Goal: Task Accomplishment & Management: Use online tool/utility

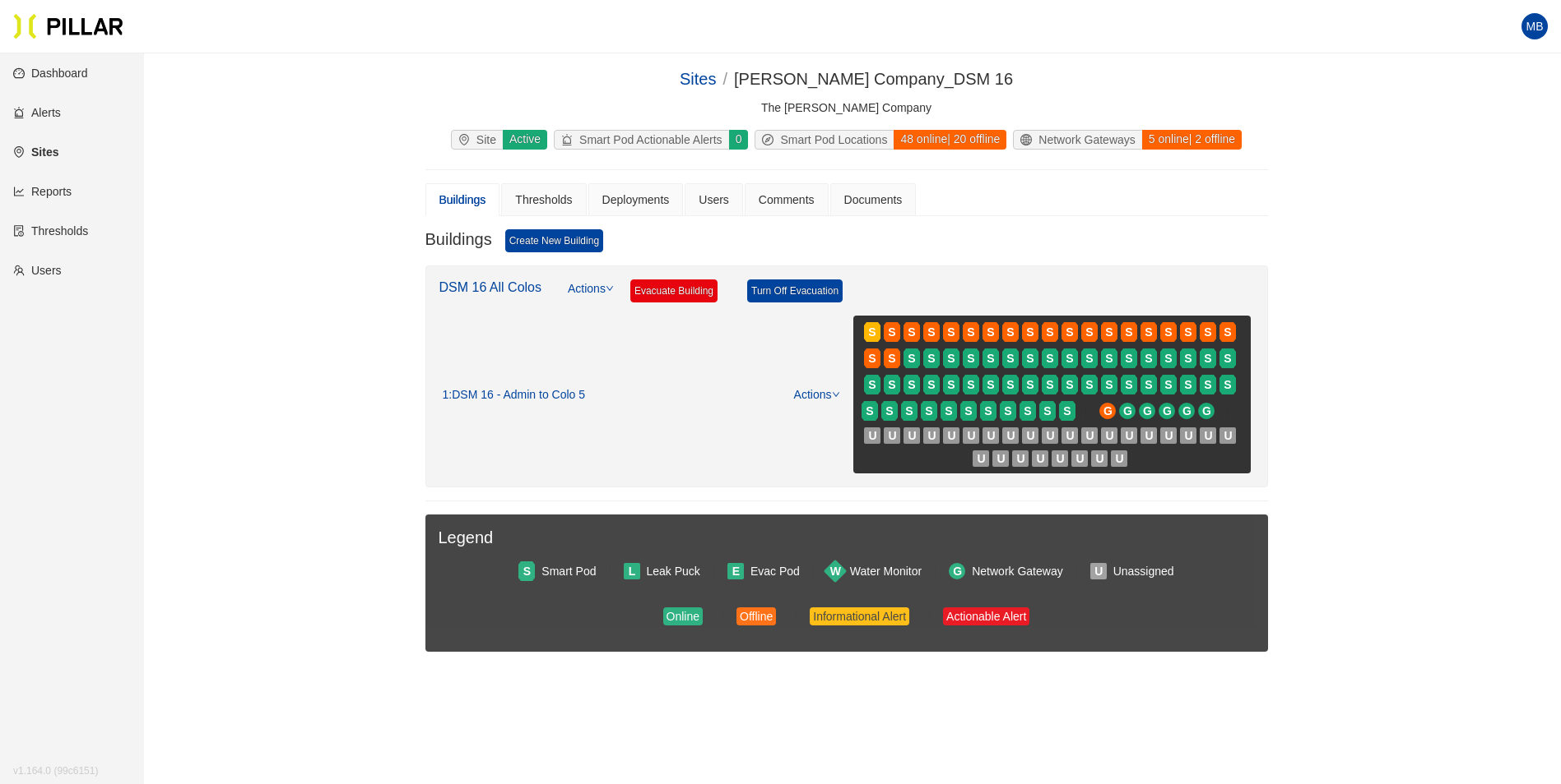
click at [62, 272] on link "Users" at bounding box center [37, 270] width 49 height 13
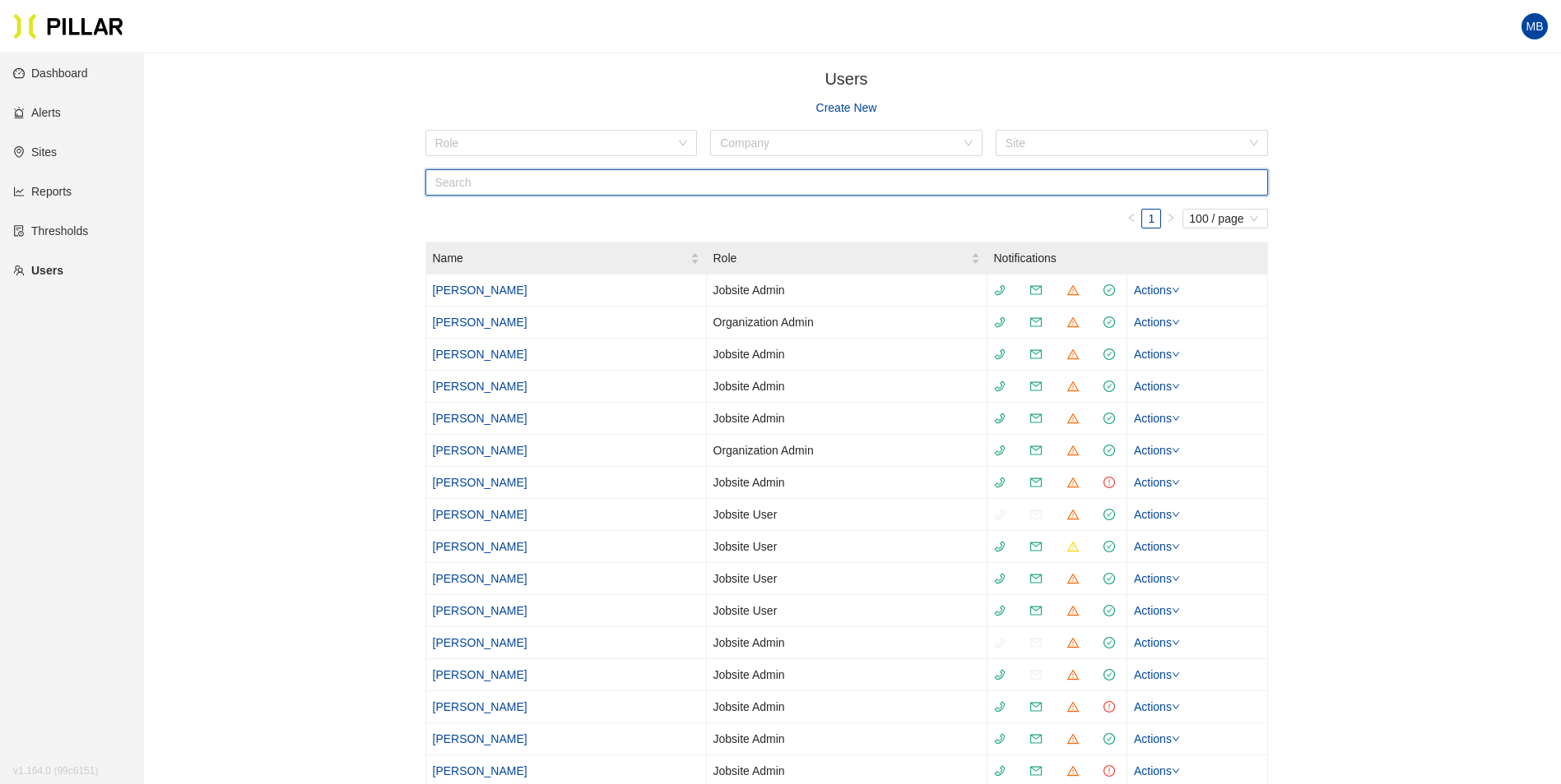
click at [497, 178] on input "text" at bounding box center [846, 183] width 842 height 27
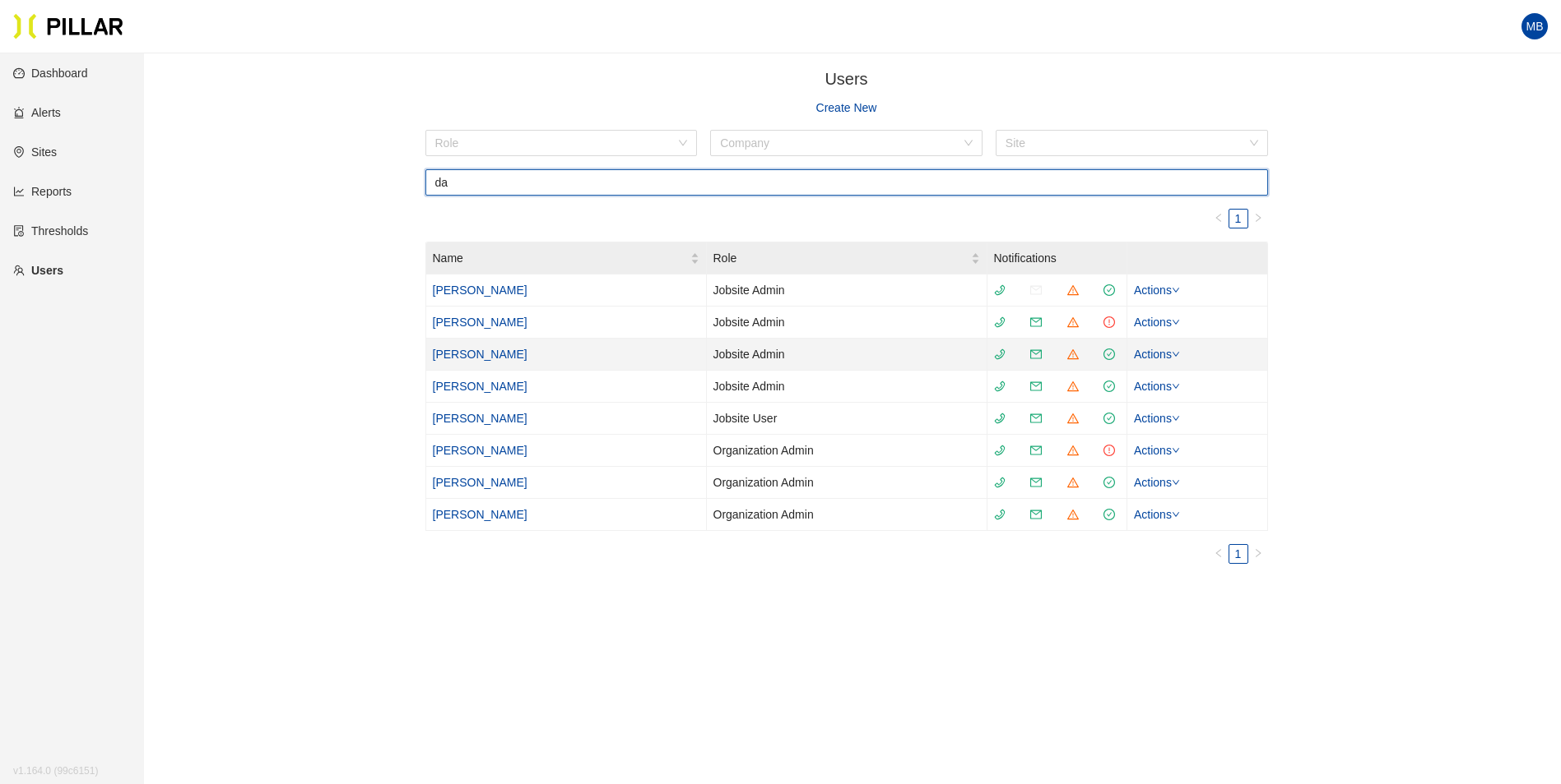
type input "da"
click at [478, 360] on link "Daniel Keller" at bounding box center [480, 353] width 94 height 13
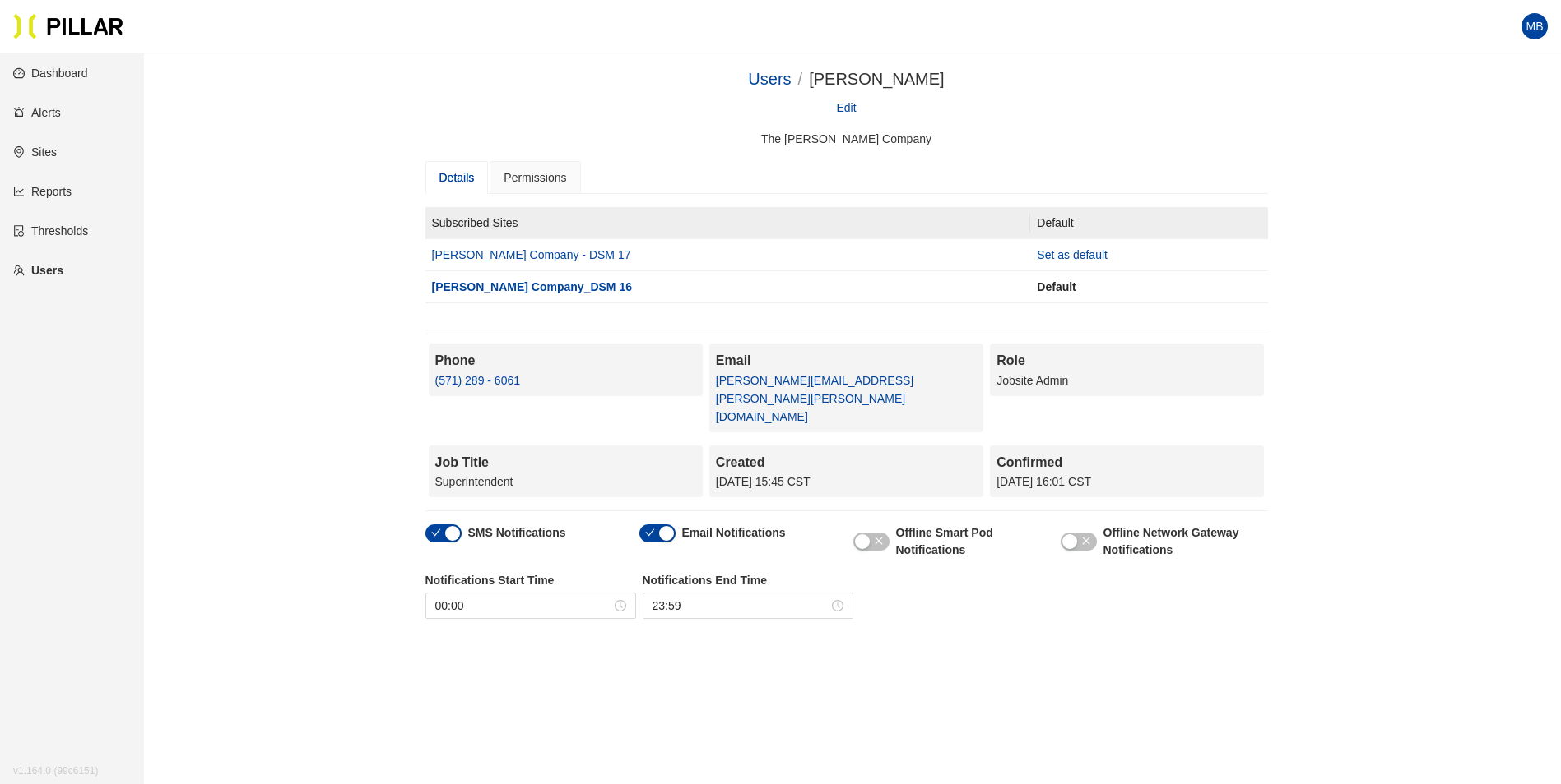
click at [669, 526] on div "button" at bounding box center [666, 533] width 15 height 15
click at [446, 526] on div "button" at bounding box center [452, 533] width 15 height 15
click at [41, 266] on link "Users" at bounding box center [38, 270] width 51 height 13
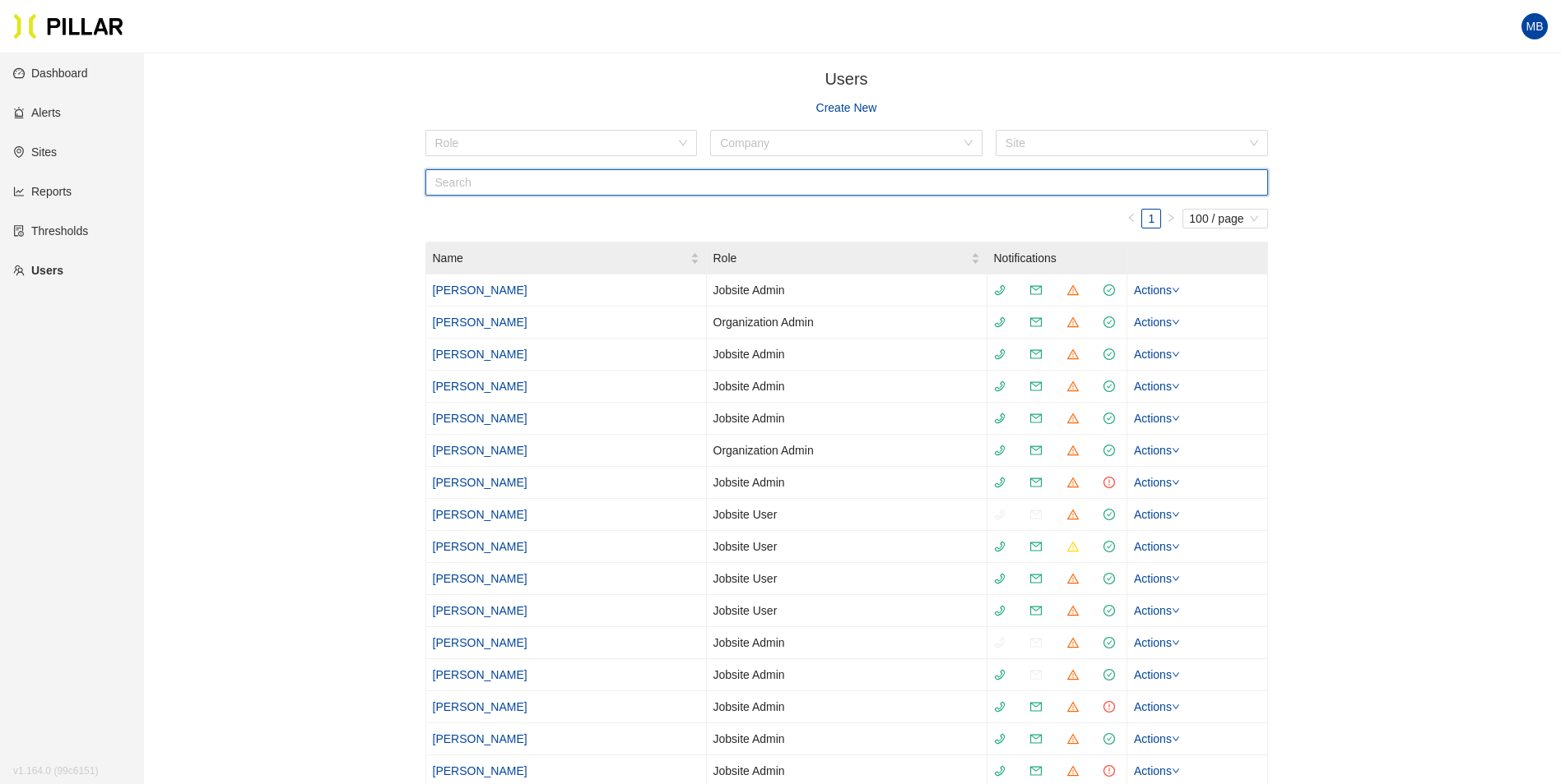
click at [510, 186] on input "text" at bounding box center [846, 183] width 842 height 27
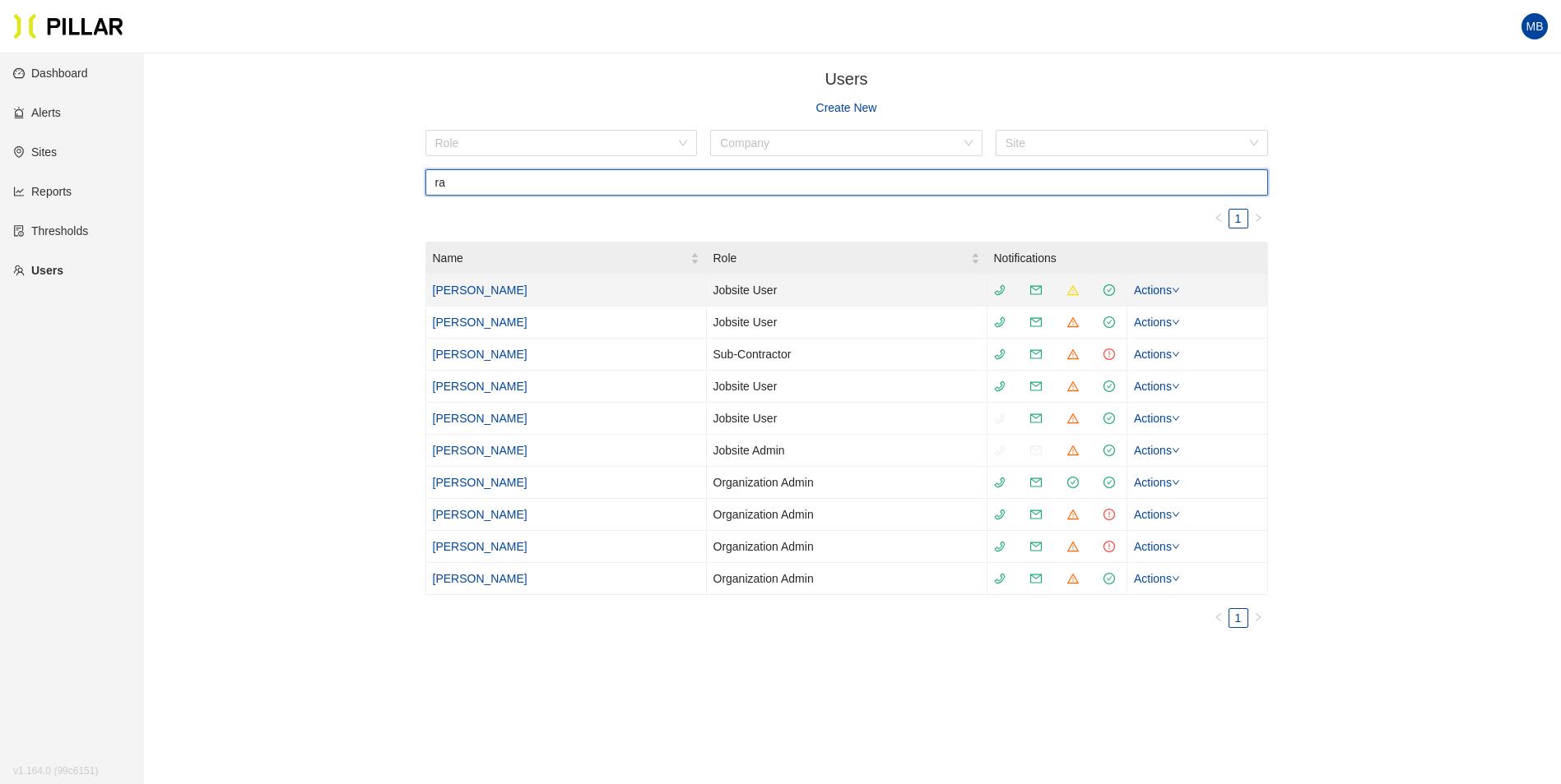
type input "ra"
click at [473, 289] on link "[PERSON_NAME]" at bounding box center [480, 290] width 94 height 13
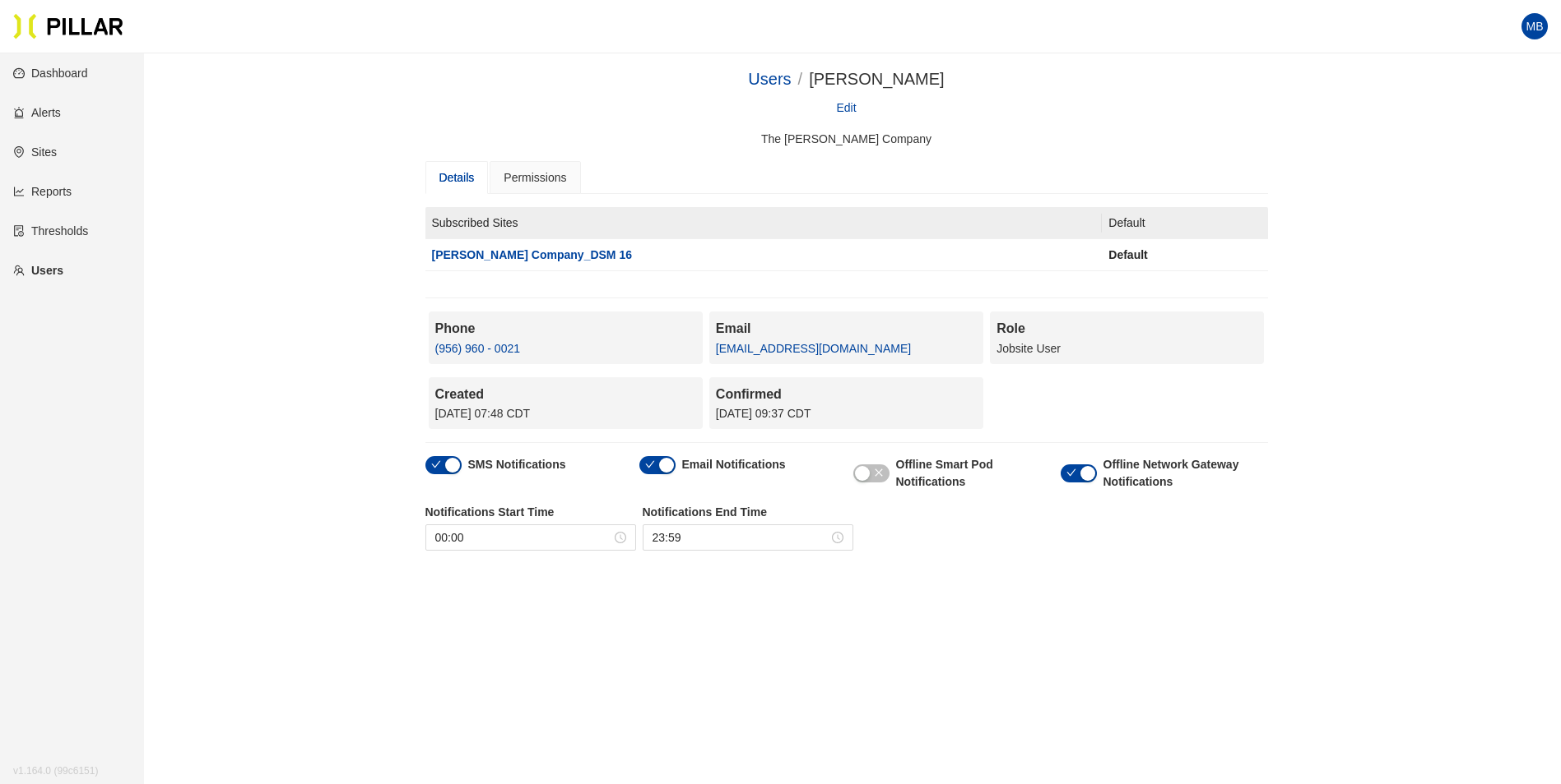
click at [851, 108] on link "Edit" at bounding box center [846, 107] width 20 height 18
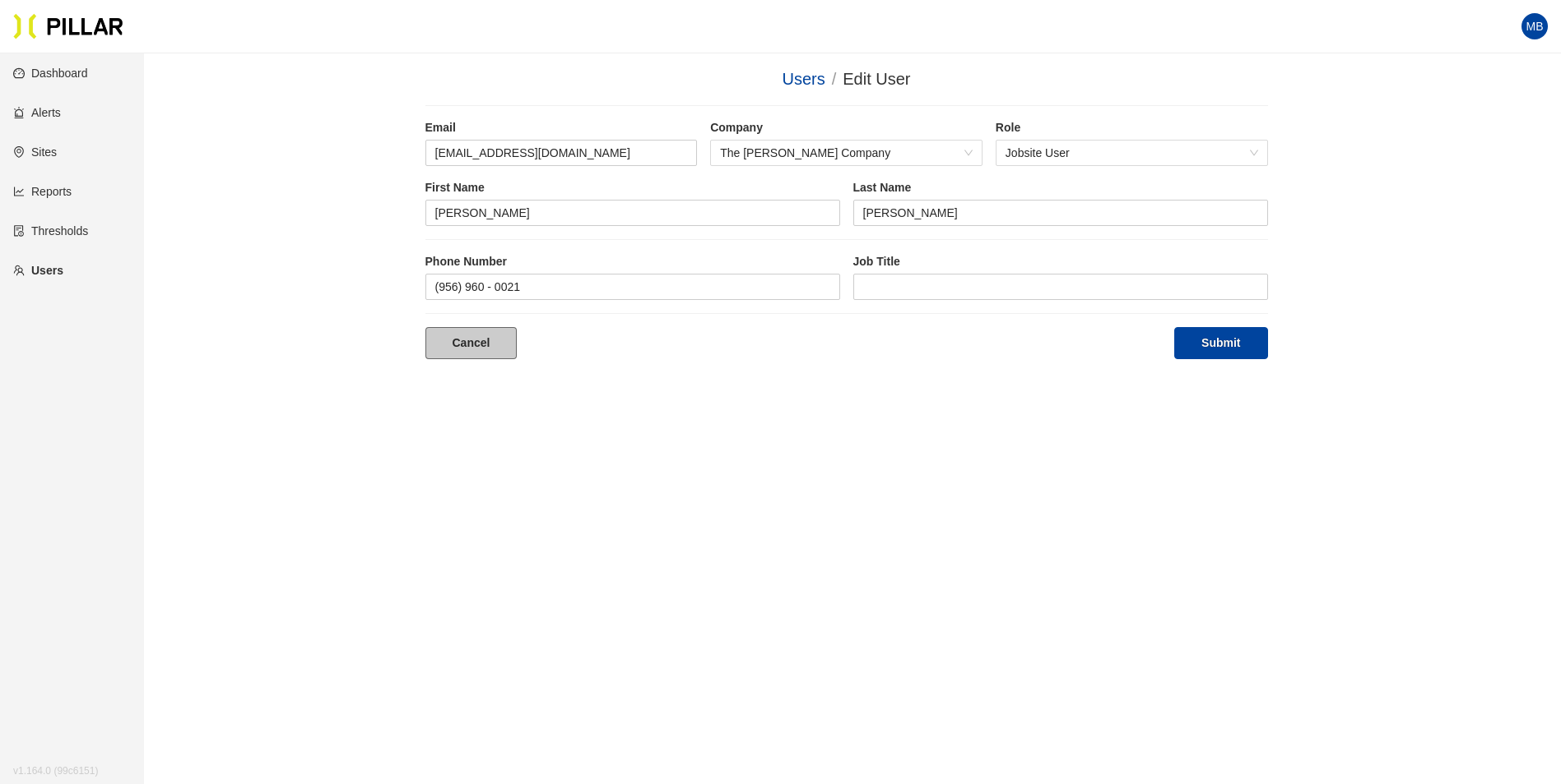
click at [485, 343] on link "Cancel" at bounding box center [471, 343] width 92 height 32
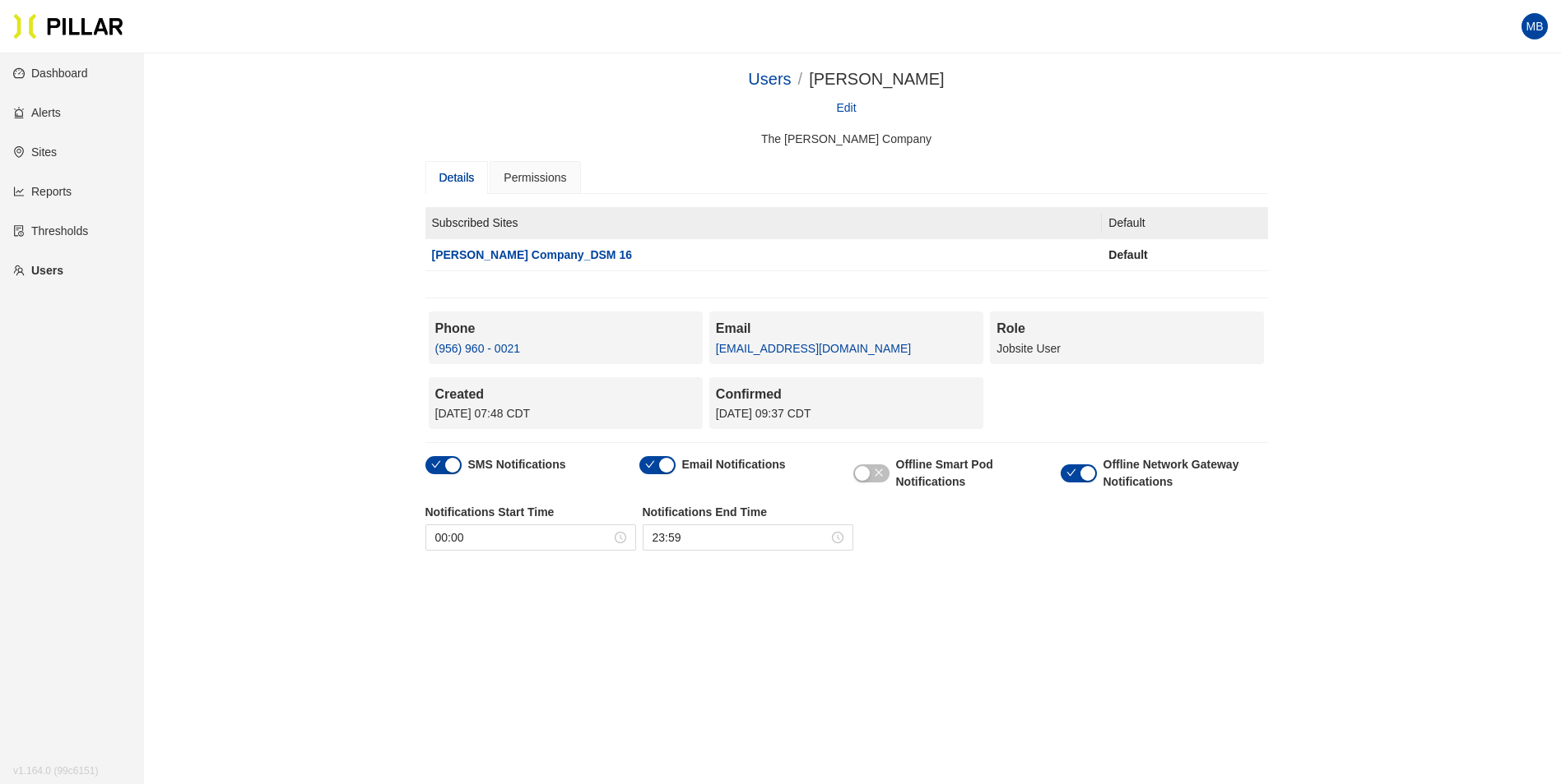
click at [41, 156] on link "Sites" at bounding box center [35, 152] width 44 height 13
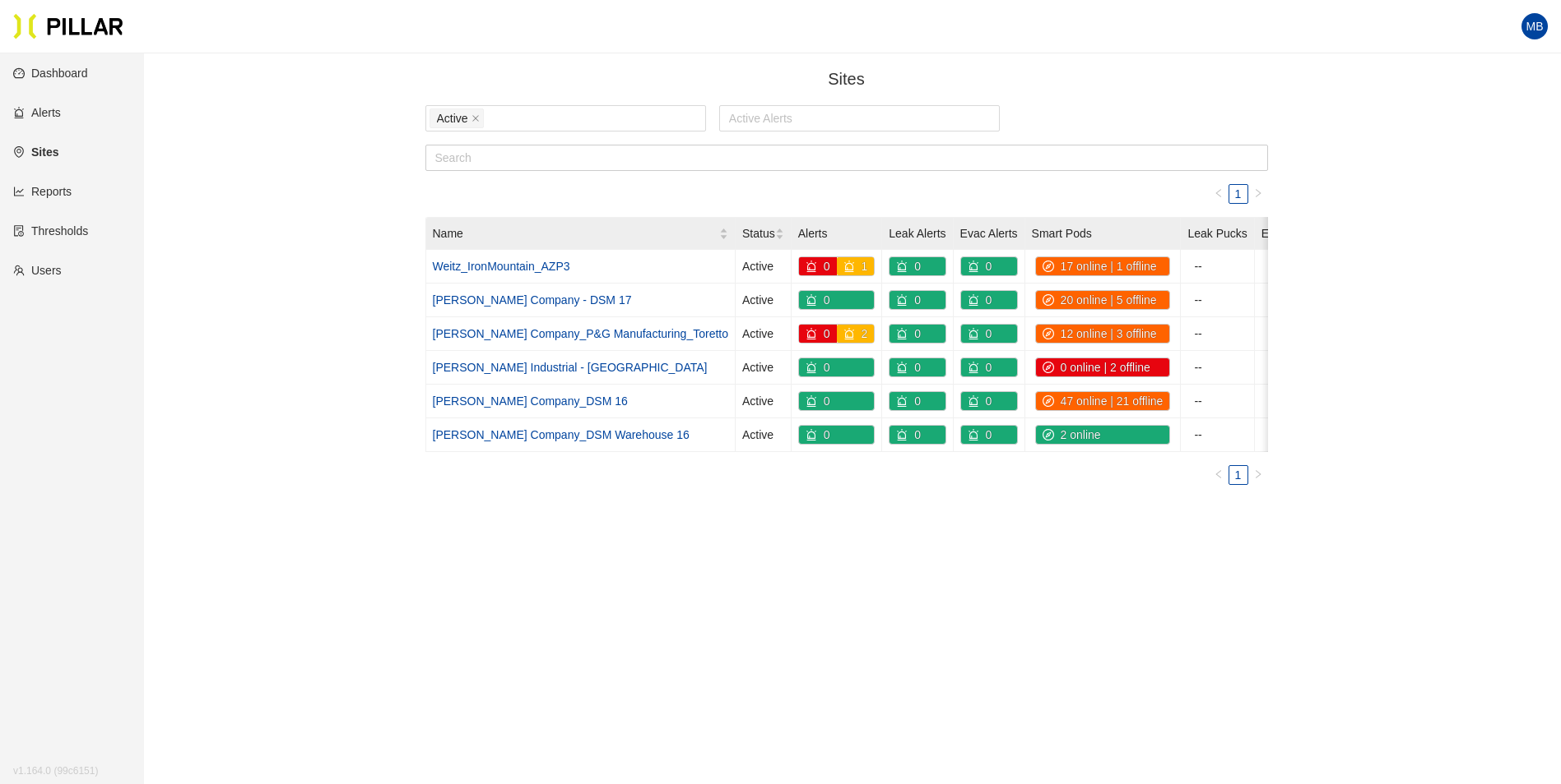
click at [524, 396] on link "[PERSON_NAME] Company_DSM 16" at bounding box center [530, 401] width 195 height 13
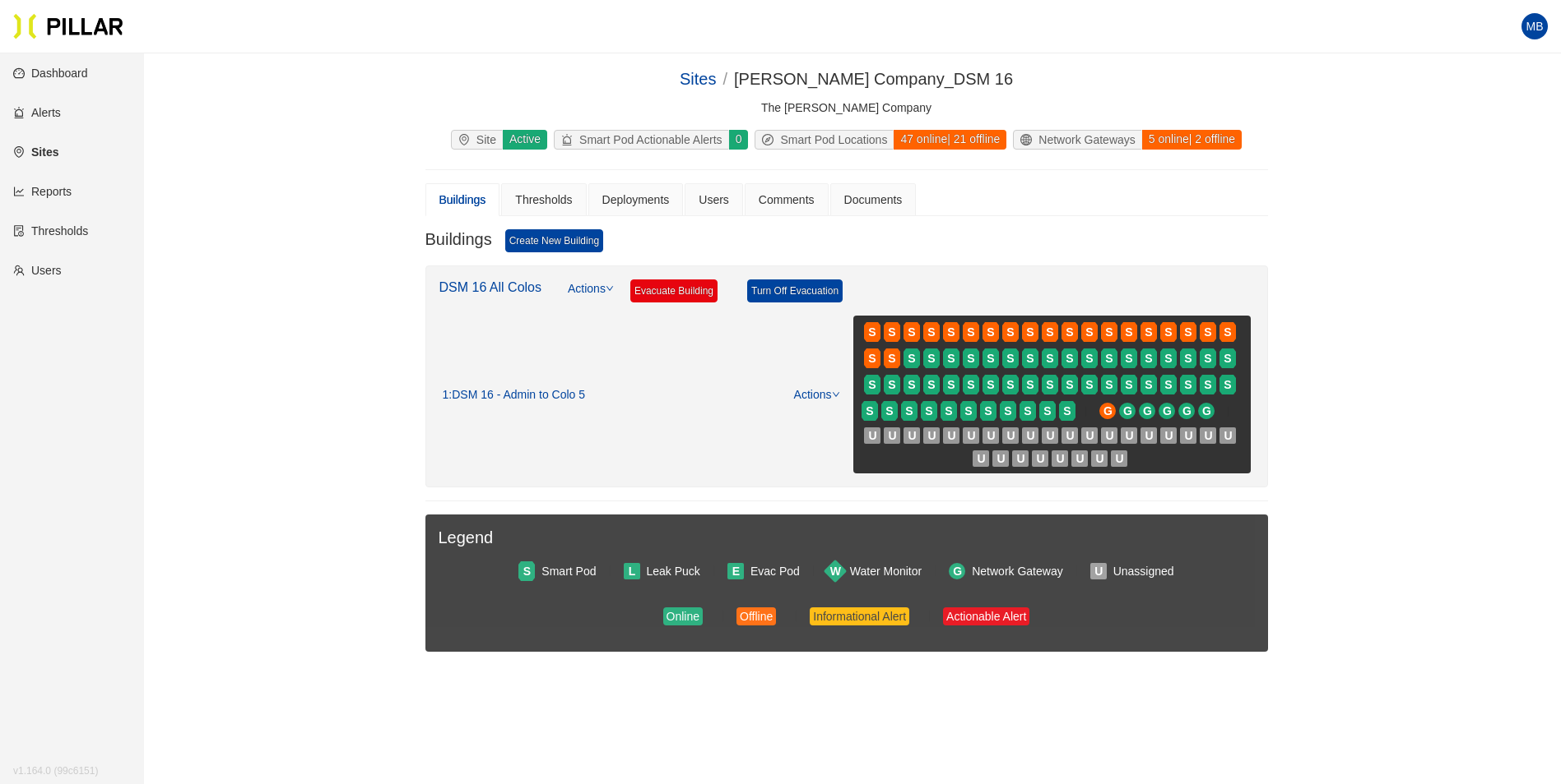
click at [61, 194] on link "Reports" at bounding box center [42, 191] width 59 height 13
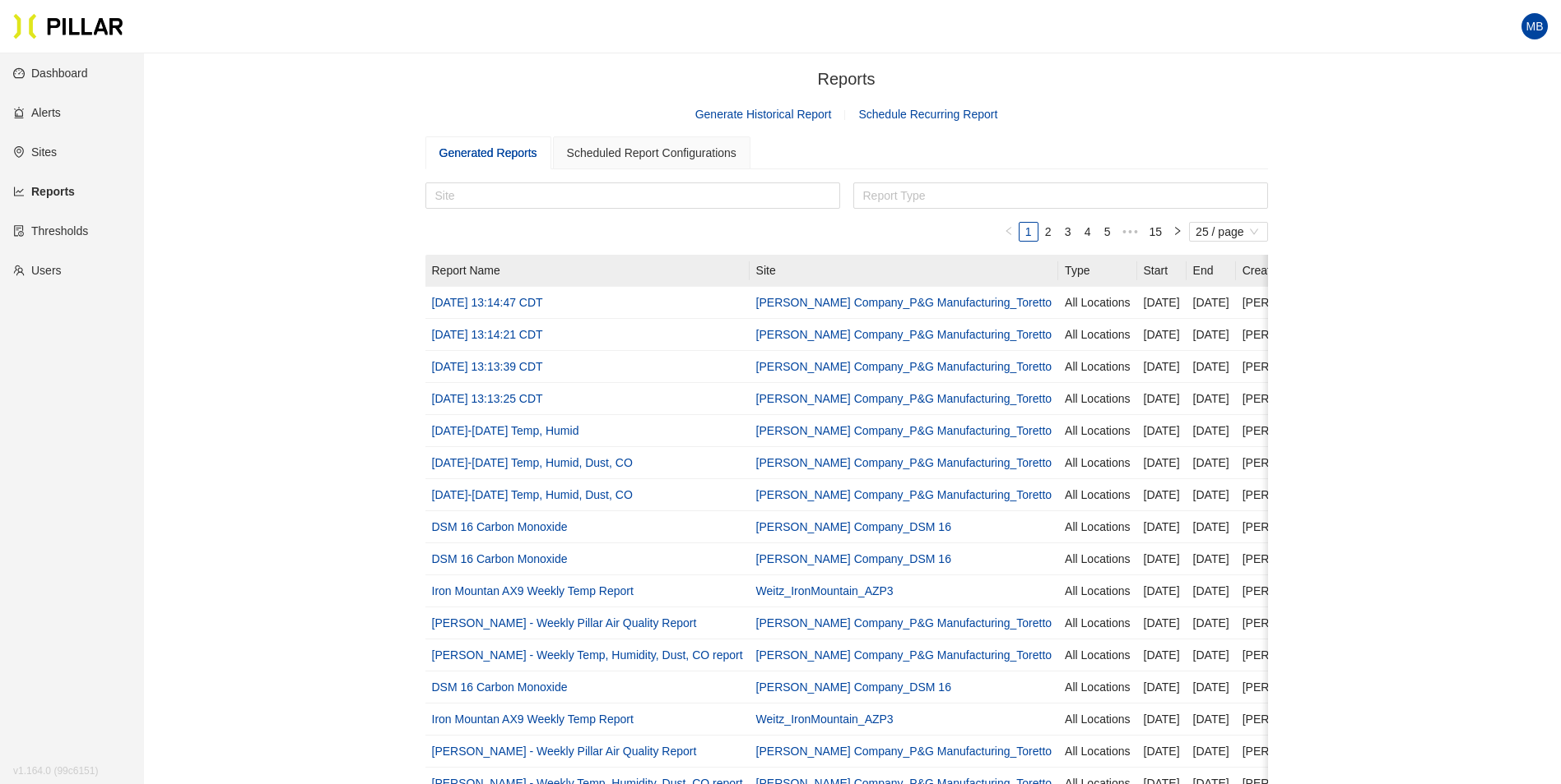
click at [796, 113] on link "Generate Historical Report" at bounding box center [764, 114] width 137 height 13
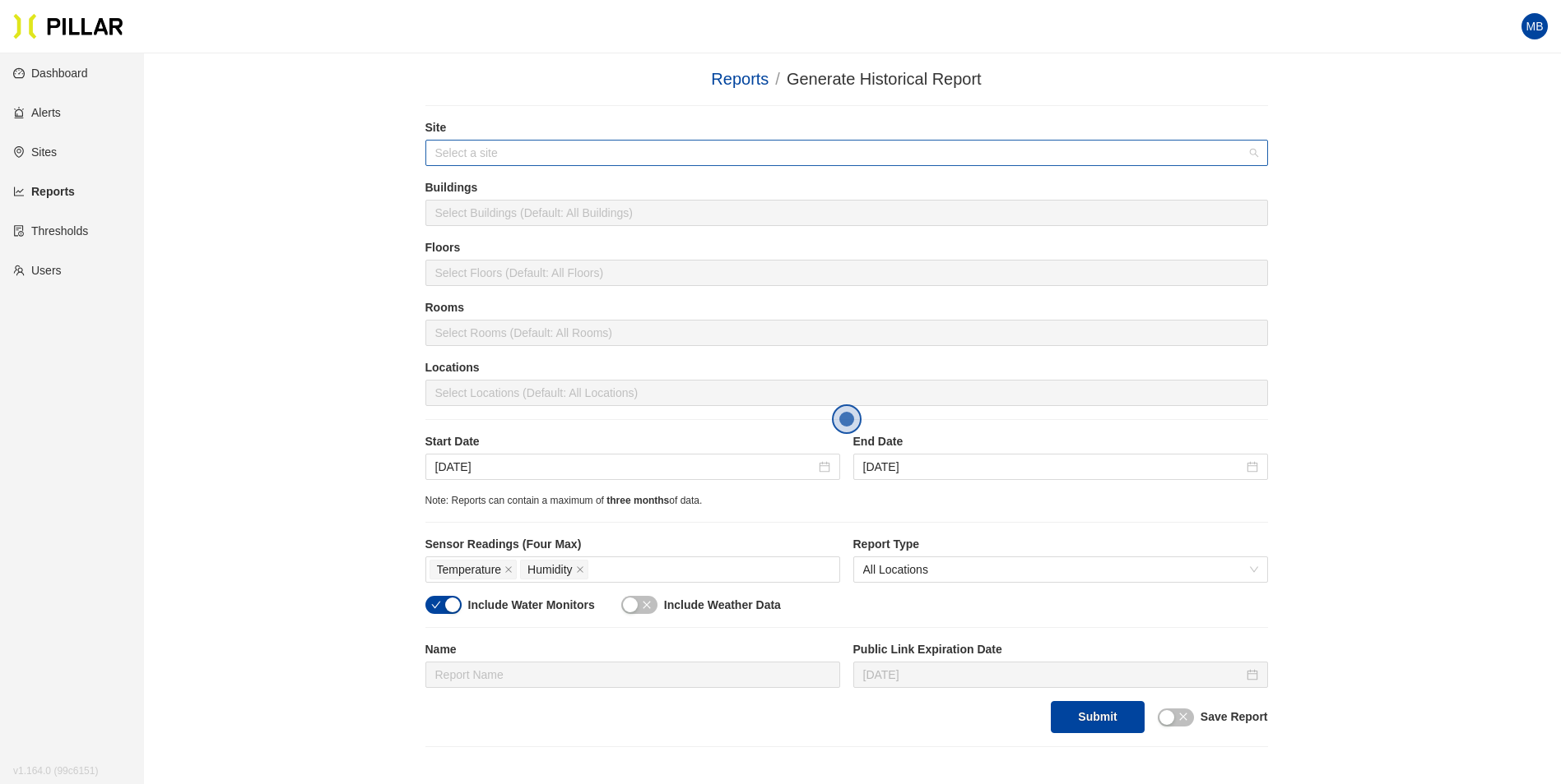
click at [432, 150] on div "Select a site" at bounding box center [846, 153] width 842 height 27
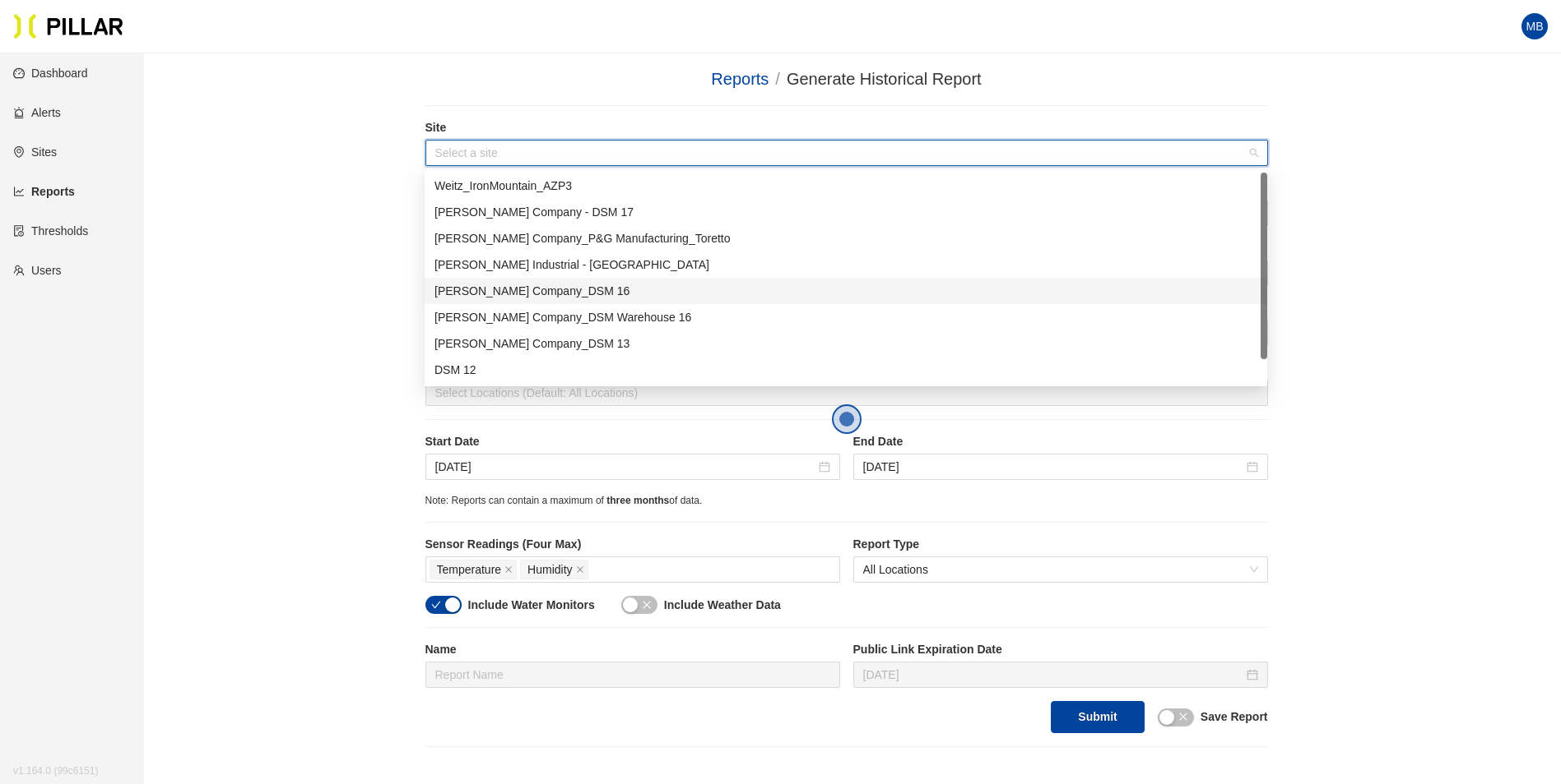
click at [524, 294] on div "[PERSON_NAME] Company_DSM 16" at bounding box center [845, 291] width 823 height 18
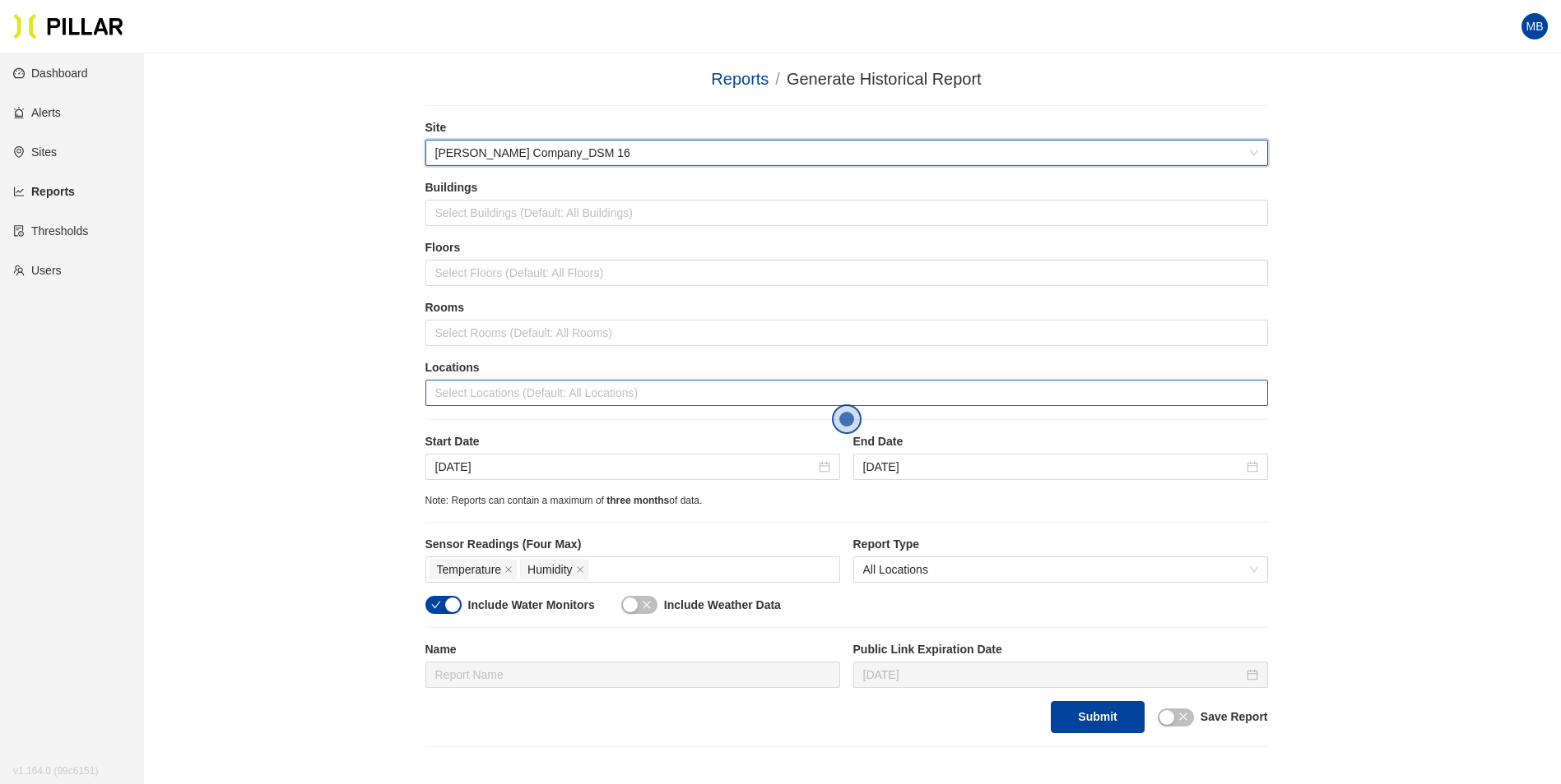
click at [469, 391] on div at bounding box center [847, 392] width 834 height 23
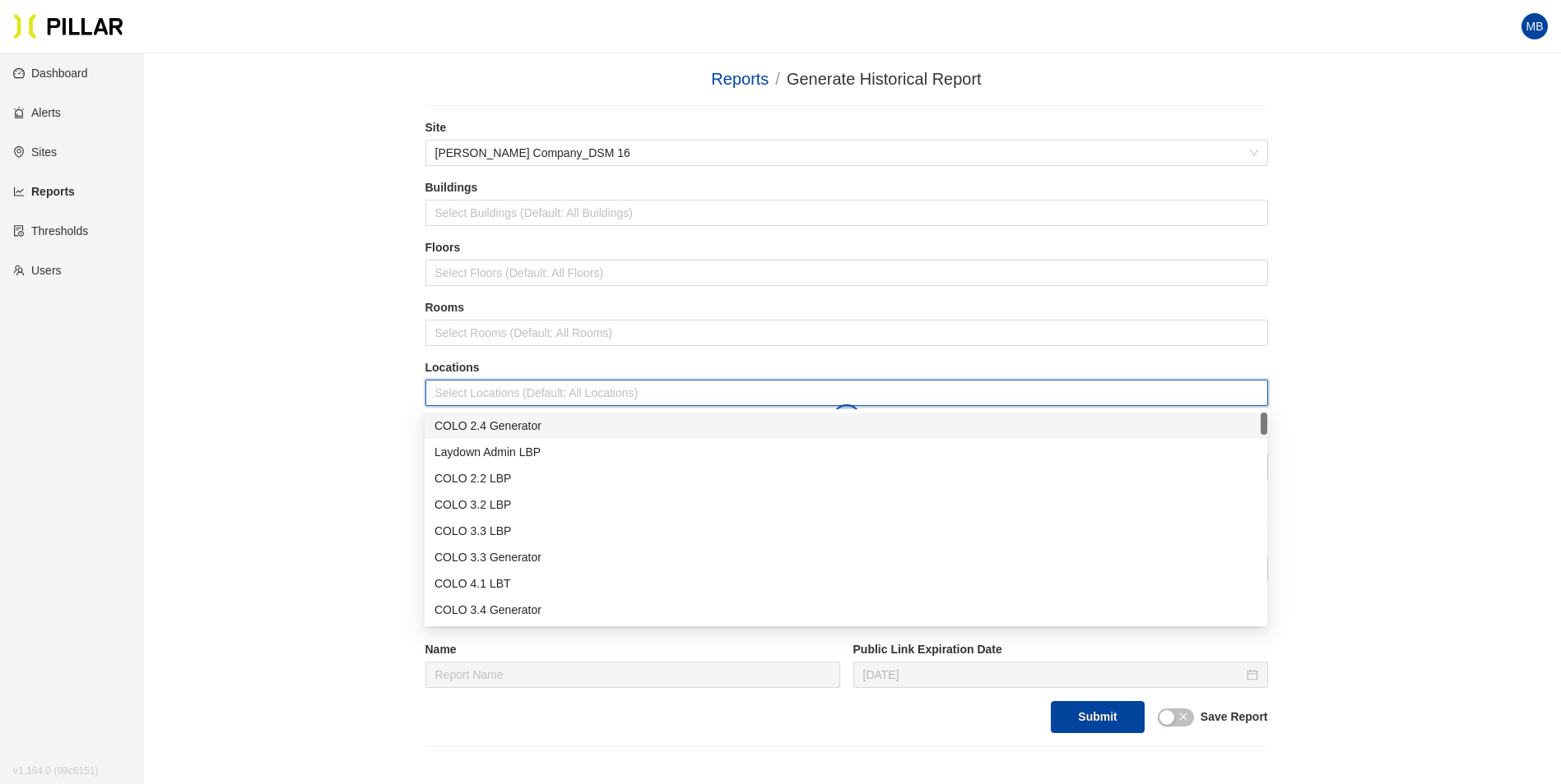
click at [512, 425] on div "COLO 2.4 Generator" at bounding box center [845, 426] width 823 height 18
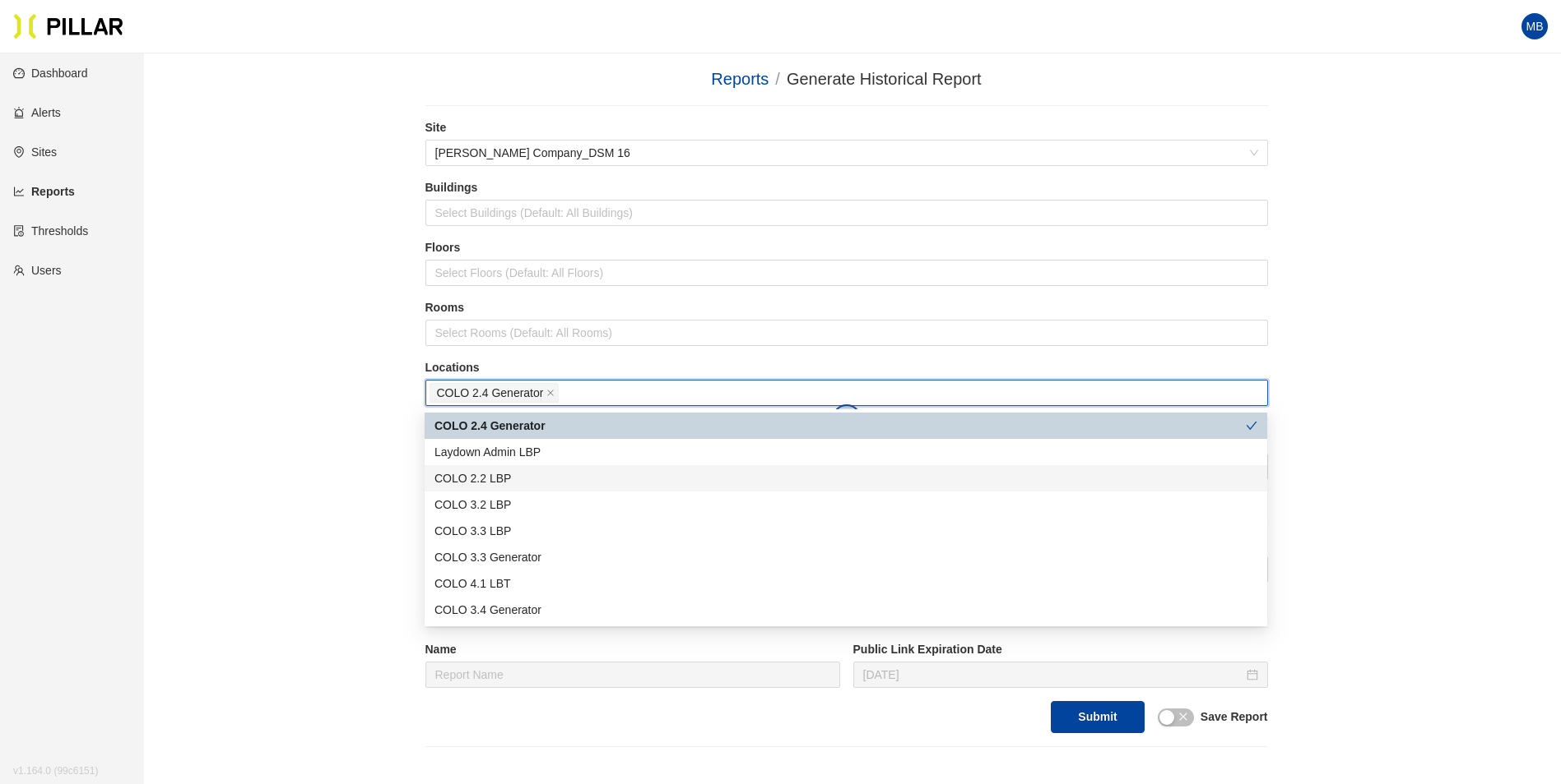
click at [521, 481] on div "COLO 2.2 LBP" at bounding box center [845, 478] width 823 height 18
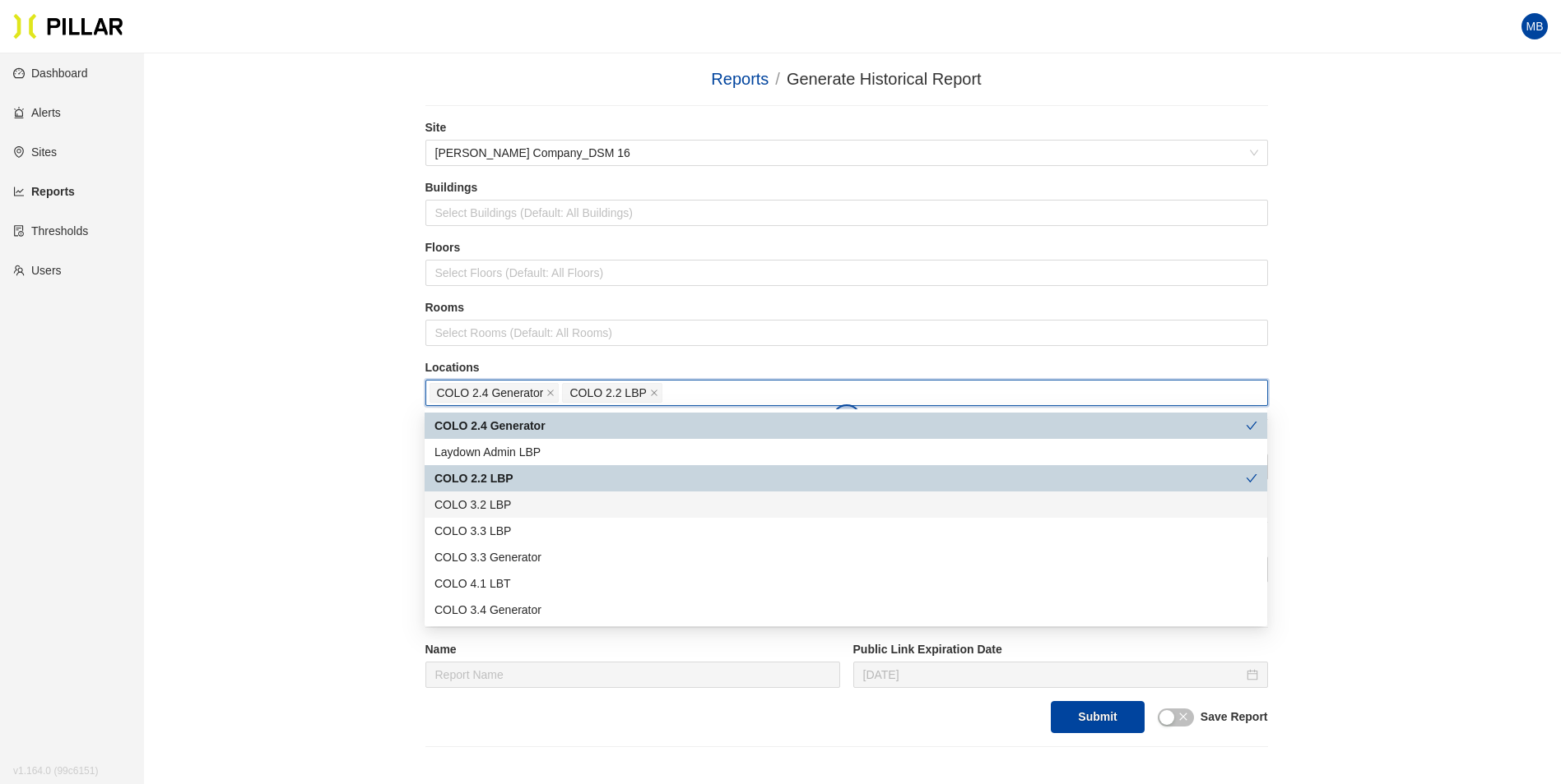
click at [520, 511] on div "COLO 3.2 LBP" at bounding box center [845, 505] width 823 height 18
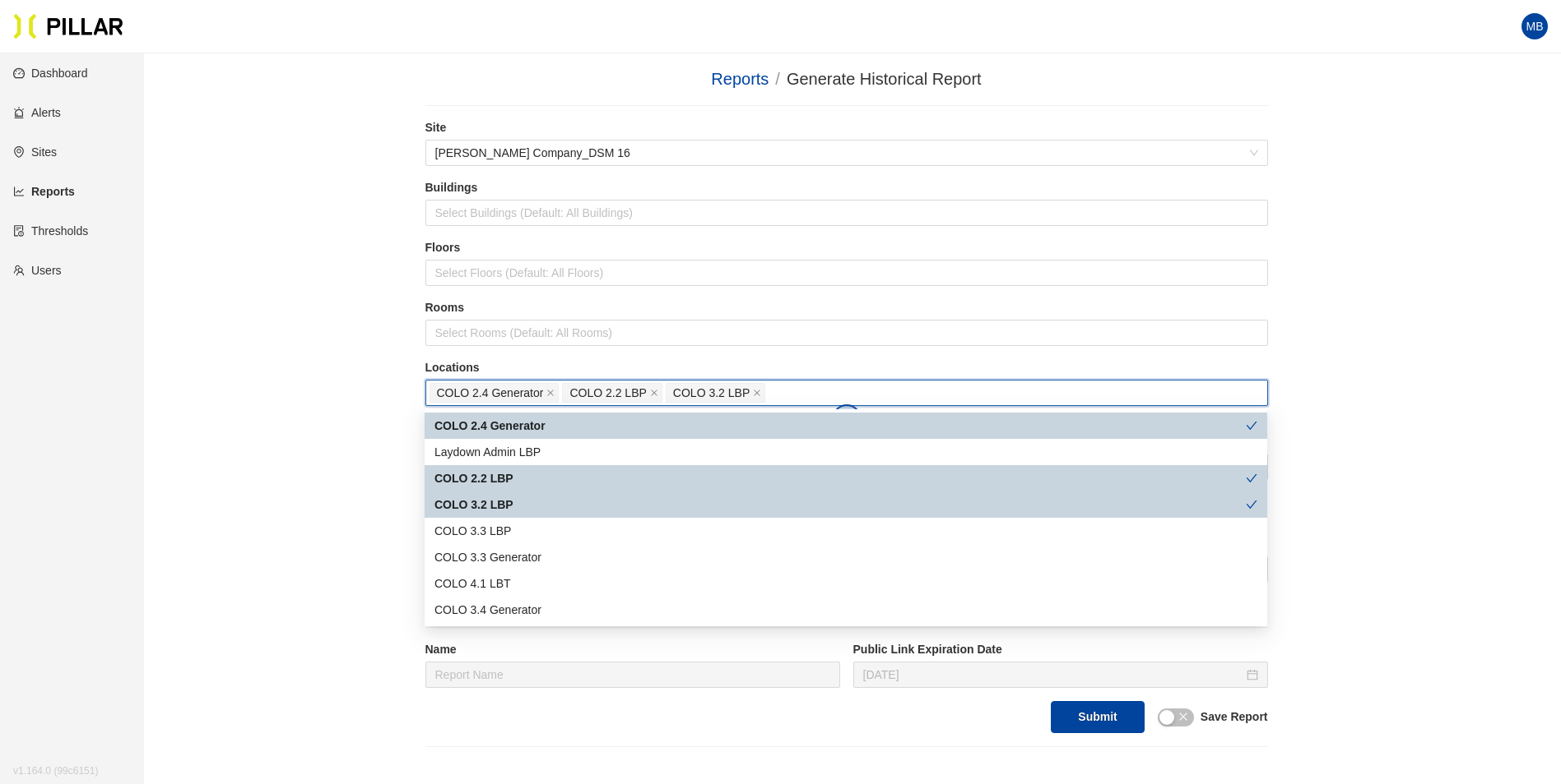
click at [518, 543] on div "COLO 3.3 LBP" at bounding box center [846, 531] width 842 height 27
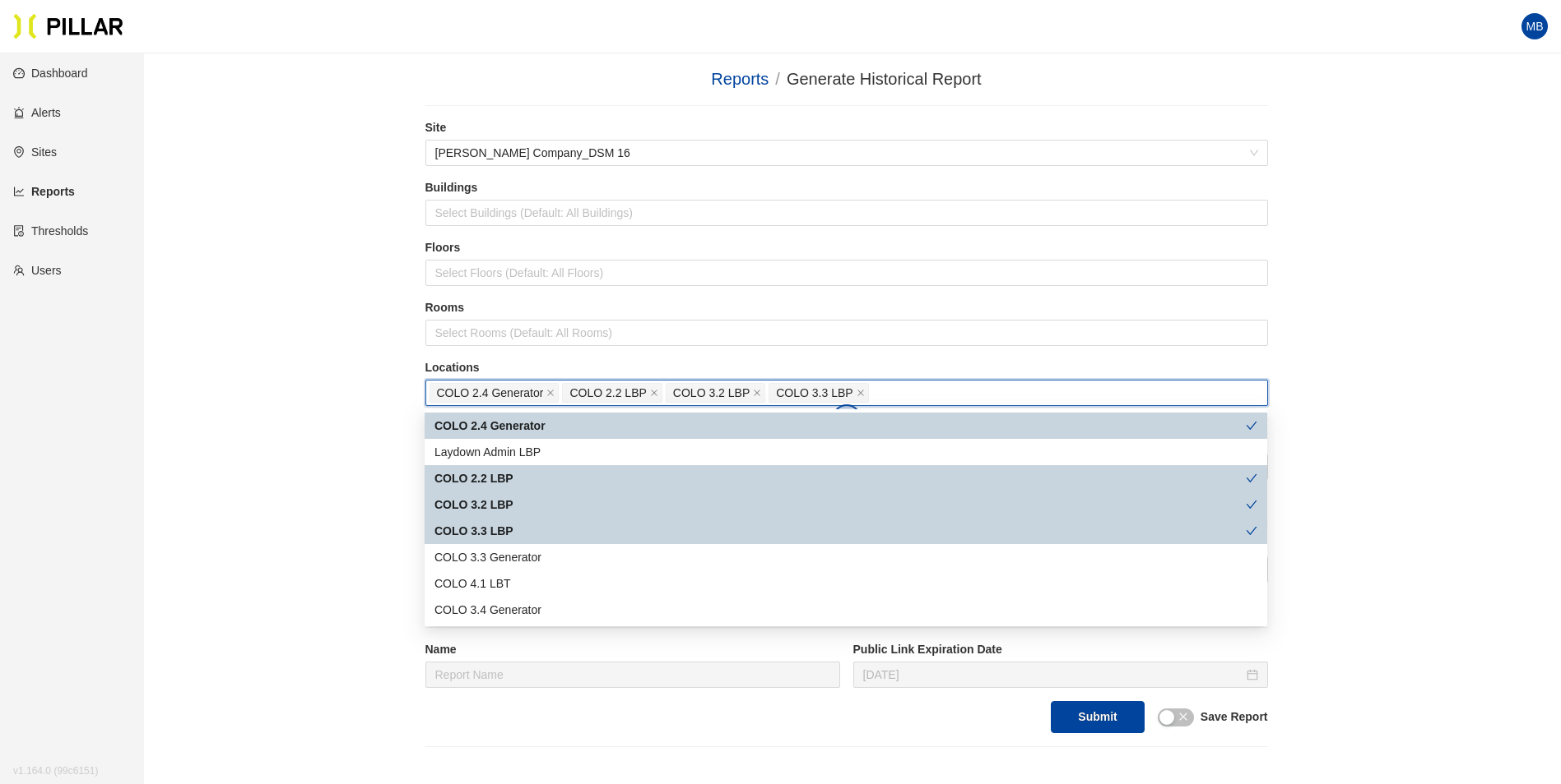
scroll to position [82, 0]
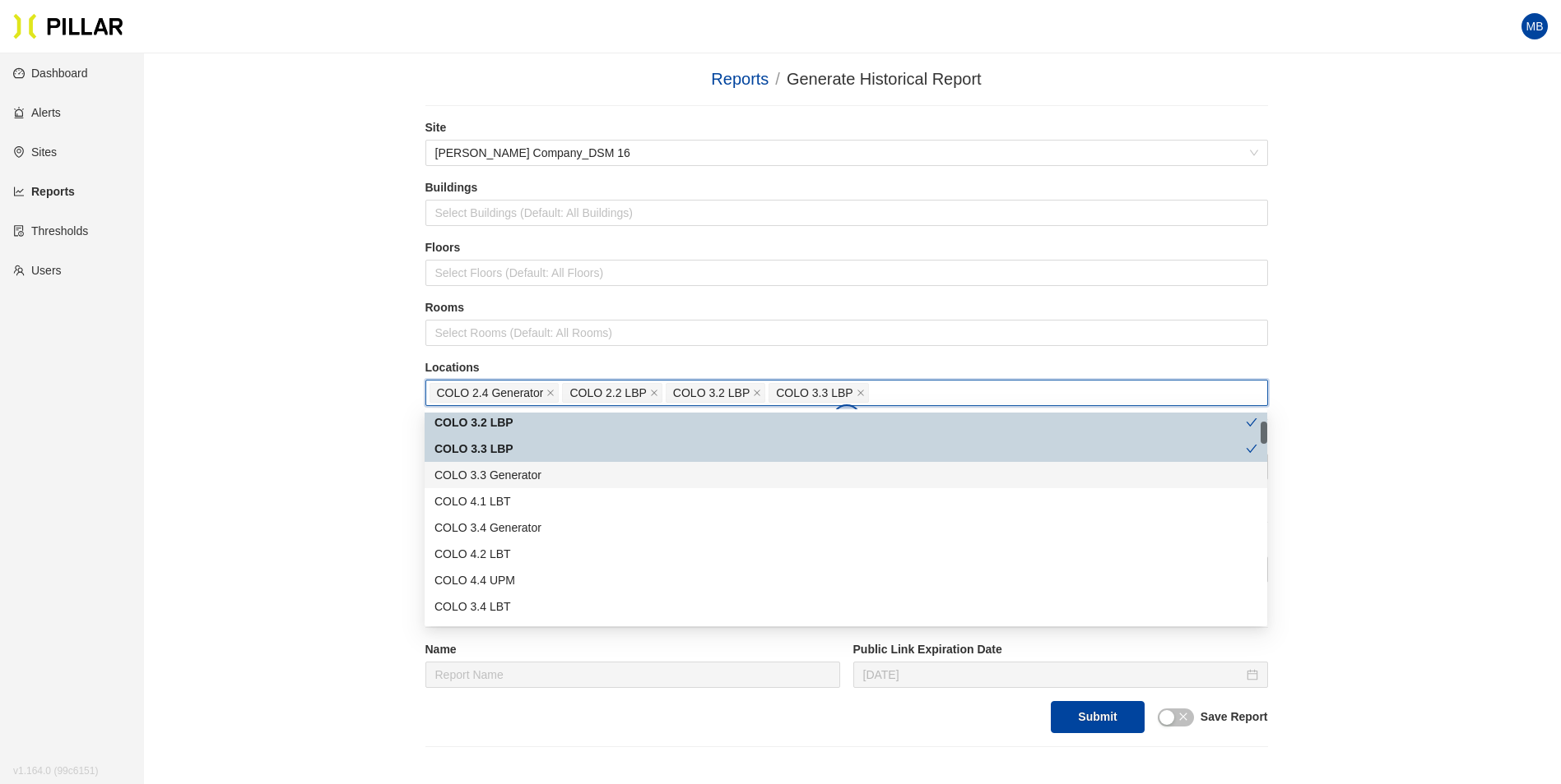
click at [527, 475] on div "COLO 3.3 Generator" at bounding box center [845, 475] width 823 height 18
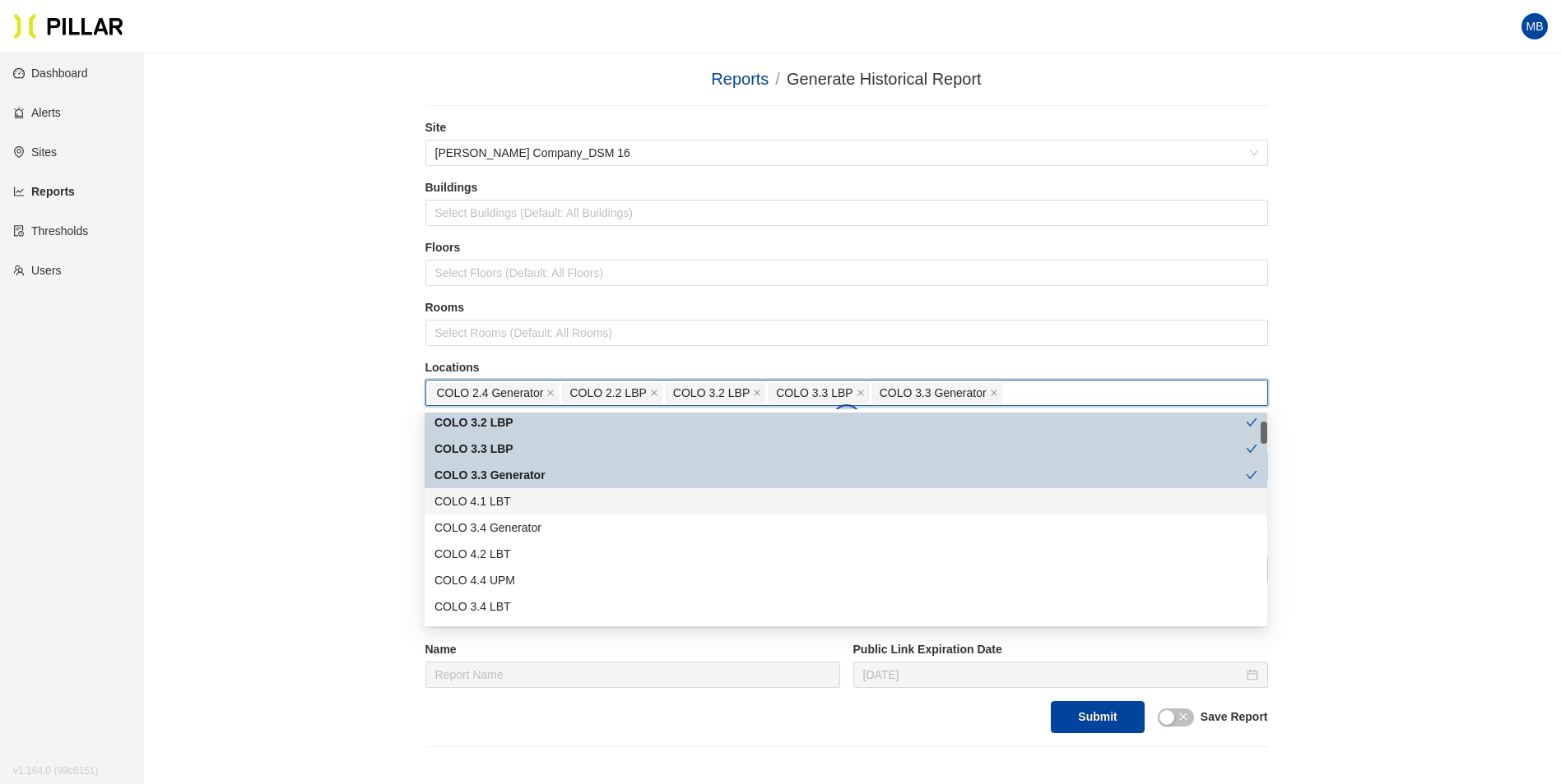
click at [521, 501] on div "COLO 4.1 LBT" at bounding box center [845, 501] width 823 height 18
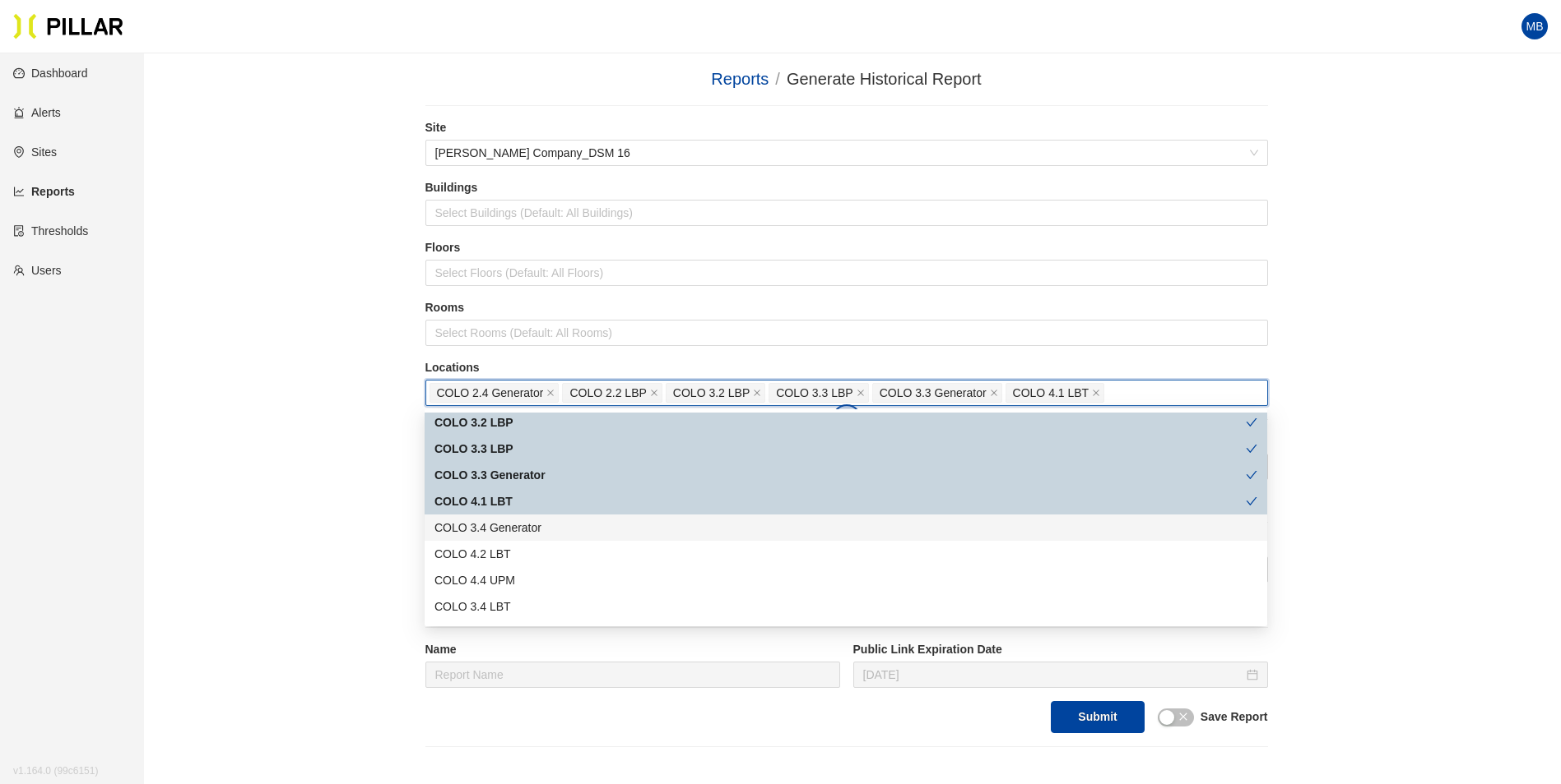
click at [515, 523] on div "COLO 3.4 Generator" at bounding box center [845, 528] width 823 height 18
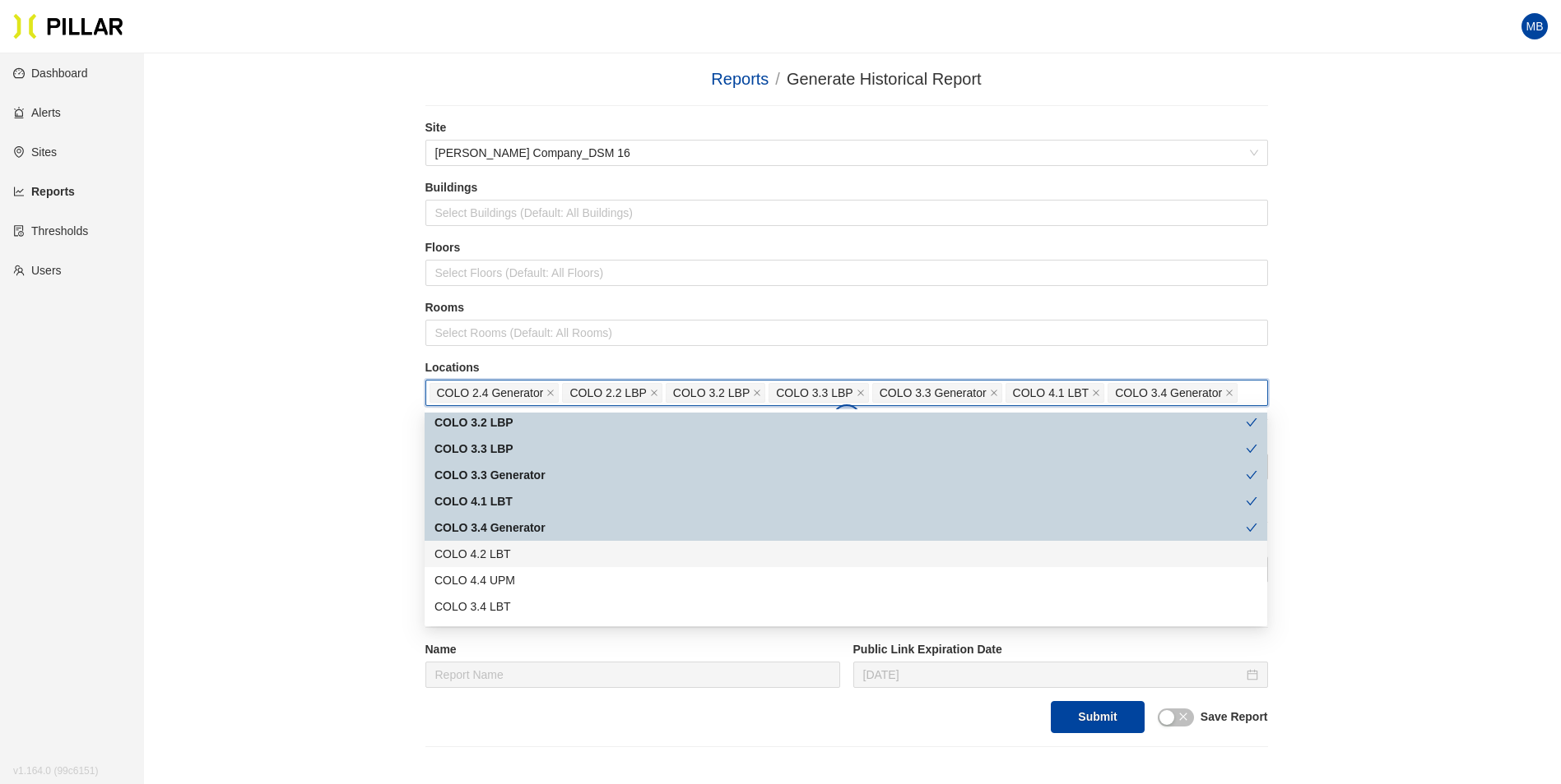
click at [511, 546] on div "COLO 4.2 LBT" at bounding box center [845, 554] width 823 height 18
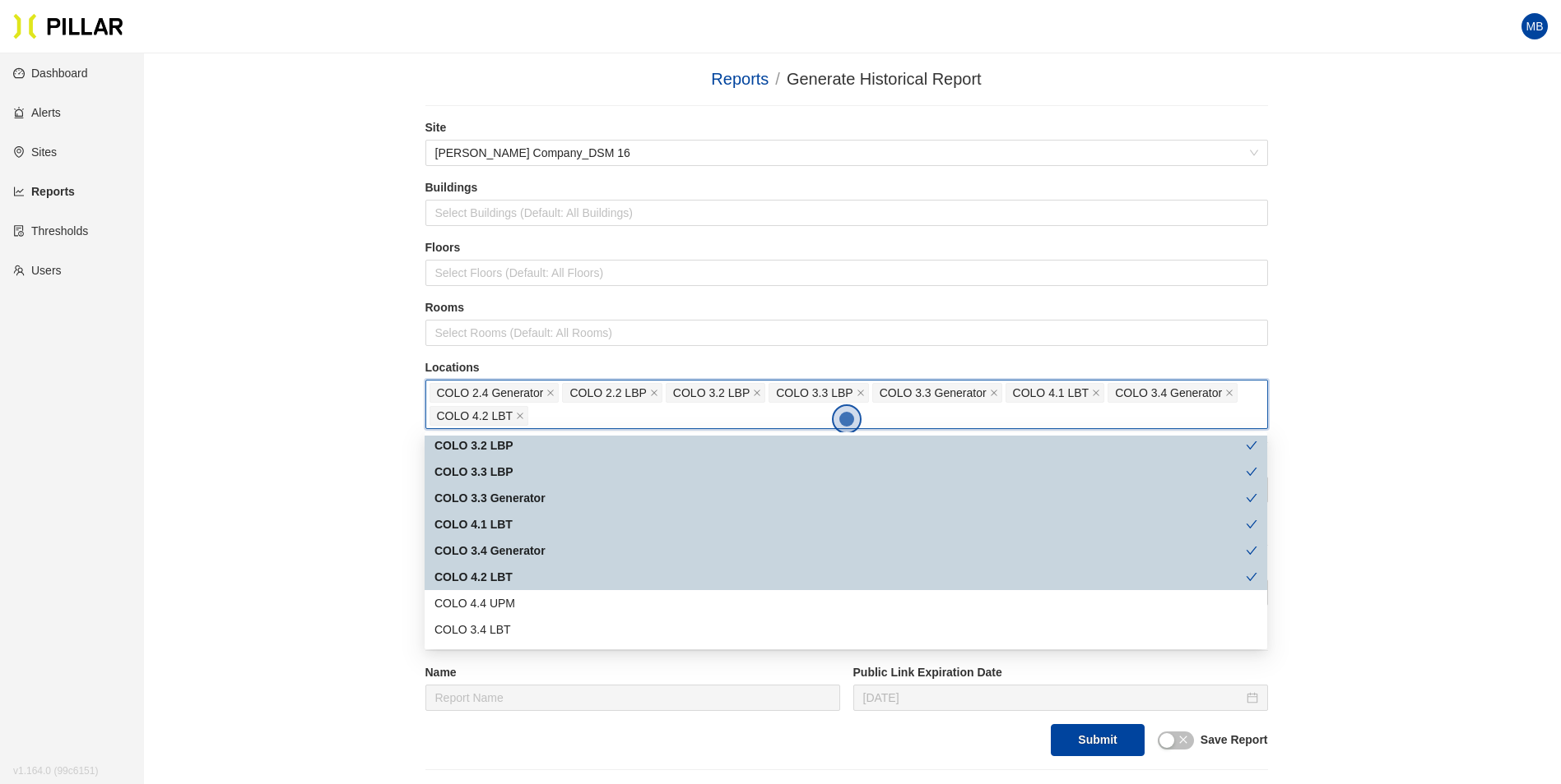
click at [509, 576] on div "COLO 4.2 LBT" at bounding box center [839, 578] width 811 height 18
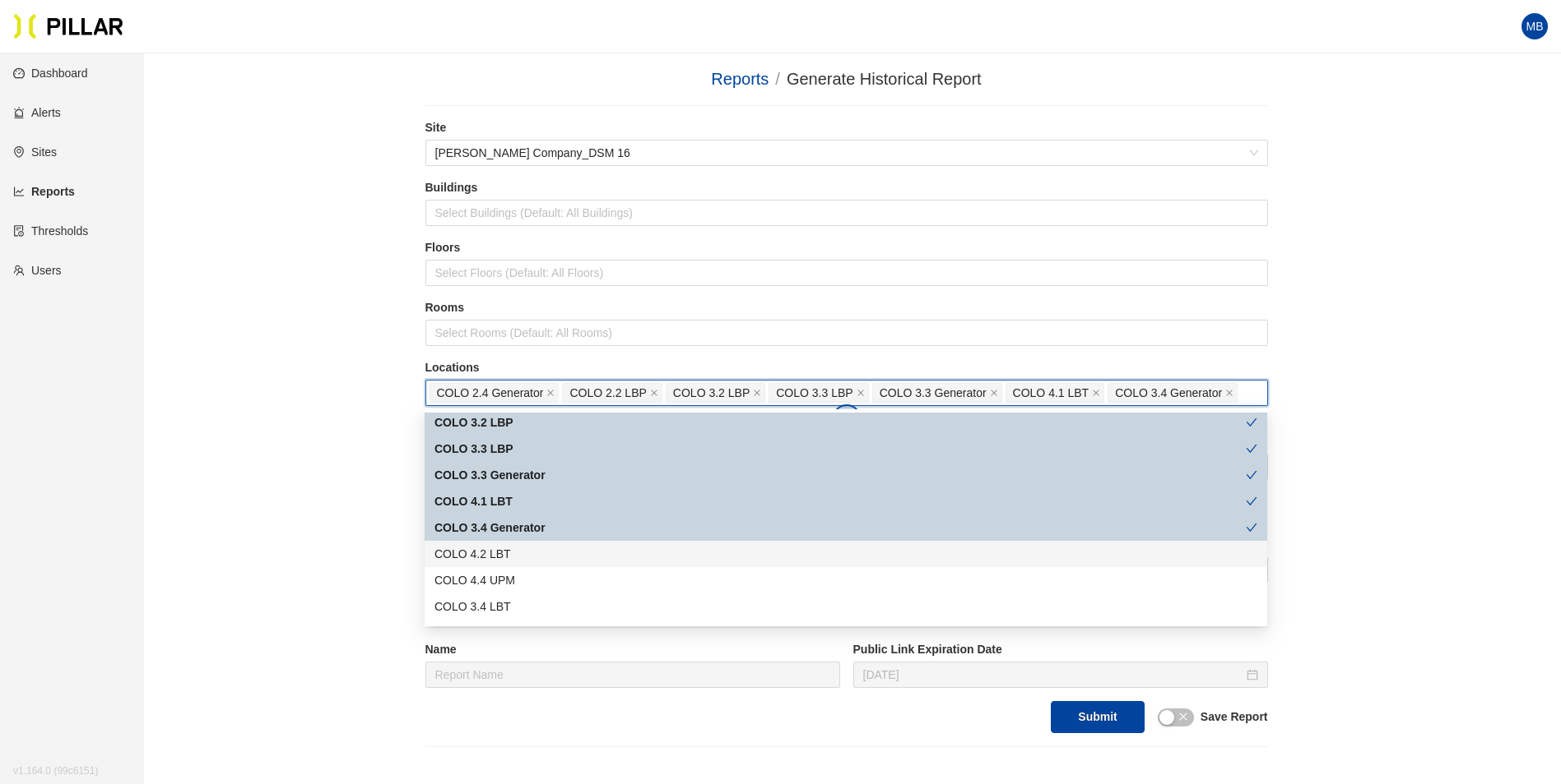
click at [511, 553] on div "COLO 4.2 LBT" at bounding box center [845, 554] width 823 height 18
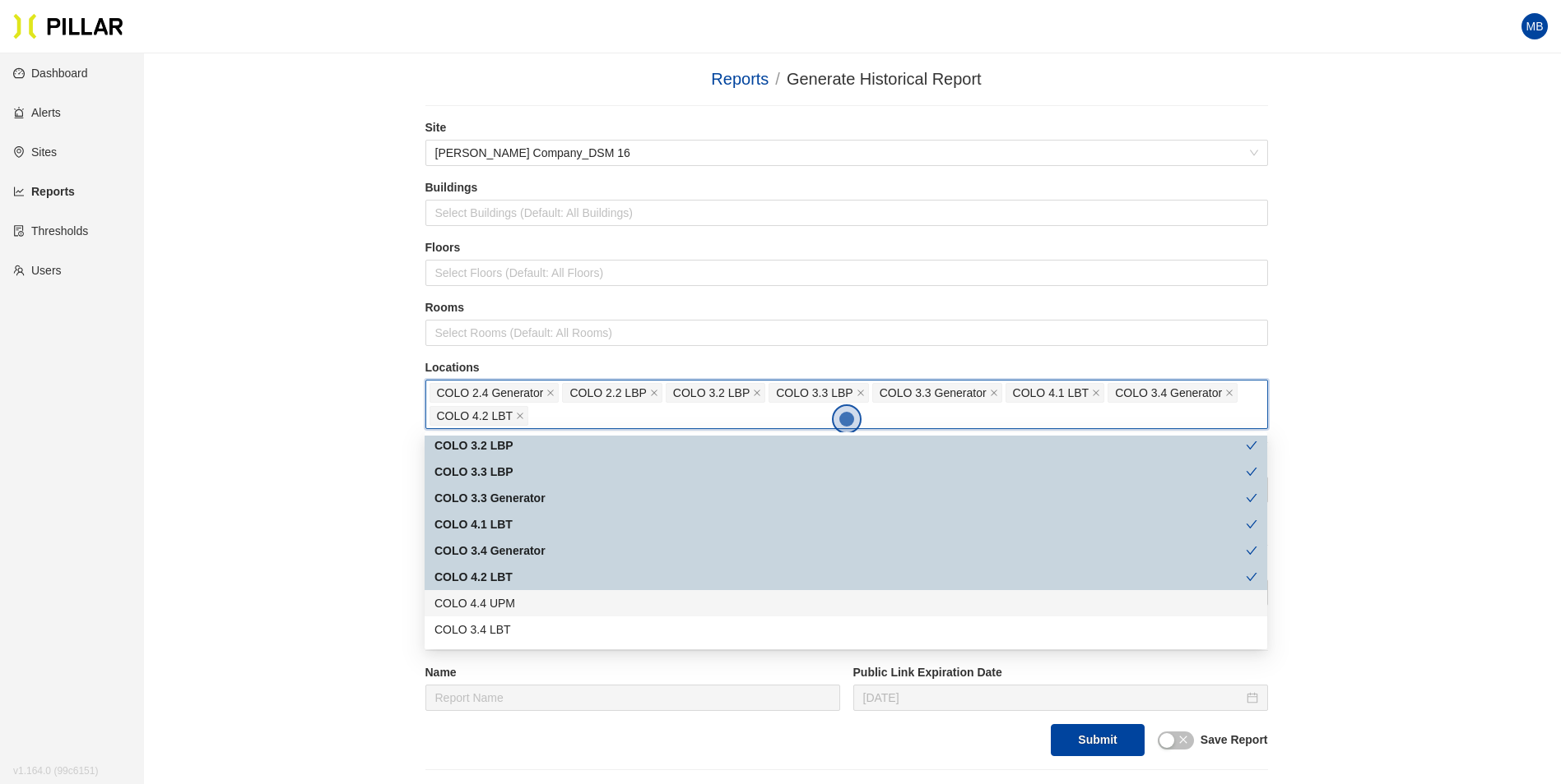
click at [527, 608] on div "COLO 4.4 UPM" at bounding box center [845, 603] width 823 height 18
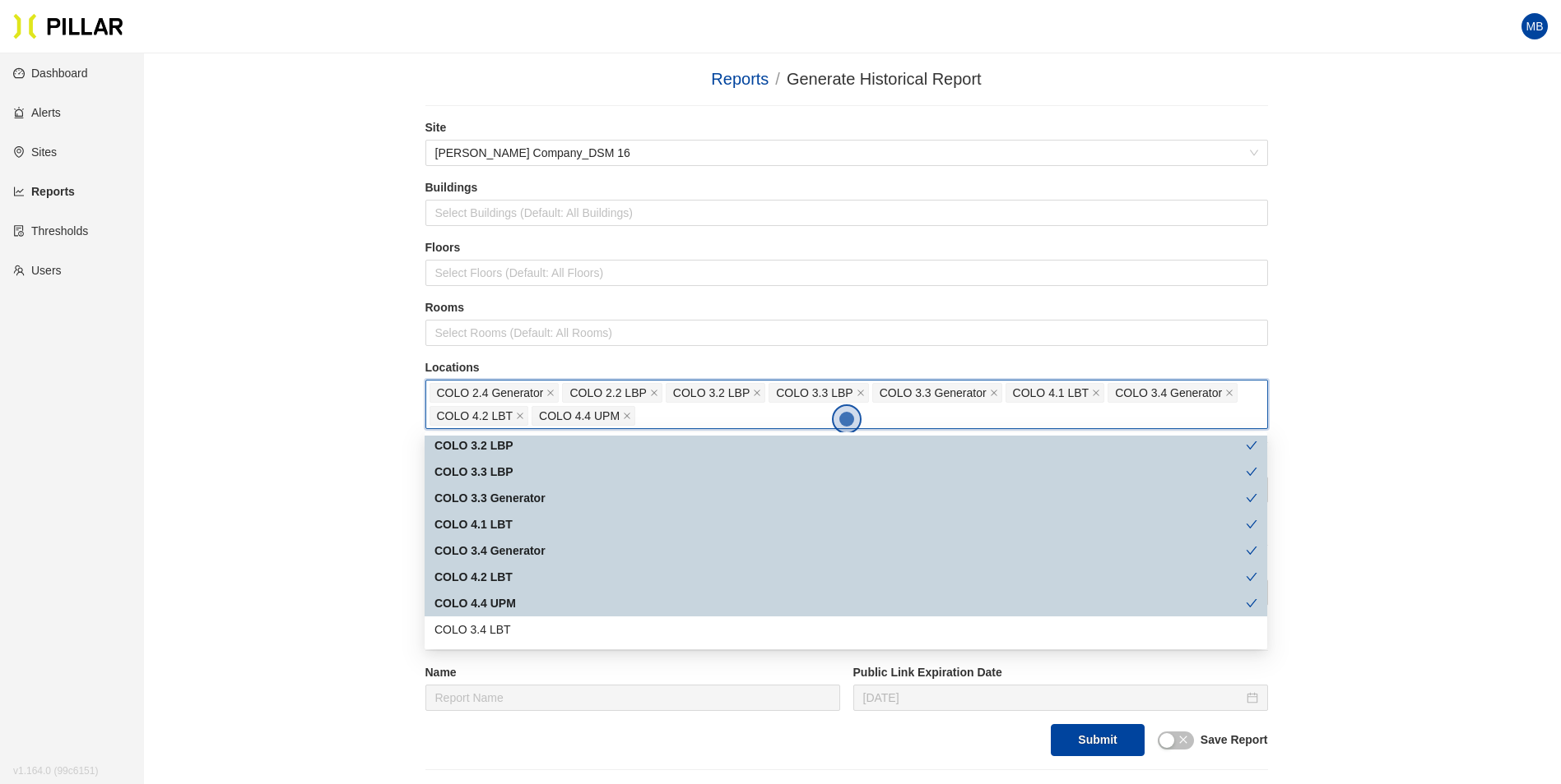
click at [521, 624] on div "COLO 3.4 LBT" at bounding box center [845, 630] width 823 height 18
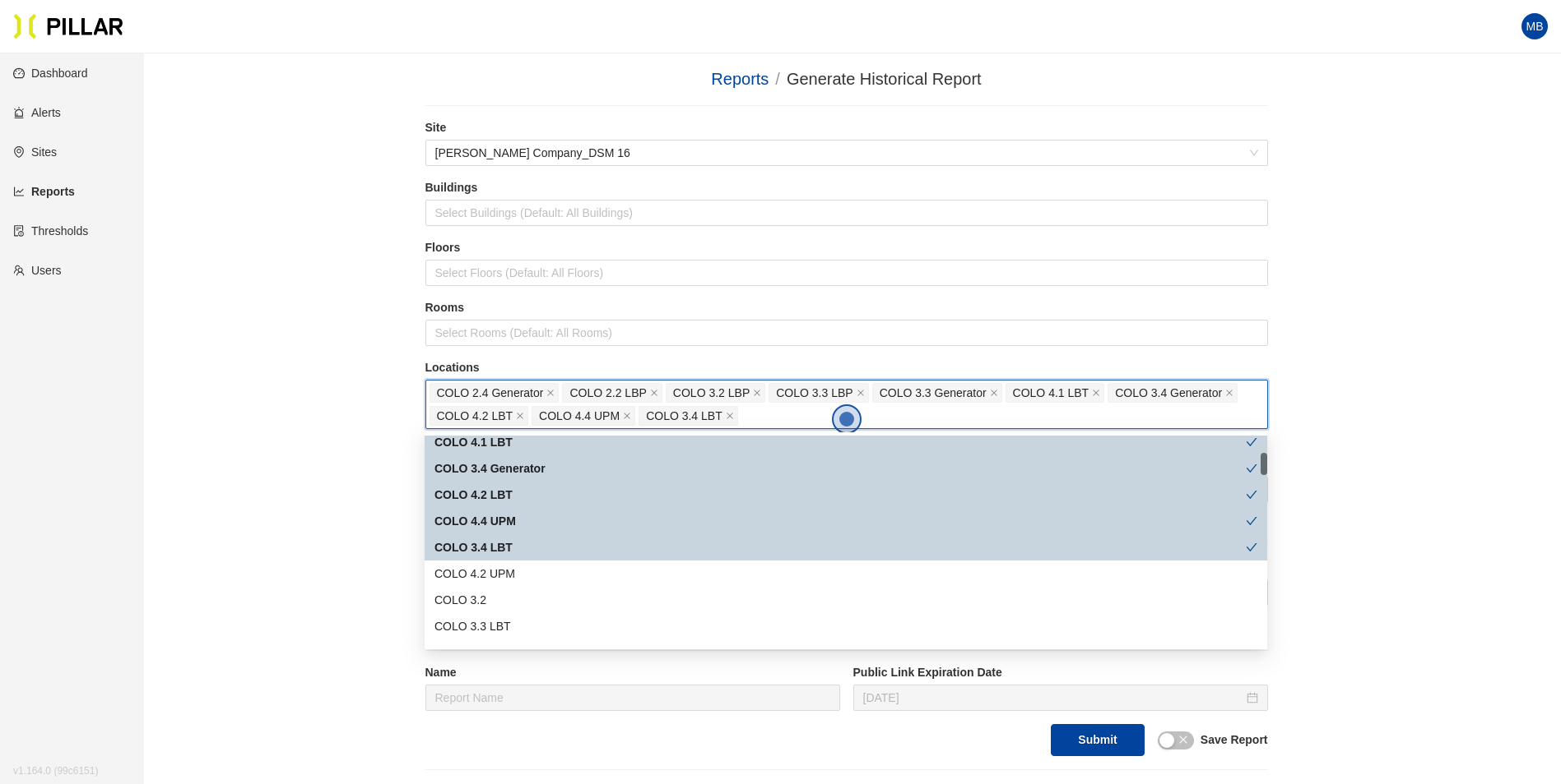
scroll to position [247, 0]
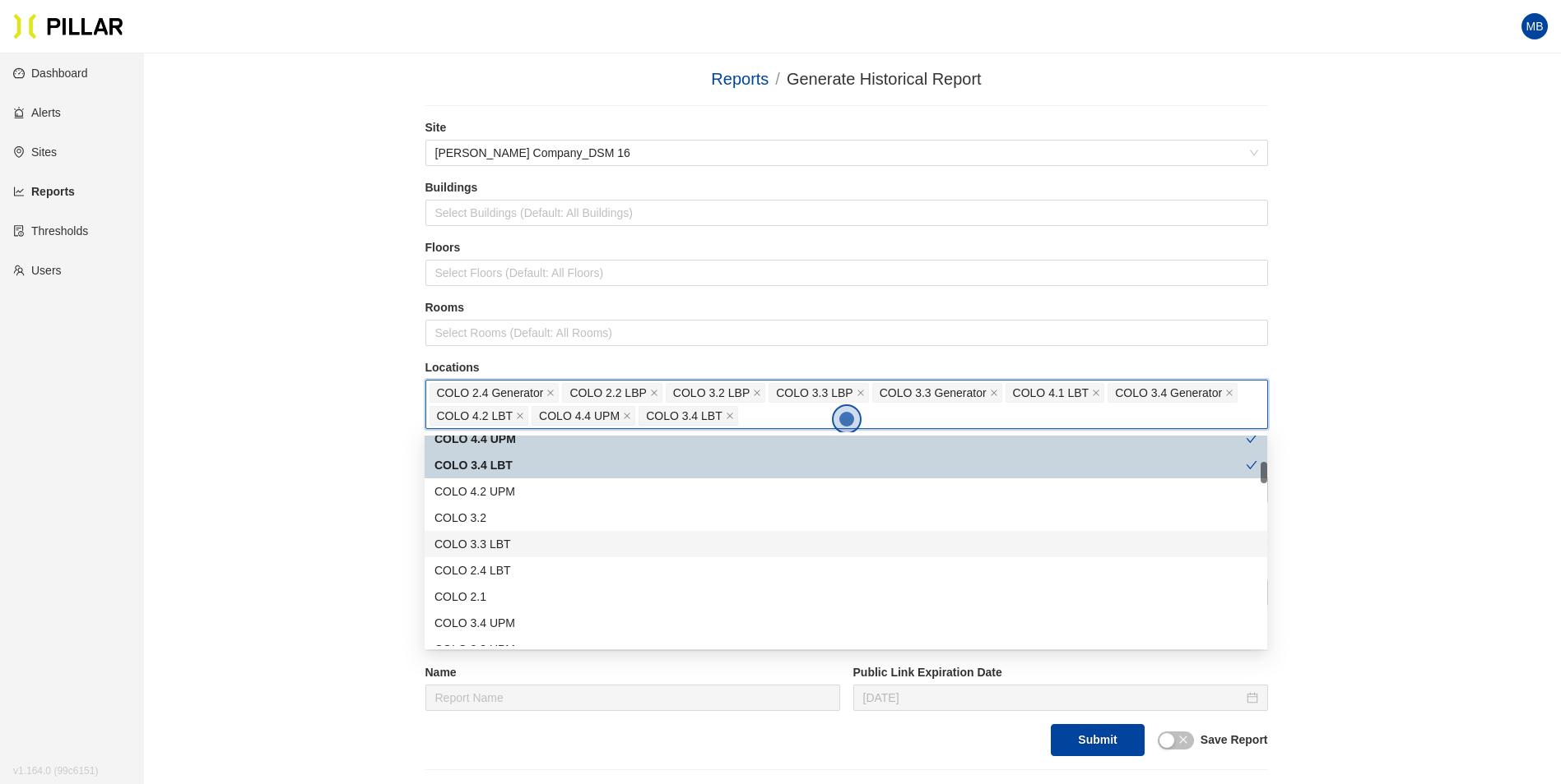
drag, startPoint x: 511, startPoint y: 540, endPoint x: 514, endPoint y: 564, distance: 24.2
click at [511, 541] on div "COLO 3.3 LBT" at bounding box center [845, 544] width 823 height 18
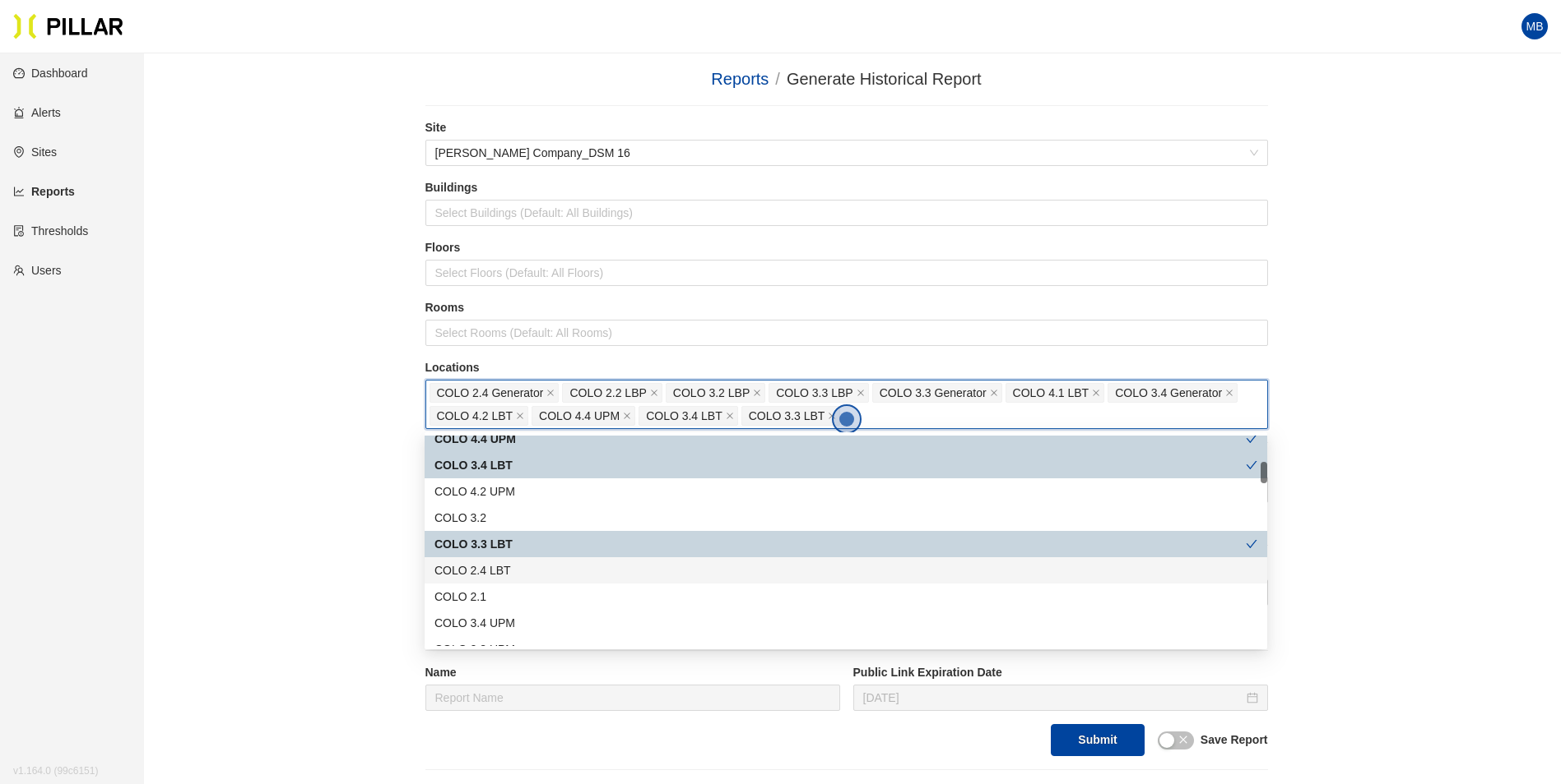
click at [515, 566] on div "COLO 2.4 LBT" at bounding box center [845, 571] width 823 height 18
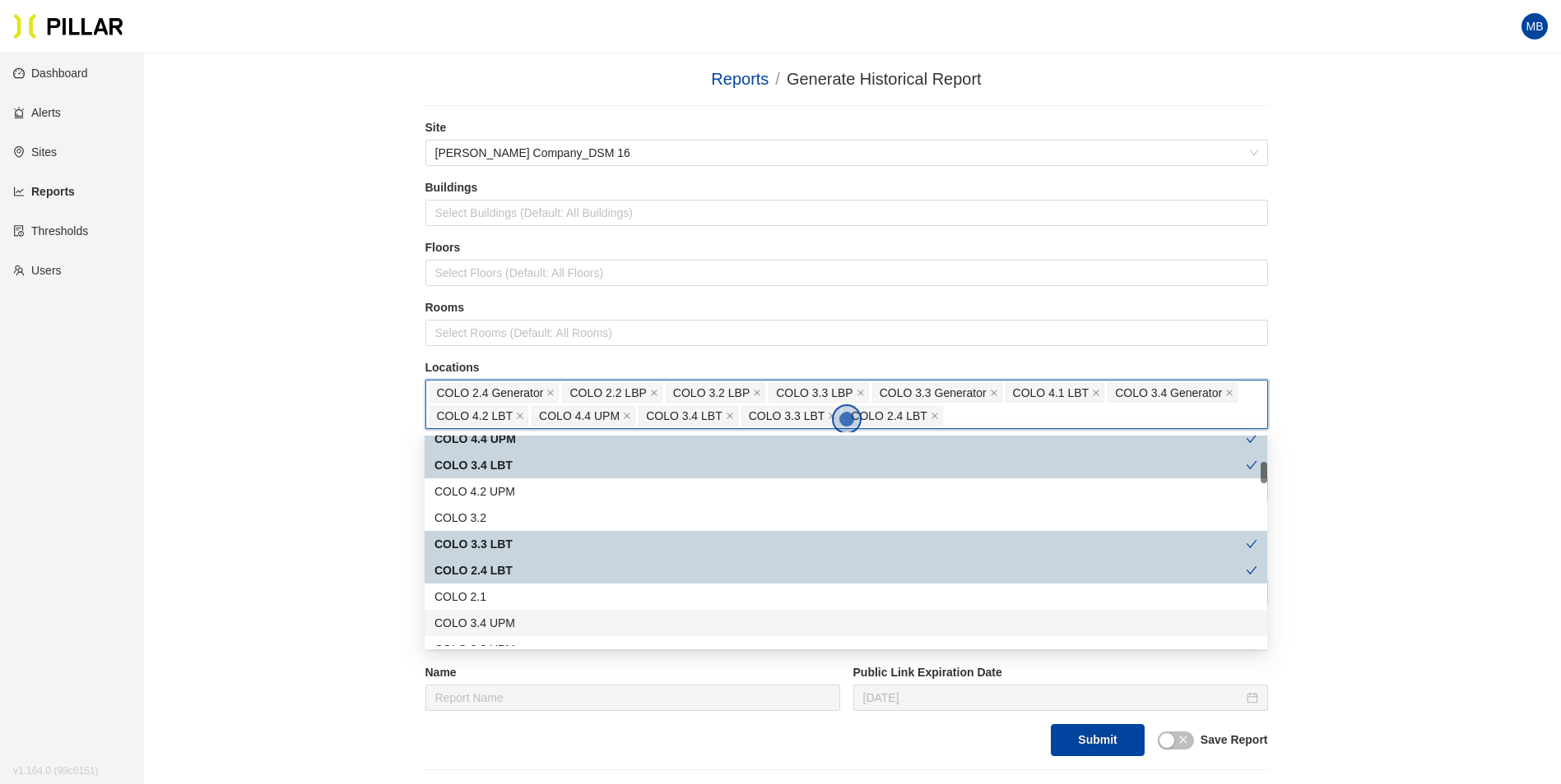
click at [516, 618] on div "COLO 3.4 UPM" at bounding box center [845, 623] width 823 height 18
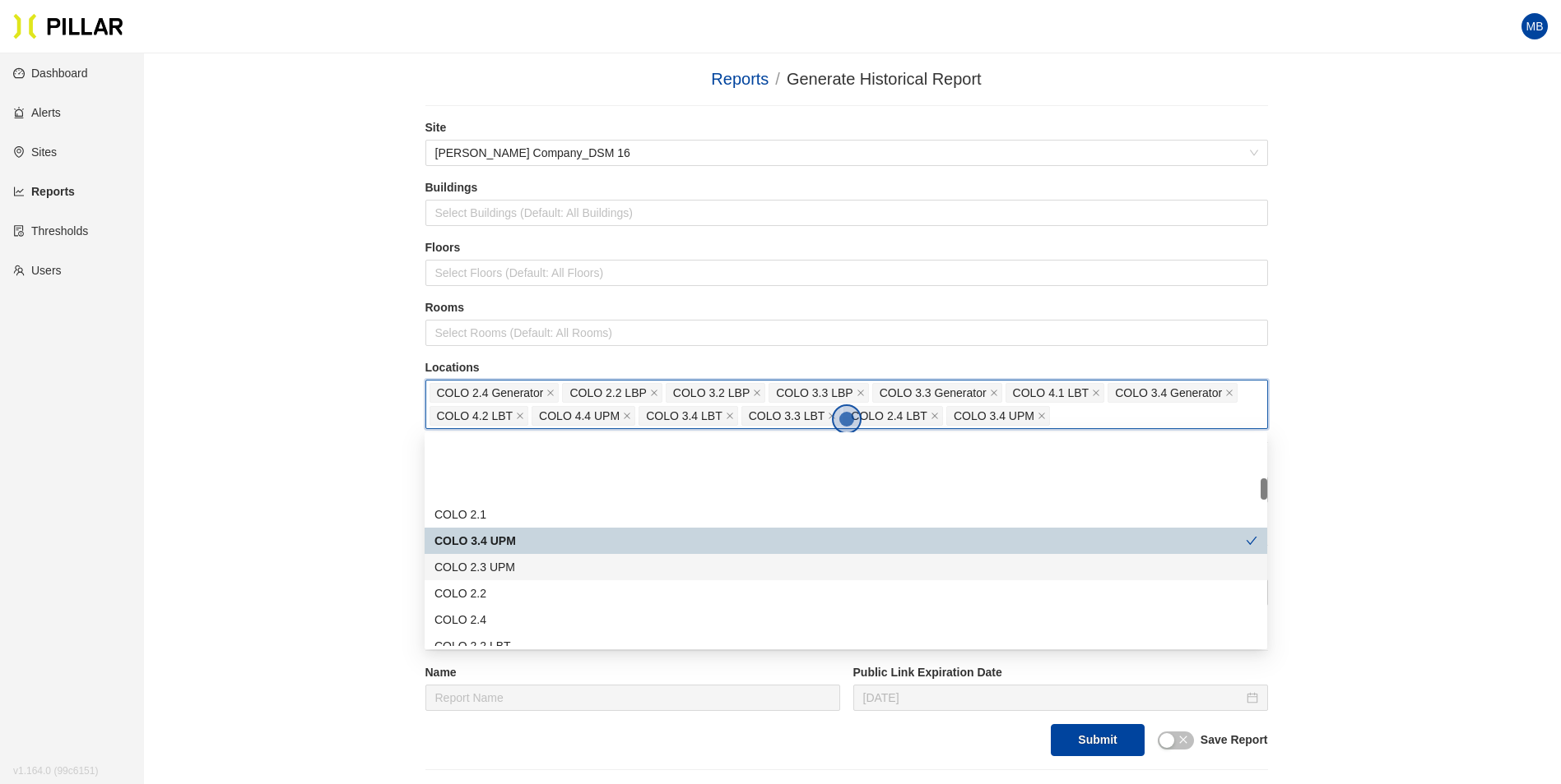
scroll to position [411, 0]
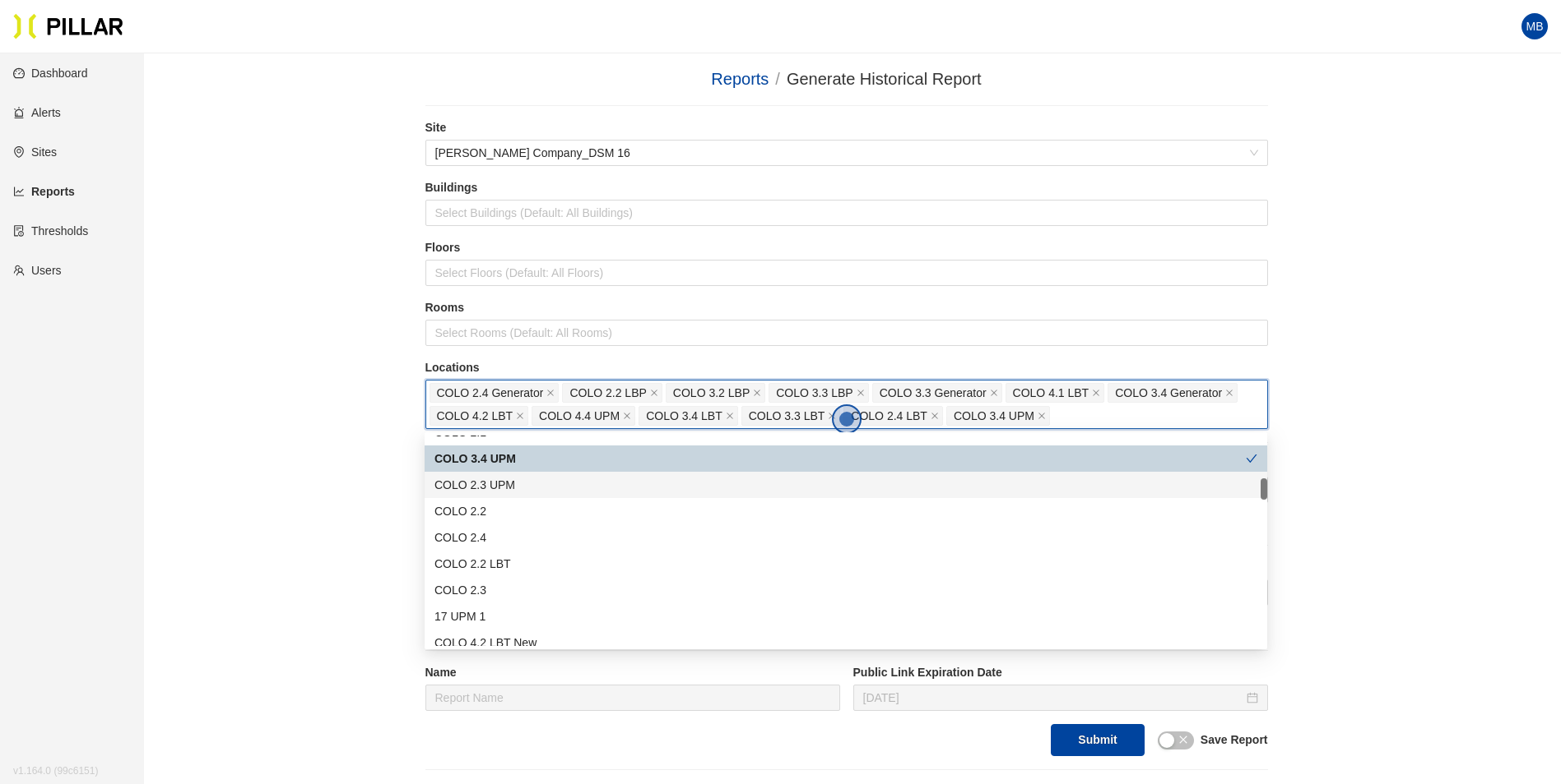
click at [524, 492] on div "COLO 2.3 UPM" at bounding box center [845, 485] width 823 height 18
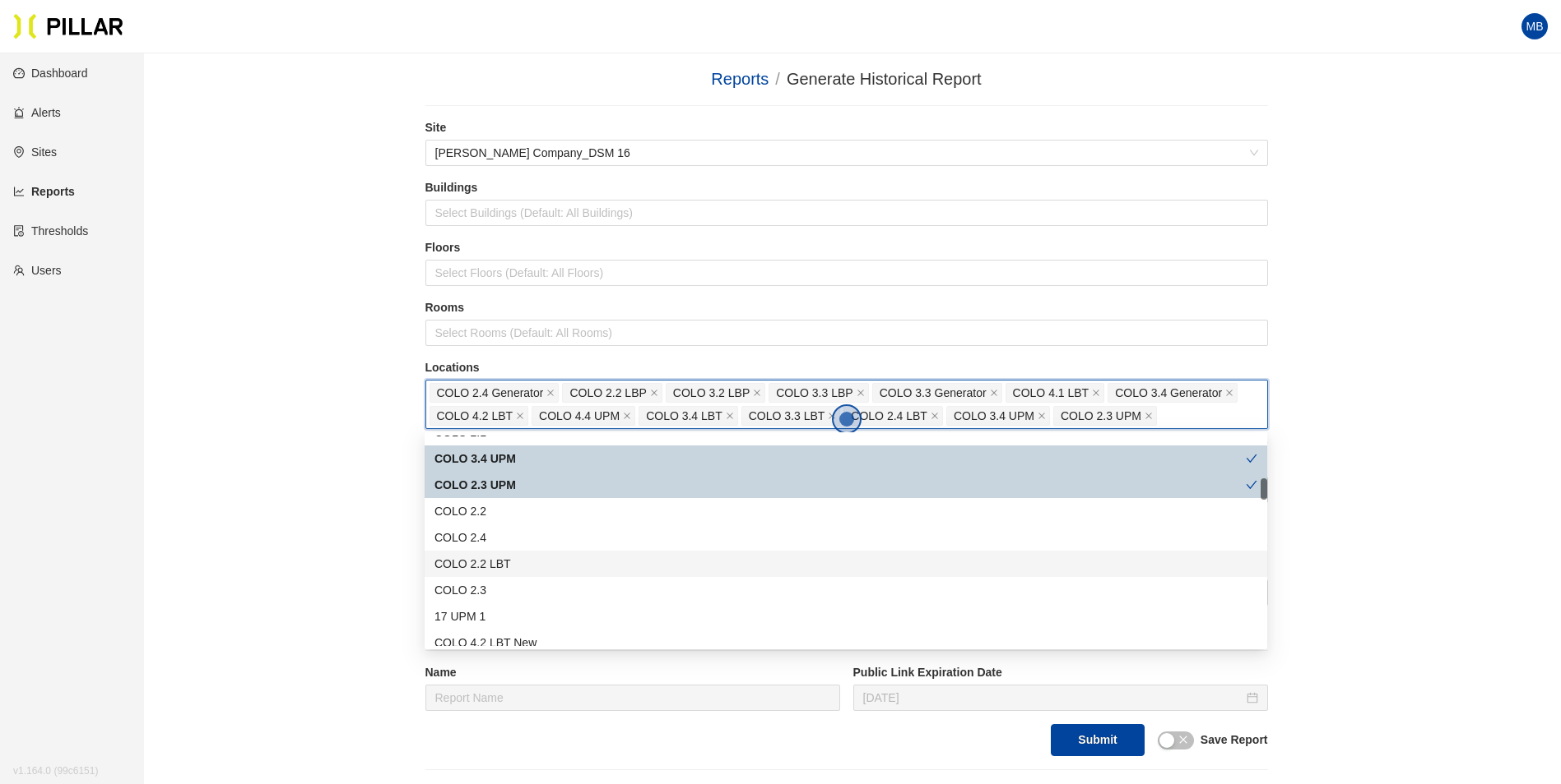
click at [511, 564] on div "COLO 2.2 LBT" at bounding box center [845, 564] width 823 height 18
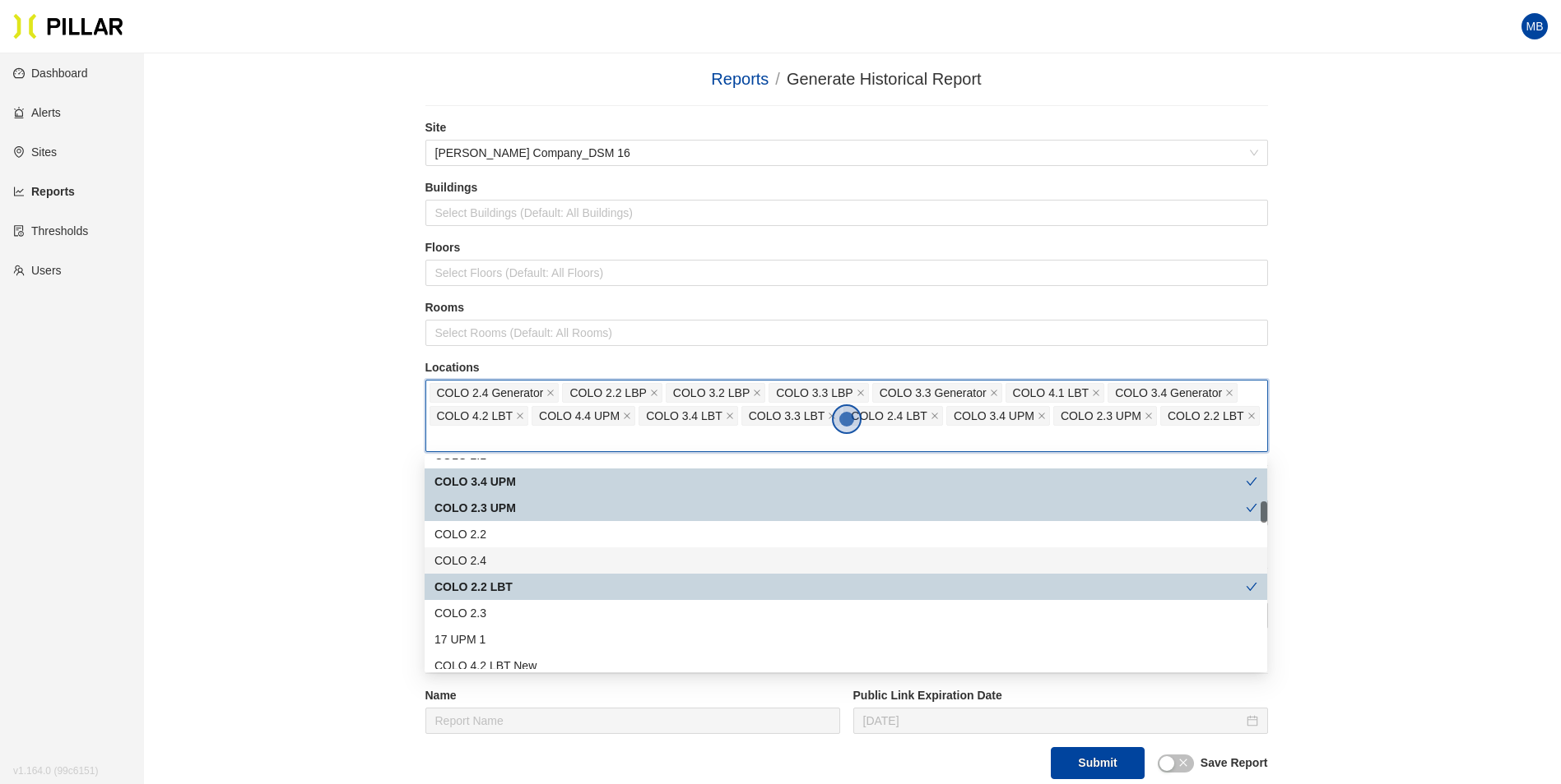
scroll to position [493, 0]
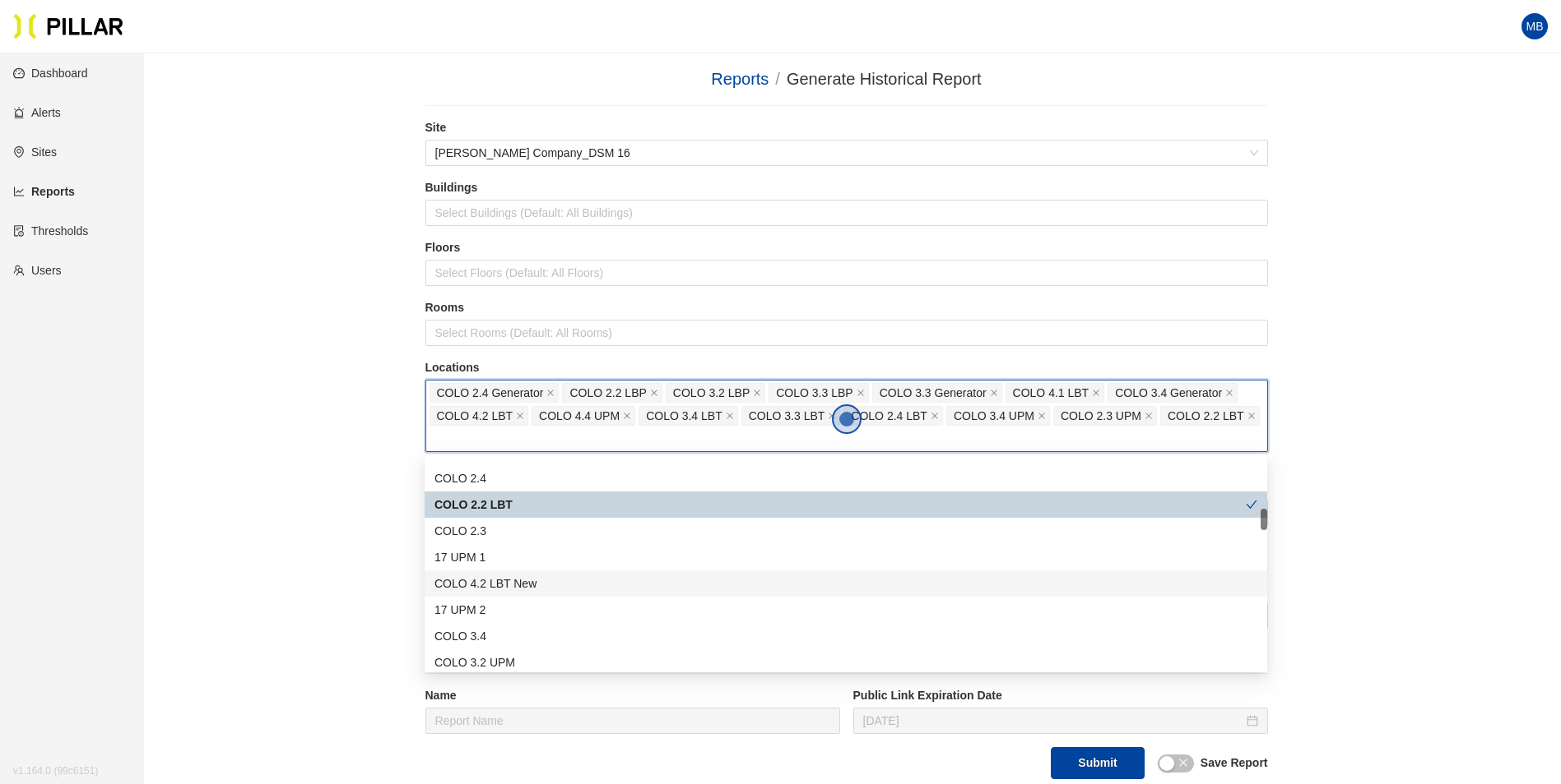
click at [561, 583] on div "COLO 4.2 LBT New" at bounding box center [845, 584] width 823 height 18
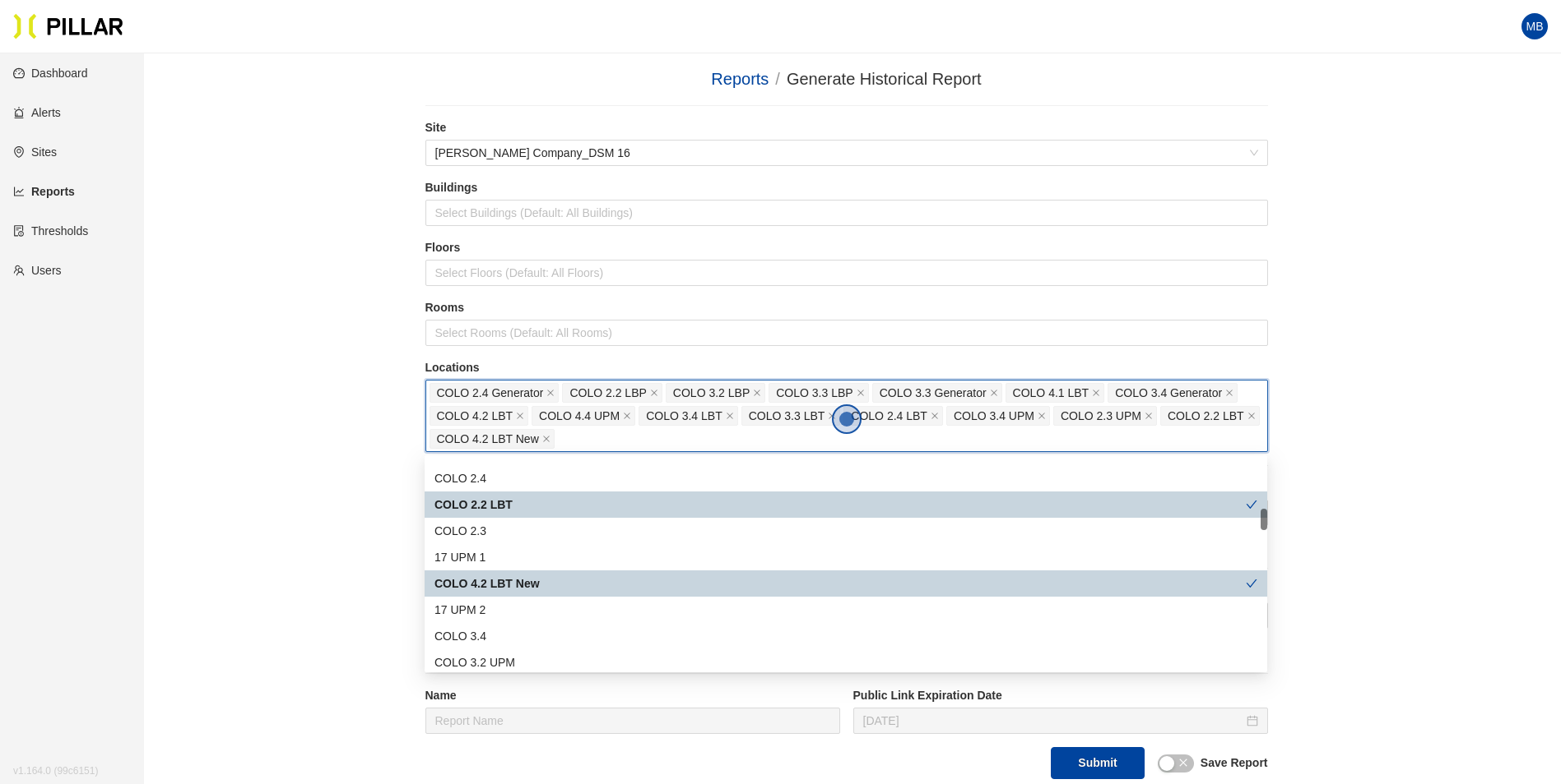
scroll to position [576, 0]
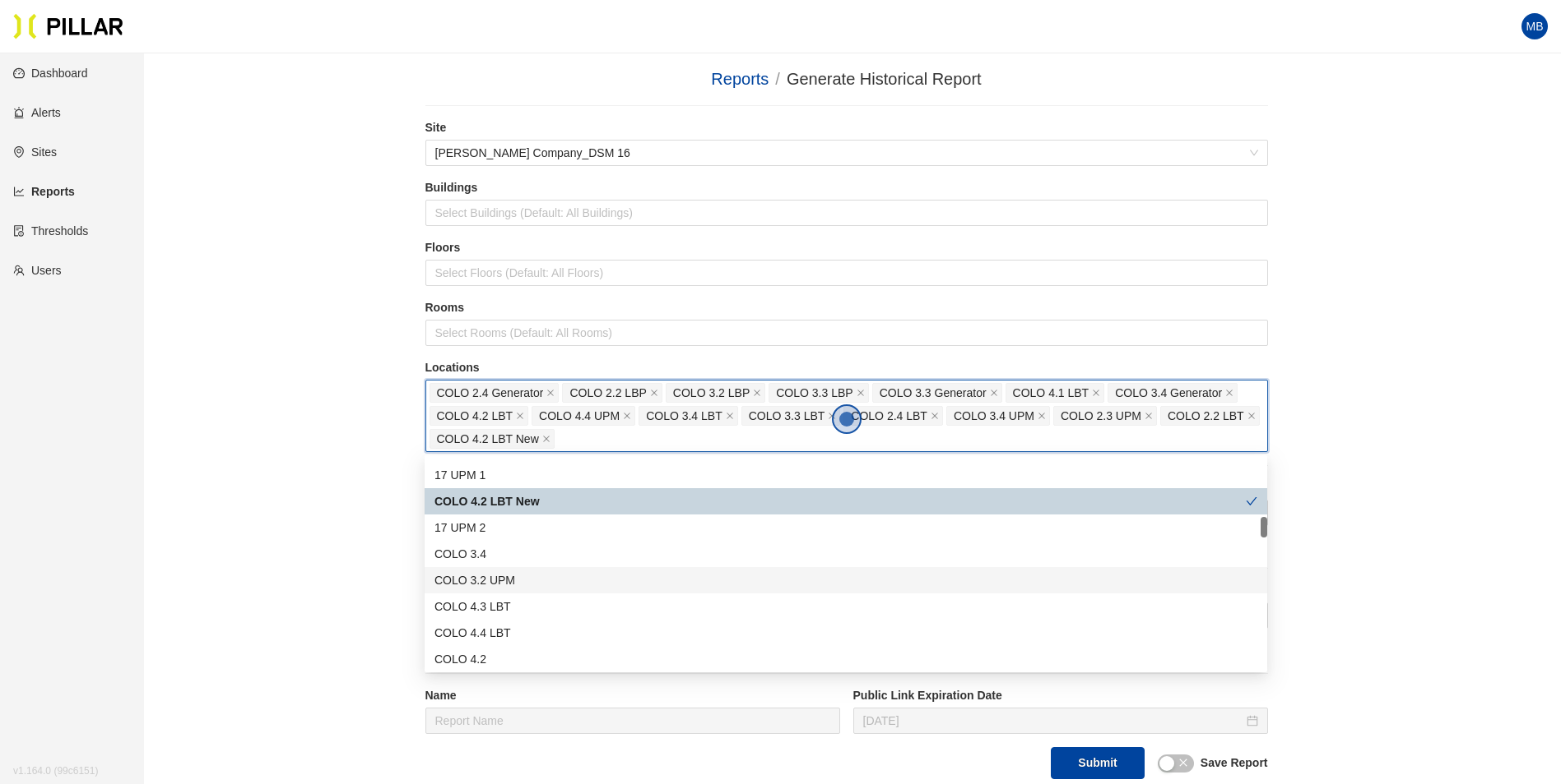
click at [531, 579] on div "COLO 3.2 UPM" at bounding box center [845, 581] width 823 height 18
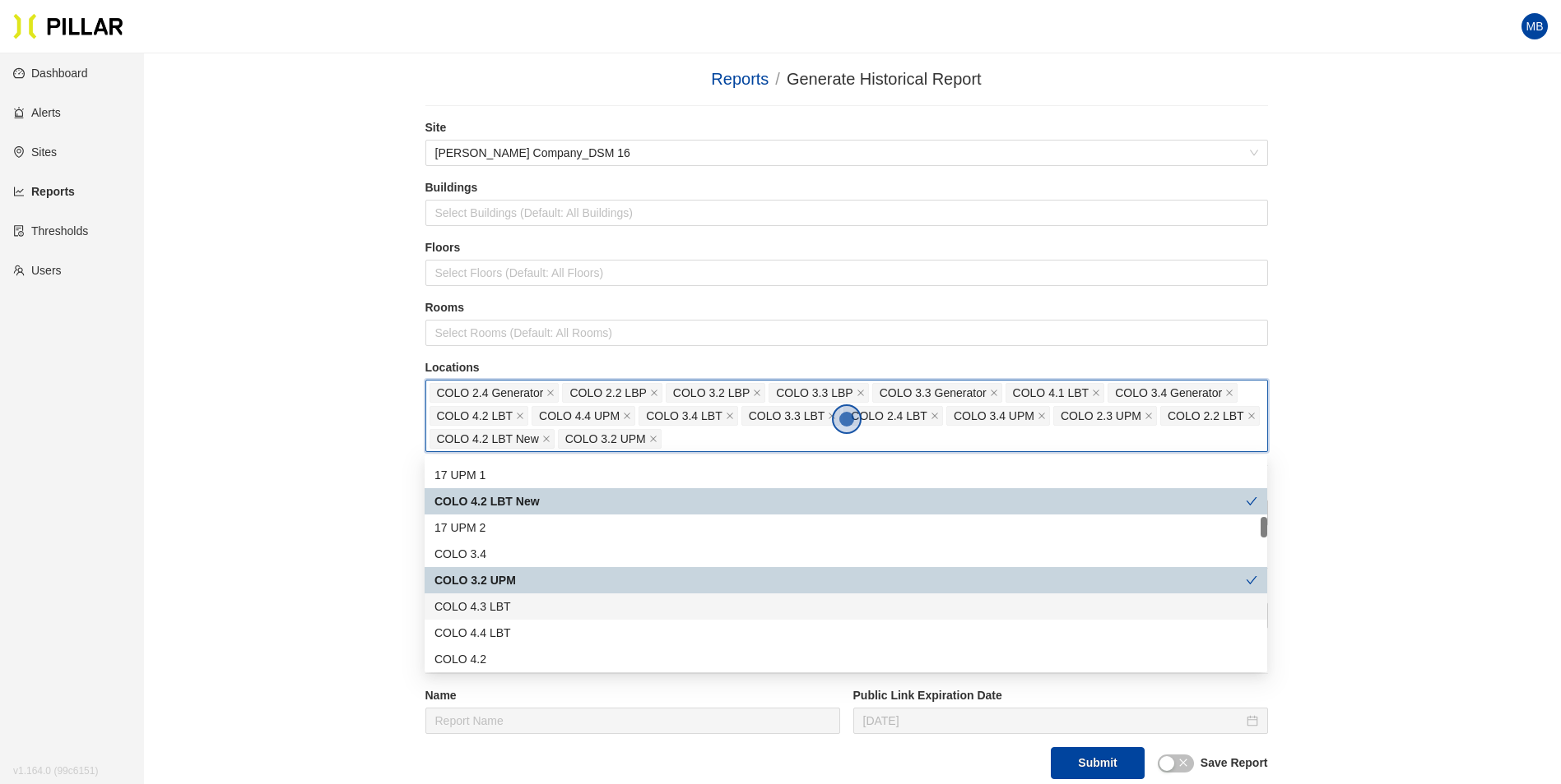
click at [530, 603] on div "COLO 4.3 LBT" at bounding box center [845, 606] width 823 height 18
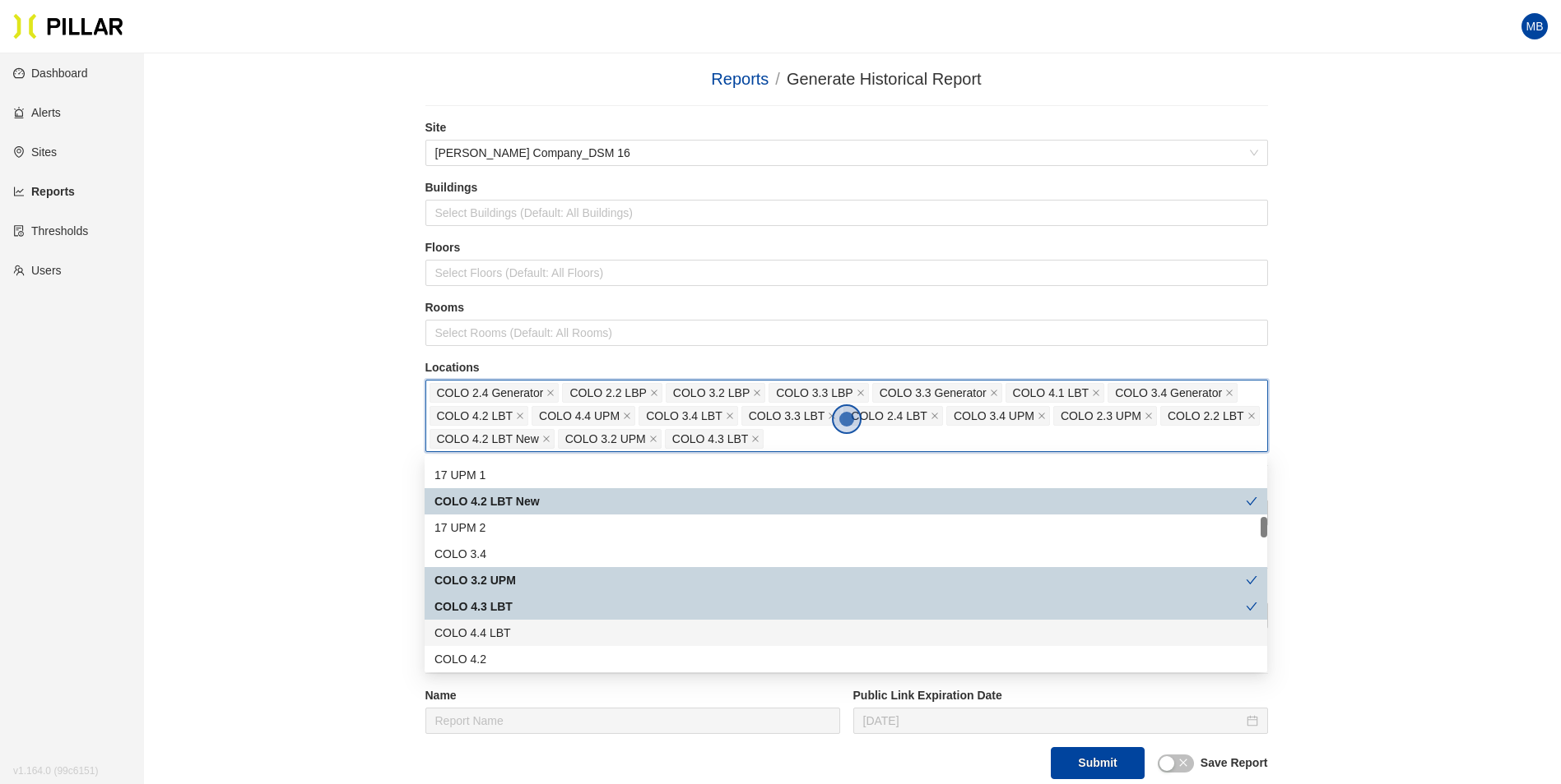
click at [522, 632] on div "COLO 4.4 LBT" at bounding box center [845, 633] width 823 height 18
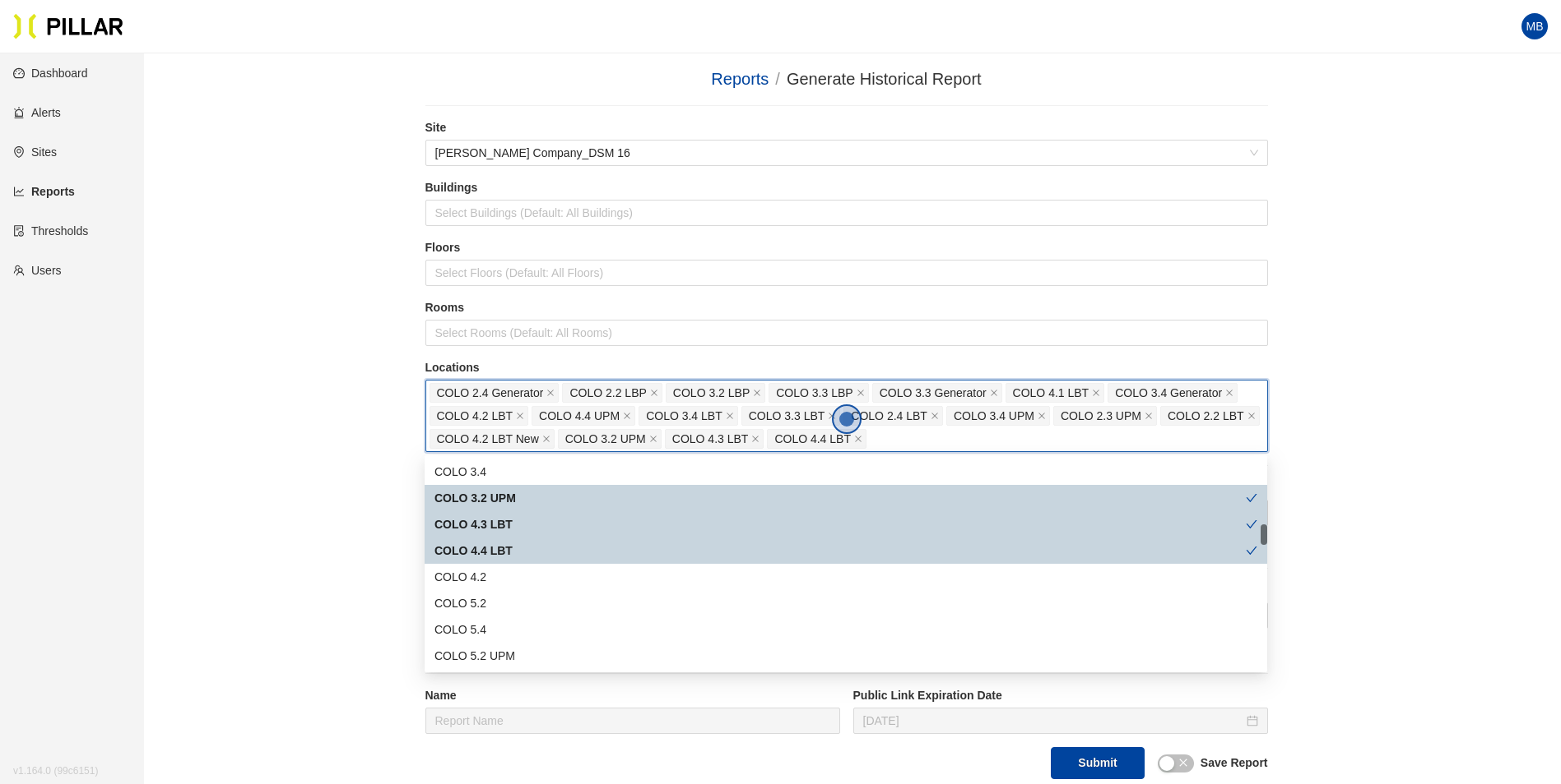
scroll to position [740, 0]
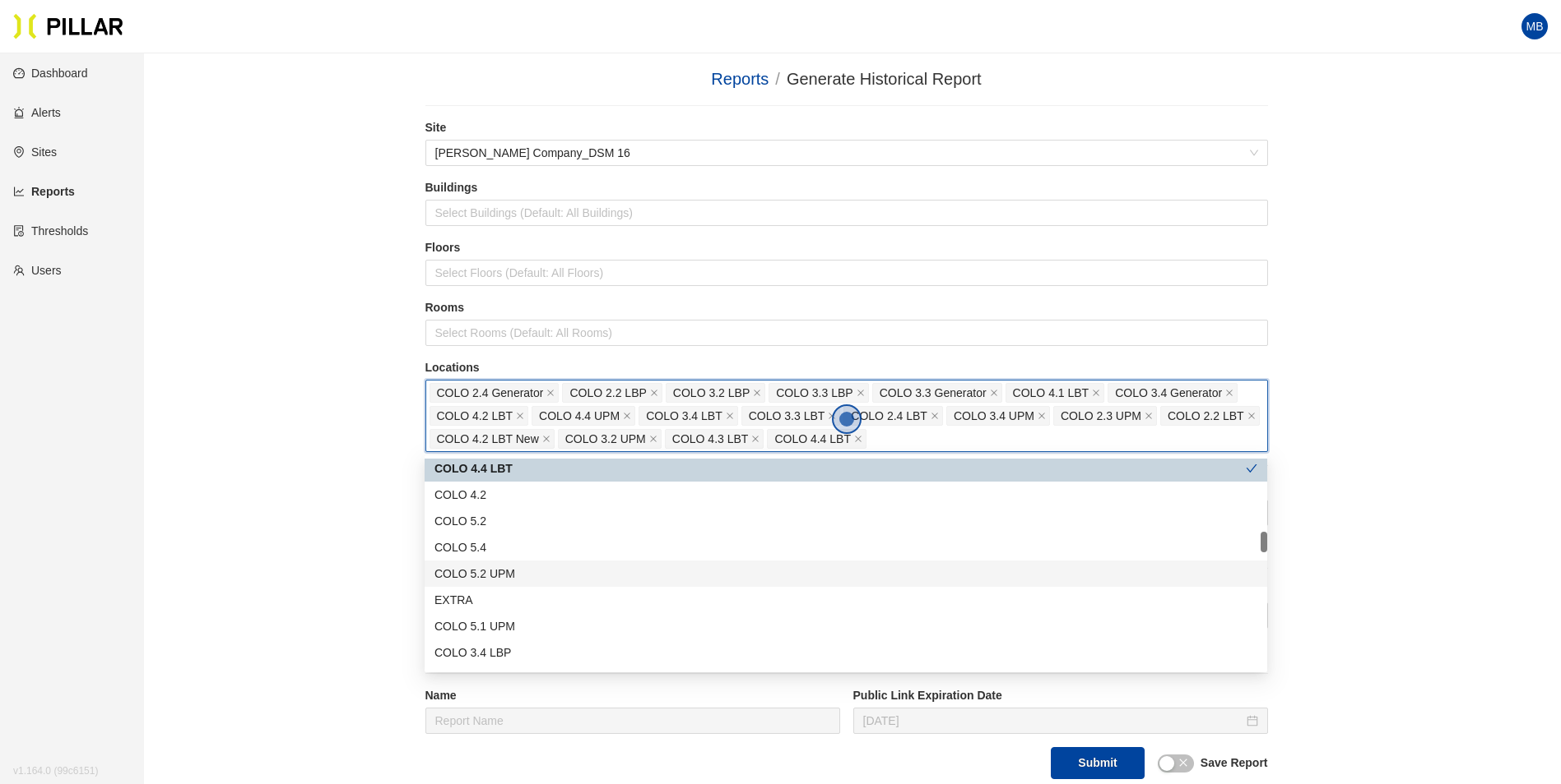
click at [535, 578] on div "COLO 5.2 UPM" at bounding box center [845, 574] width 823 height 18
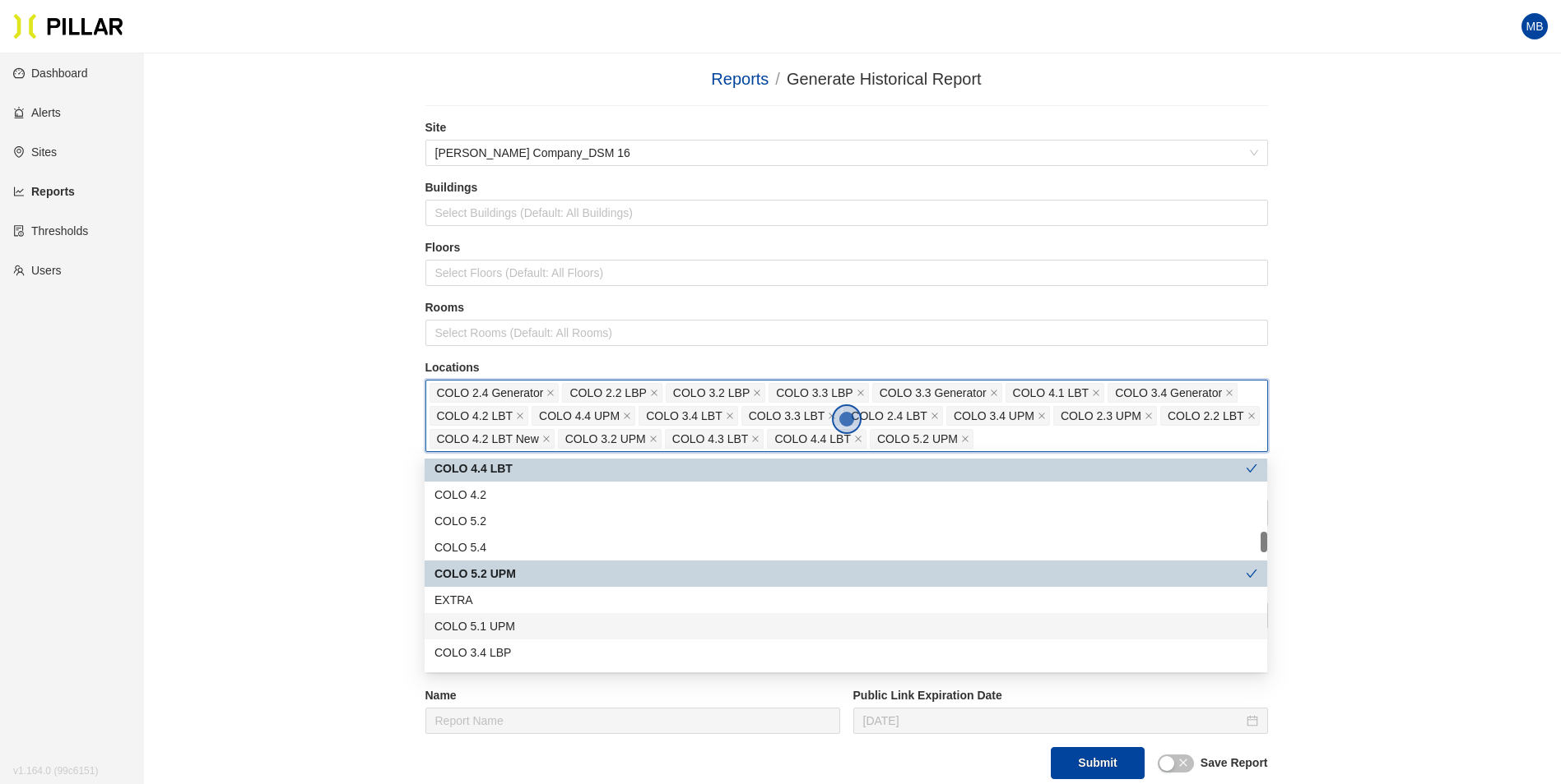
click at [528, 631] on div "COLO 5.1 UPM" at bounding box center [845, 626] width 823 height 18
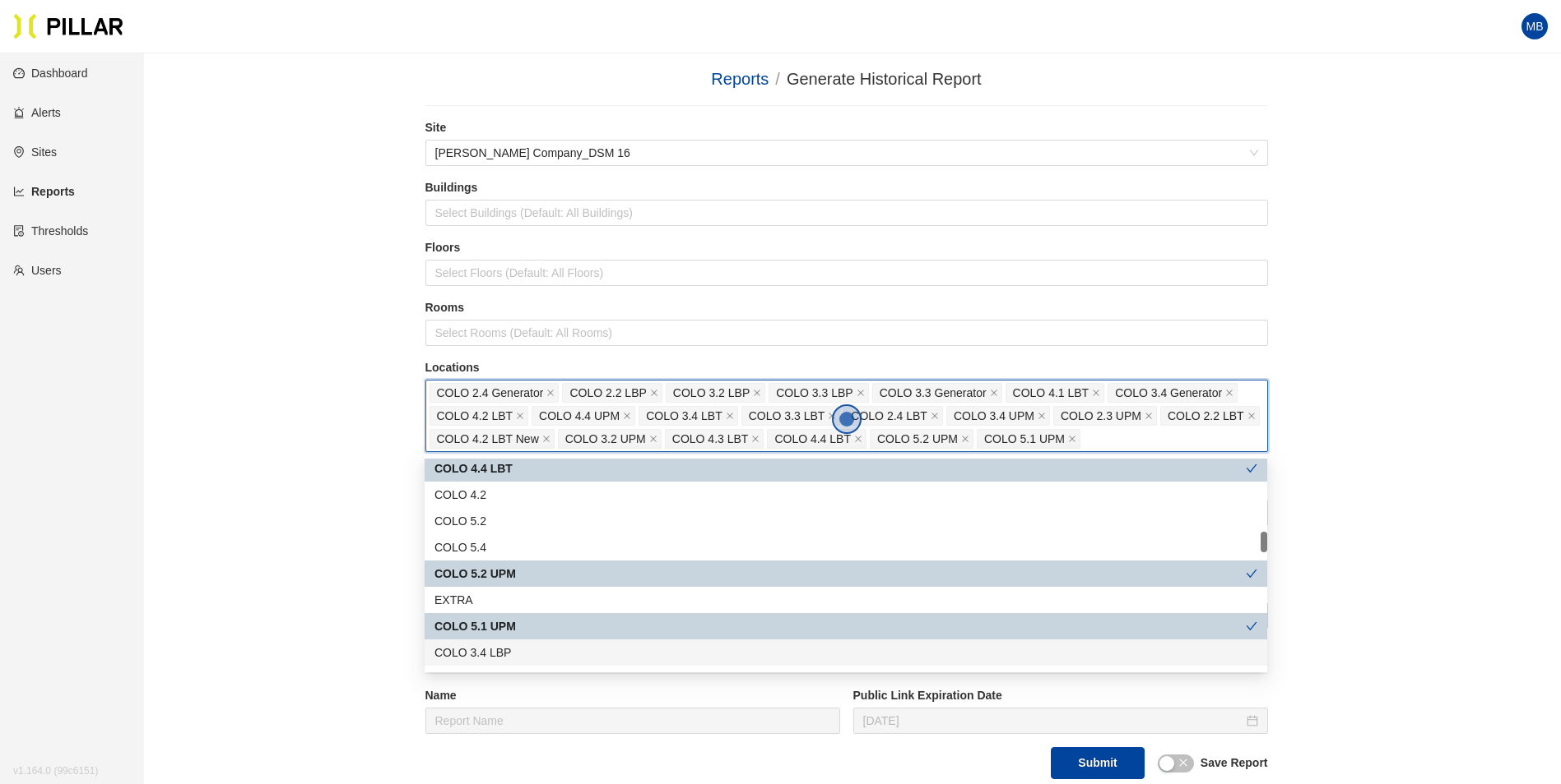
click at [525, 649] on div "COLO 3.4 LBP" at bounding box center [845, 653] width 823 height 18
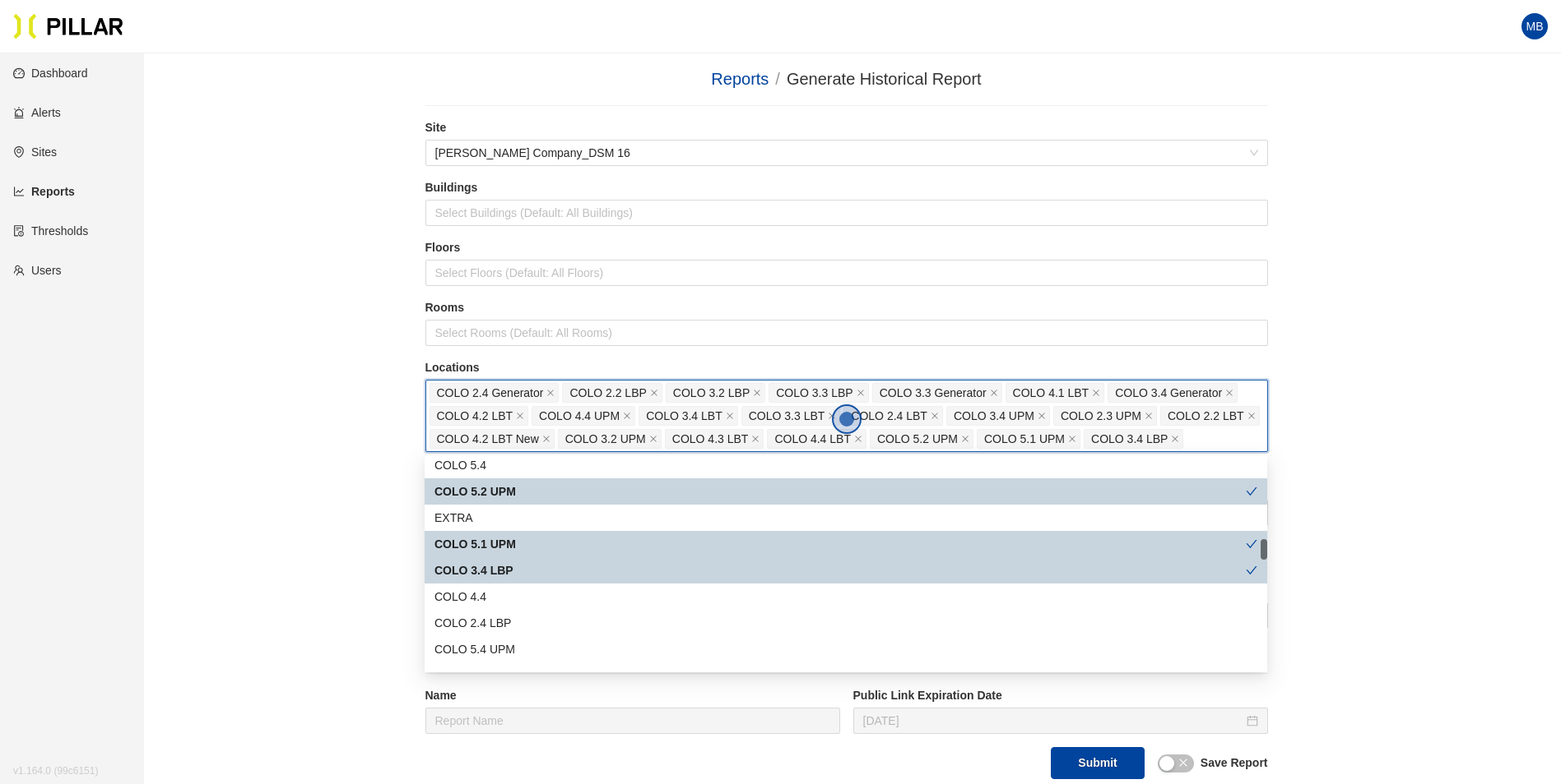
scroll to position [904, 0]
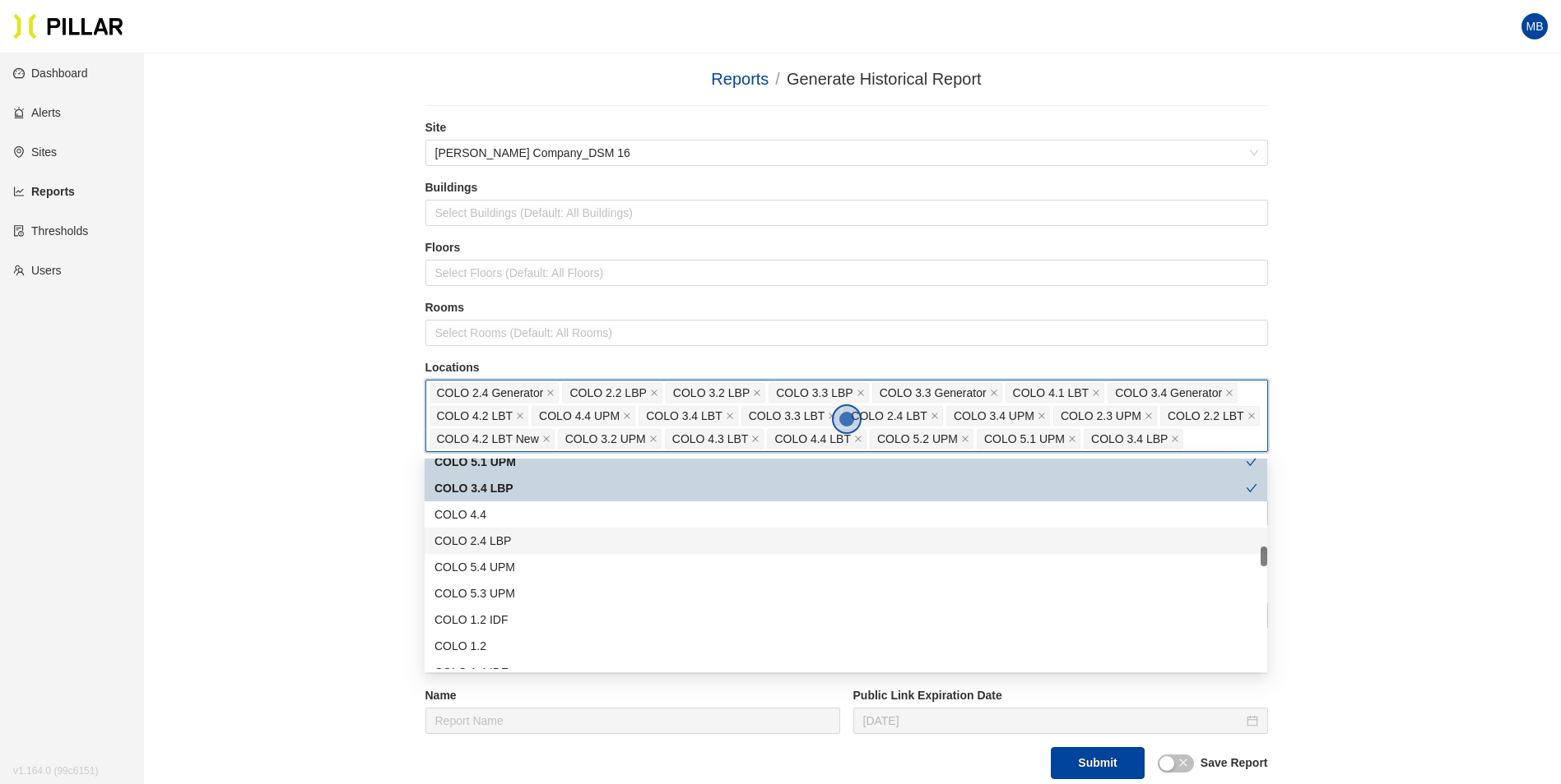
click at [535, 546] on div "COLO 2.4 LBP" at bounding box center [845, 541] width 823 height 18
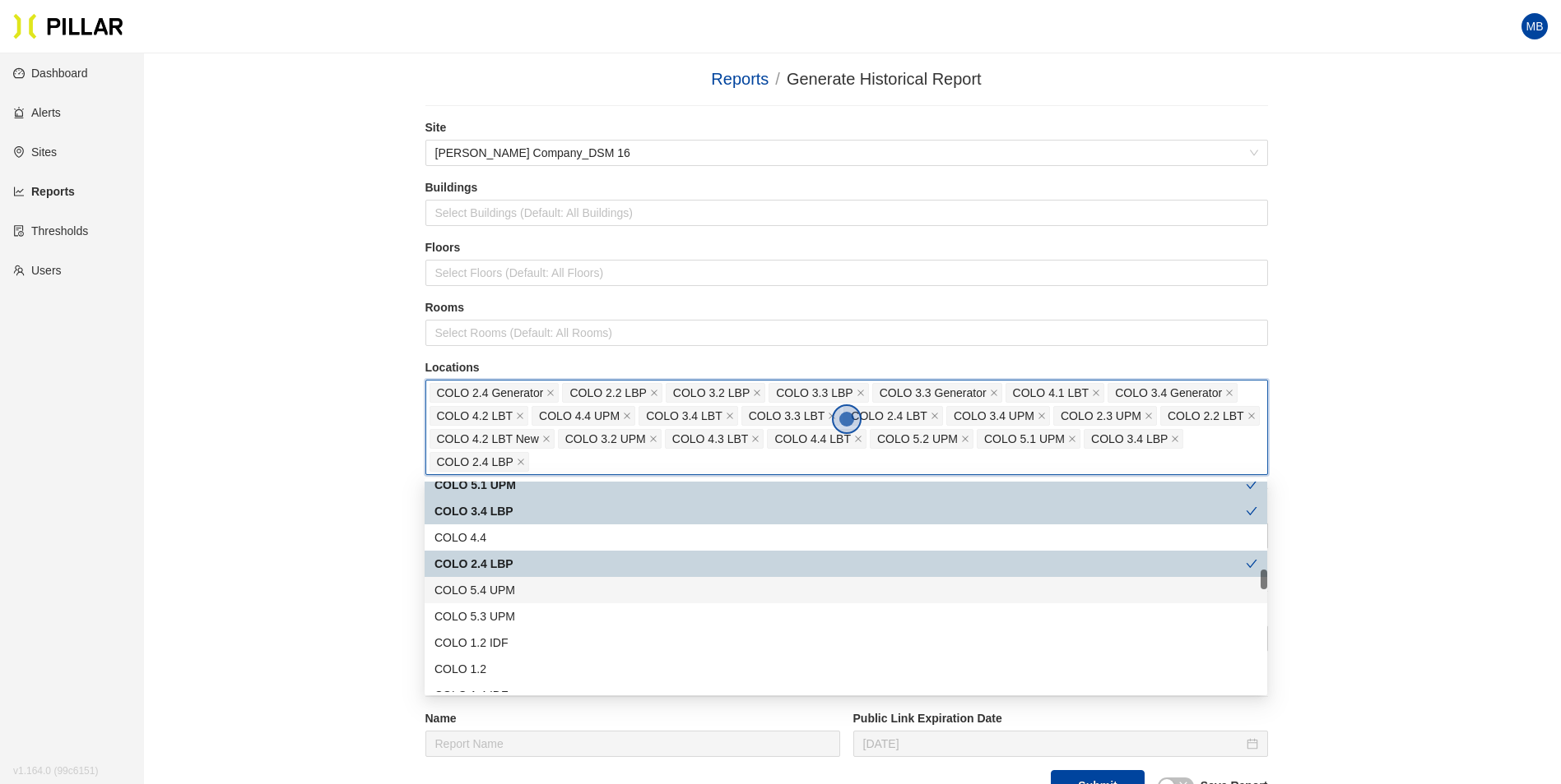
click at [531, 593] on div "COLO 5.4 UPM" at bounding box center [845, 590] width 823 height 18
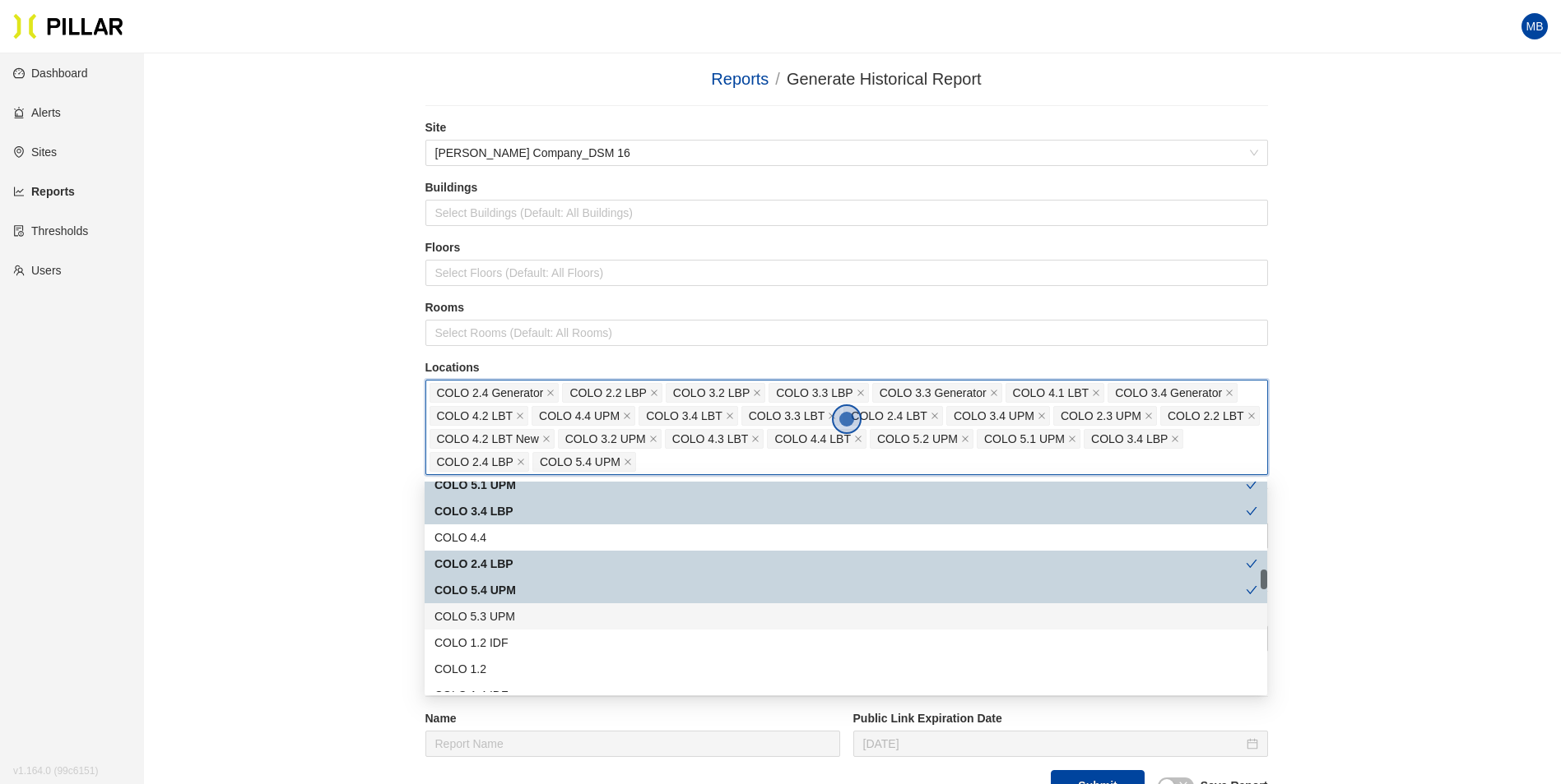
click at [526, 619] on div "COLO 5.3 UPM" at bounding box center [845, 616] width 823 height 18
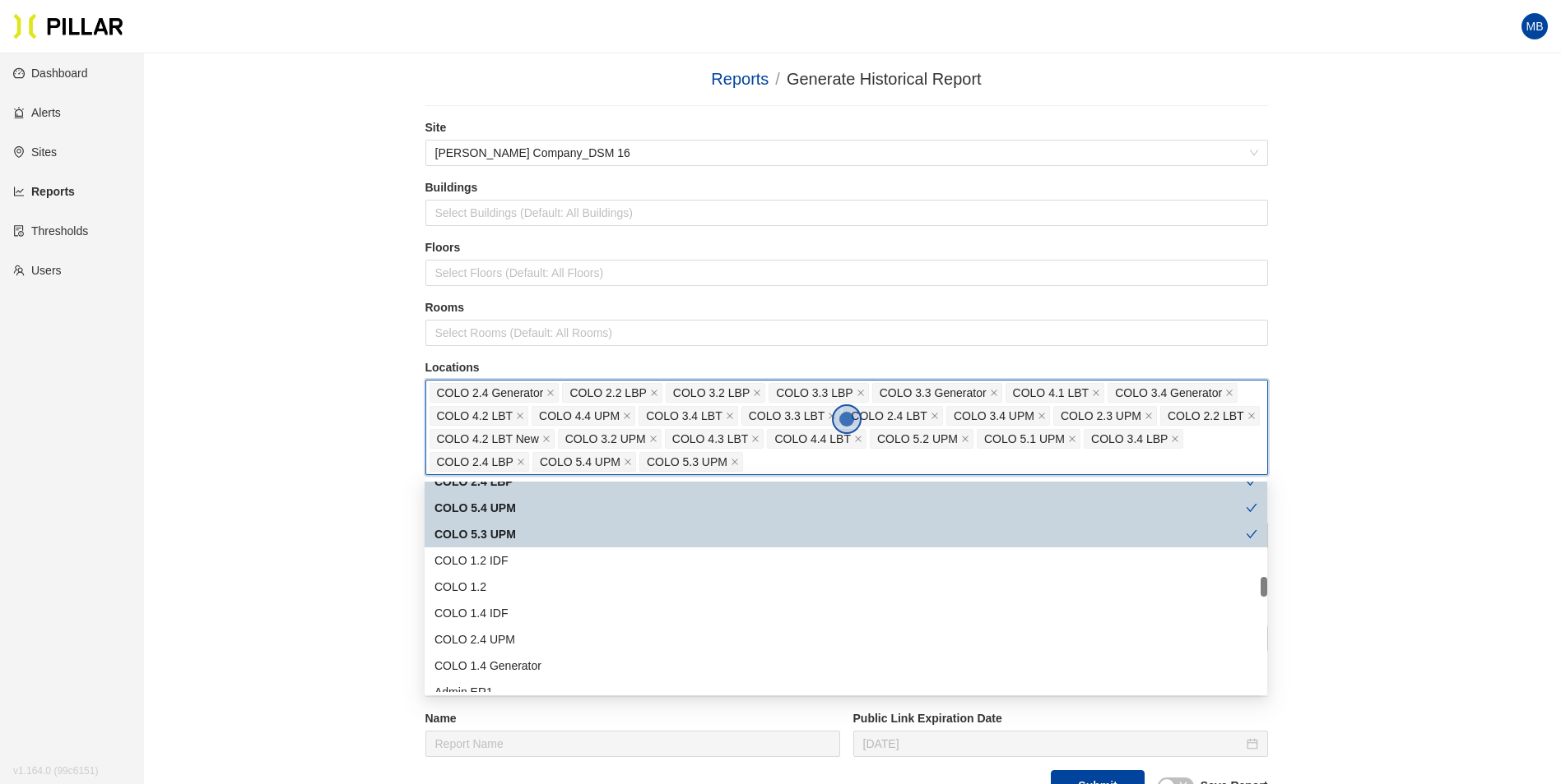
scroll to position [1069, 0]
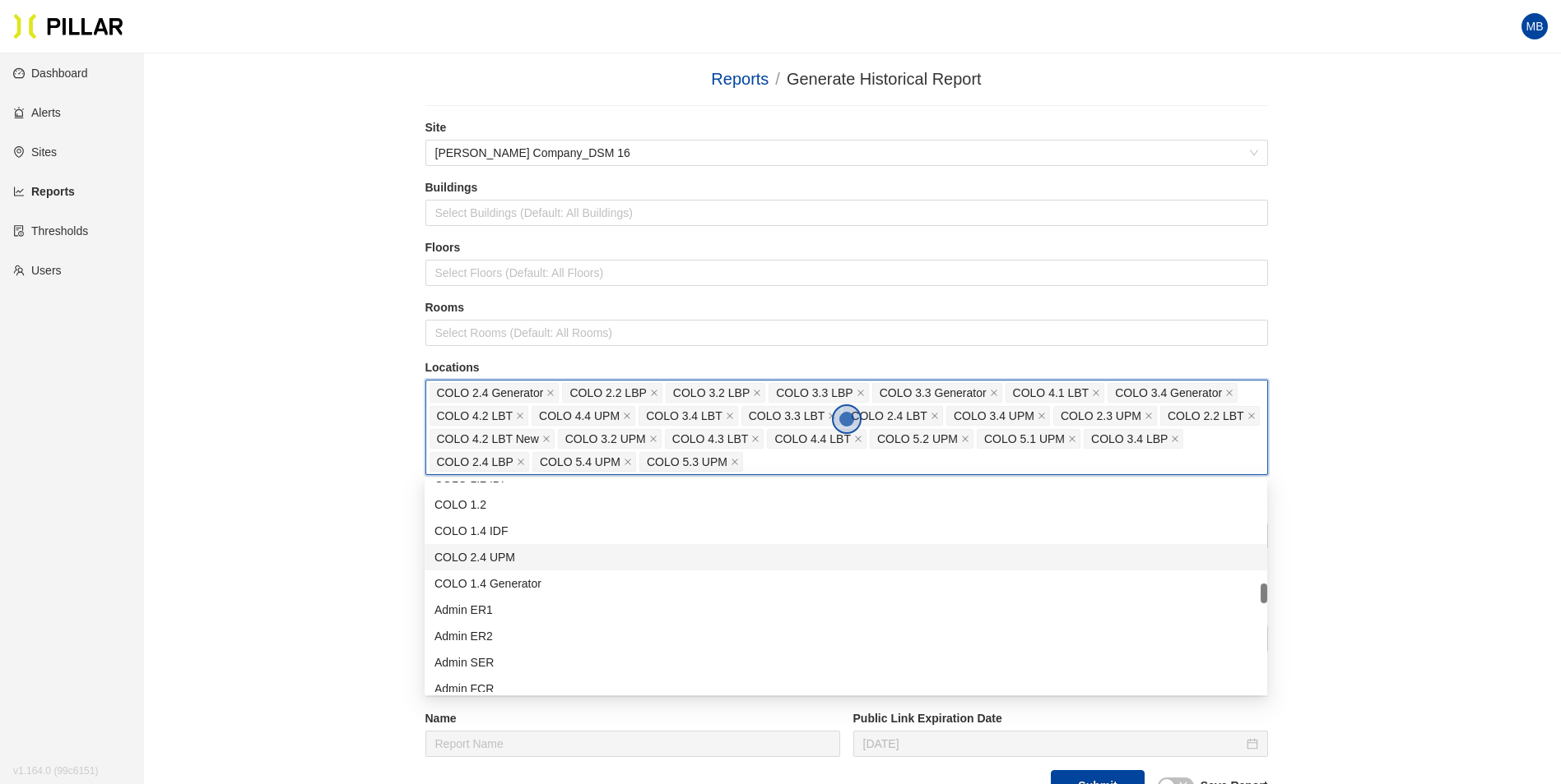
click at [550, 560] on div "COLO 2.4 UPM" at bounding box center [845, 558] width 823 height 18
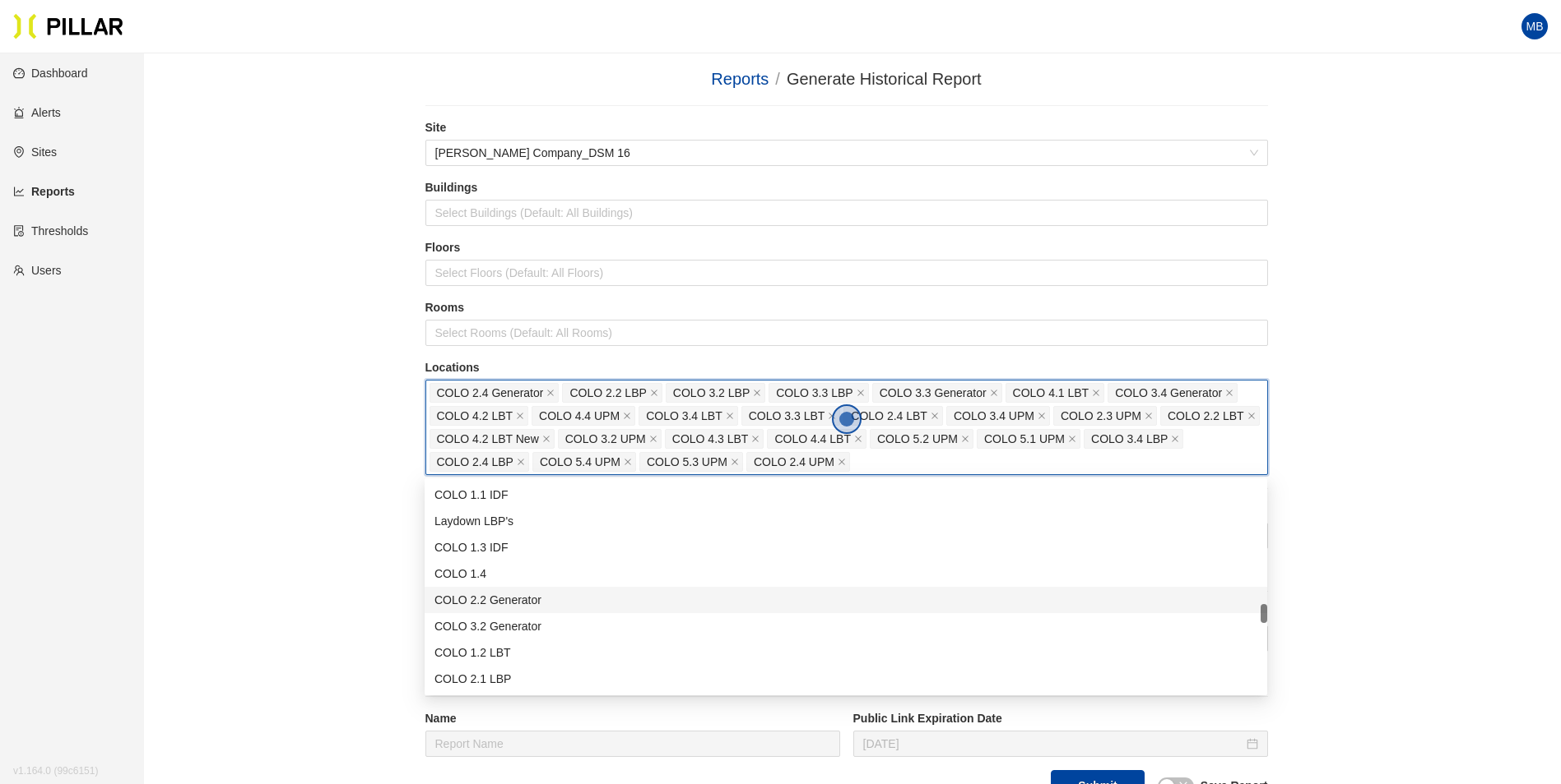
click at [554, 596] on div "COLO 2.2 Generator" at bounding box center [845, 600] width 823 height 18
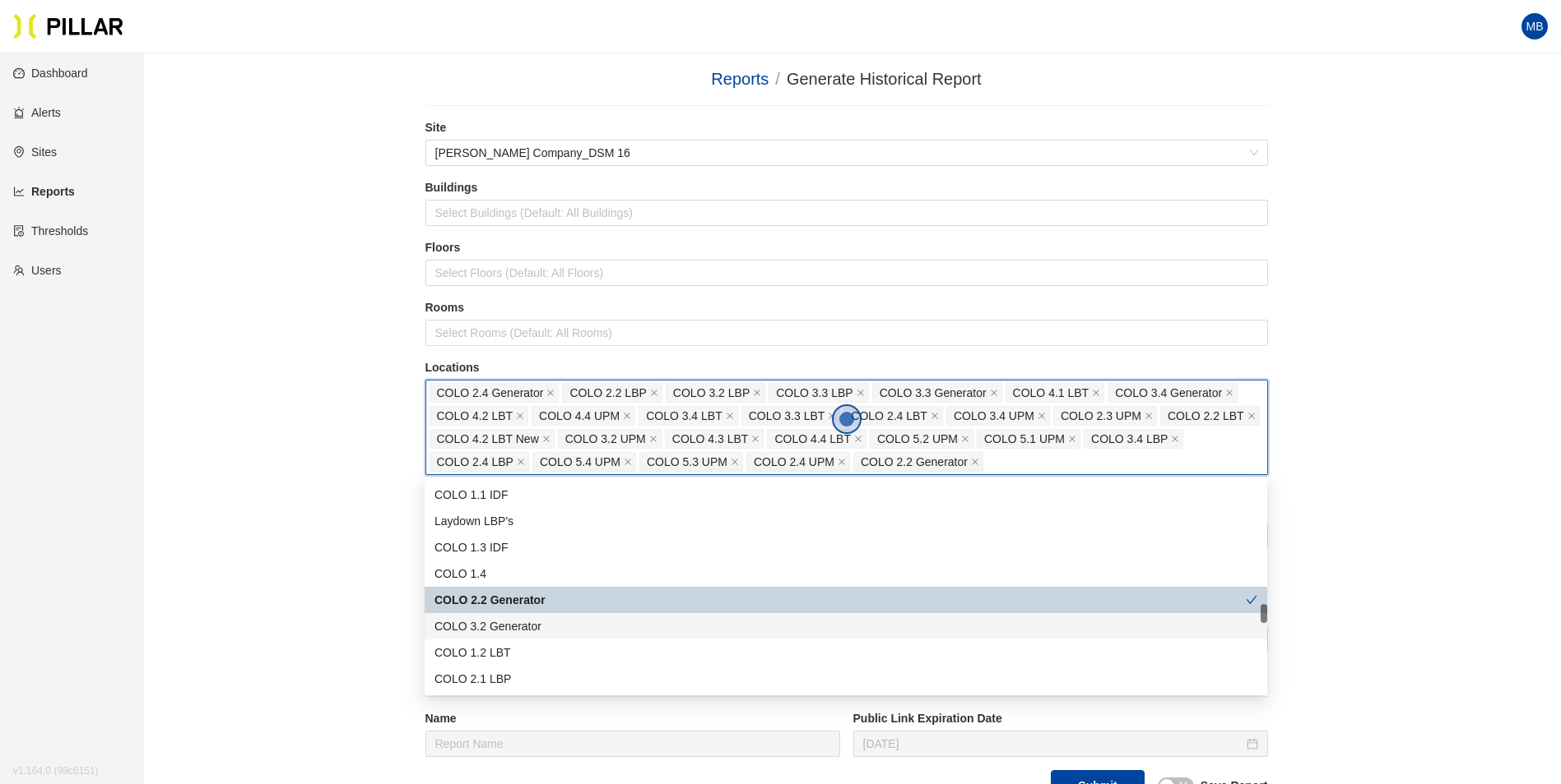
click at [553, 620] on div "COLO 3.2 Generator" at bounding box center [845, 626] width 823 height 18
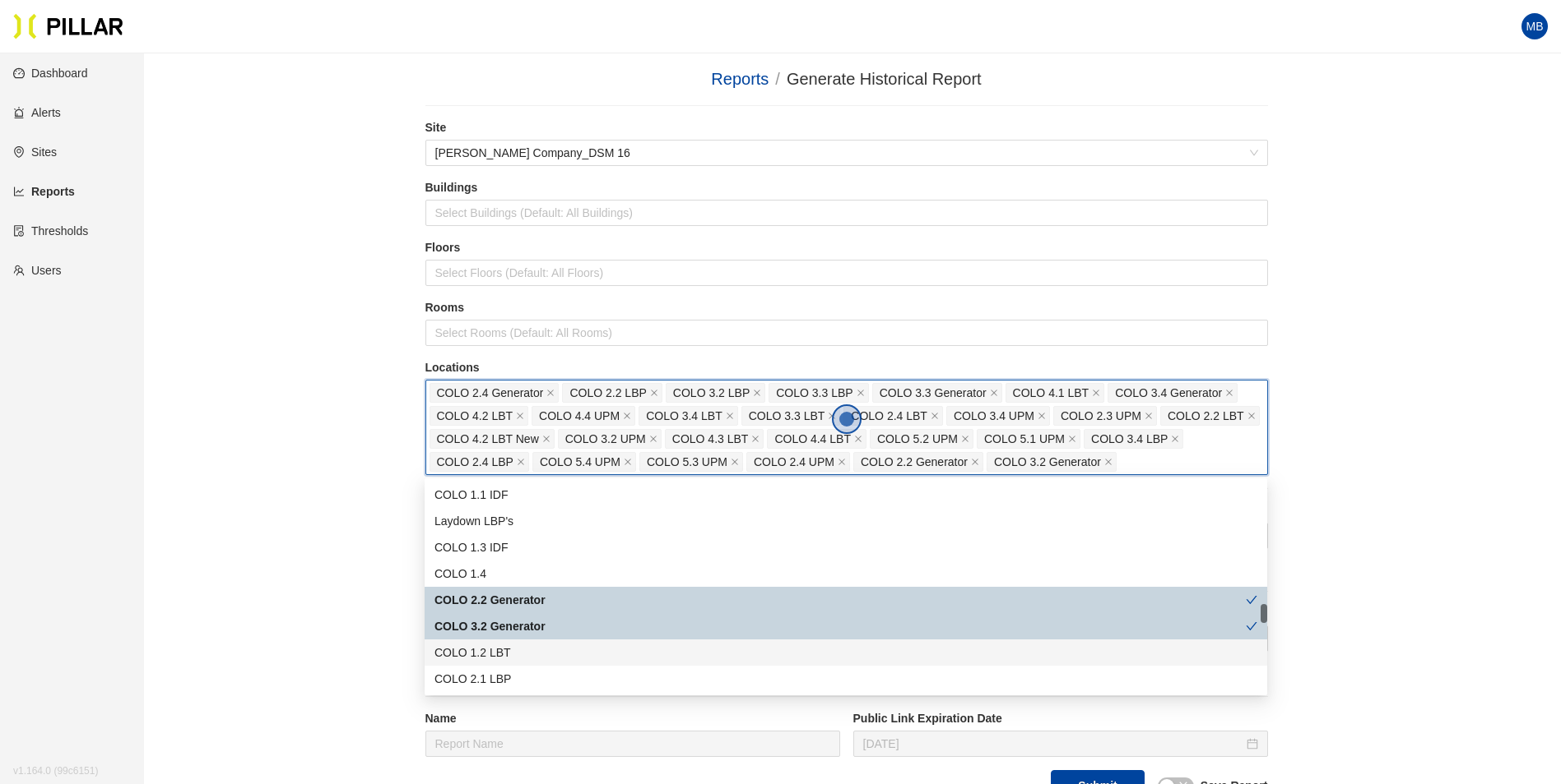
scroll to position [1398, 0]
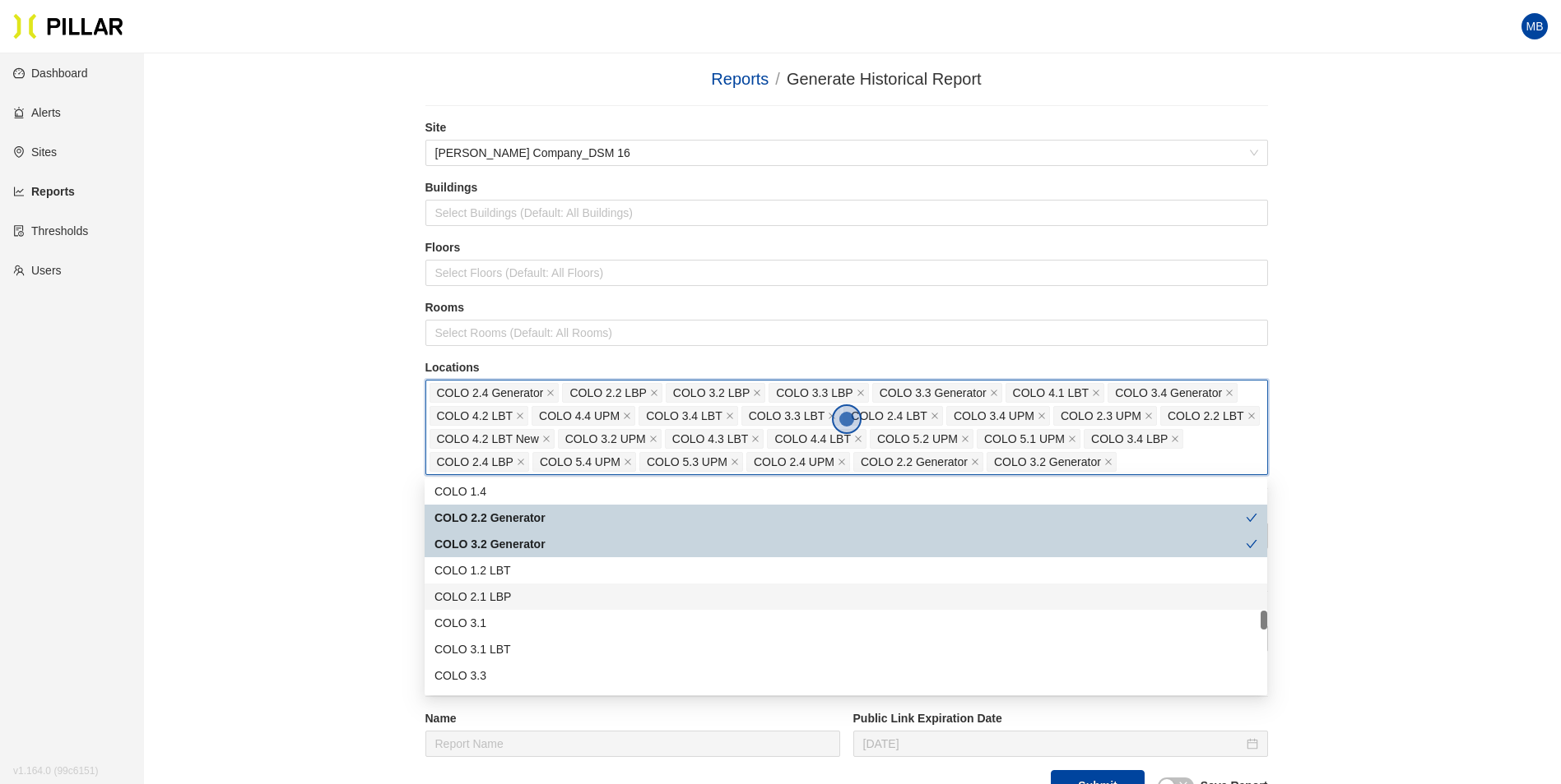
click at [534, 599] on div "COLO 2.1 LBP" at bounding box center [845, 596] width 823 height 18
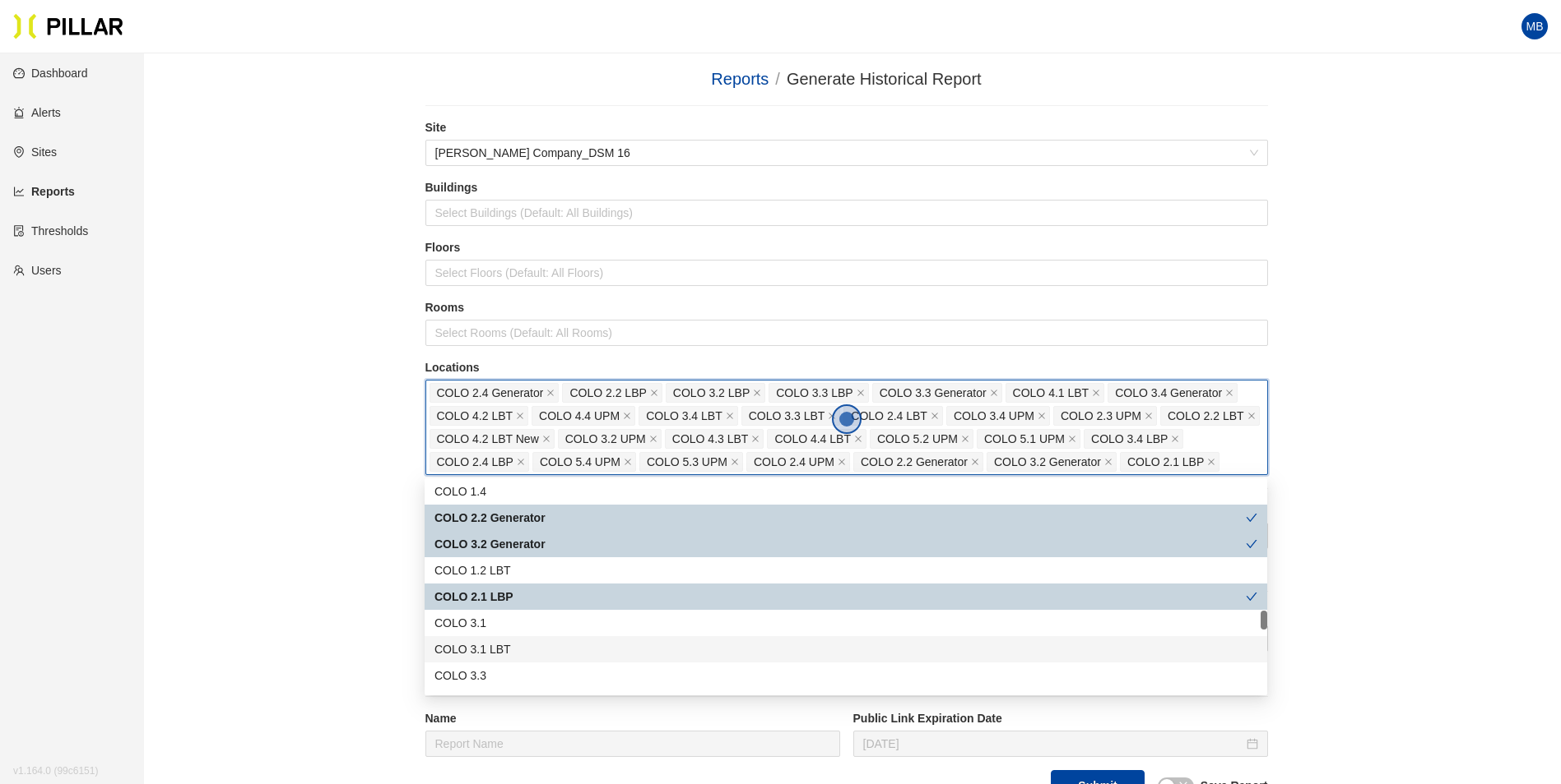
click at [538, 640] on div "COLO 3.1 LBT" at bounding box center [846, 649] width 842 height 27
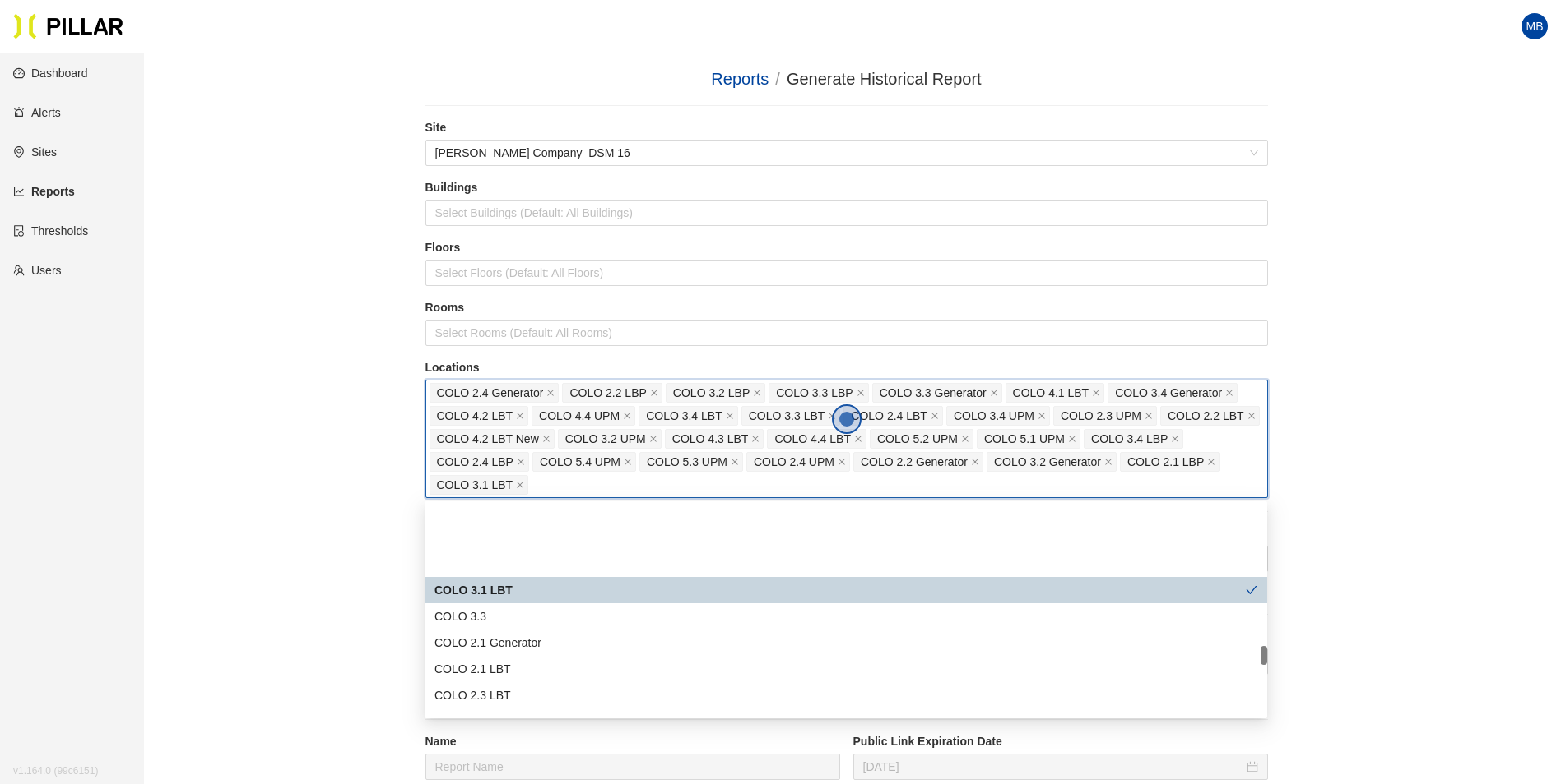
scroll to position [1562, 0]
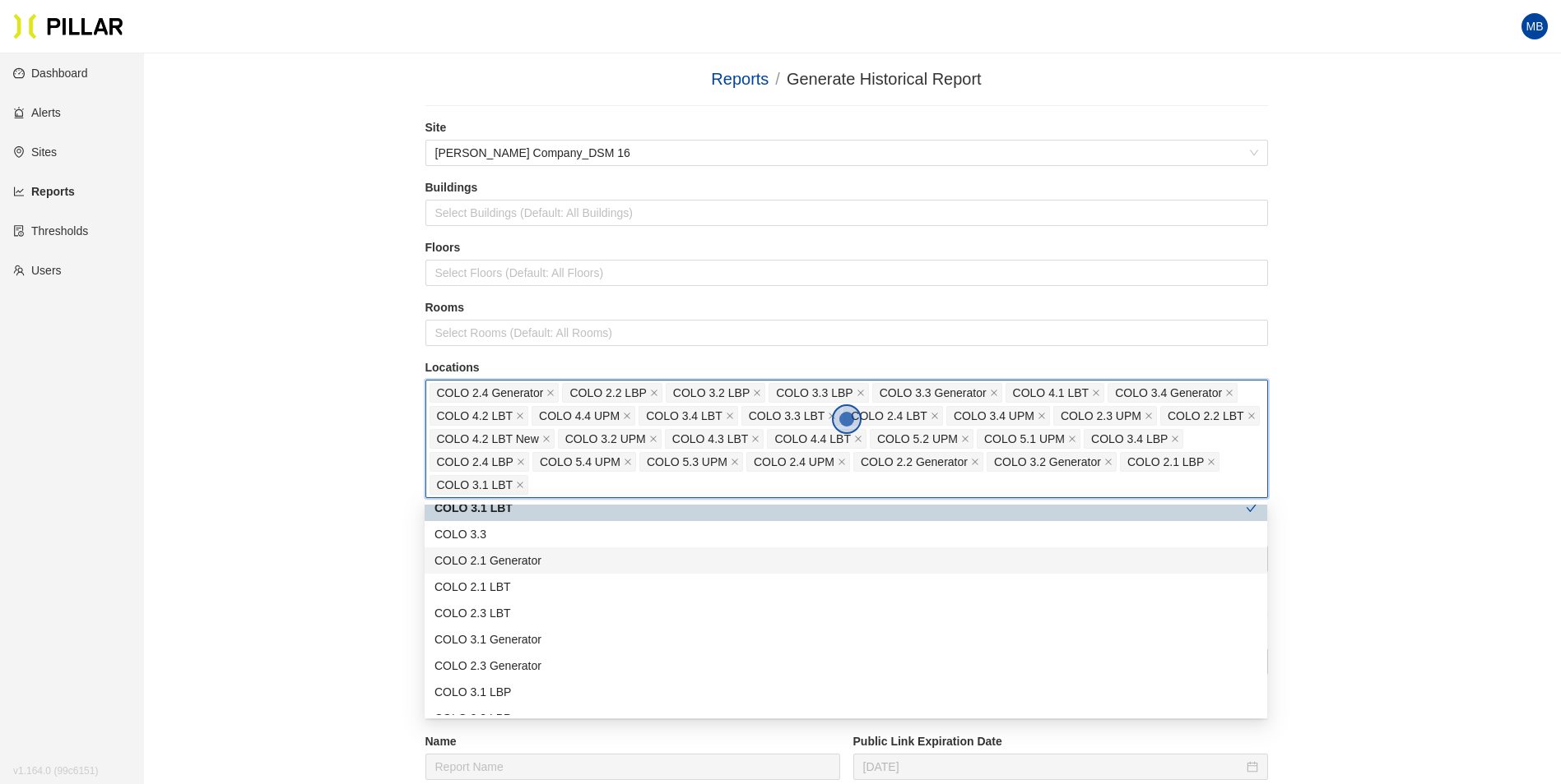
click at [525, 567] on div "COLO 2.1 Generator" at bounding box center [845, 561] width 823 height 18
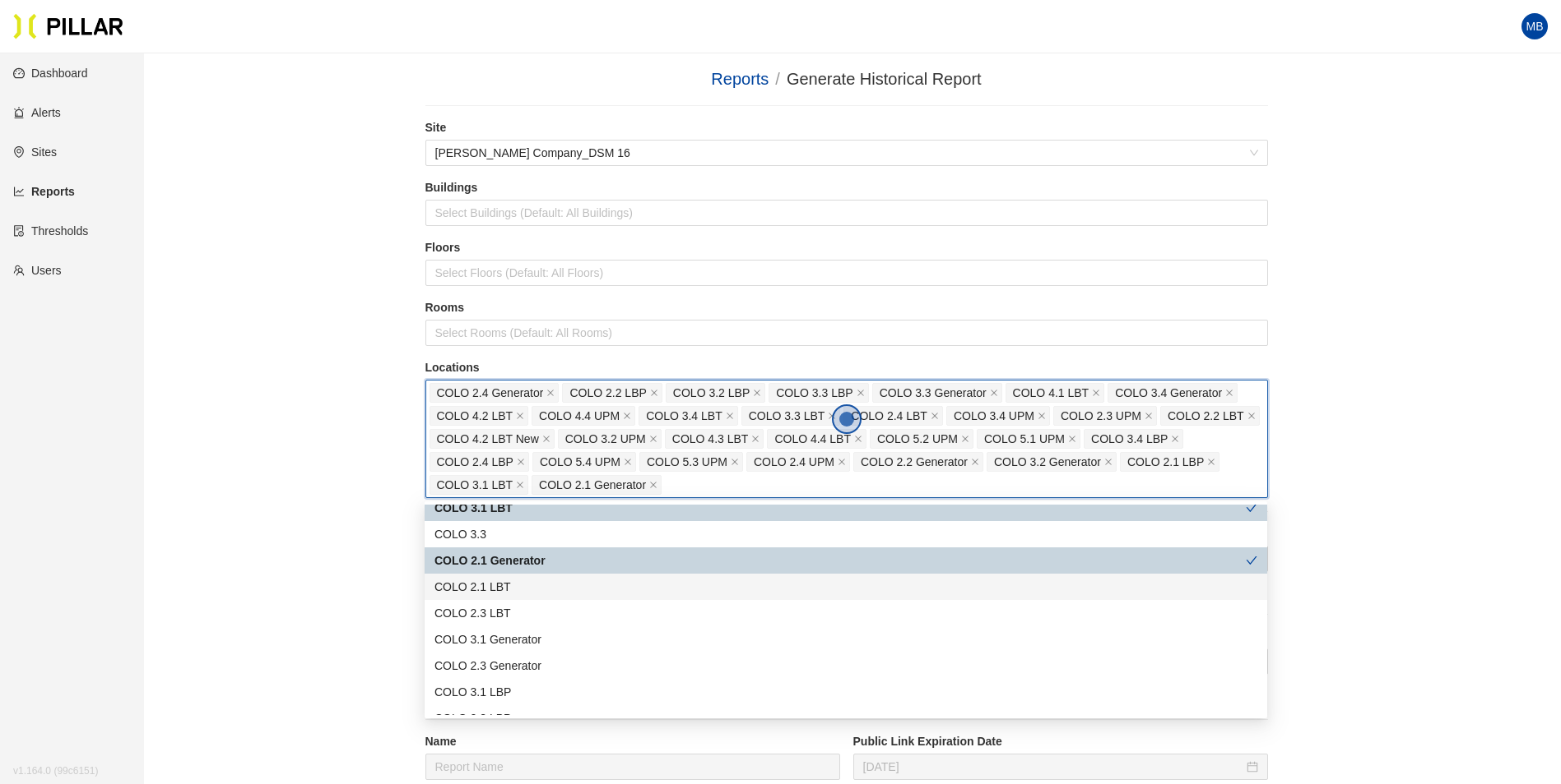
click at [521, 578] on div "COLO 2.1 LBT" at bounding box center [846, 587] width 842 height 27
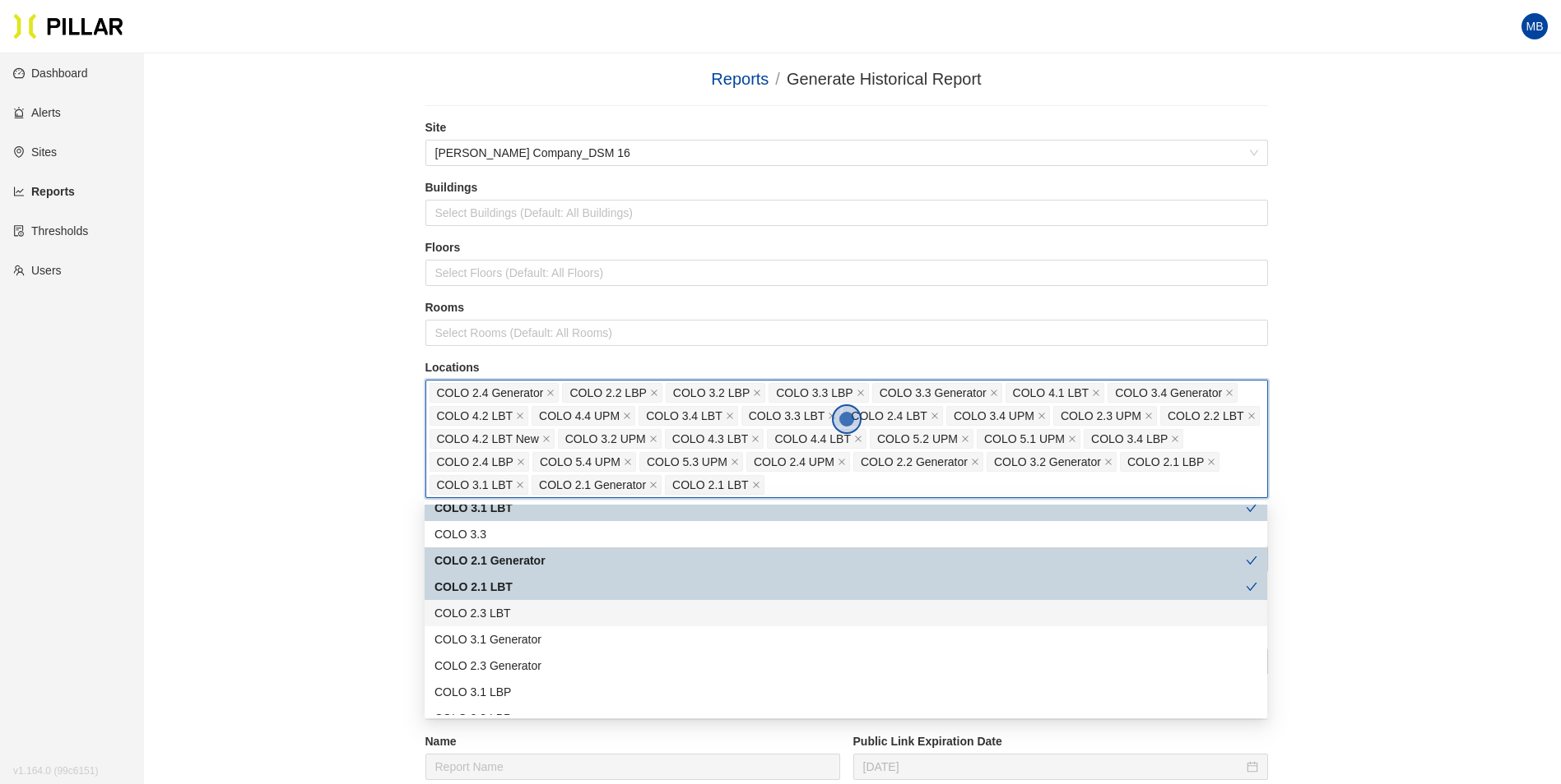
click at [518, 613] on div "COLO 2.3 LBT" at bounding box center [845, 613] width 823 height 18
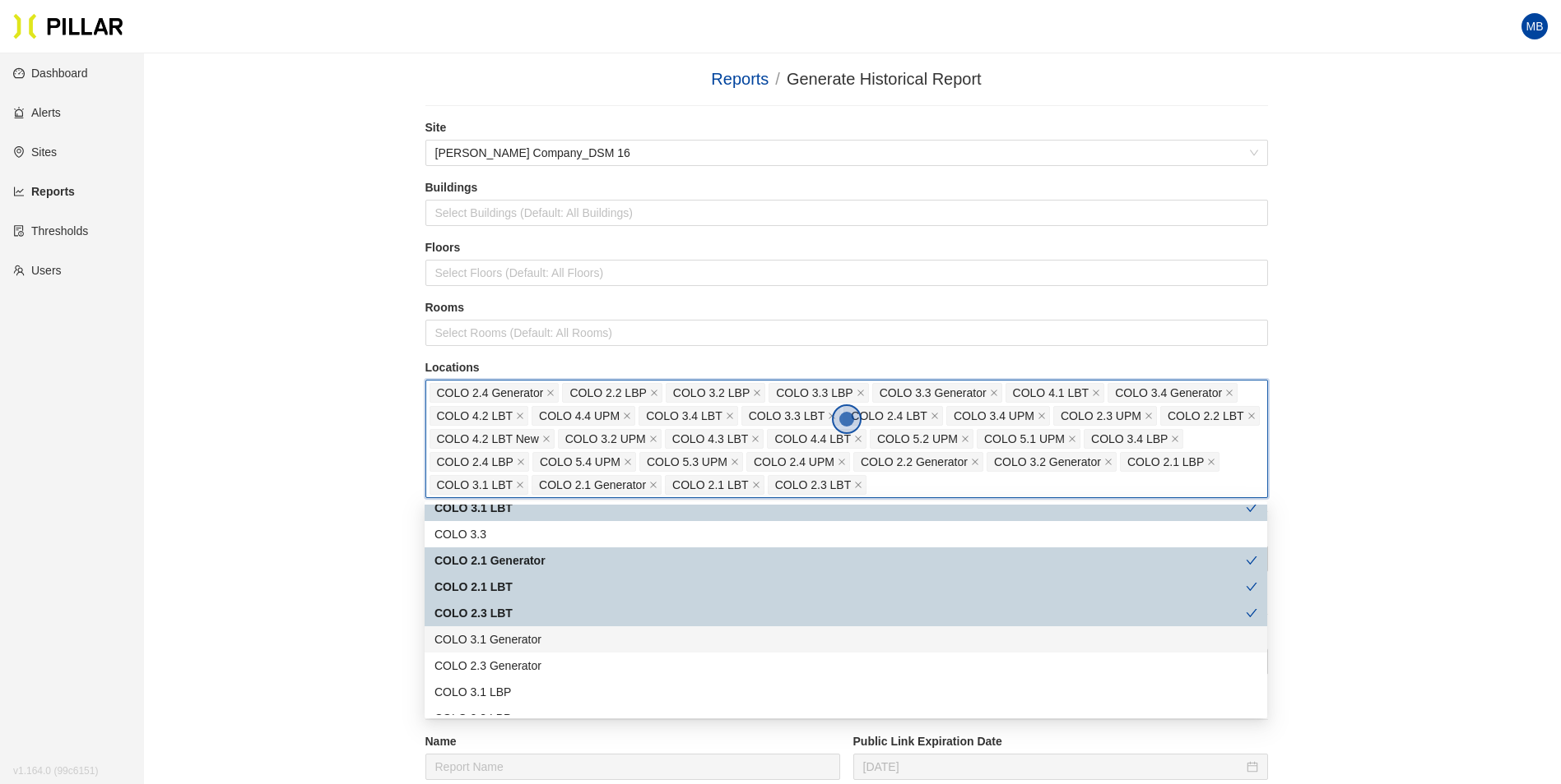
click at [514, 645] on div "COLO 3.1 Generator" at bounding box center [845, 640] width 823 height 18
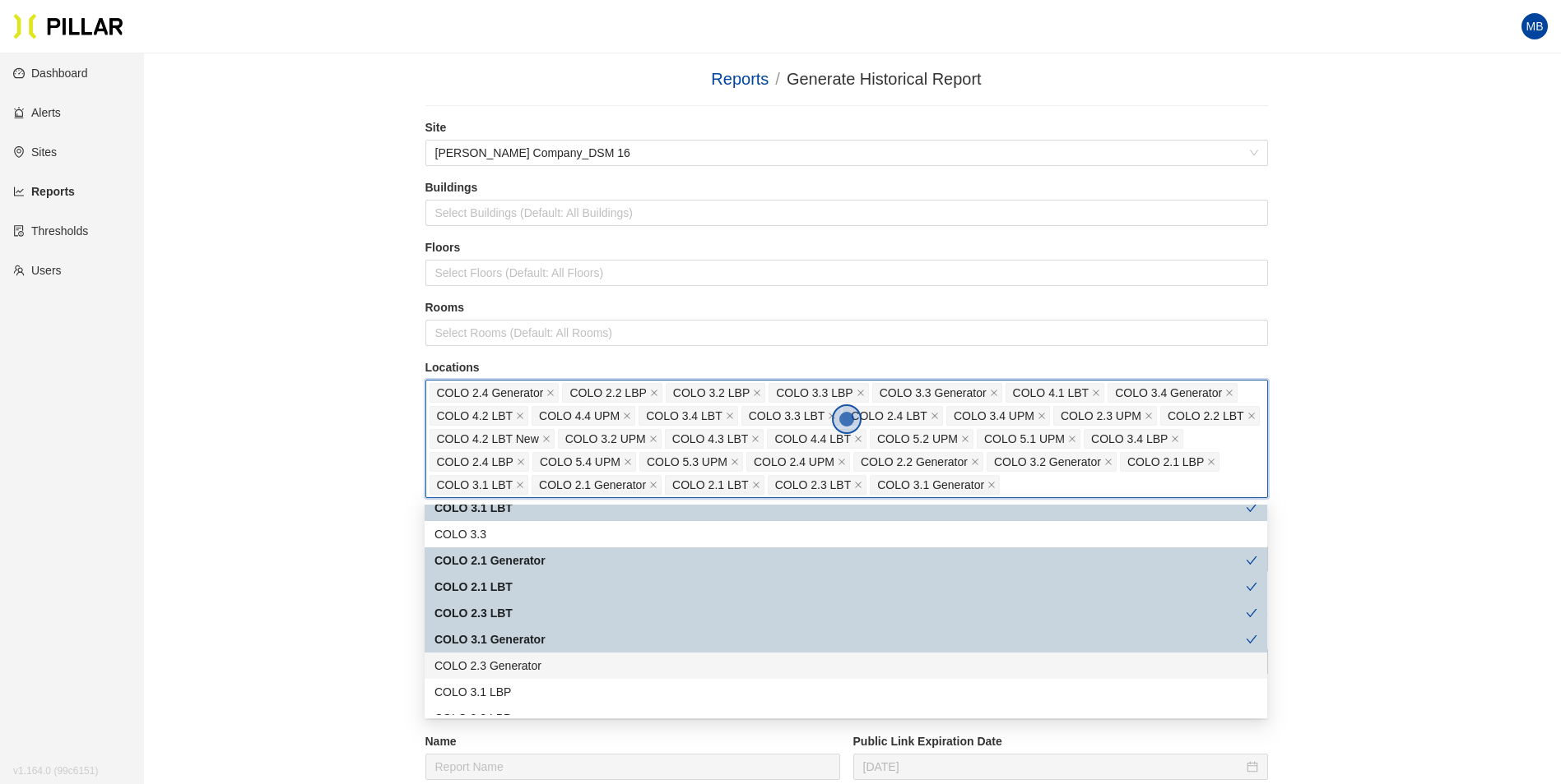
click at [511, 671] on div "COLO 2.3 Generator" at bounding box center [845, 666] width 823 height 18
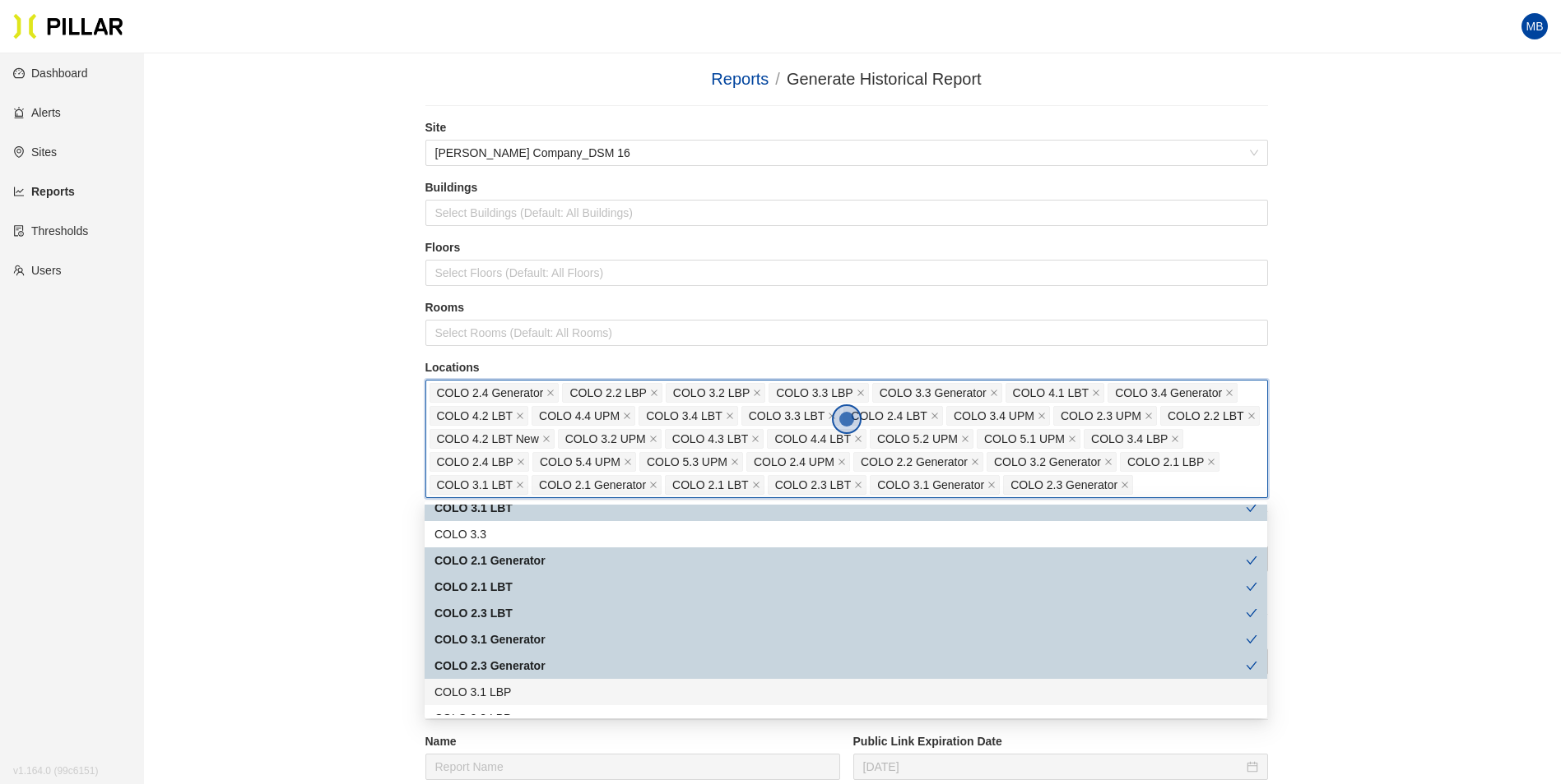
click at [507, 694] on div "COLO 3.1 LBP" at bounding box center [845, 693] width 823 height 18
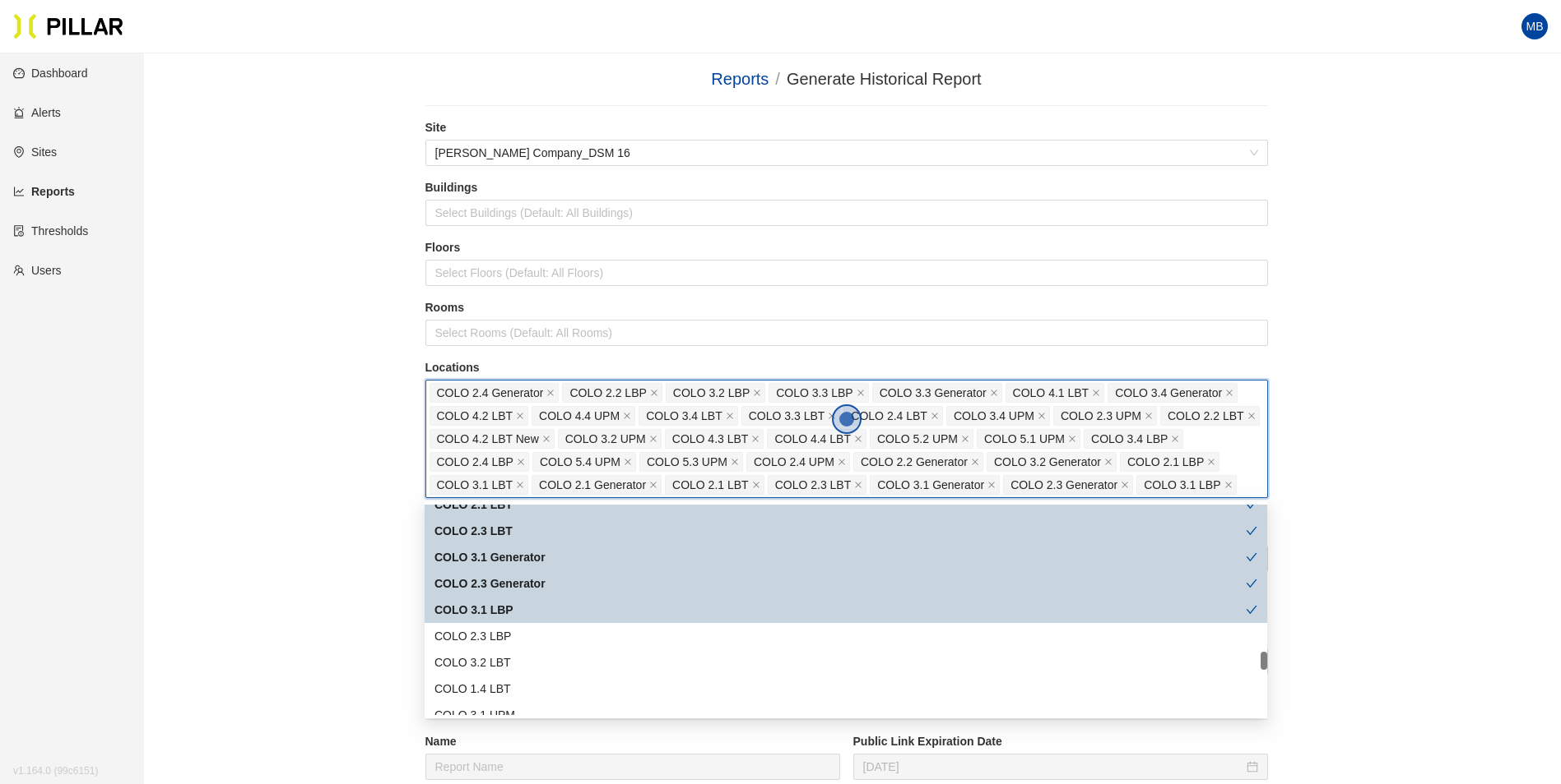
scroll to position [1727, 0]
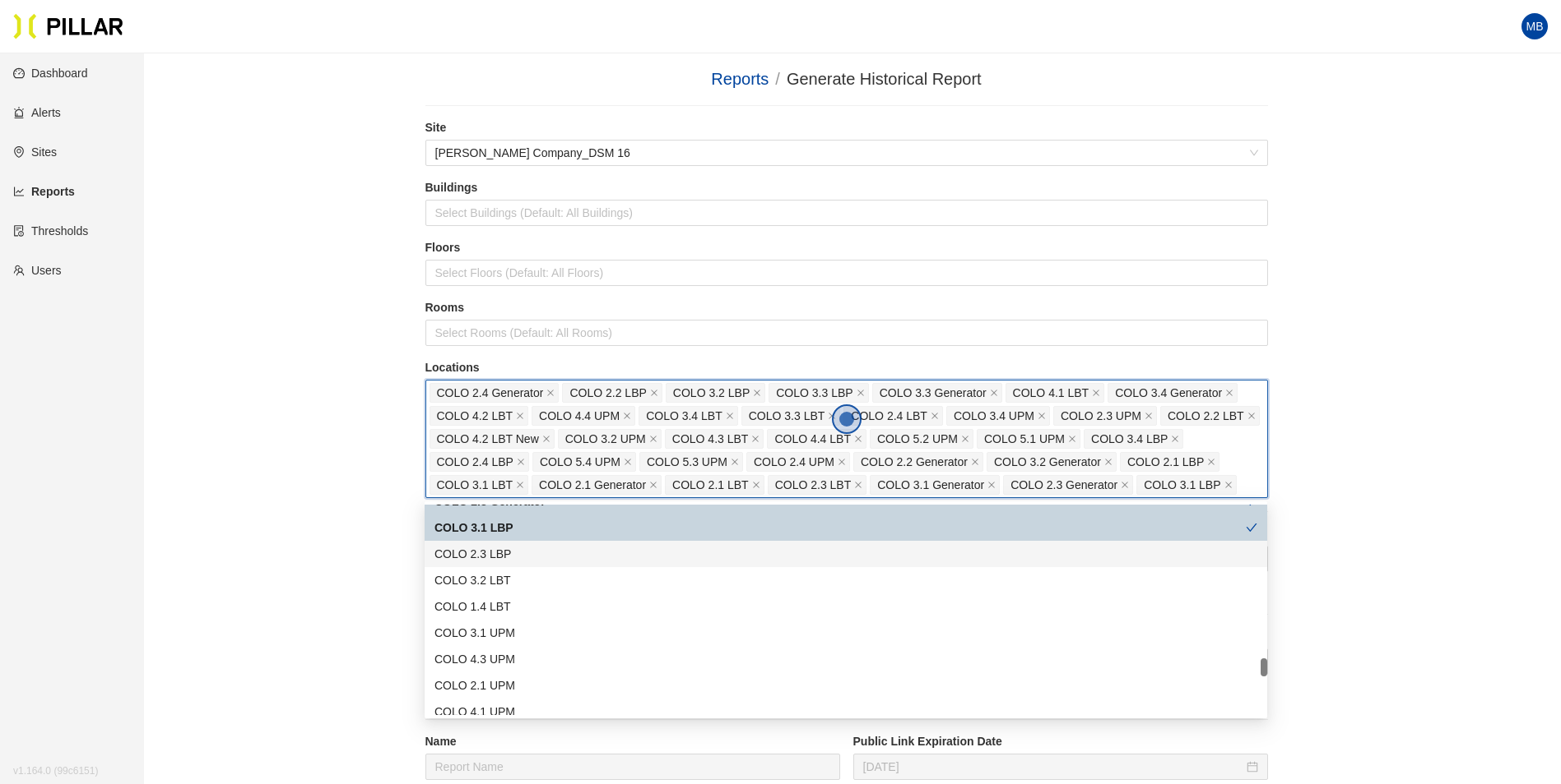
click at [516, 559] on div "COLO 2.3 LBP" at bounding box center [845, 554] width 823 height 18
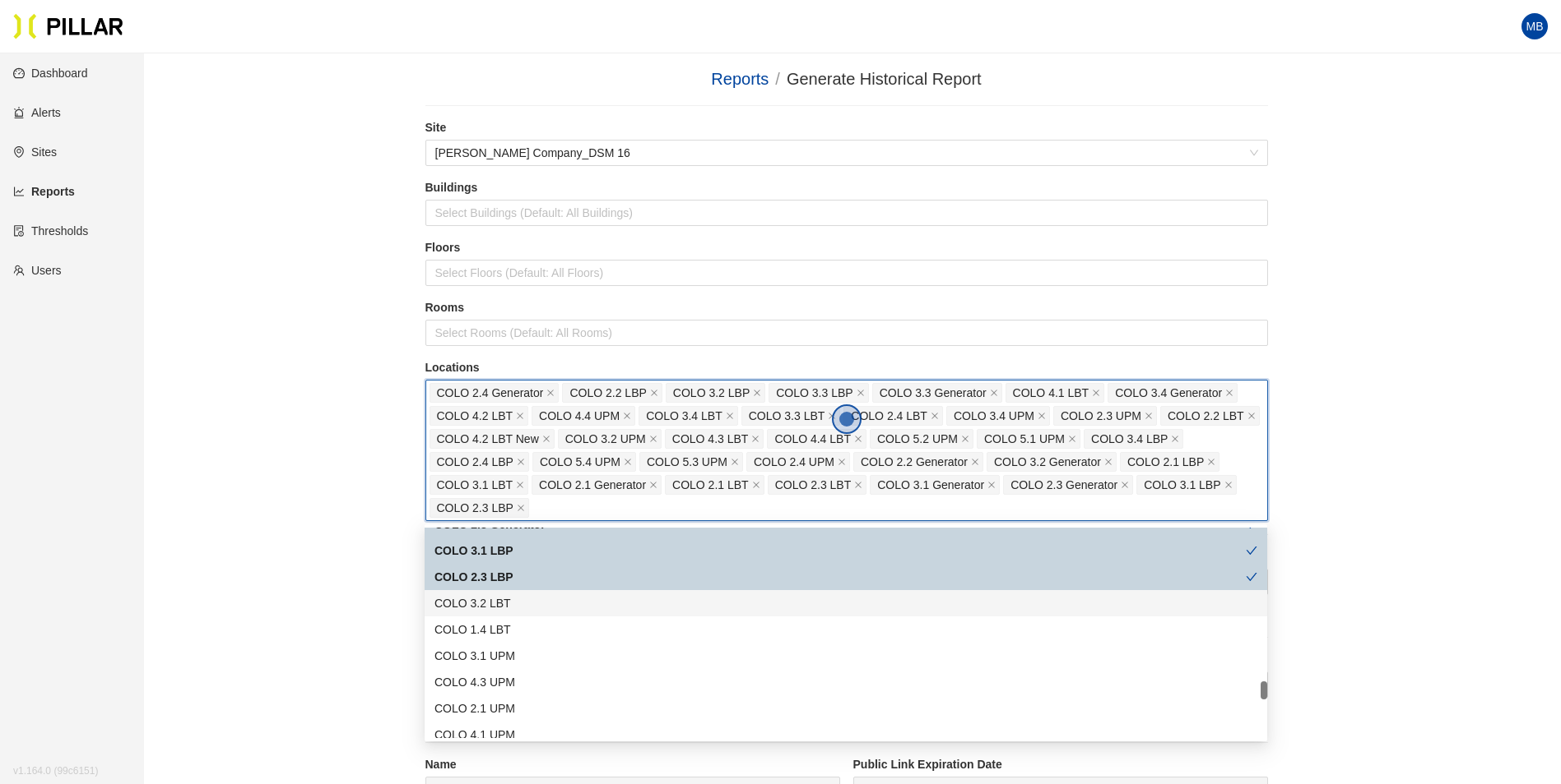
click at [508, 608] on div "COLO 3.2 LBT" at bounding box center [845, 603] width 823 height 18
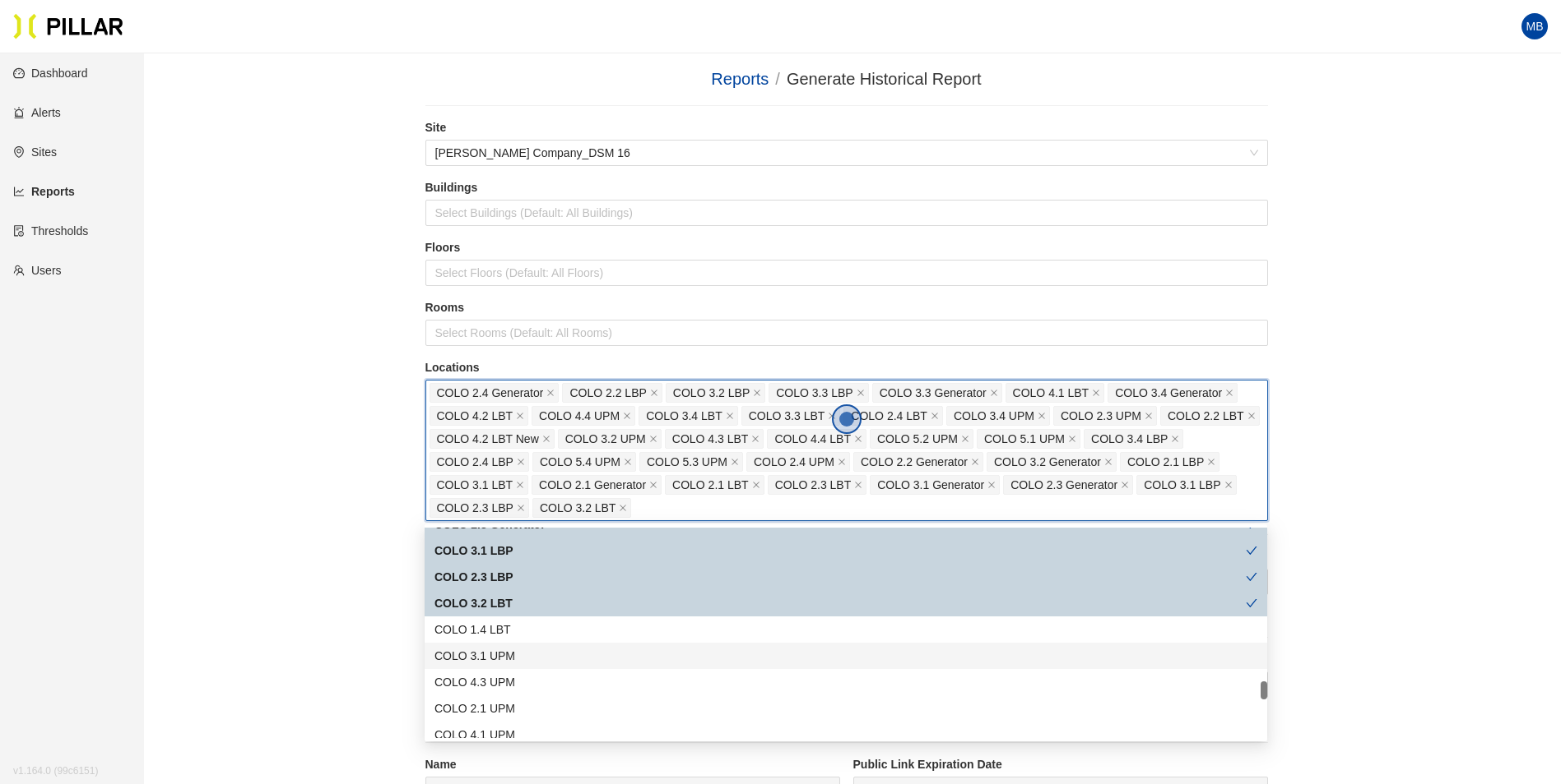
click at [514, 656] on div "COLO 3.1 UPM" at bounding box center [845, 656] width 823 height 18
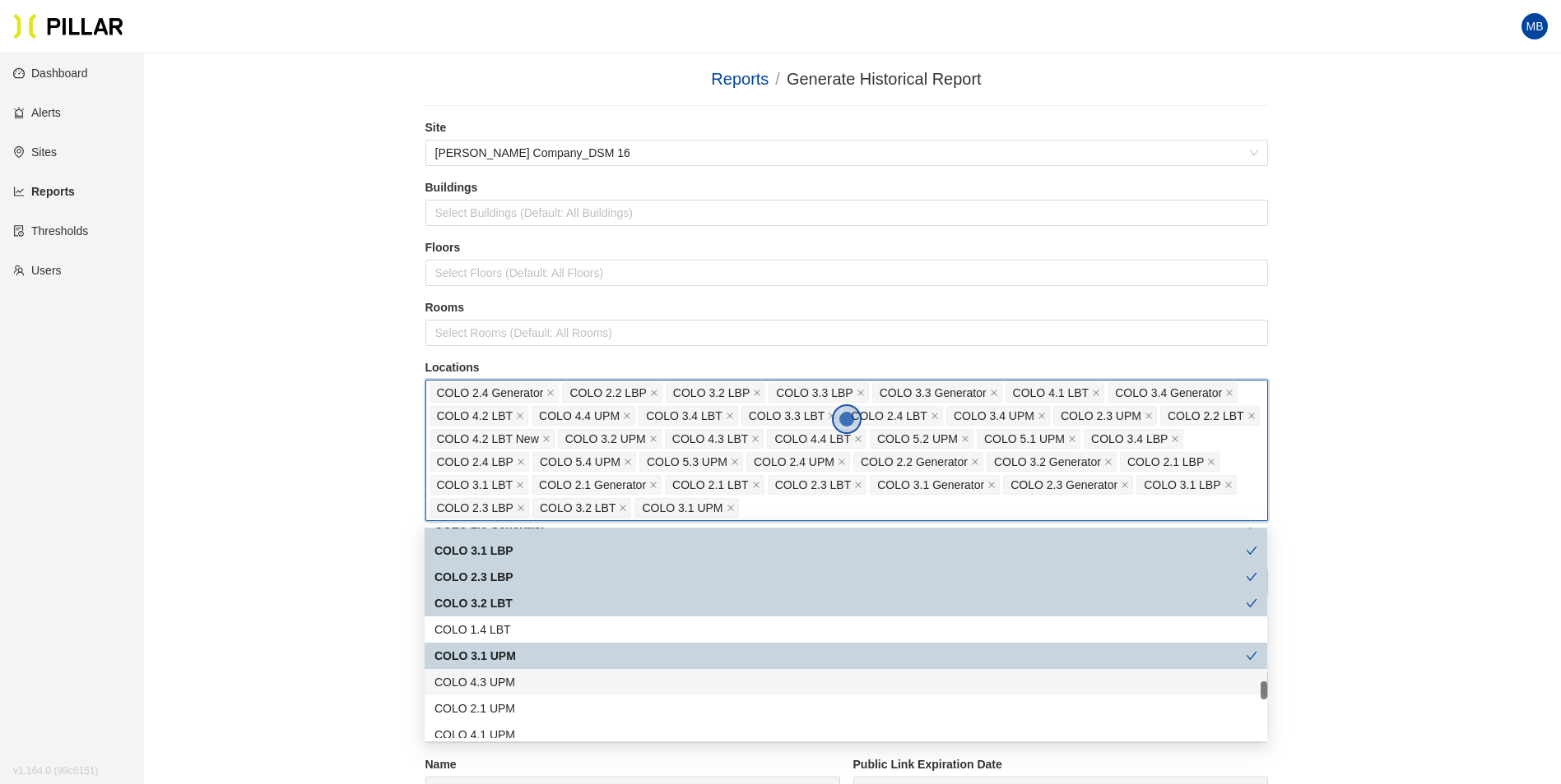
click at [508, 685] on div "COLO 4.3 UPM" at bounding box center [845, 683] width 823 height 18
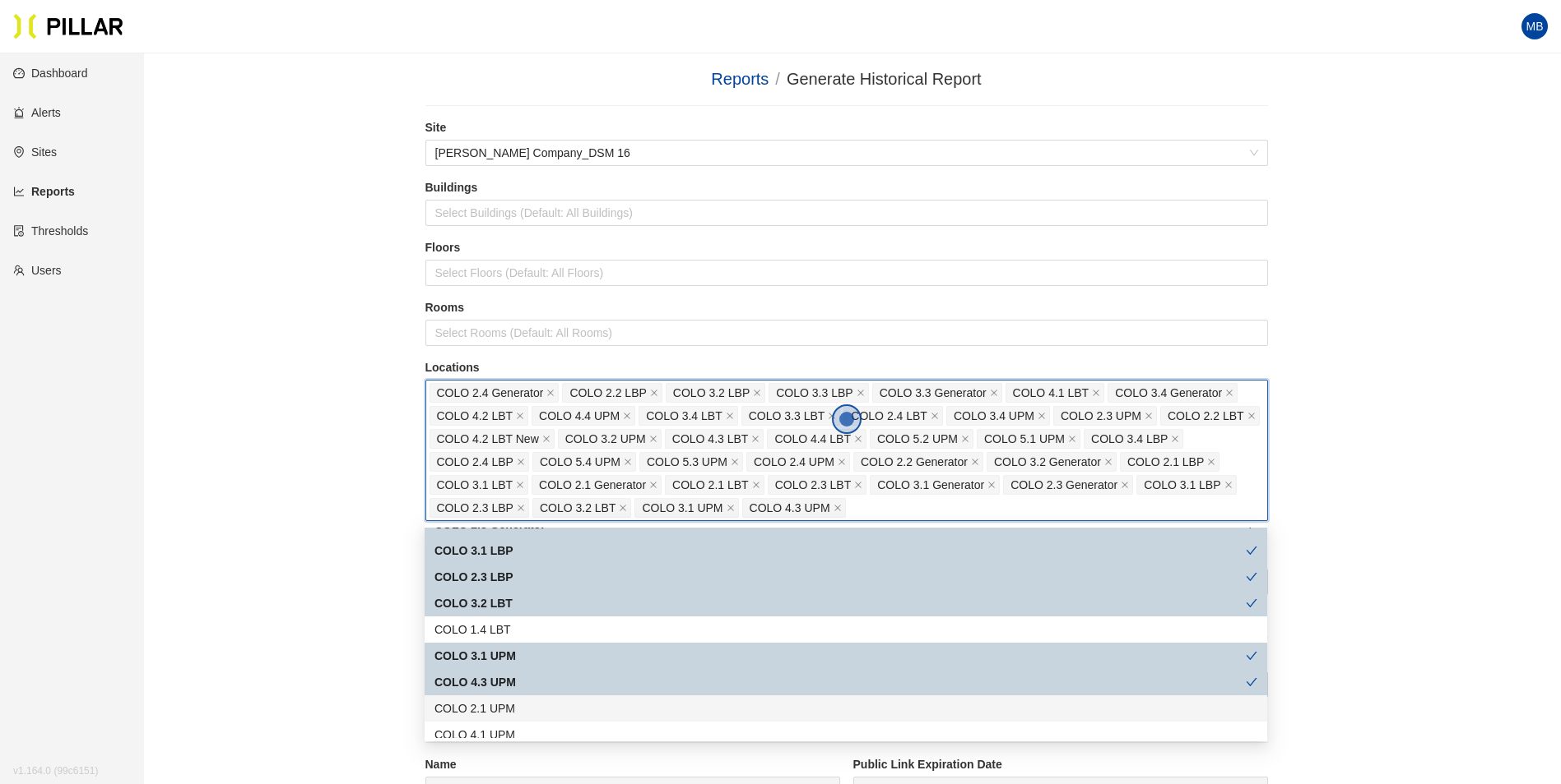
click at [505, 710] on div "COLO 2.1 UPM" at bounding box center [845, 709] width 823 height 18
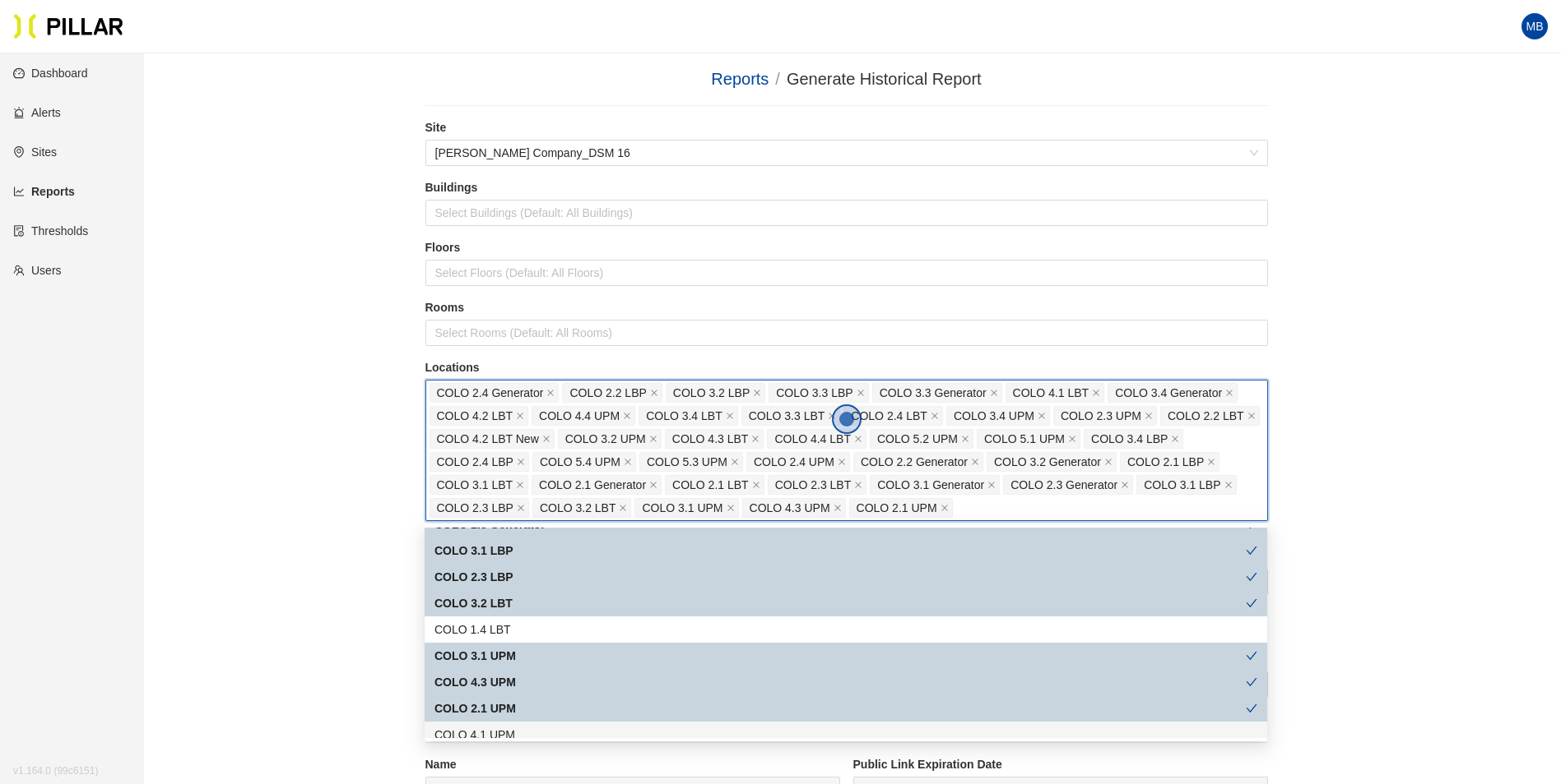
click at [506, 733] on div "COLO 4.1 UPM" at bounding box center [845, 735] width 823 height 18
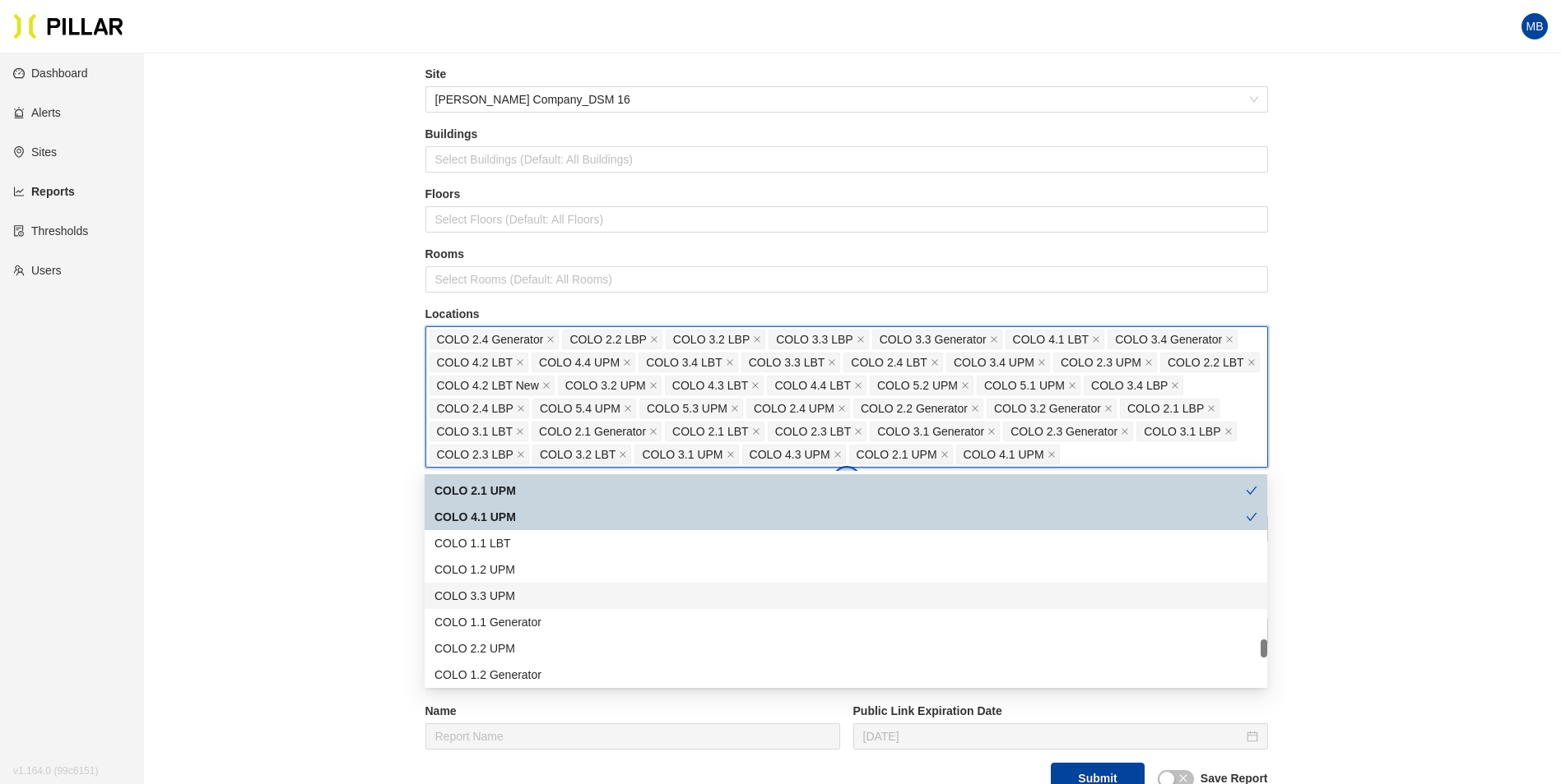
scroll to position [82, 0]
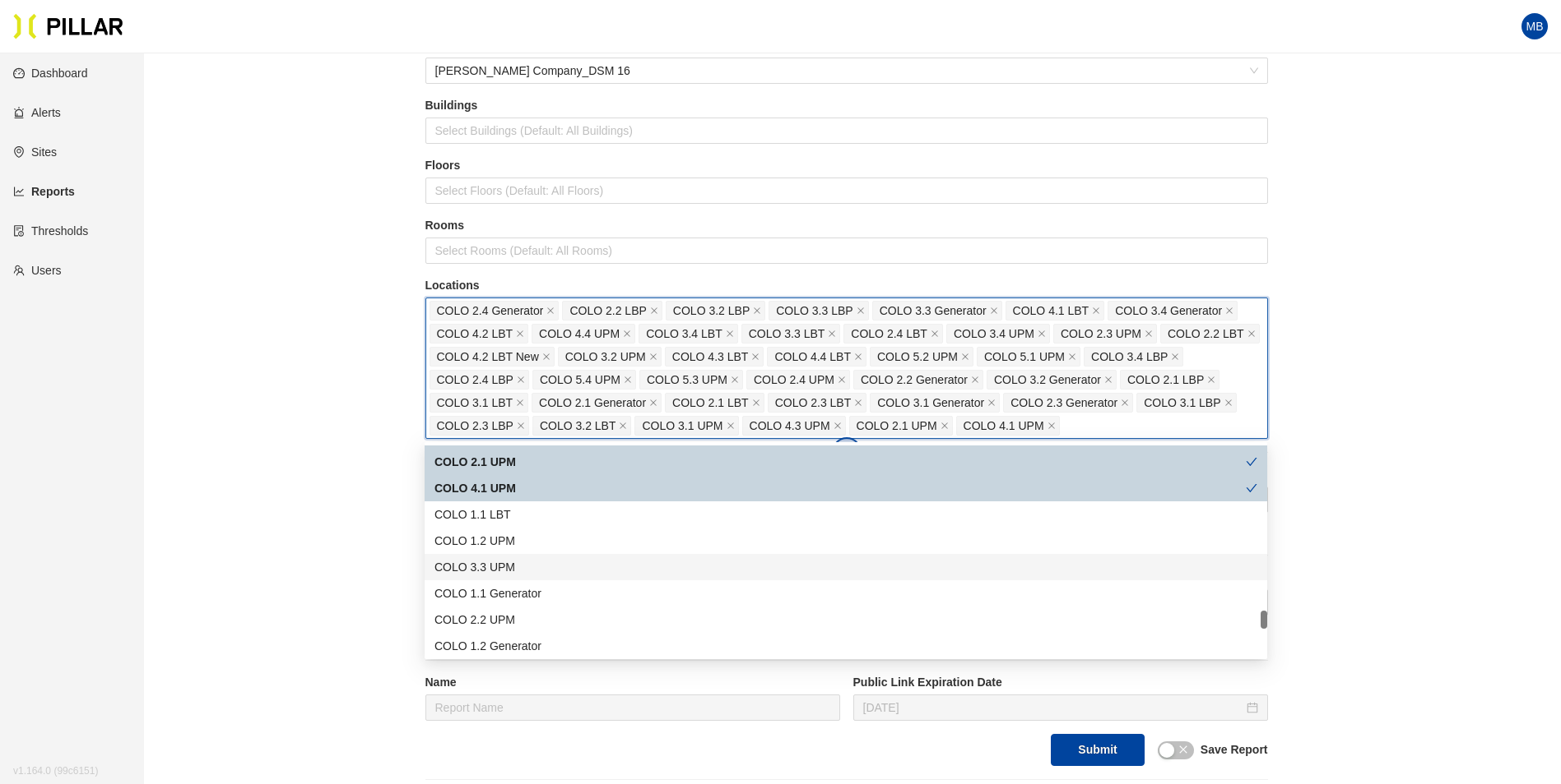
click at [540, 572] on div "COLO 3.3 UPM" at bounding box center [845, 568] width 823 height 18
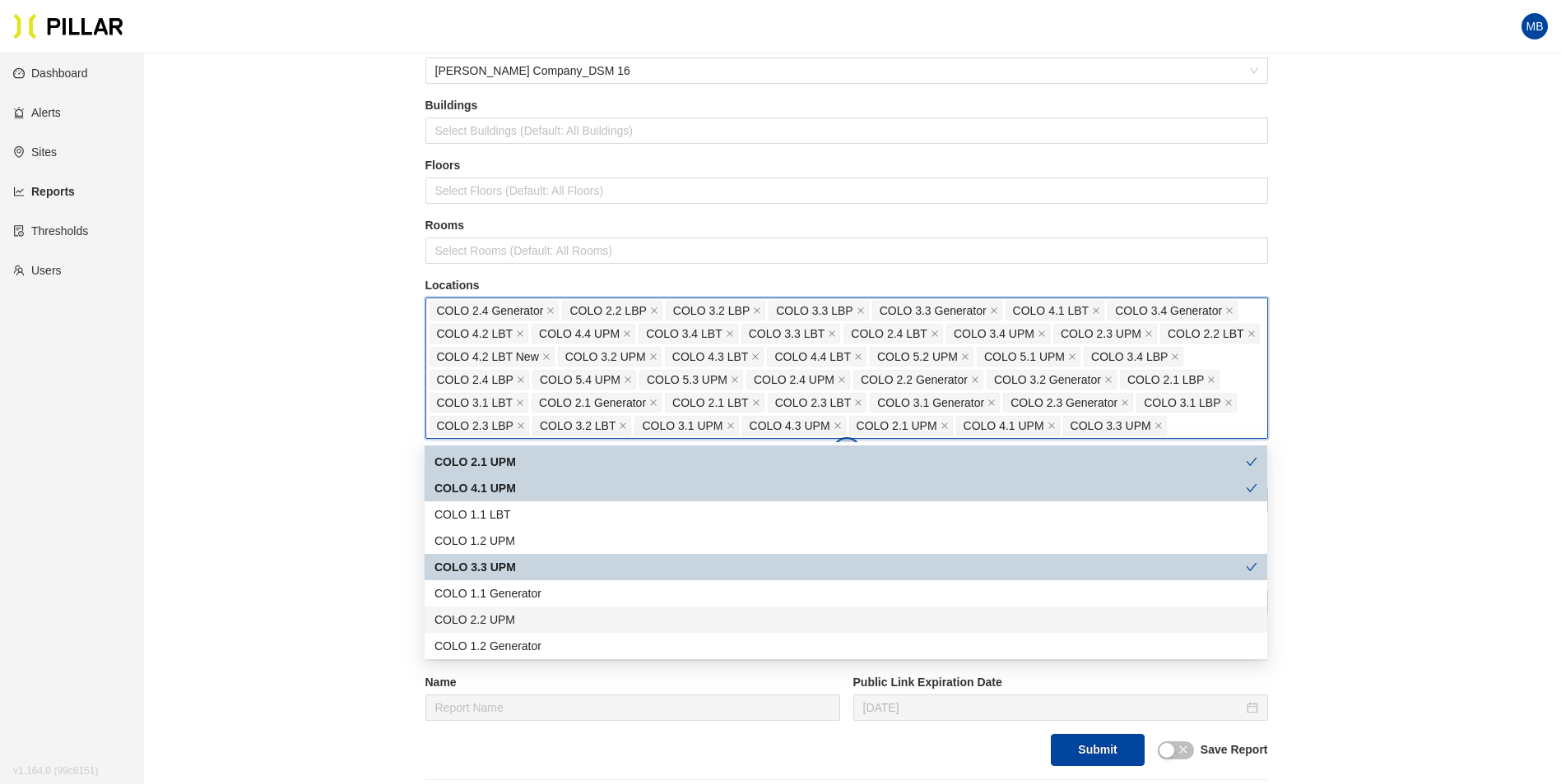
click at [541, 620] on div "COLO 2.2 UPM" at bounding box center [845, 620] width 823 height 18
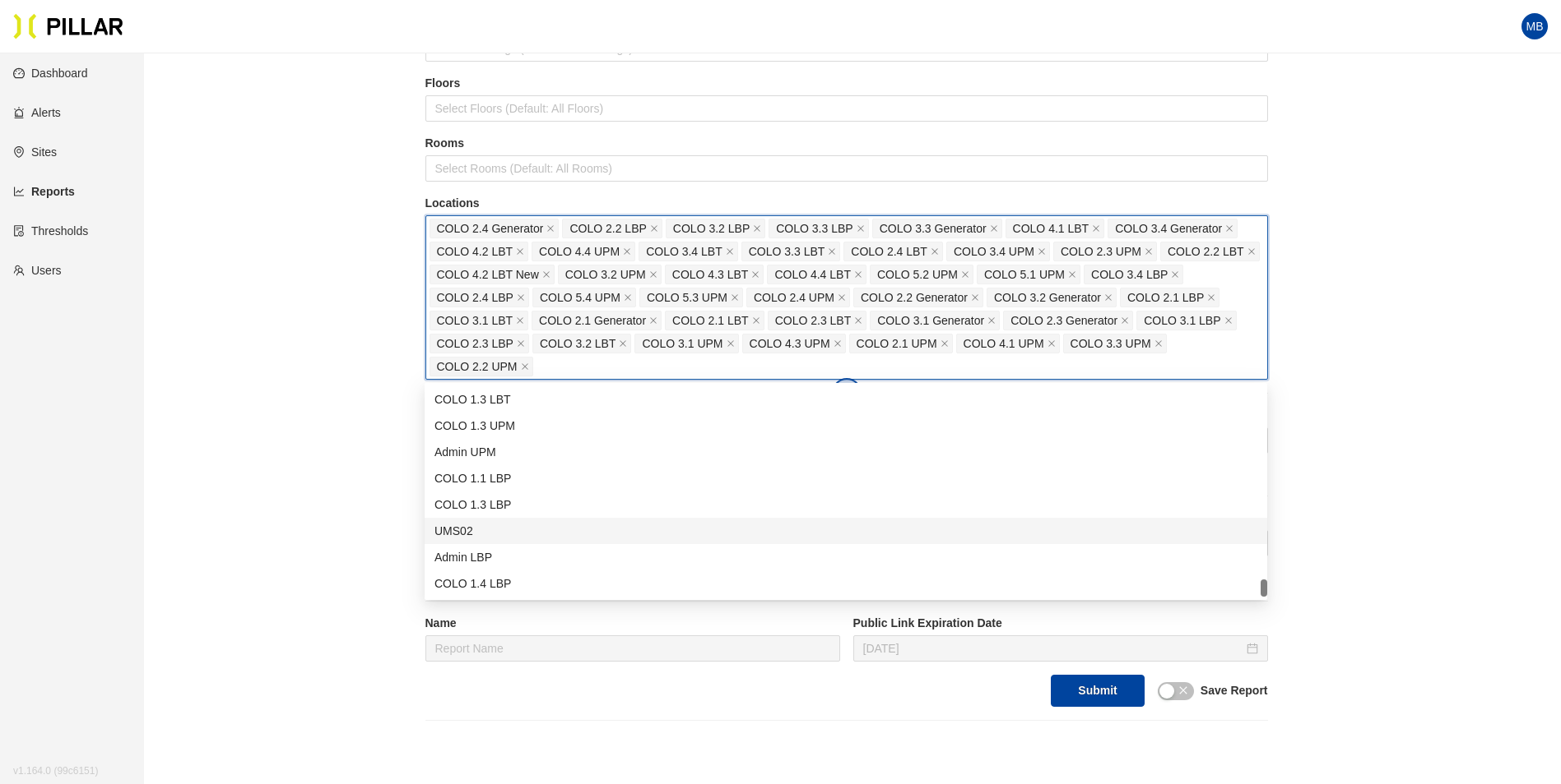
scroll to position [247, 0]
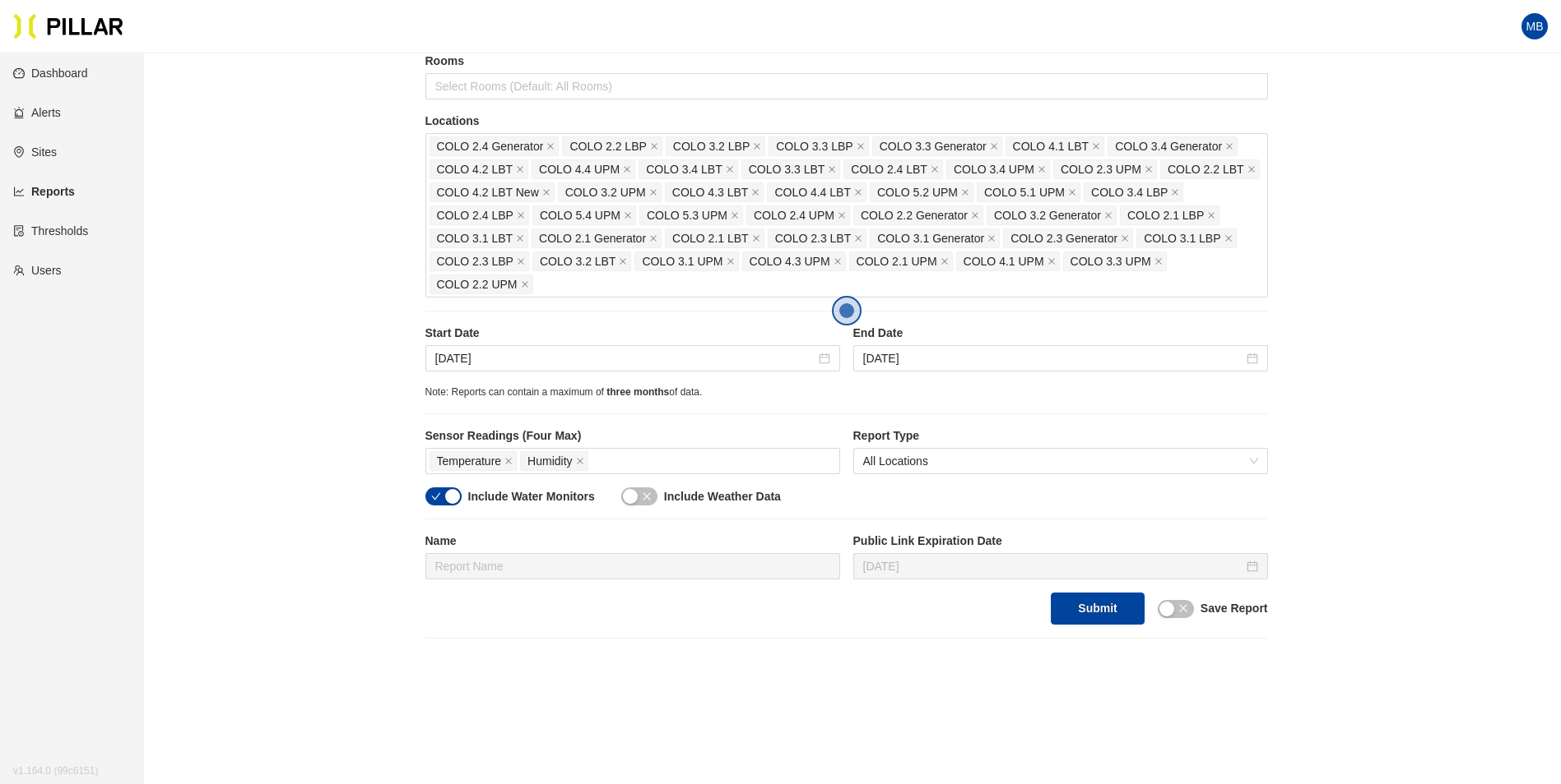
click at [344, 482] on div "Reports / Generate Historical Report / Site Weitz Company_DSM 16 Buildings Sele…" at bounding box center [846, 229] width 1324 height 819
click at [564, 281] on div "COLO 2.4 Generator COLO 2.2 LBP COLO 3.2 LBP COLO 3.3 LBP COLO 3.3 Generator CO…" at bounding box center [847, 215] width 834 height 161
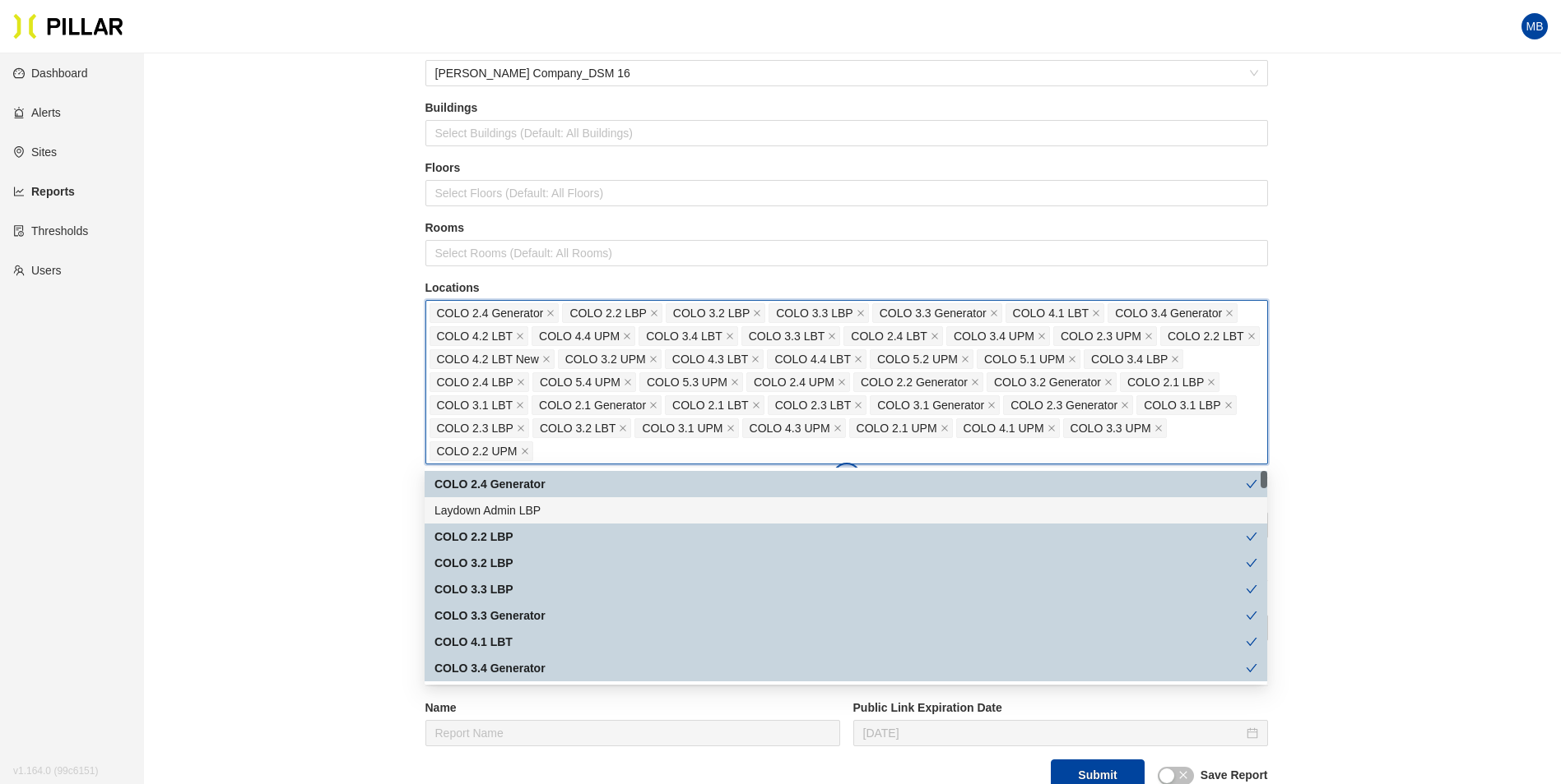
scroll to position [0, 0]
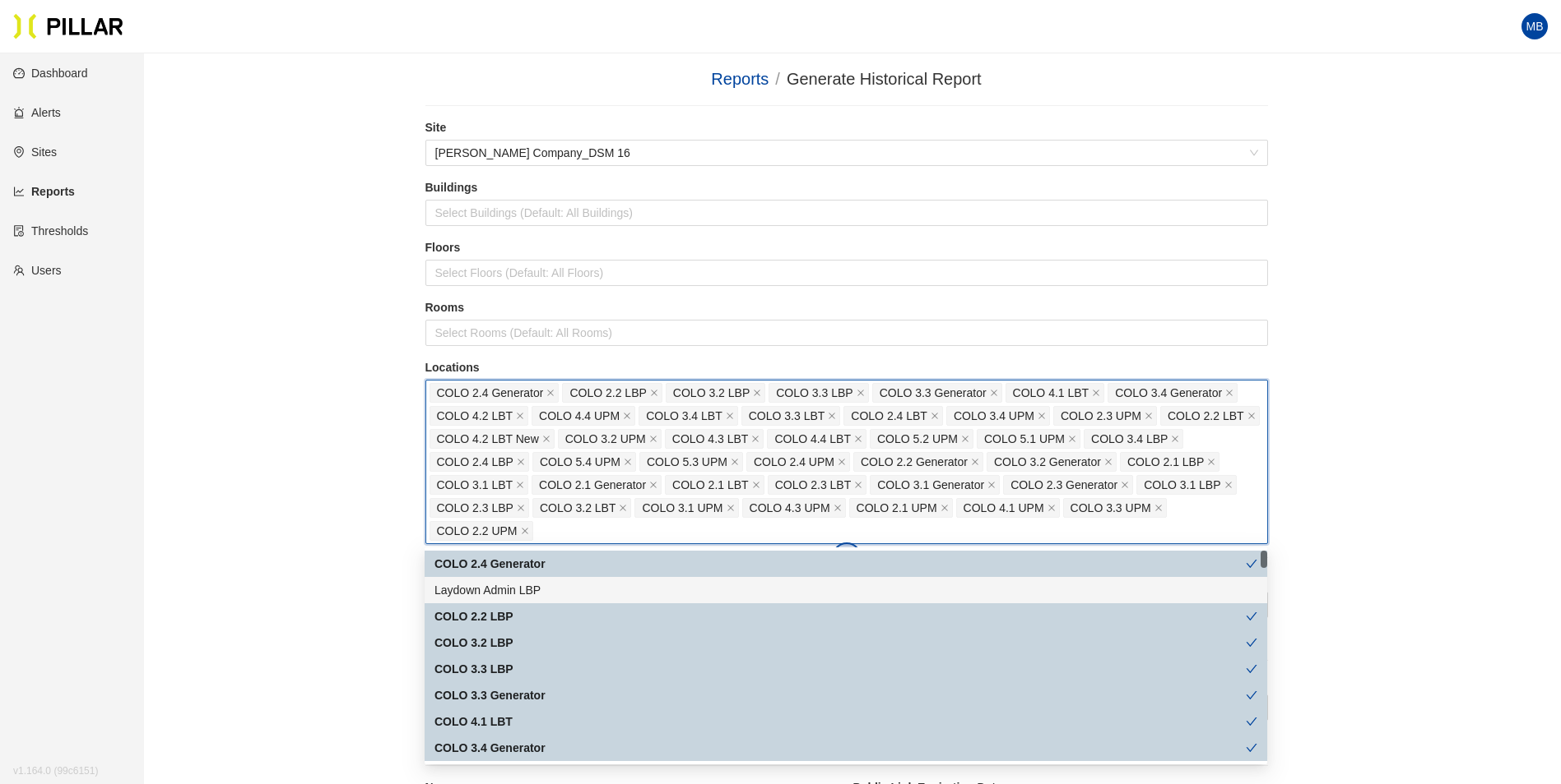
click at [328, 434] on div "Reports / Generate Historical Report / Site Weitz Company_DSM 16 Buildings Sele…" at bounding box center [846, 475] width 1324 height 819
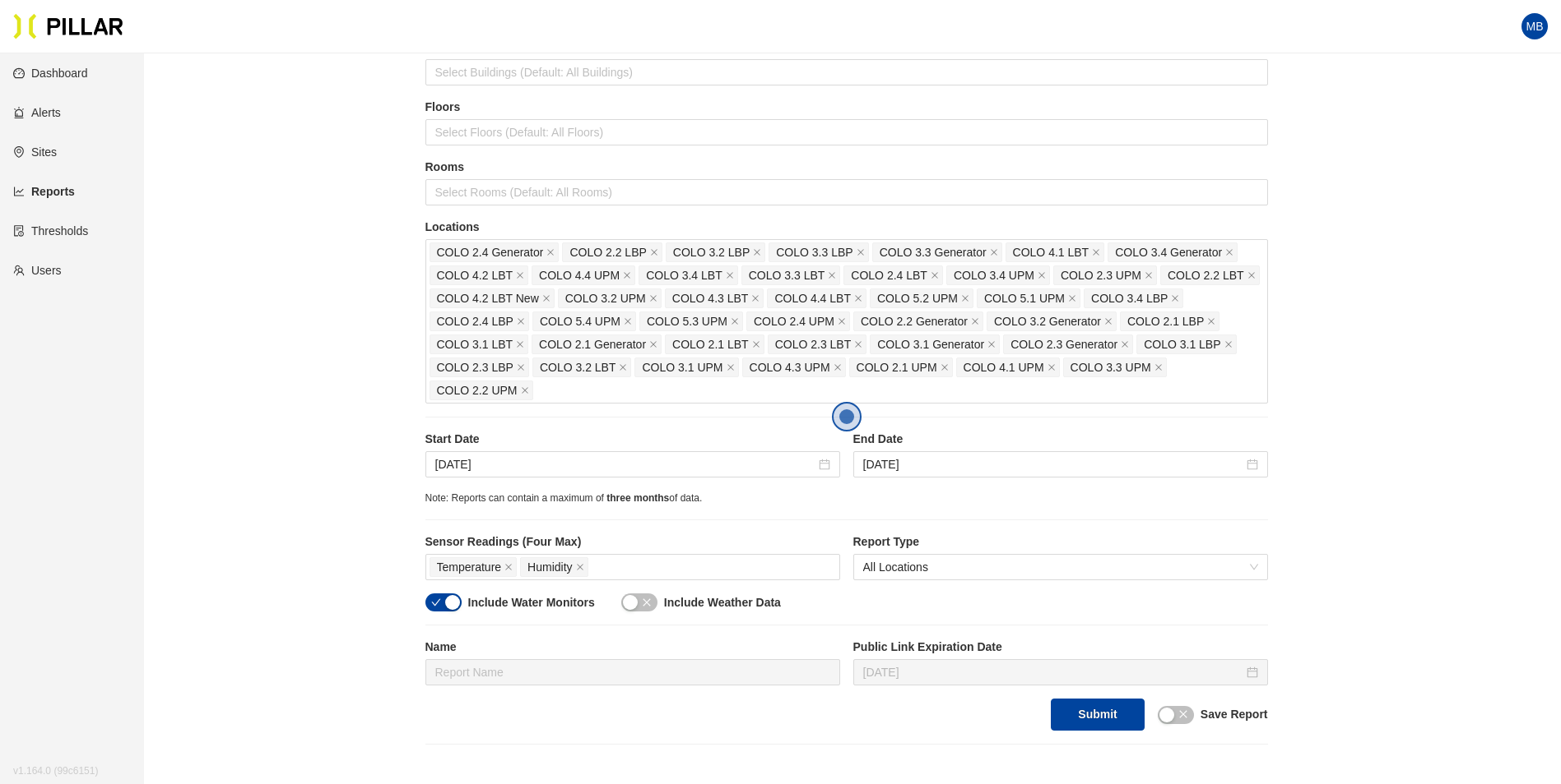
scroll to position [165, 0]
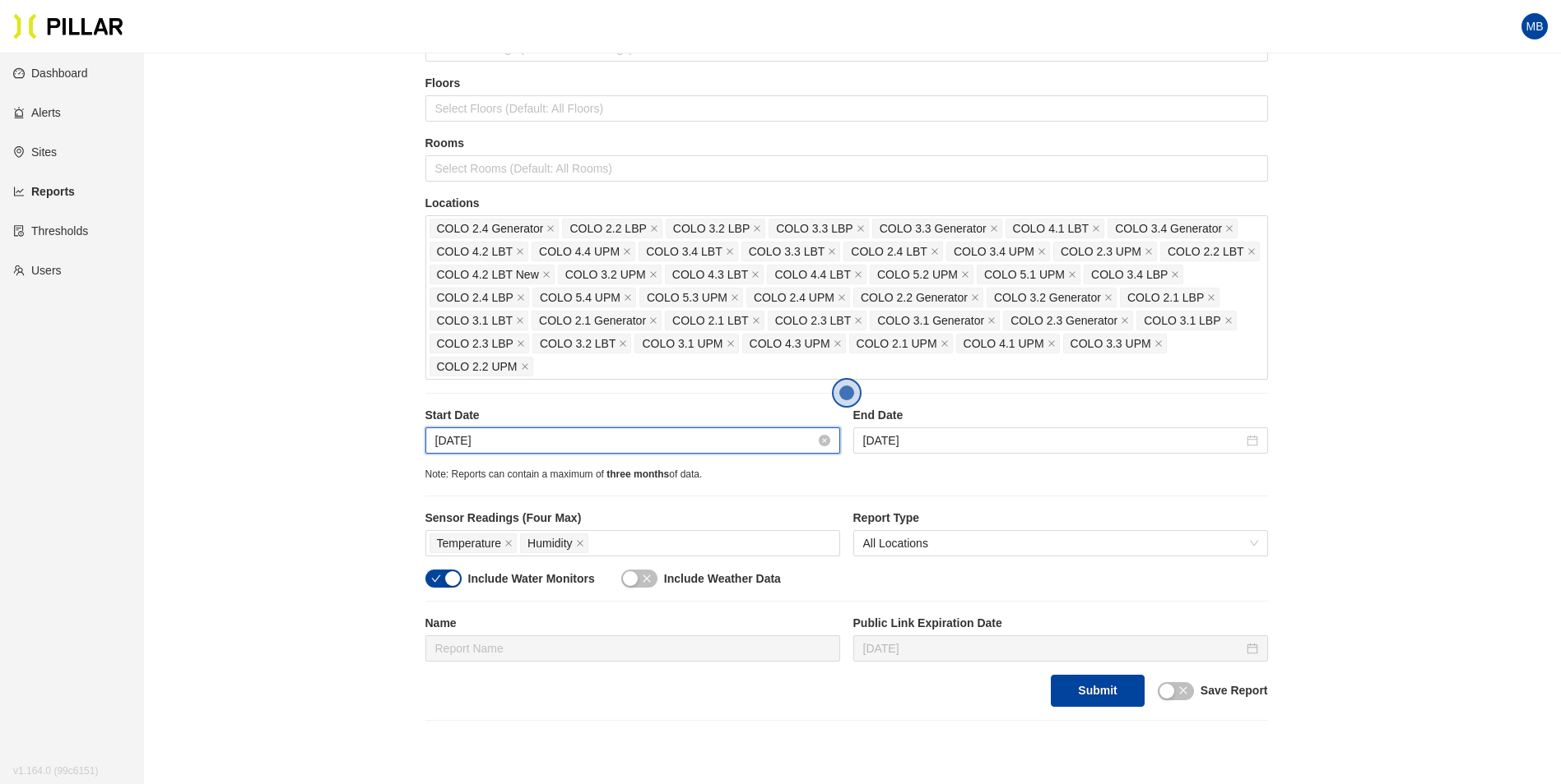
click at [501, 444] on input "Aug 5, 2025" at bounding box center [625, 441] width 380 height 18
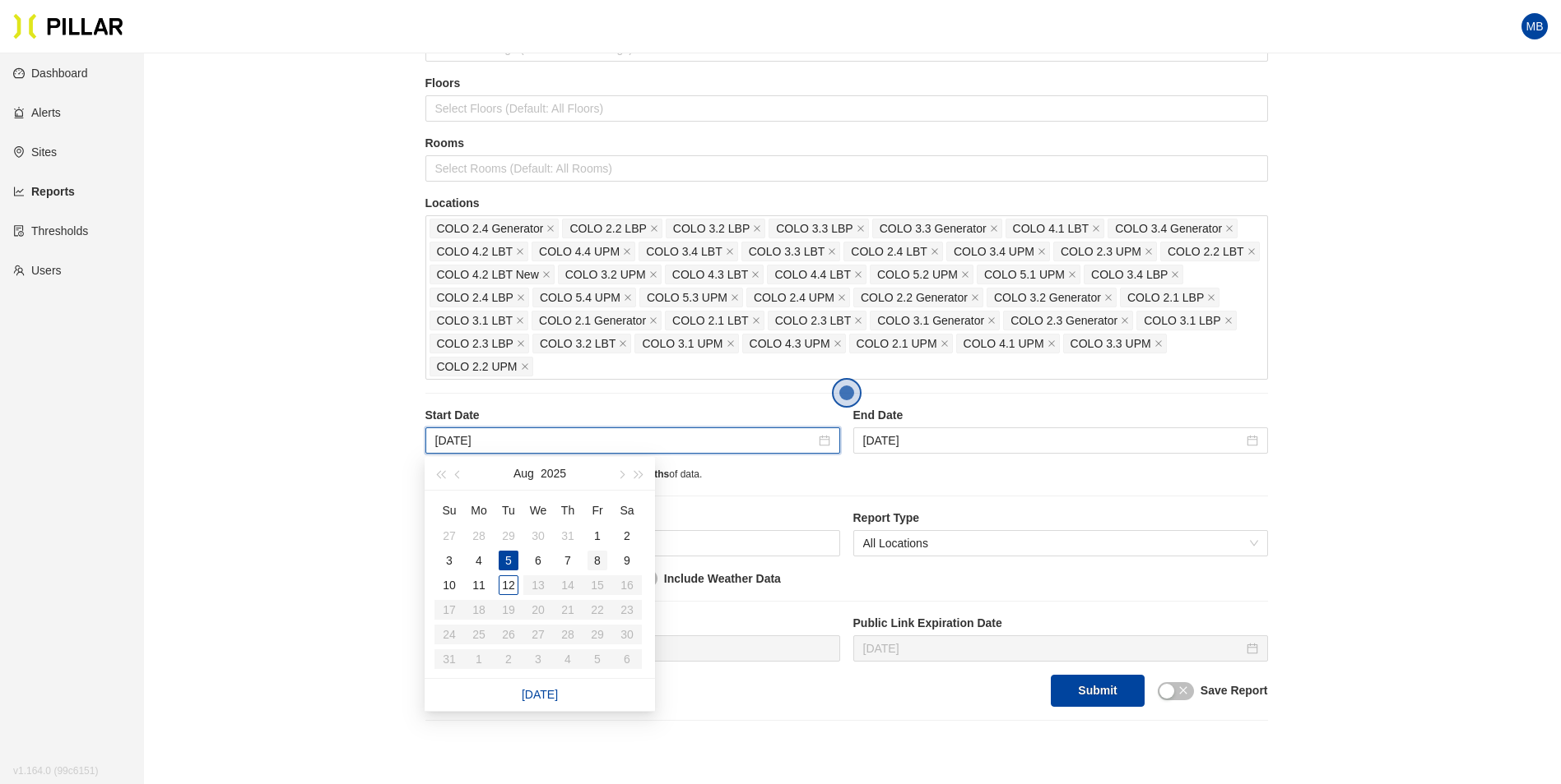
type input "Aug 8, 2025"
click at [588, 566] on div "8" at bounding box center [598, 561] width 20 height 20
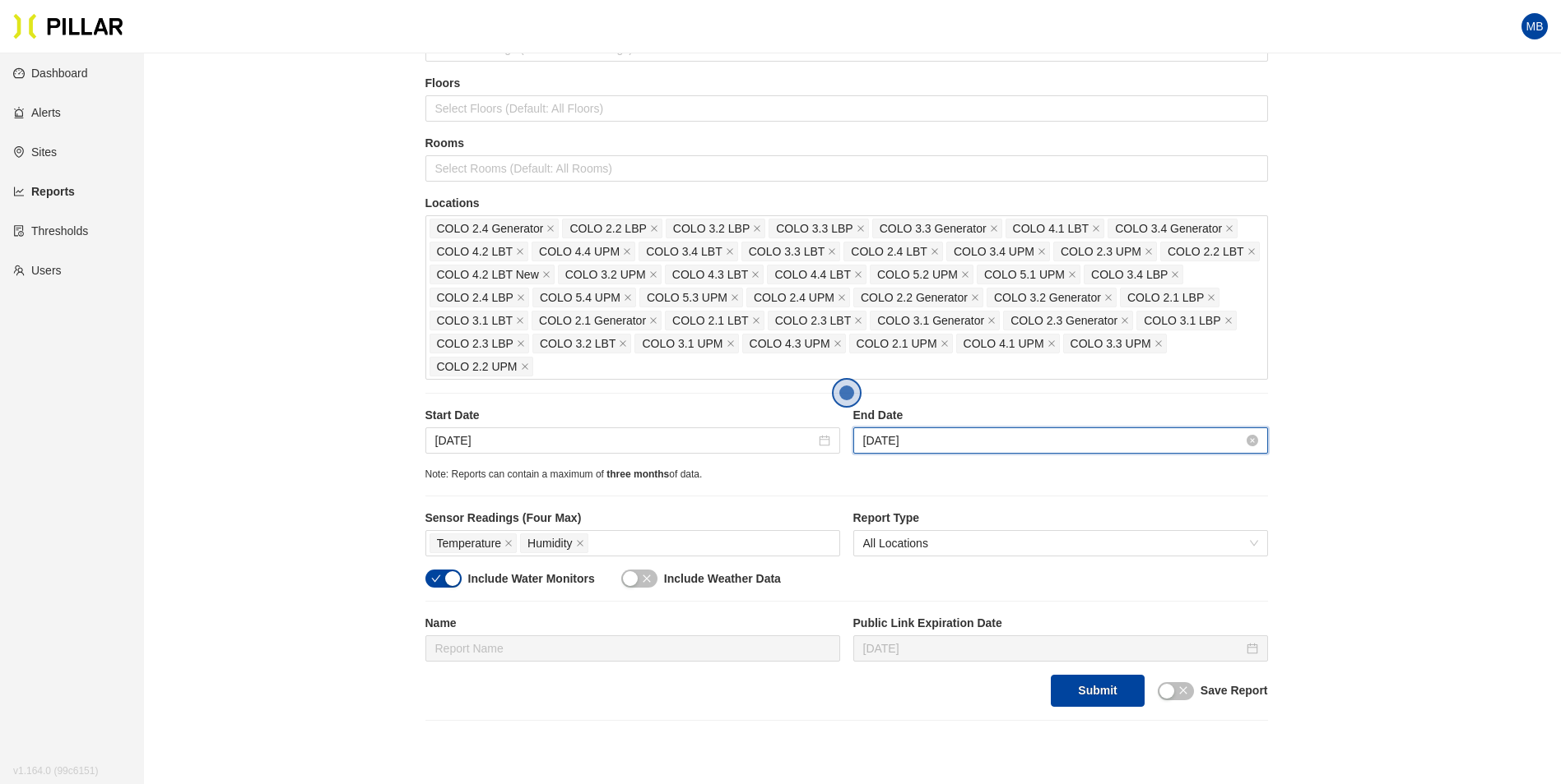
click at [972, 440] on input "Aug 12, 2025" at bounding box center [1053, 441] width 380 height 18
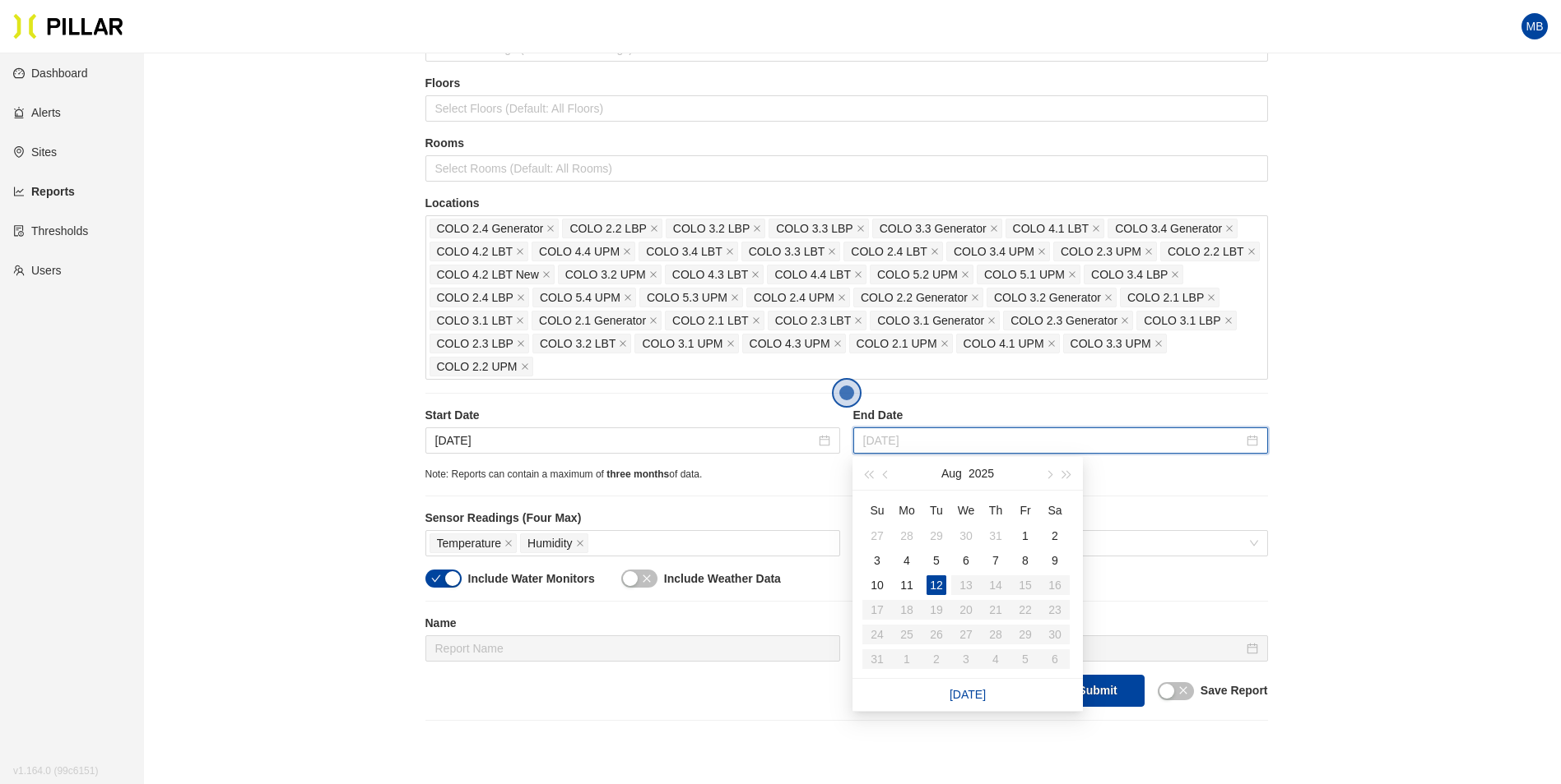
type input "Aug 12, 2025"
click at [931, 587] on div "12" at bounding box center [936, 586] width 20 height 20
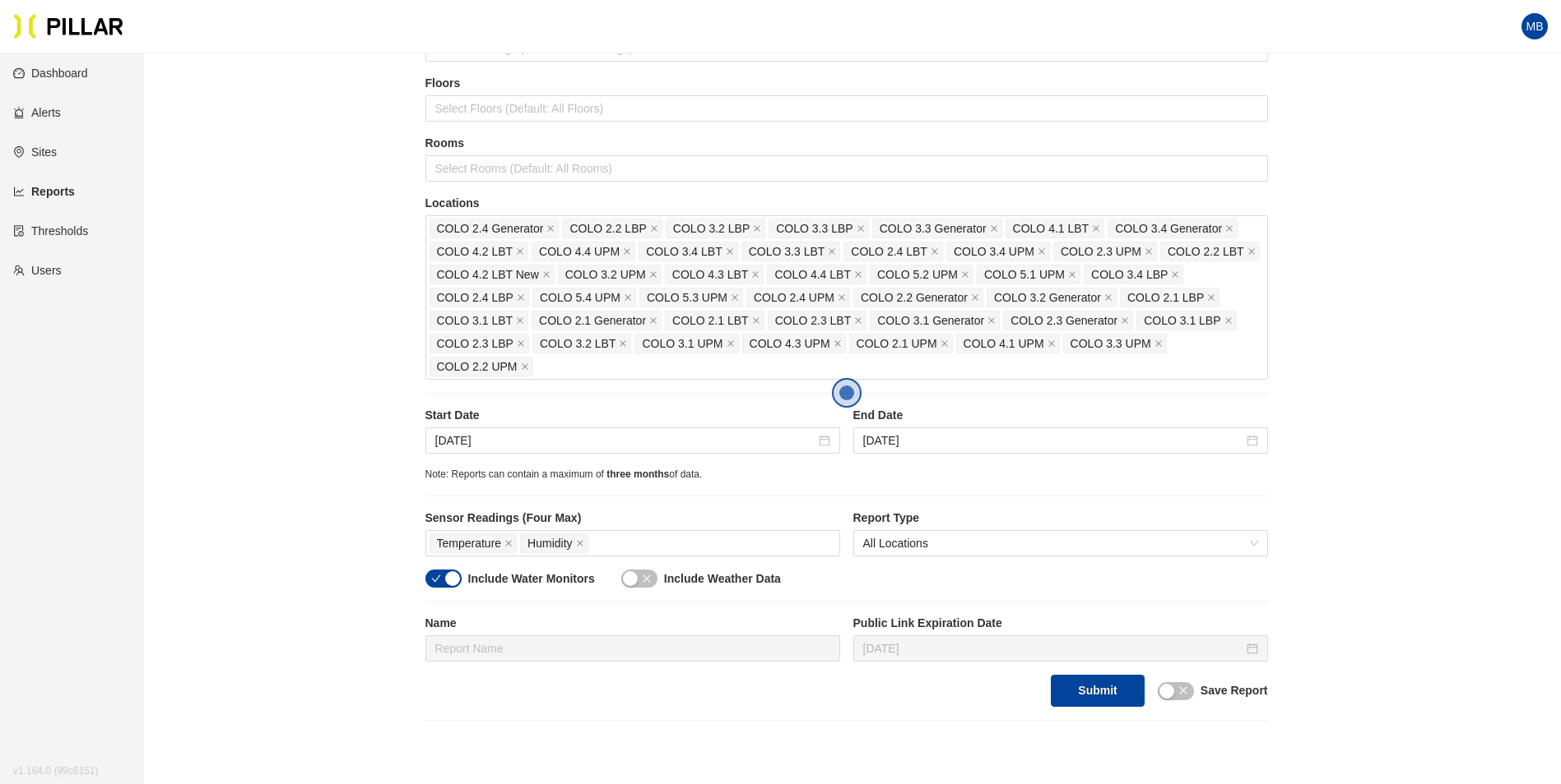
click at [443, 577] on button "button" at bounding box center [443, 579] width 36 height 18
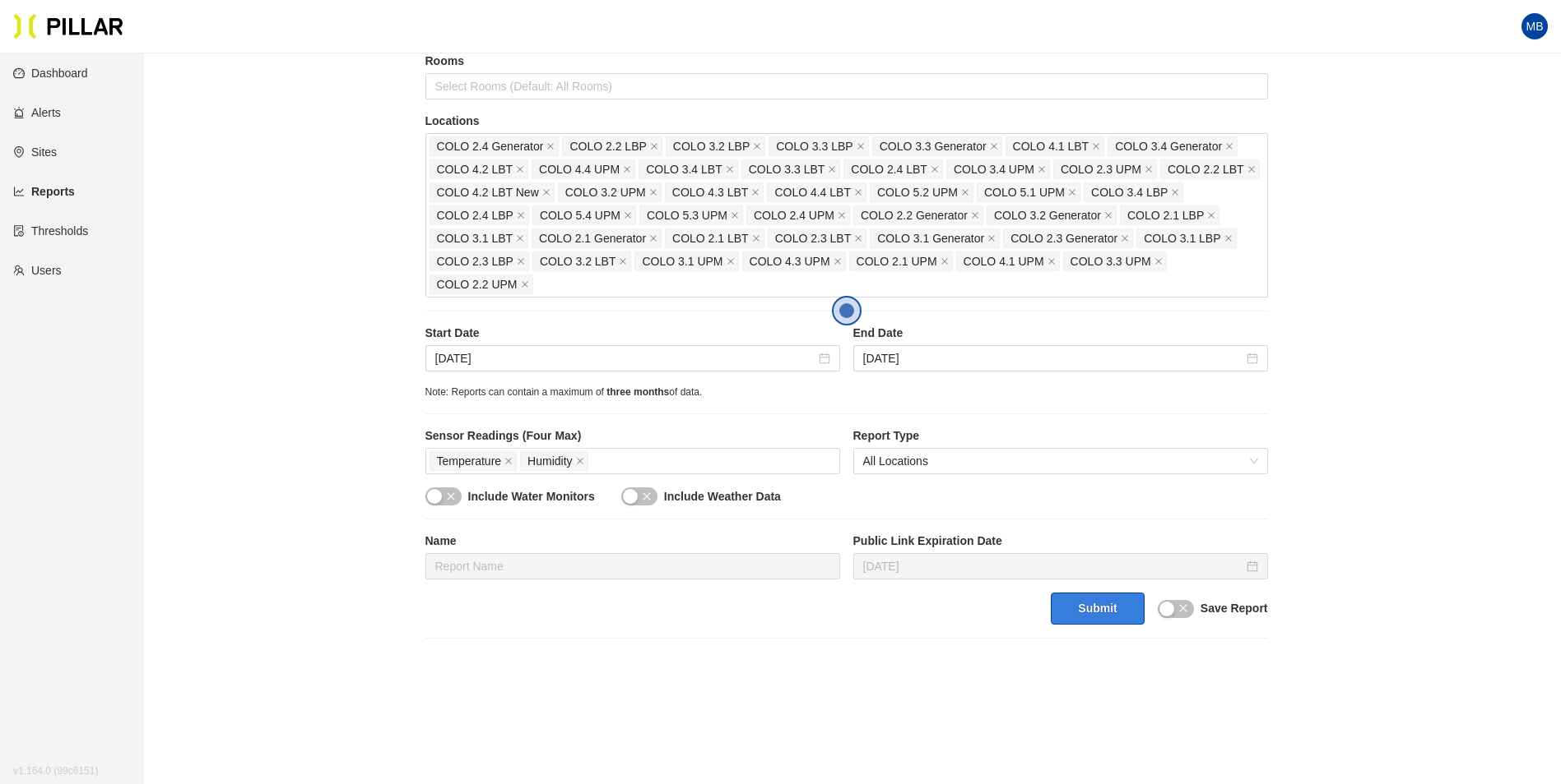
click at [1072, 616] on button "Submit" at bounding box center [1097, 608] width 93 height 32
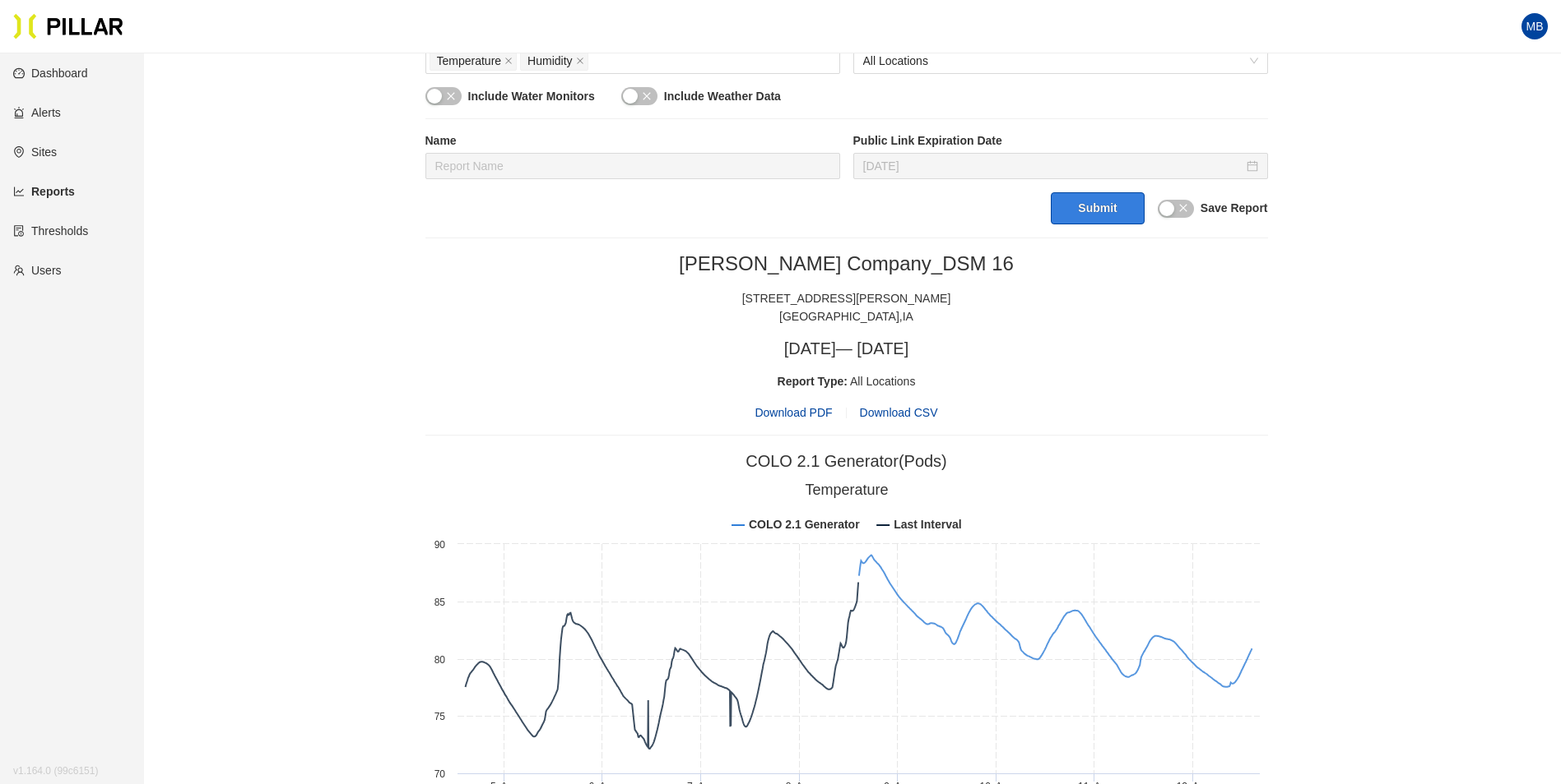
scroll to position [493, 0]
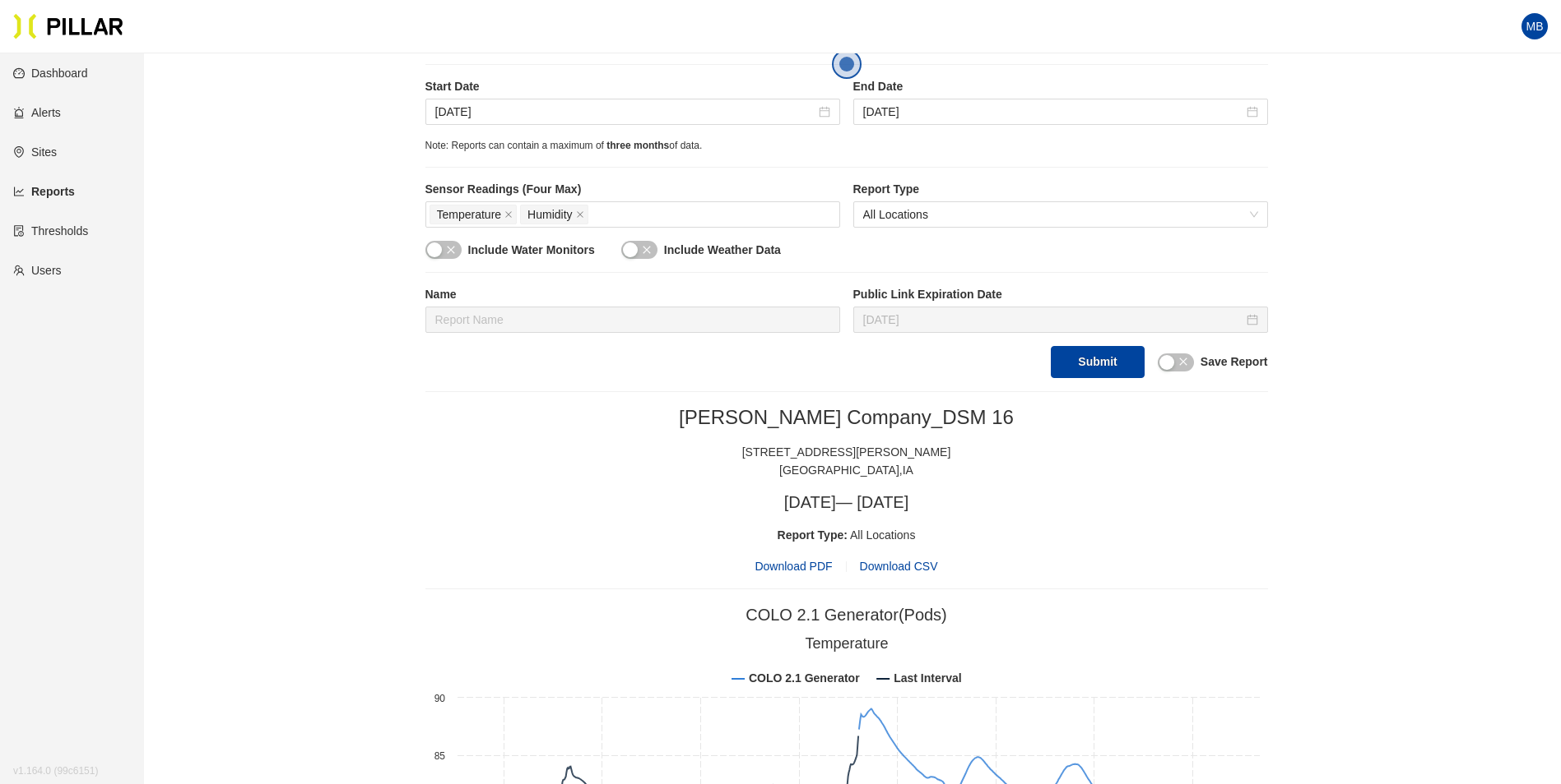
click at [794, 567] on span "Download PDF" at bounding box center [793, 567] width 77 height 18
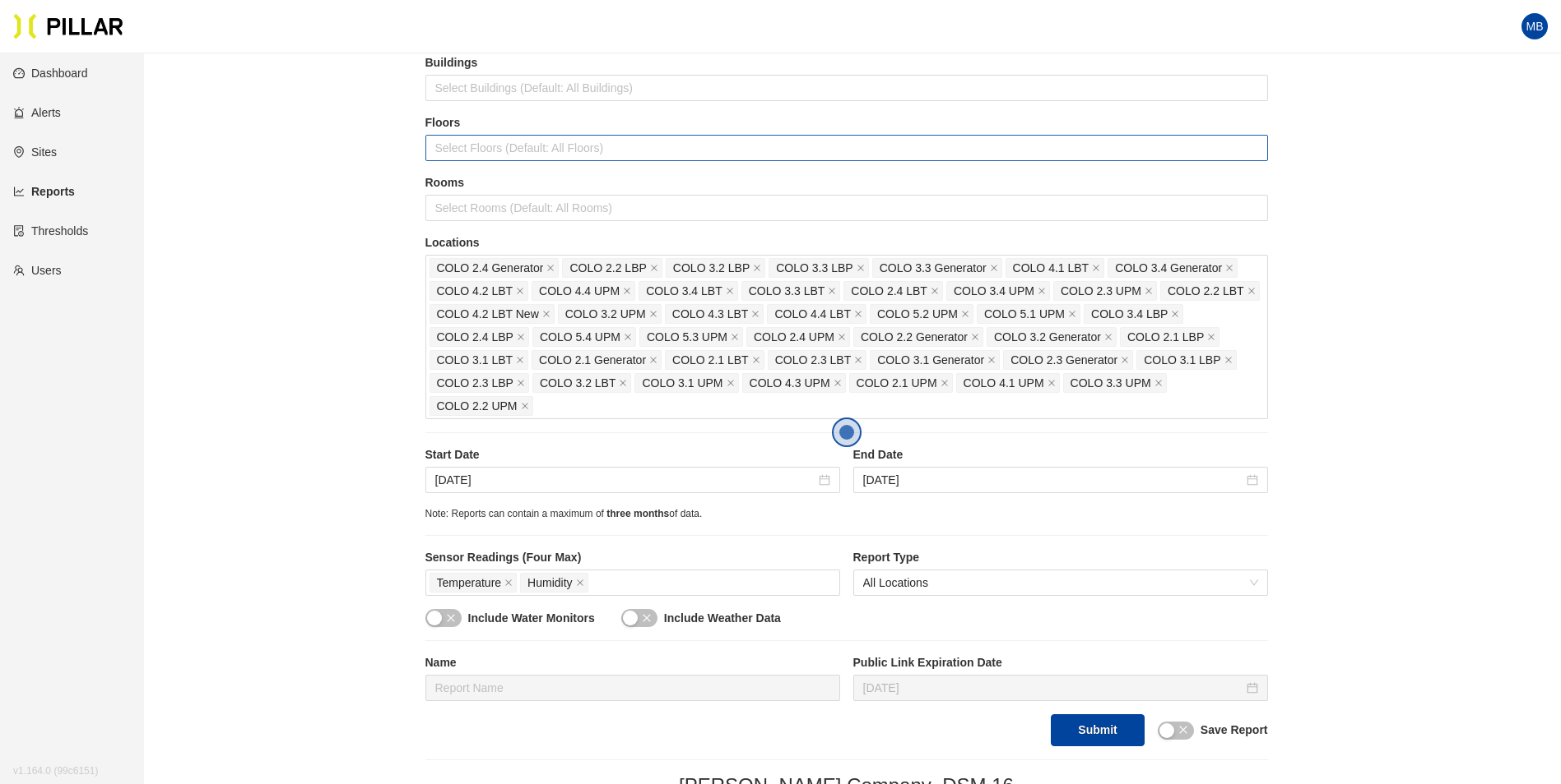
scroll to position [0, 0]
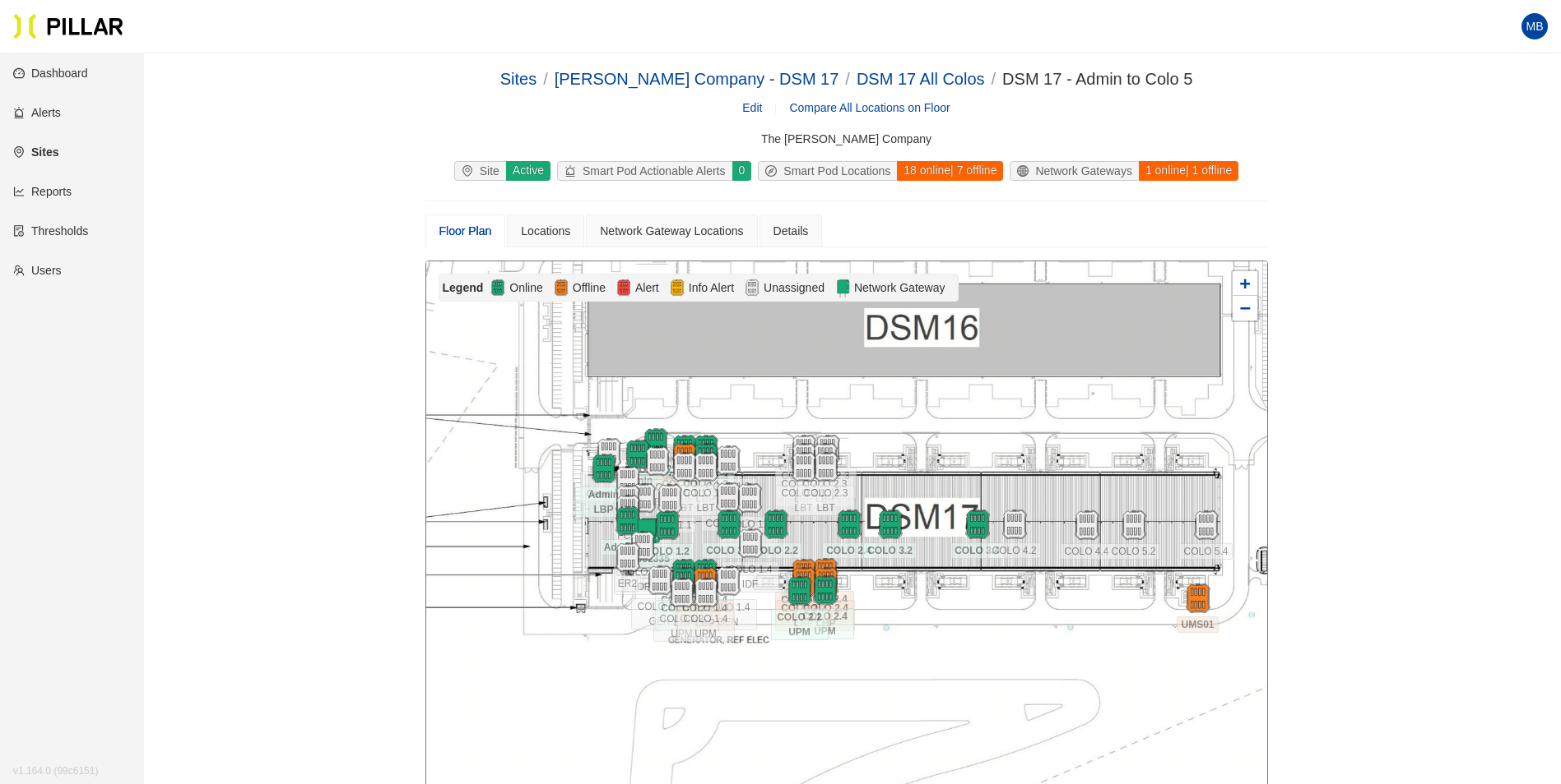
drag, startPoint x: 59, startPoint y: 146, endPoint x: 79, endPoint y: 146, distance: 20.0
click at [59, 146] on link "Sites" at bounding box center [36, 152] width 46 height 13
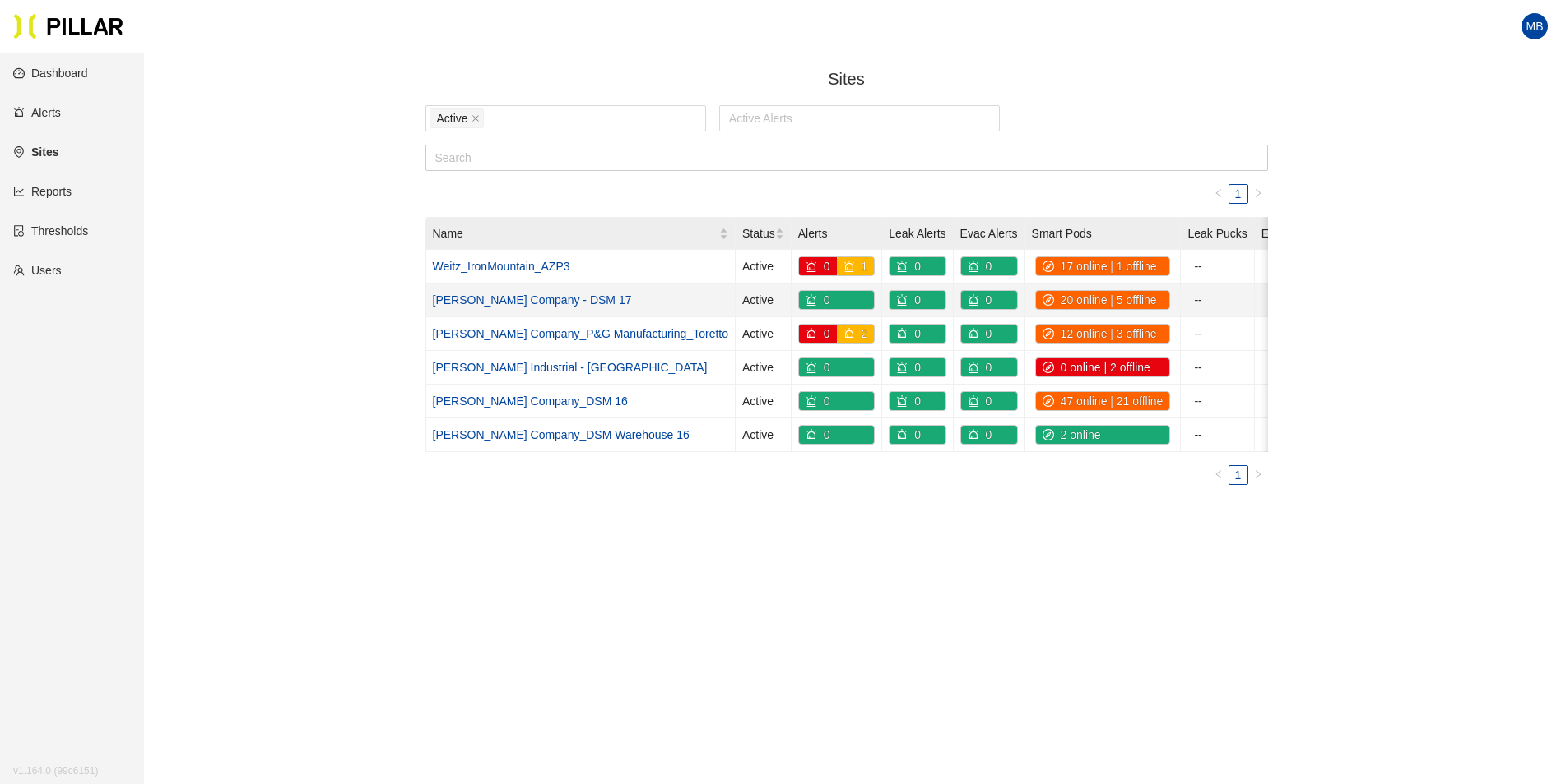
click at [511, 301] on link "[PERSON_NAME] Company - DSM 17" at bounding box center [532, 300] width 200 height 13
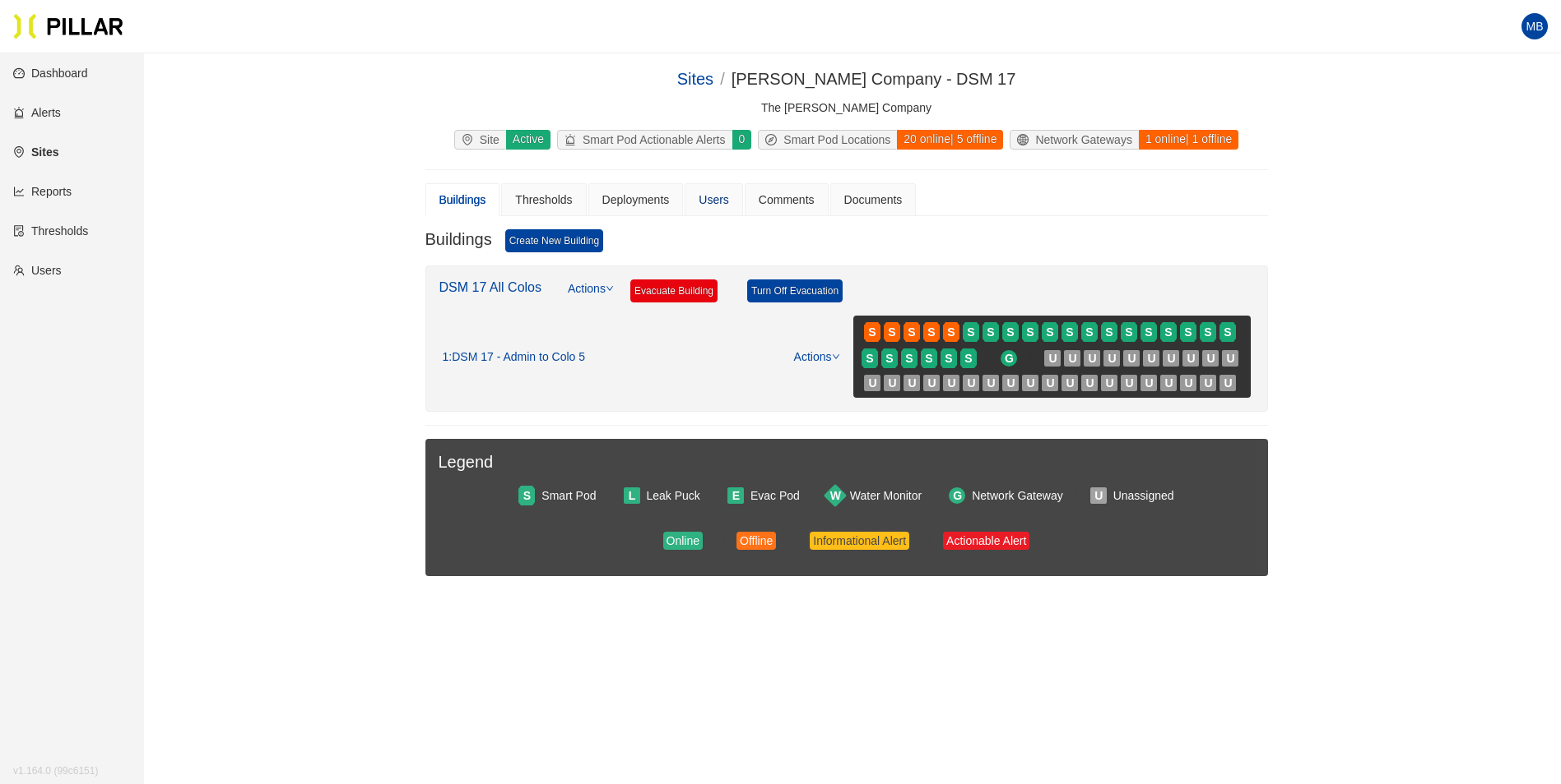
click at [704, 194] on div "Users" at bounding box center [713, 199] width 31 height 18
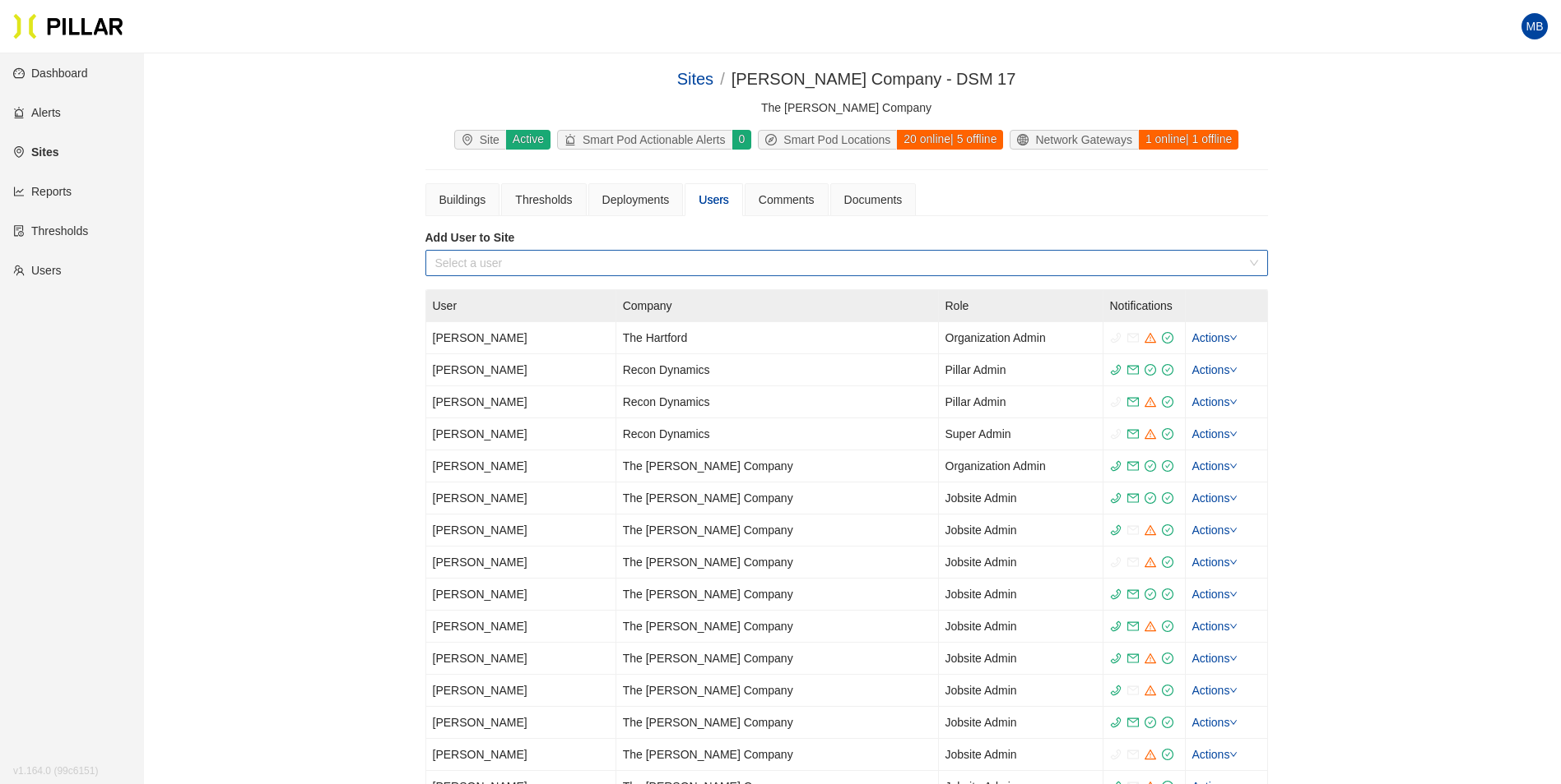
click at [554, 273] on input "search" at bounding box center [840, 263] width 811 height 25
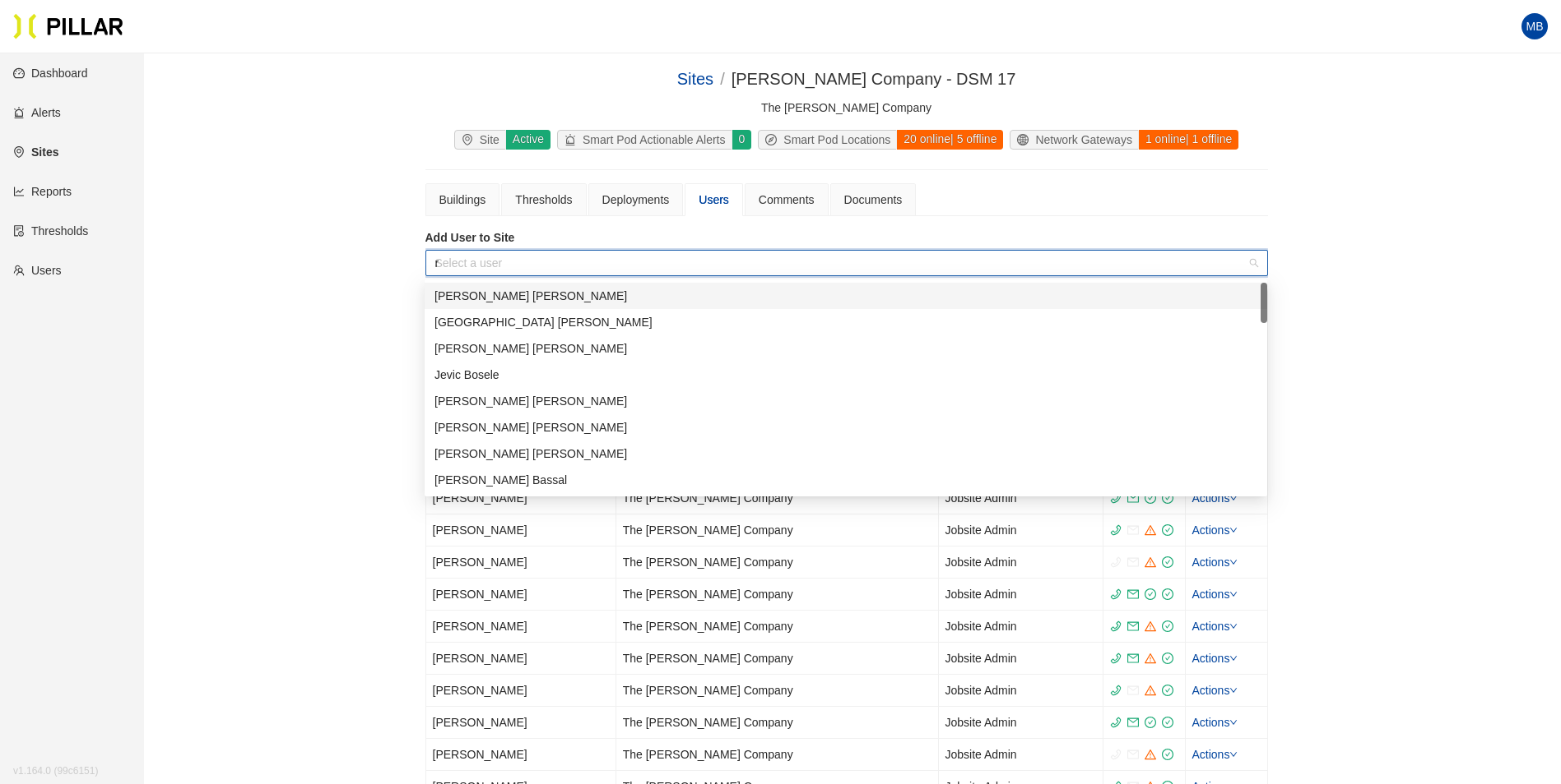
type input "ra"
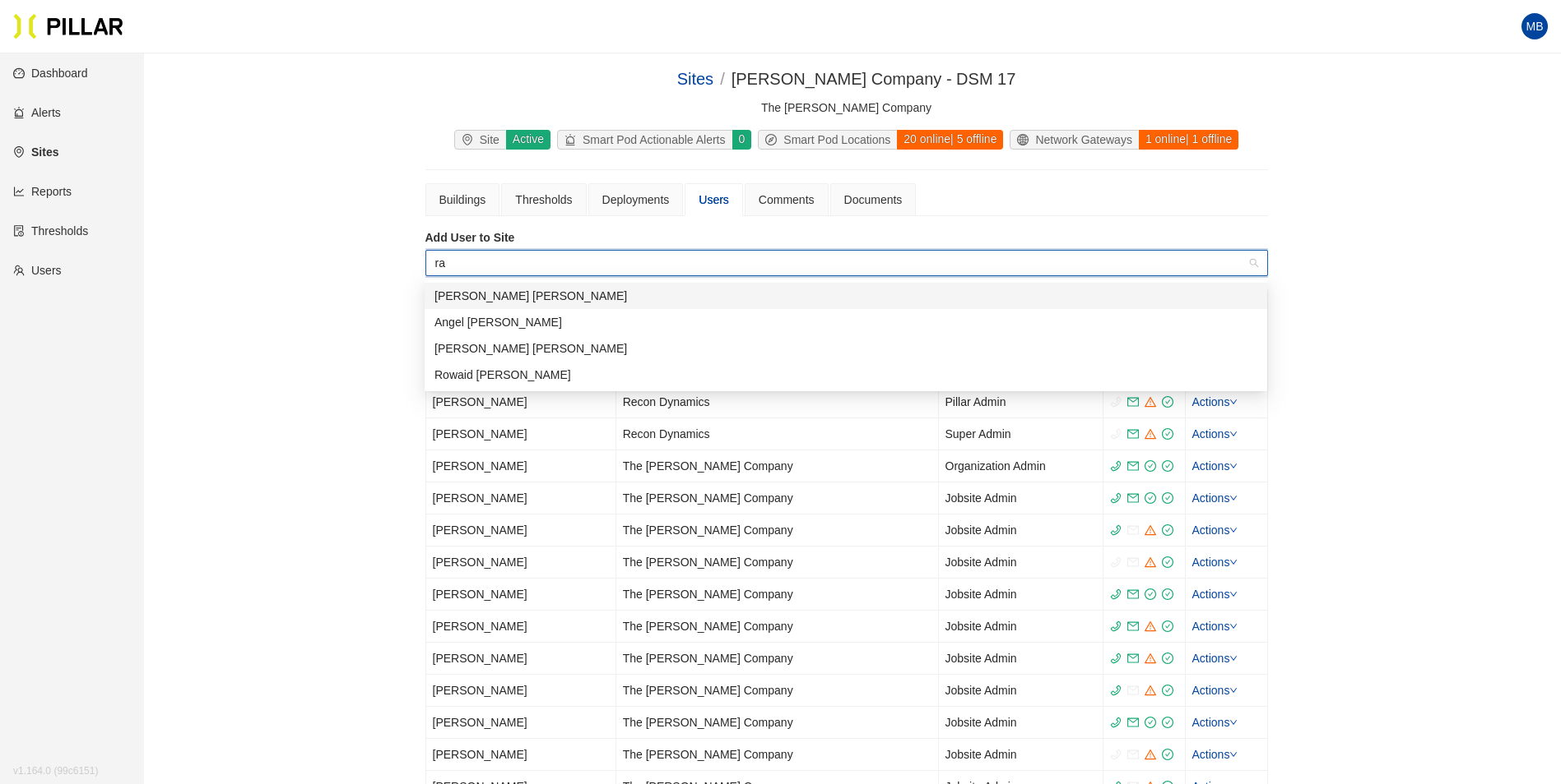
click at [497, 295] on div "Ramiro Garza" at bounding box center [845, 296] width 823 height 18
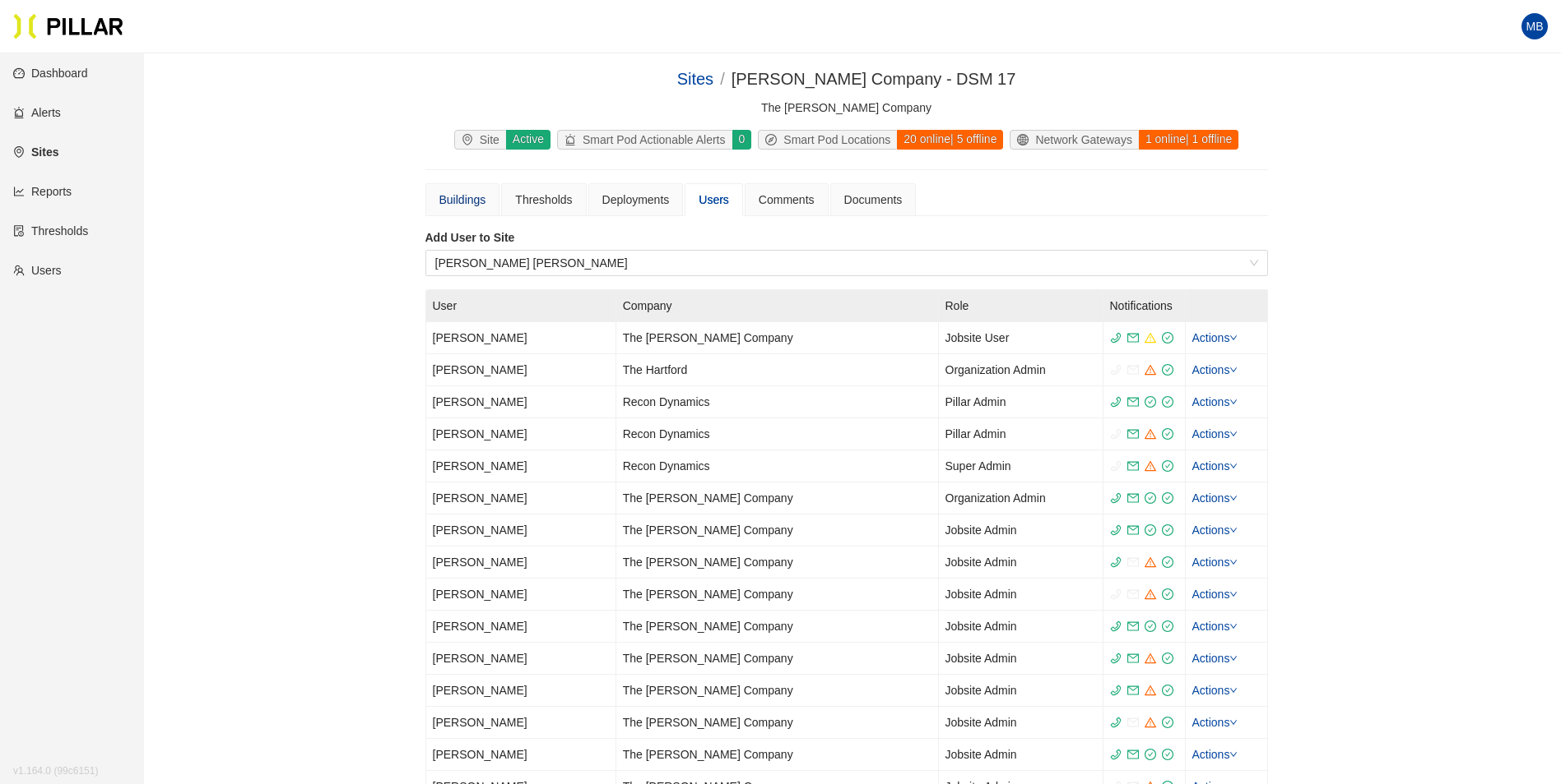
click at [475, 205] on div "Buildings" at bounding box center [462, 199] width 47 height 18
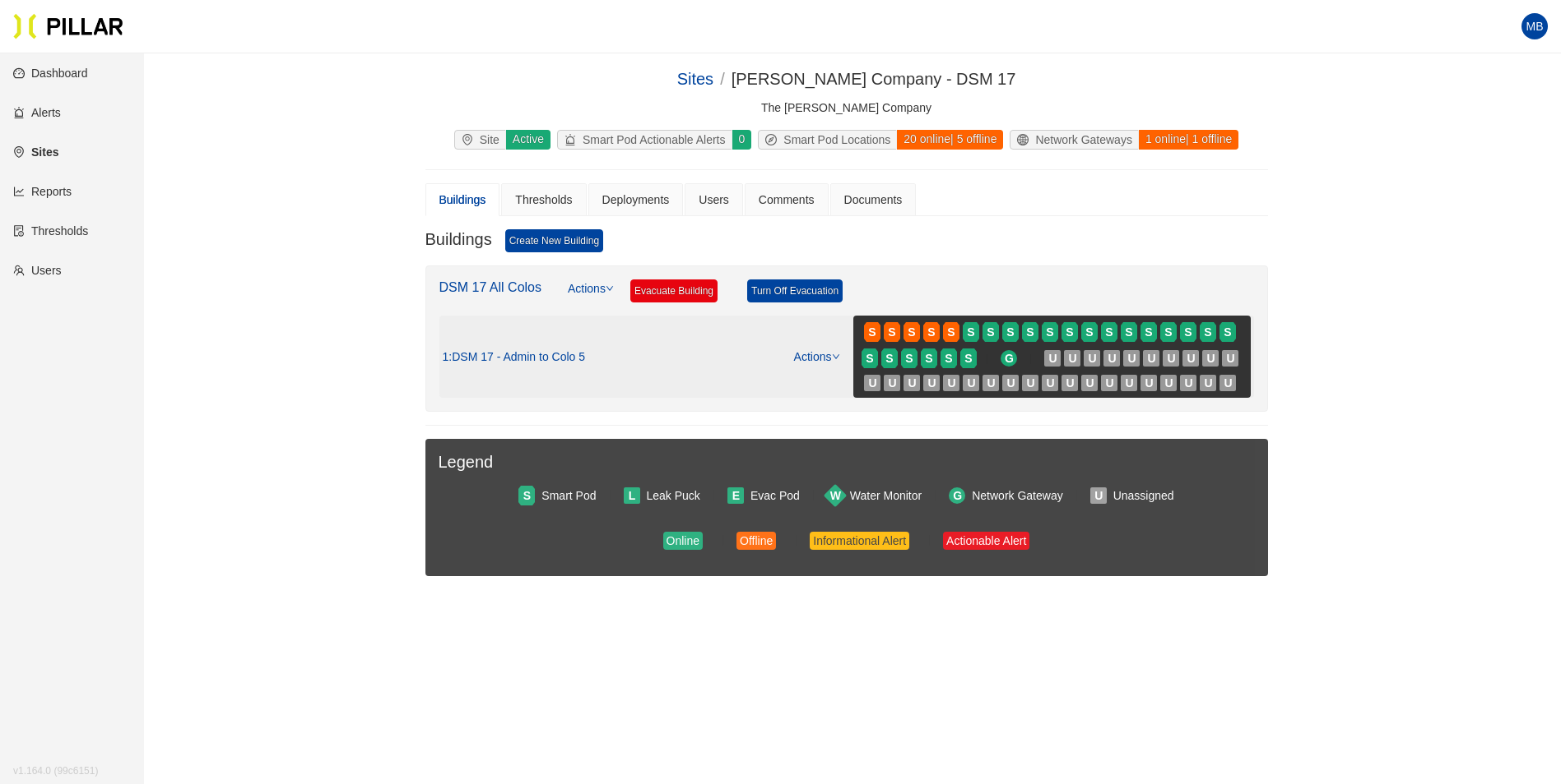
click at [809, 360] on link "Actions" at bounding box center [817, 356] width 46 height 13
click at [824, 381] on link "View/Edit Floor Plan" at bounding box center [851, 383] width 103 height 18
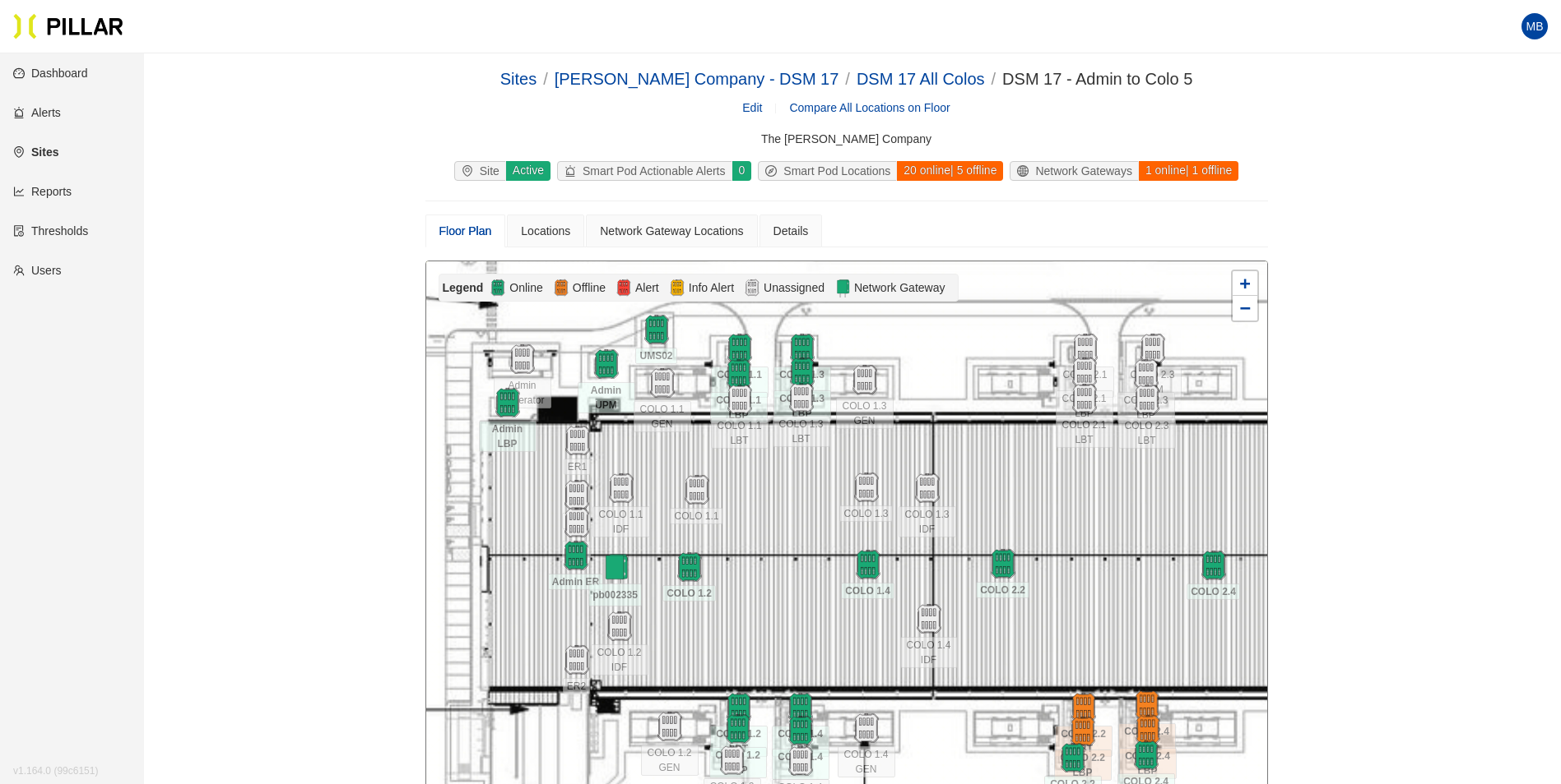
drag, startPoint x: 762, startPoint y: 569, endPoint x: 783, endPoint y: 489, distance: 82.7
click at [783, 489] on div at bounding box center [846, 555] width 841 height 588
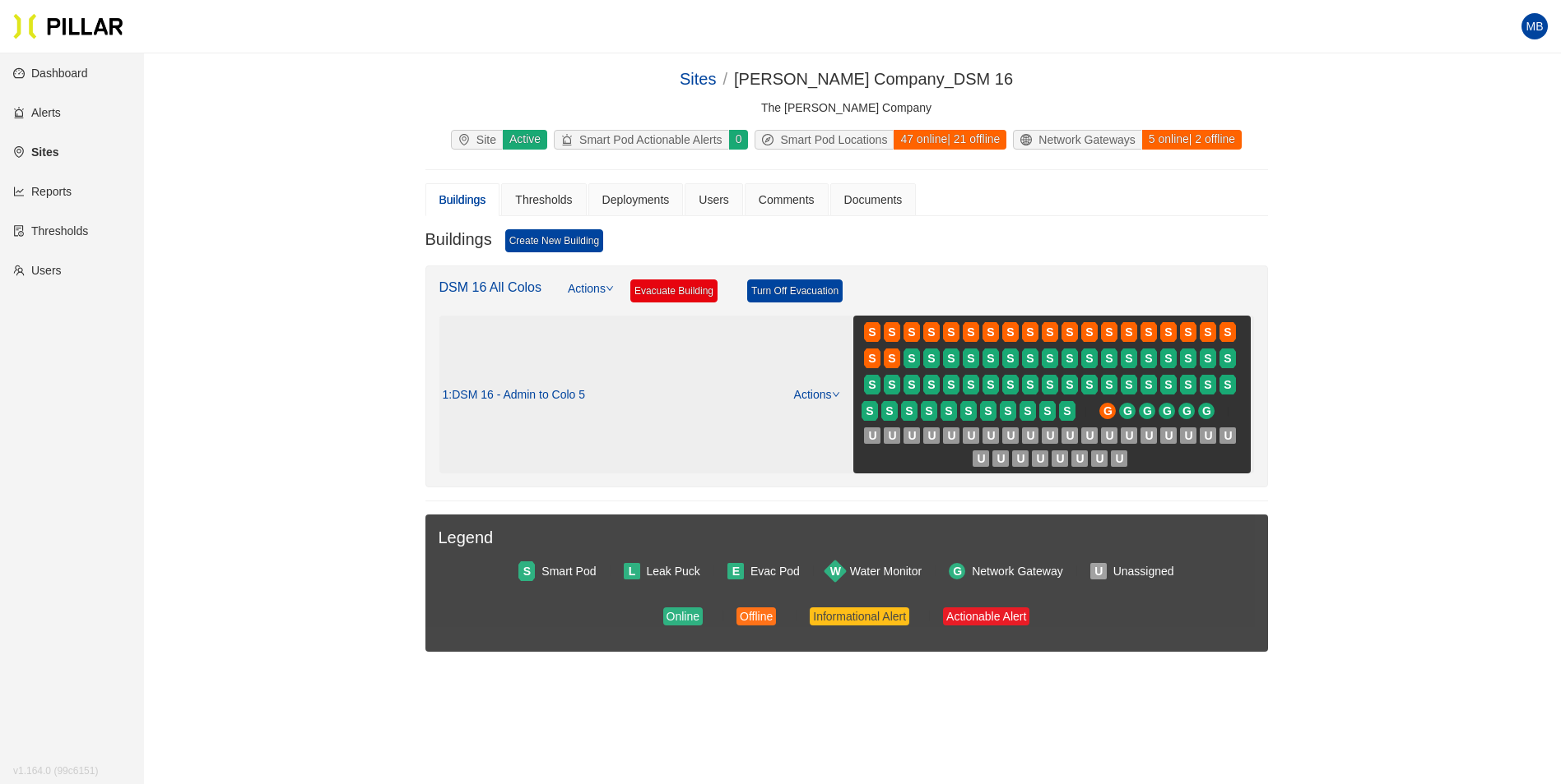
click at [812, 386] on div "Actions" at bounding box center [809, 395] width 62 height 18
click at [810, 399] on link "Actions" at bounding box center [817, 394] width 46 height 13
click at [823, 420] on link "View/Edit Floor Plan" at bounding box center [851, 421] width 103 height 18
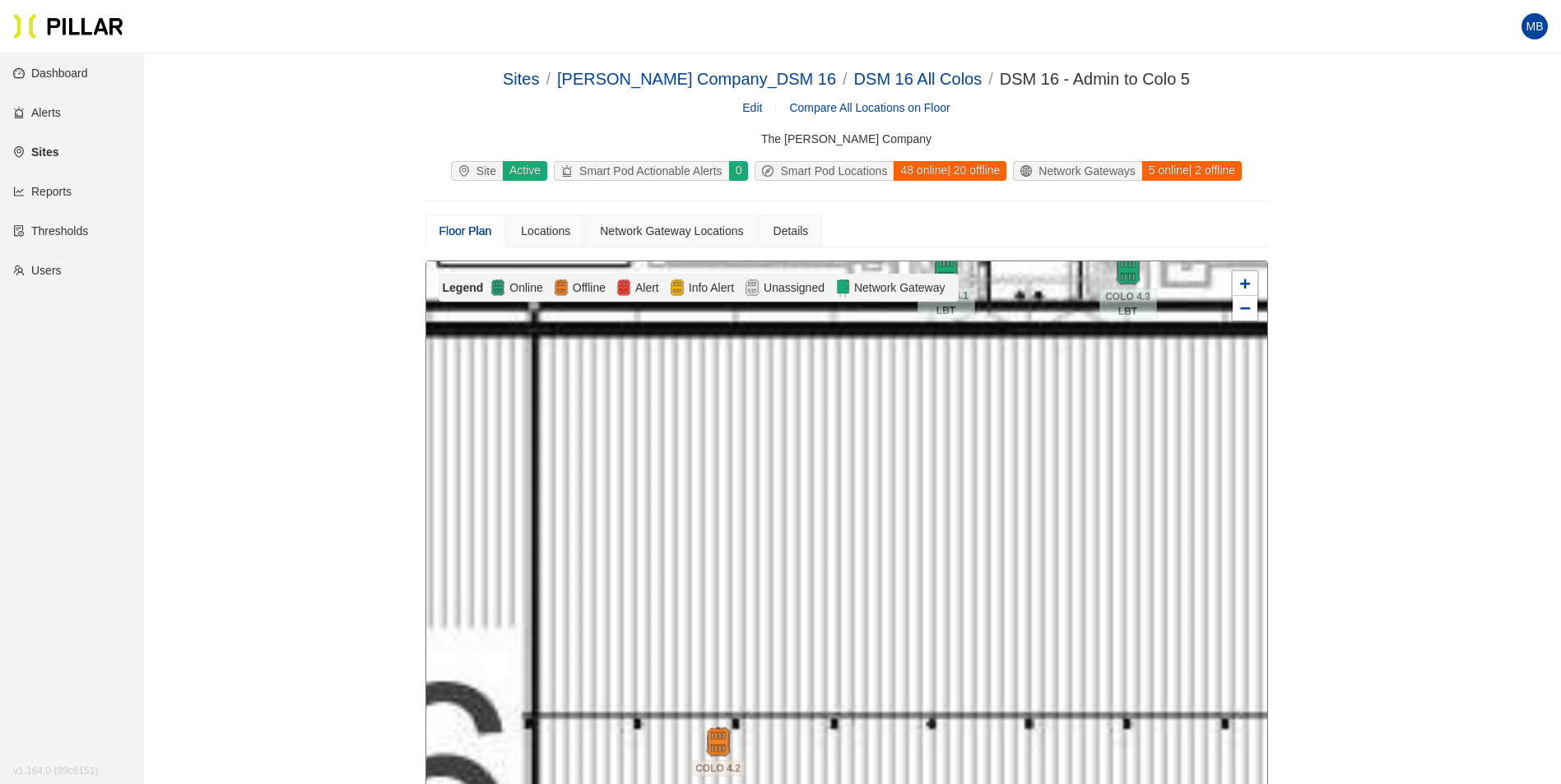
drag, startPoint x: 873, startPoint y: 607, endPoint x: 829, endPoint y: 382, distance: 229.3
click at [823, 363] on div at bounding box center [846, 555] width 841 height 588
drag, startPoint x: 937, startPoint y: 535, endPoint x: 907, endPoint y: 403, distance: 135.4
click at [907, 405] on div at bounding box center [846, 555] width 841 height 588
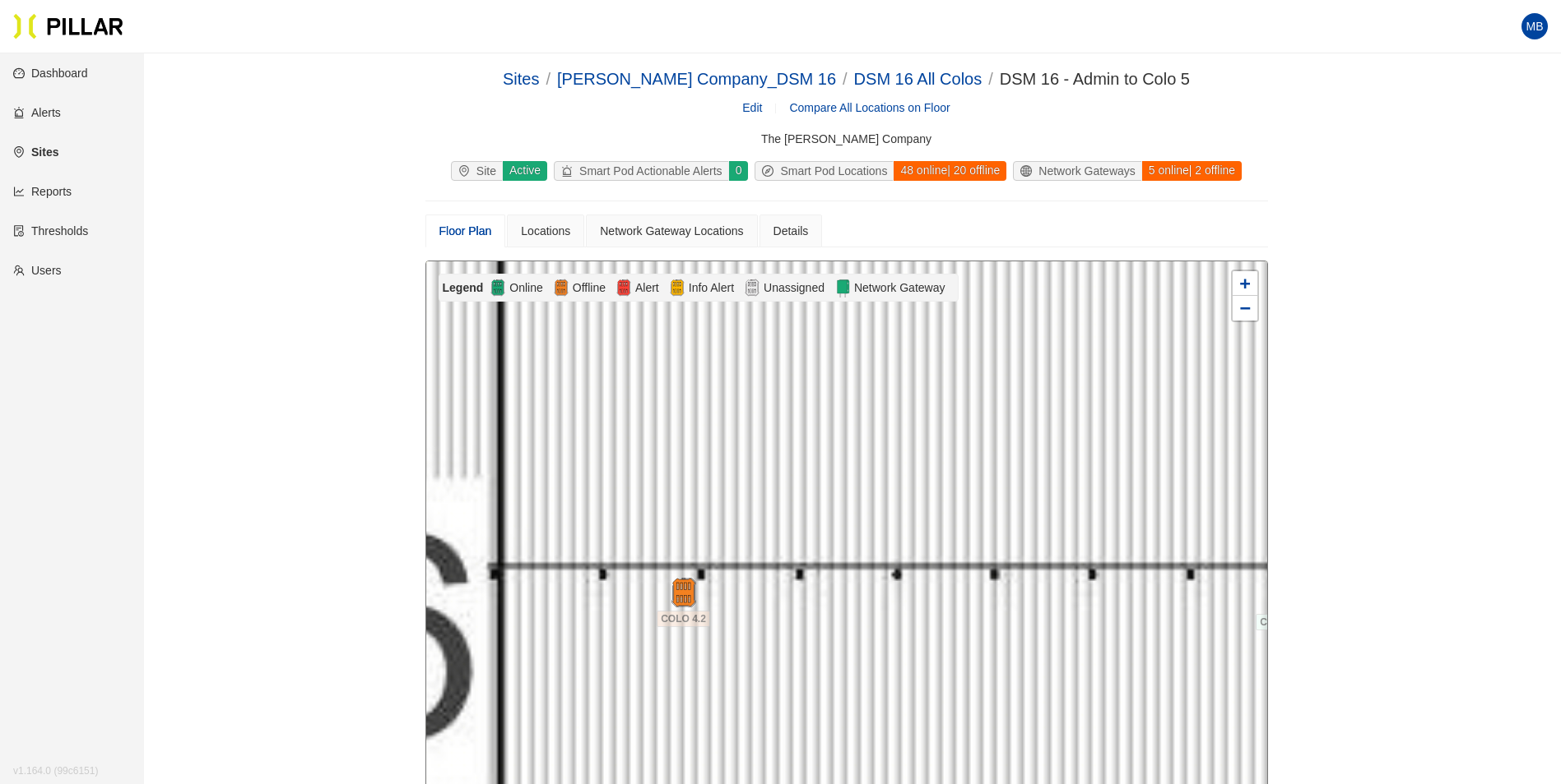
drag, startPoint x: 996, startPoint y: 625, endPoint x: 925, endPoint y: 394, distance: 241.7
click at [928, 402] on div at bounding box center [846, 555] width 841 height 588
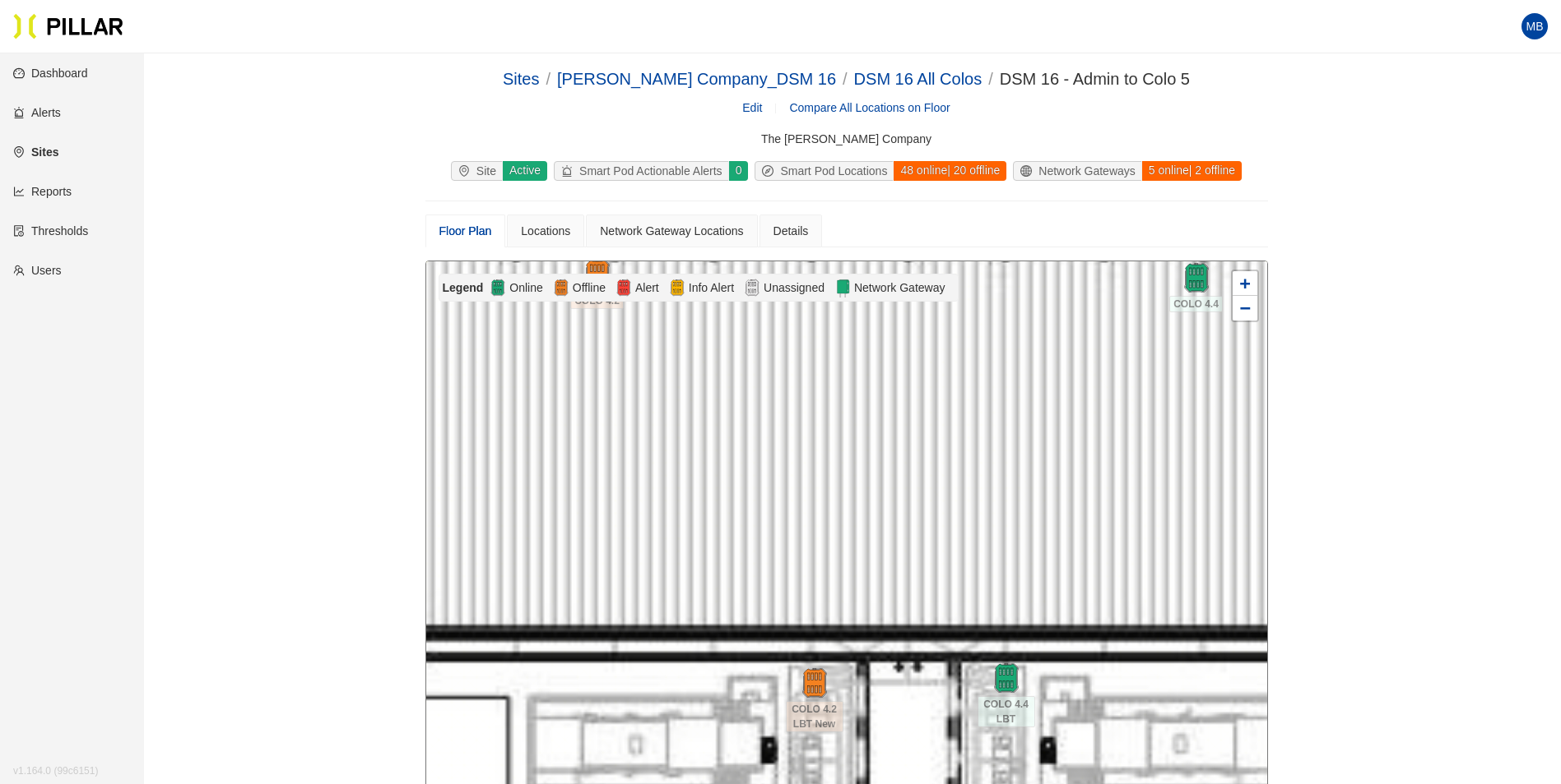
drag, startPoint x: 1015, startPoint y: 633, endPoint x: 986, endPoint y: 483, distance: 152.8
click at [986, 487] on div at bounding box center [846, 555] width 841 height 588
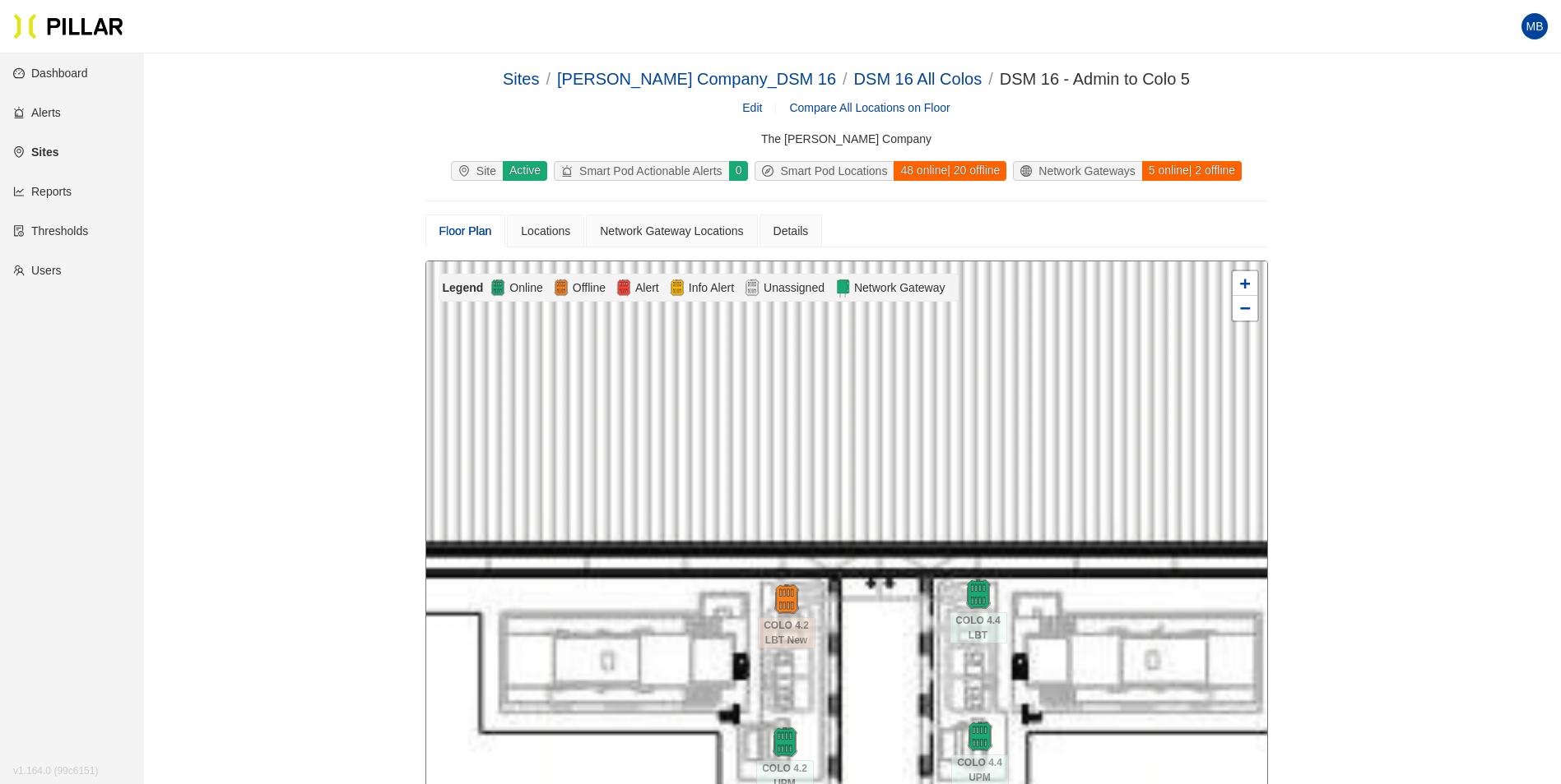
drag, startPoint x: 915, startPoint y: 491, endPoint x: 898, endPoint y: 505, distance: 22.0
click at [908, 509] on div at bounding box center [846, 555] width 841 height 588
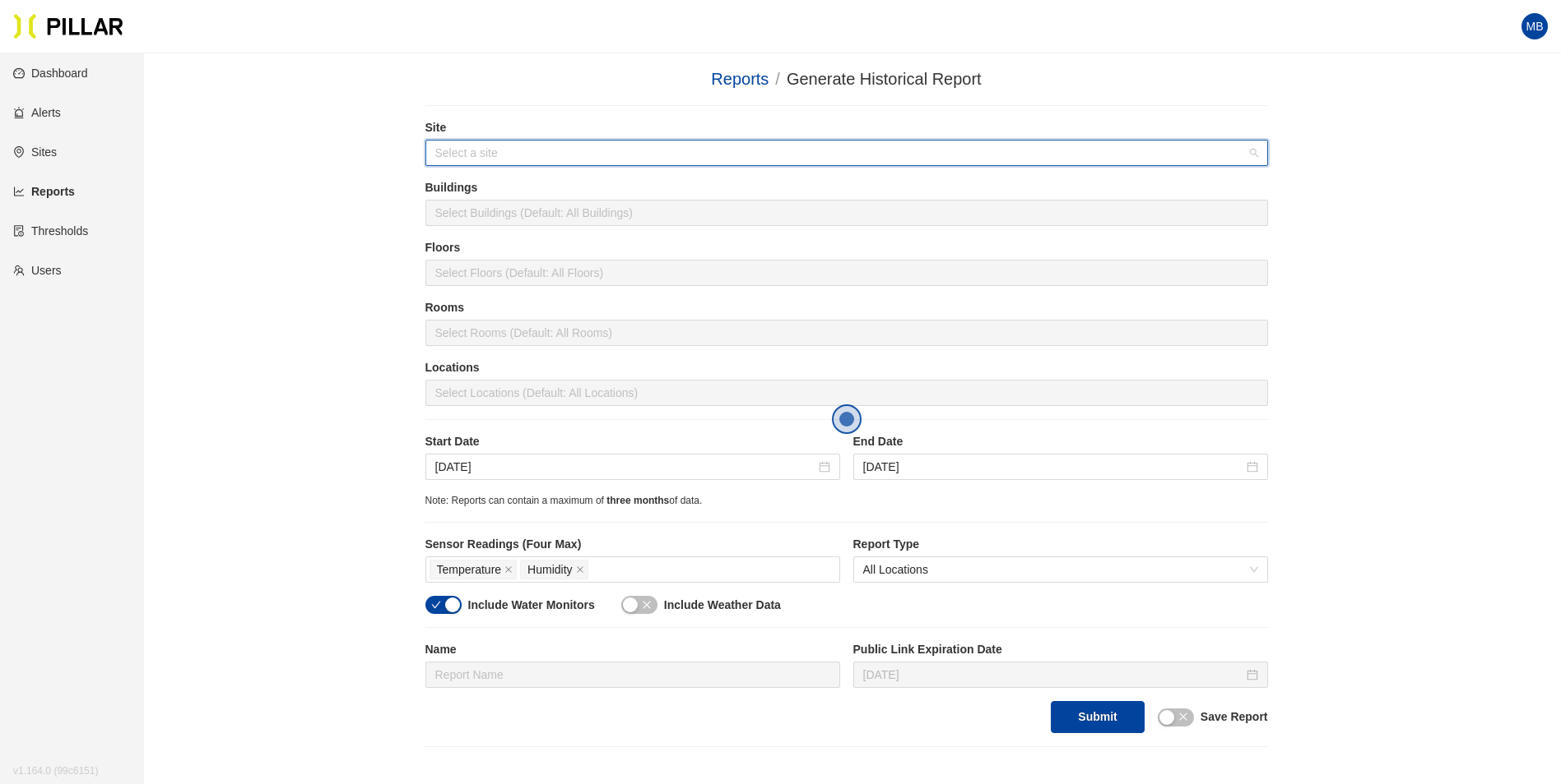
click at [460, 159] on input "search" at bounding box center [840, 153] width 811 height 25
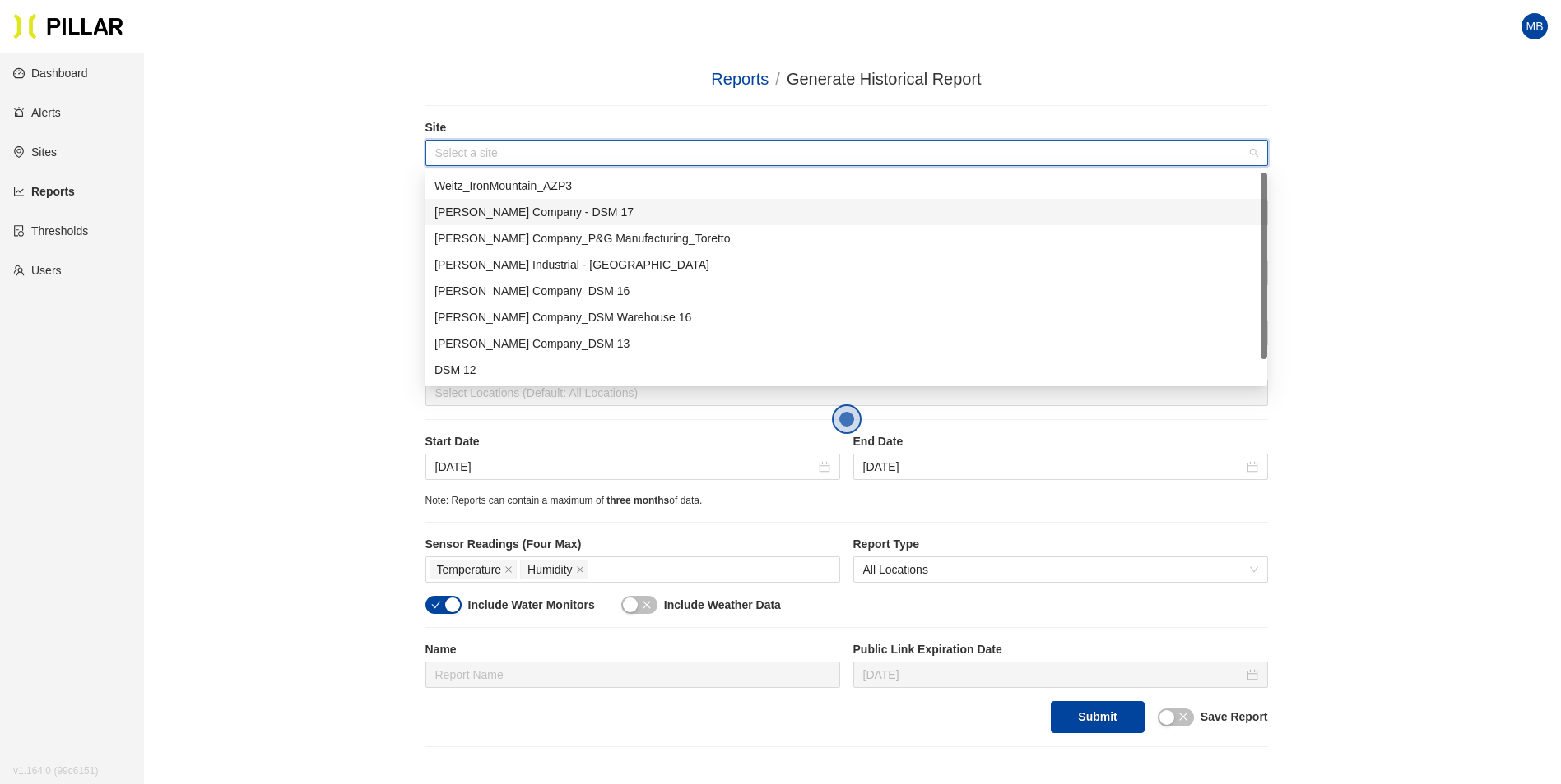
click at [549, 217] on div "[PERSON_NAME] Company - DSM 17" at bounding box center [845, 212] width 823 height 18
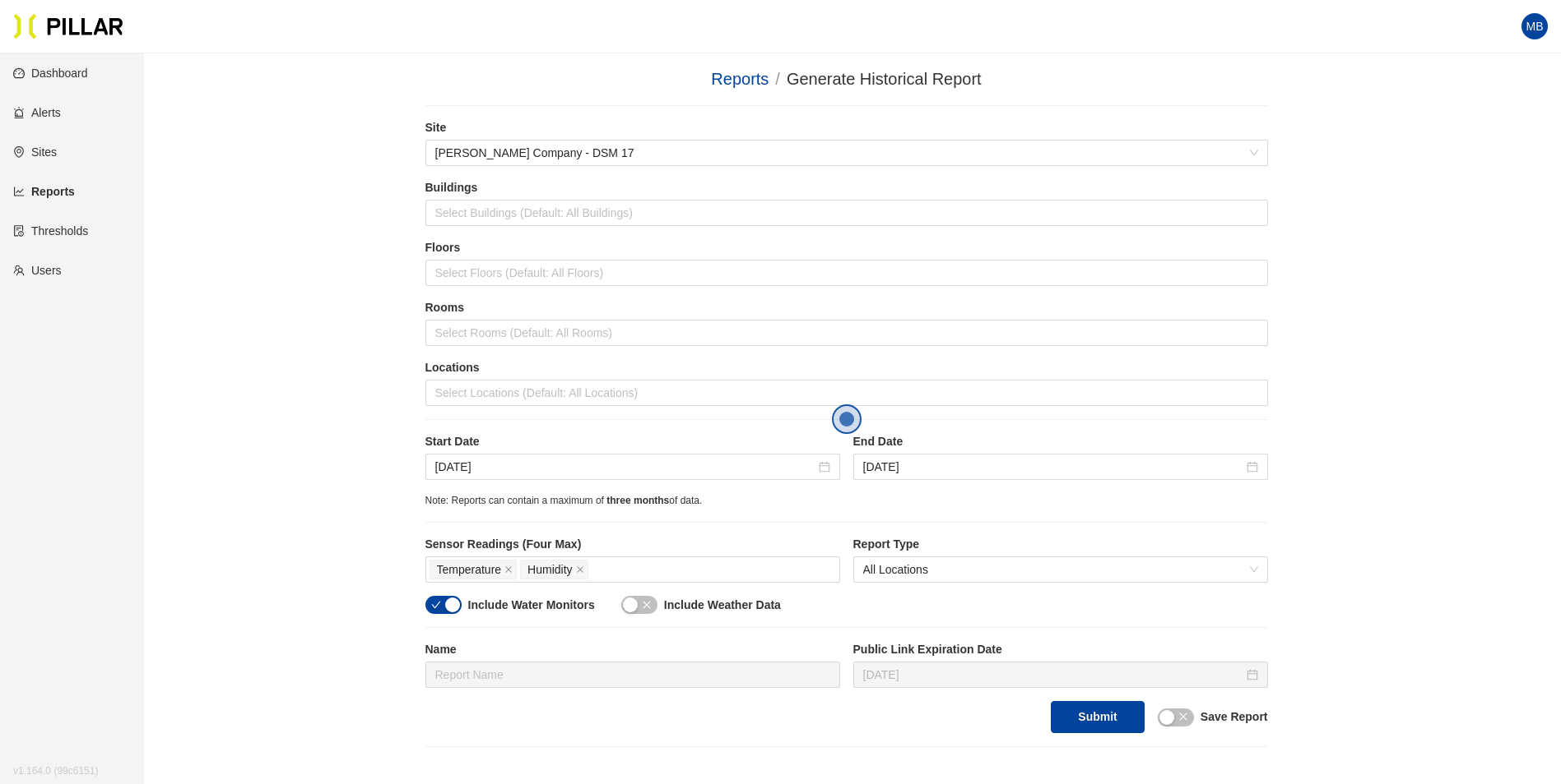
click at [399, 227] on div "Reports / Generate Historical Report / Site [PERSON_NAME] Company - DSM 17 Buil…" at bounding box center [846, 407] width 1324 height 681
click at [456, 424] on div "Site [PERSON_NAME] Company - DSM 17 Buildings Select Buildings (Default: All Bu…" at bounding box center [846, 426] width 842 height 614
click at [469, 401] on div at bounding box center [847, 392] width 834 height 23
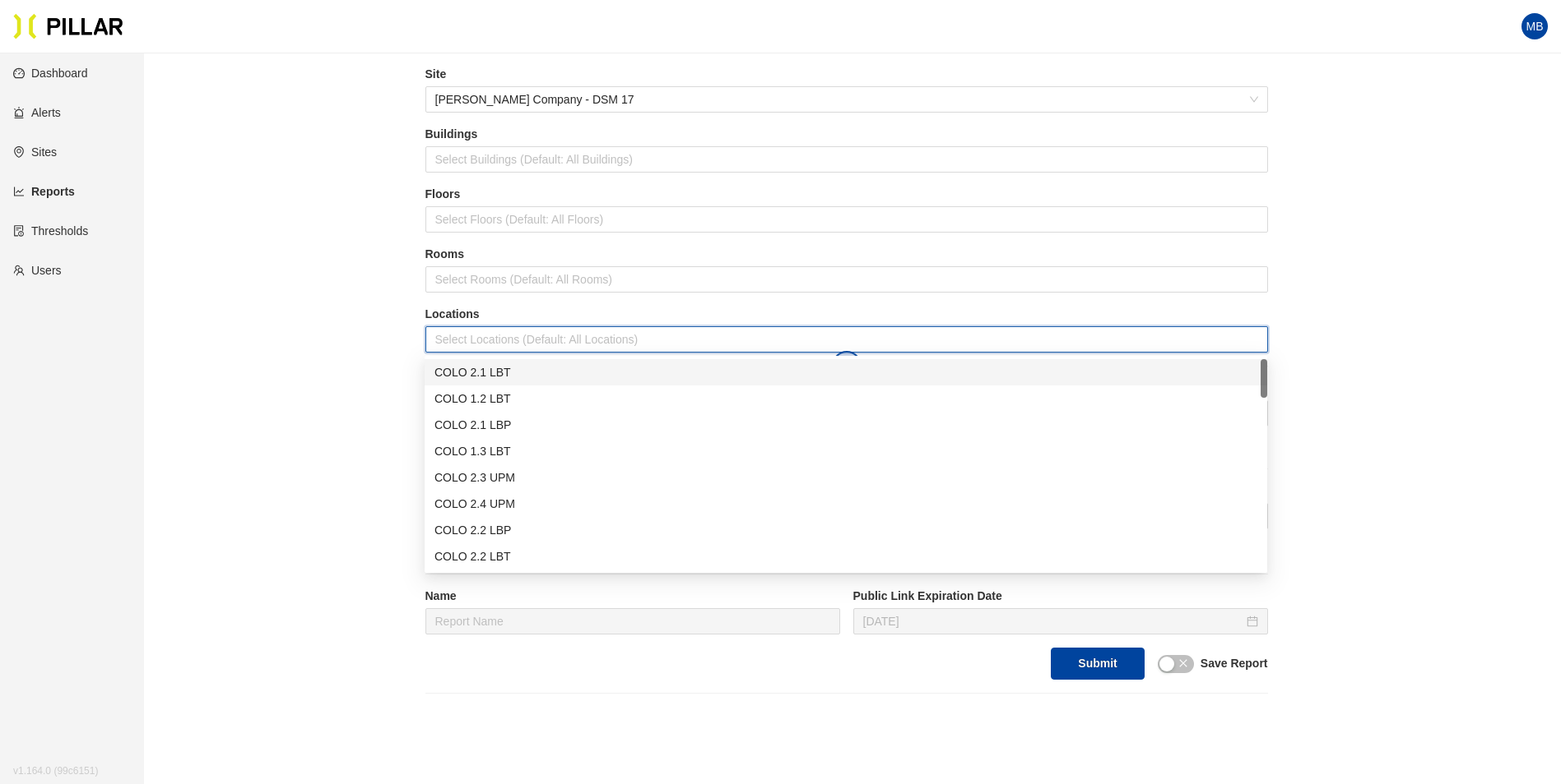
scroll to position [82, 0]
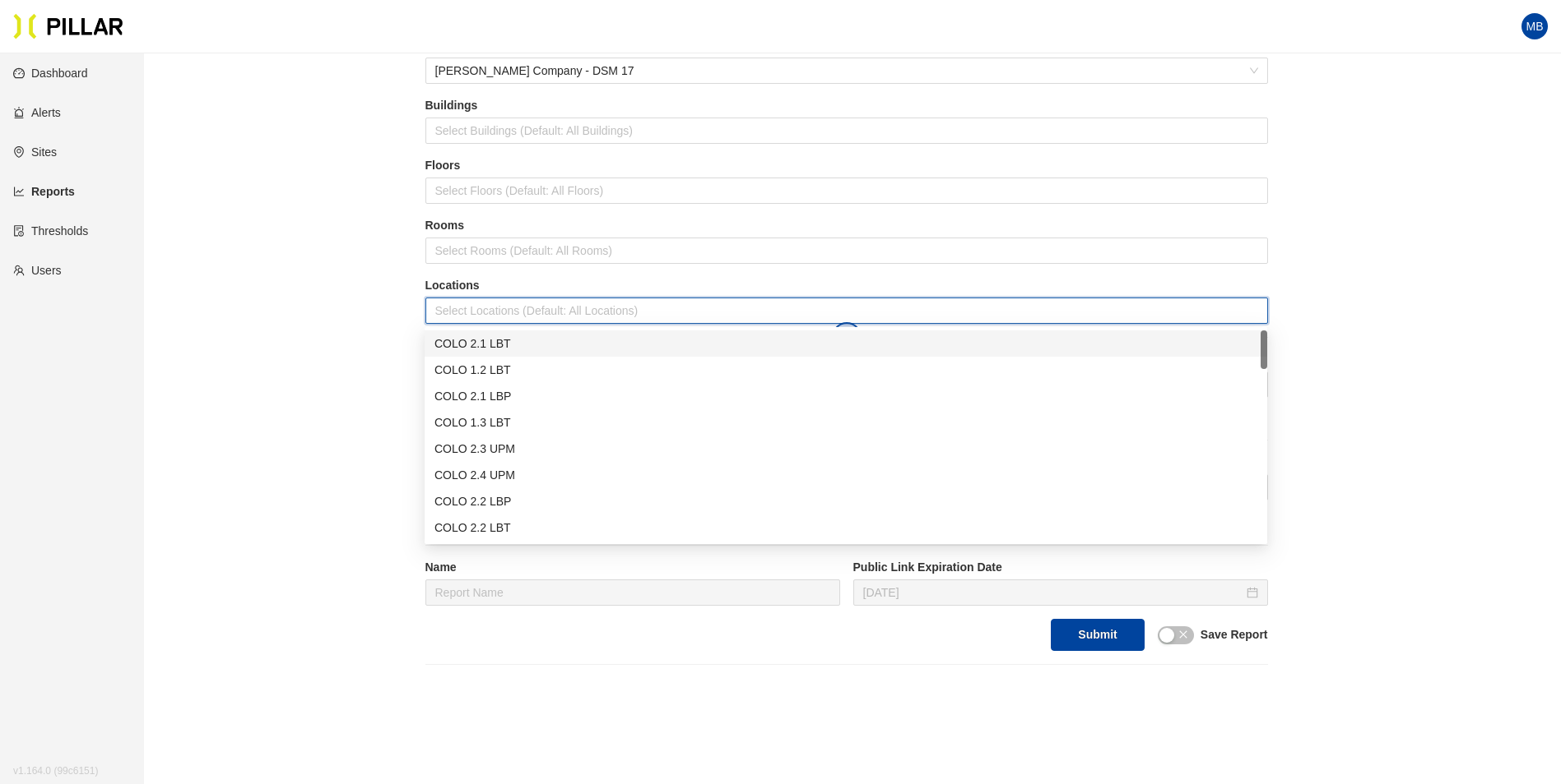
click at [464, 345] on div "COLO 2.1 LBT" at bounding box center [845, 343] width 823 height 18
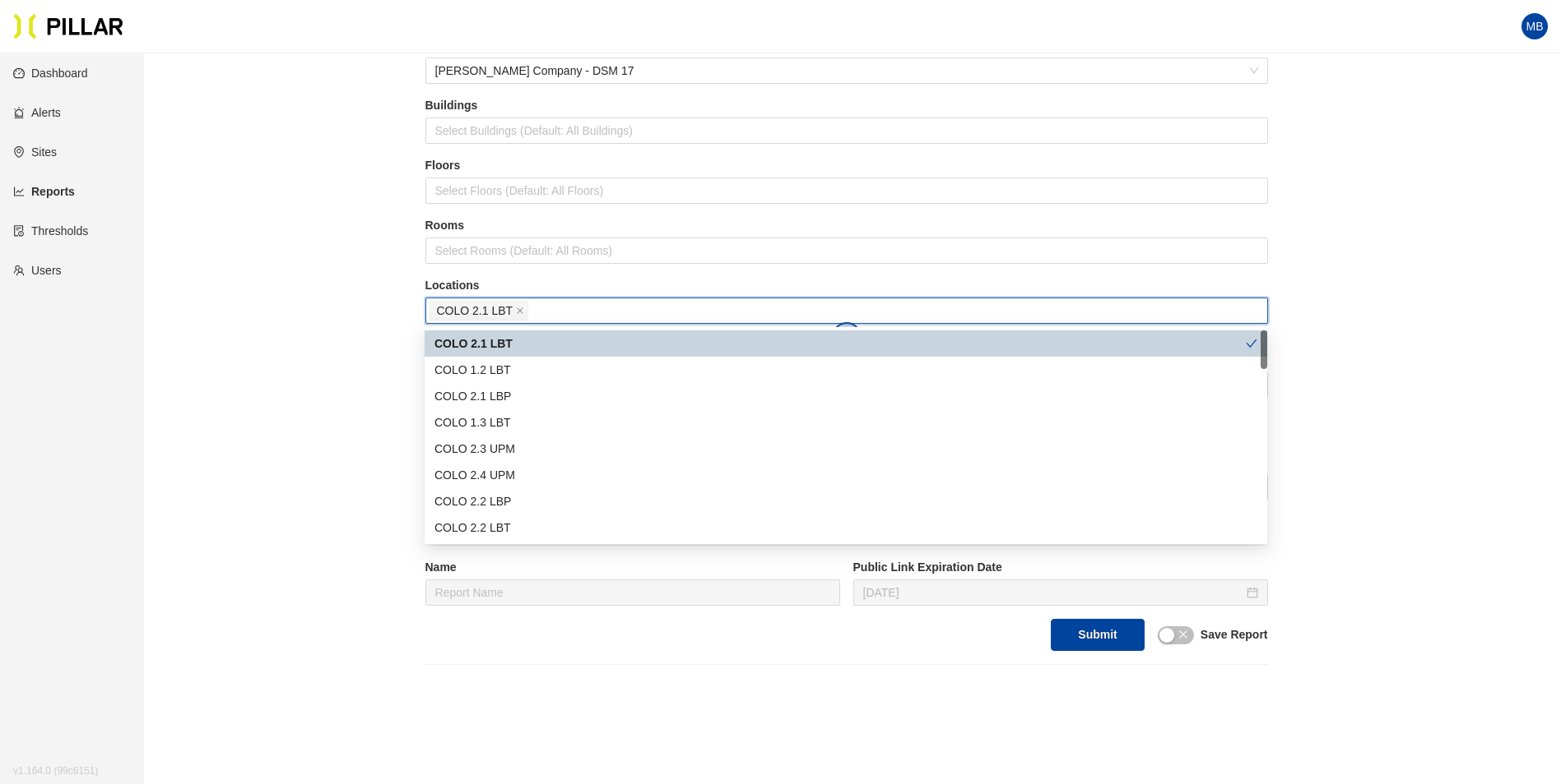
click at [473, 372] on div "COLO 1.2 LBT" at bounding box center [845, 370] width 823 height 18
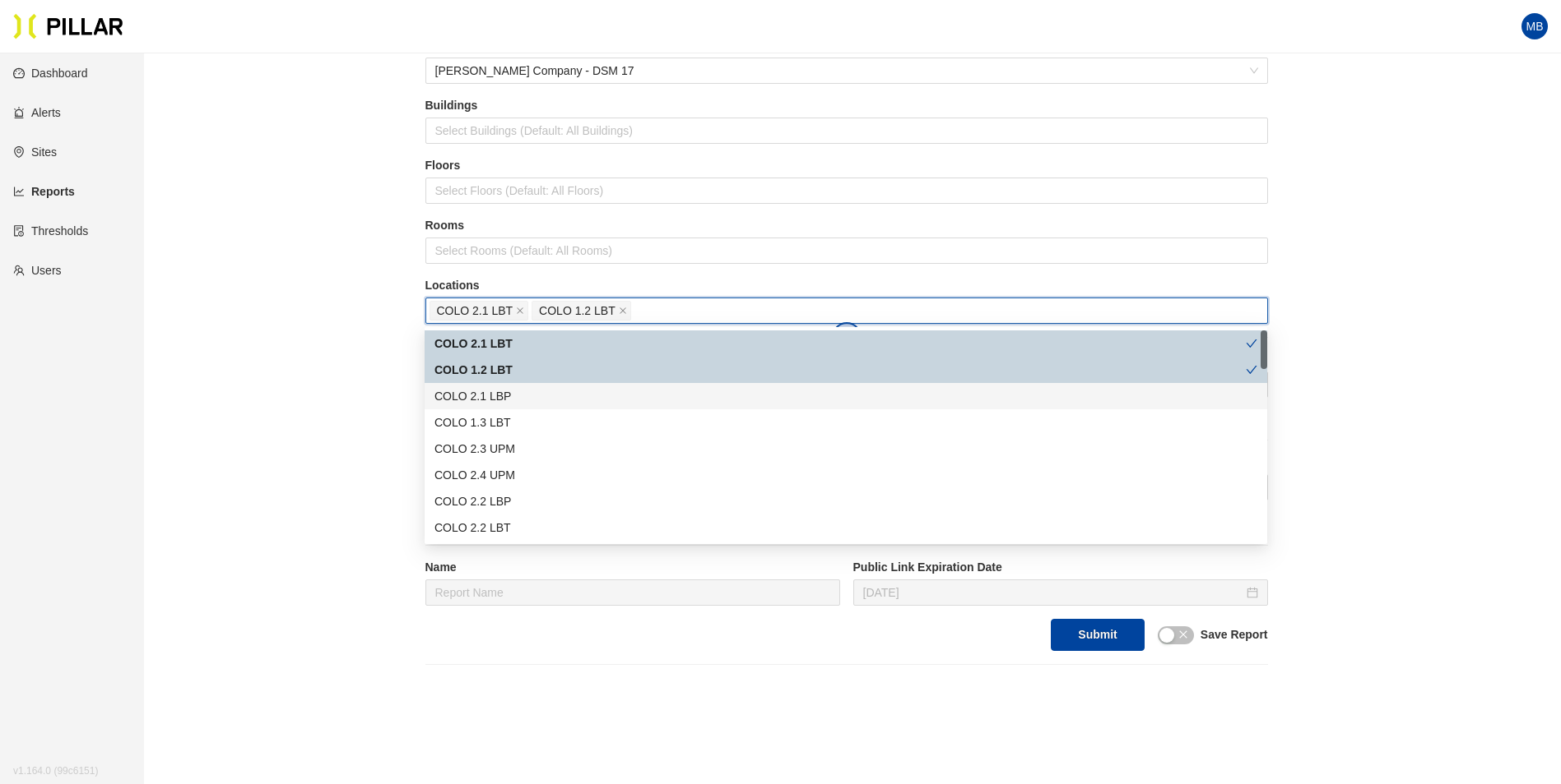
click at [473, 391] on div "COLO 2.1 LBP" at bounding box center [845, 396] width 823 height 18
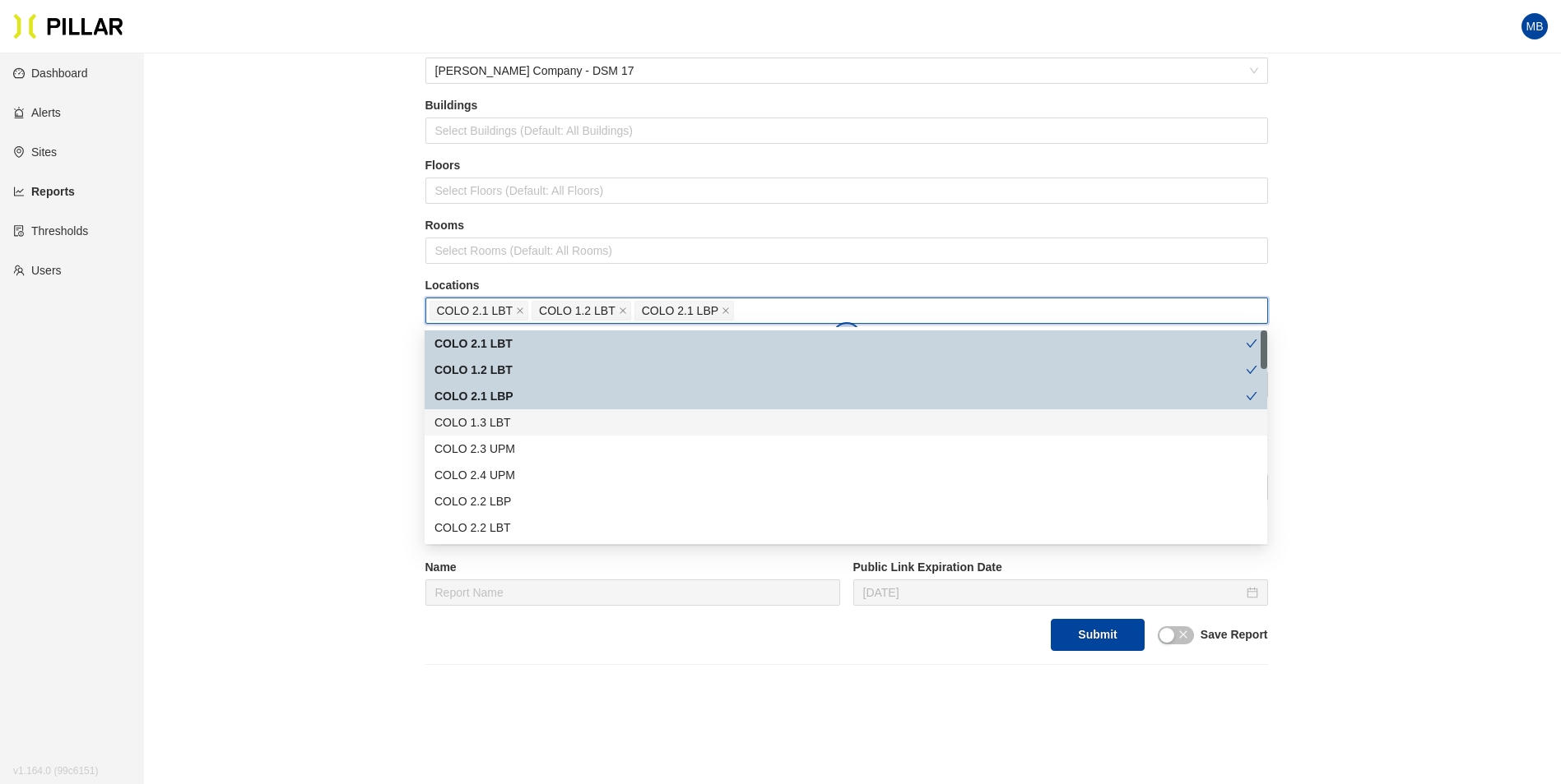
click at [472, 417] on div "COLO 1.3 LBT" at bounding box center [845, 423] width 823 height 18
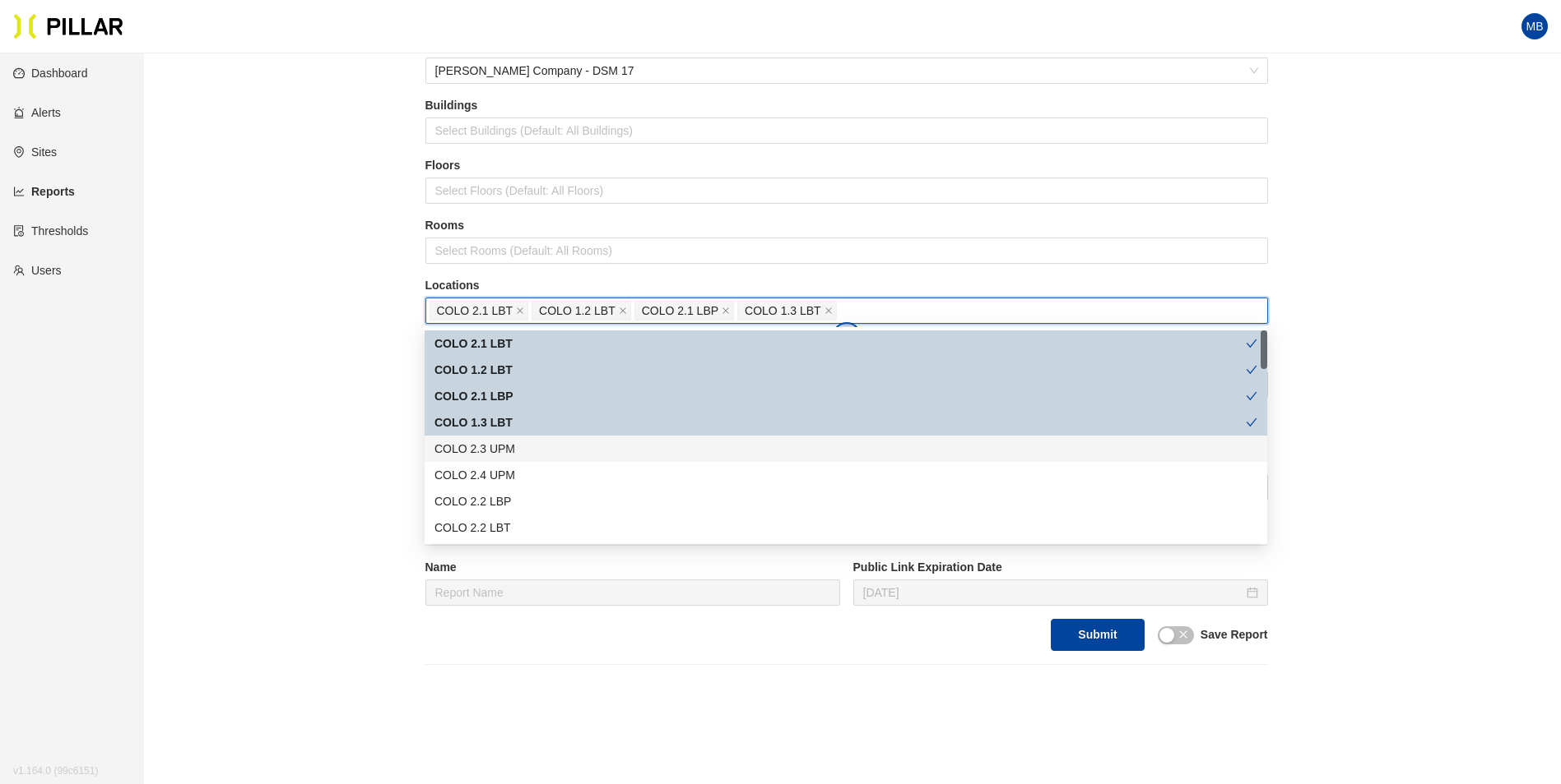
click at [473, 448] on div "COLO 2.3 UPM" at bounding box center [845, 449] width 823 height 18
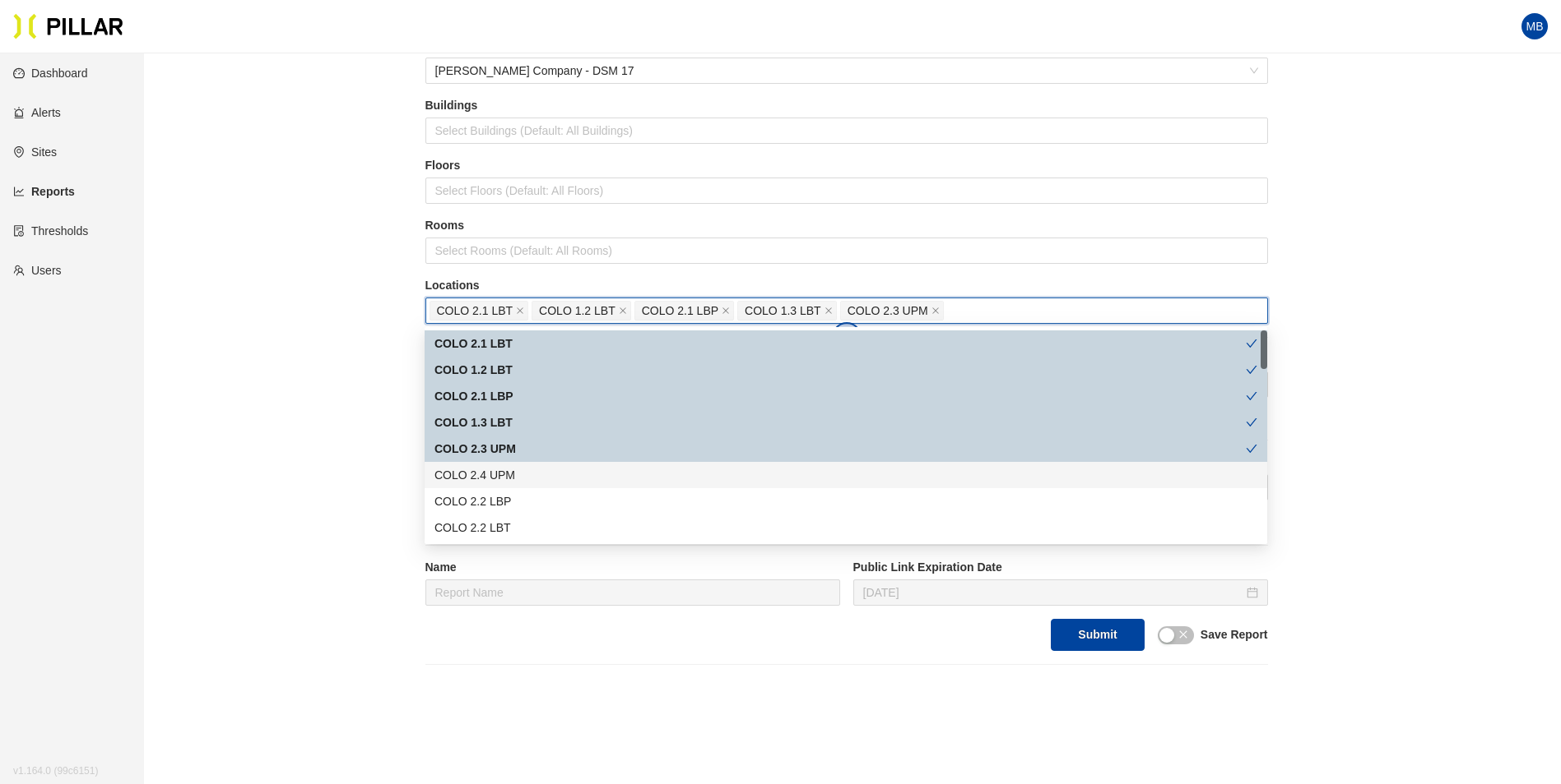
click at [475, 467] on div "COLO 2.4 UPM" at bounding box center [845, 475] width 823 height 18
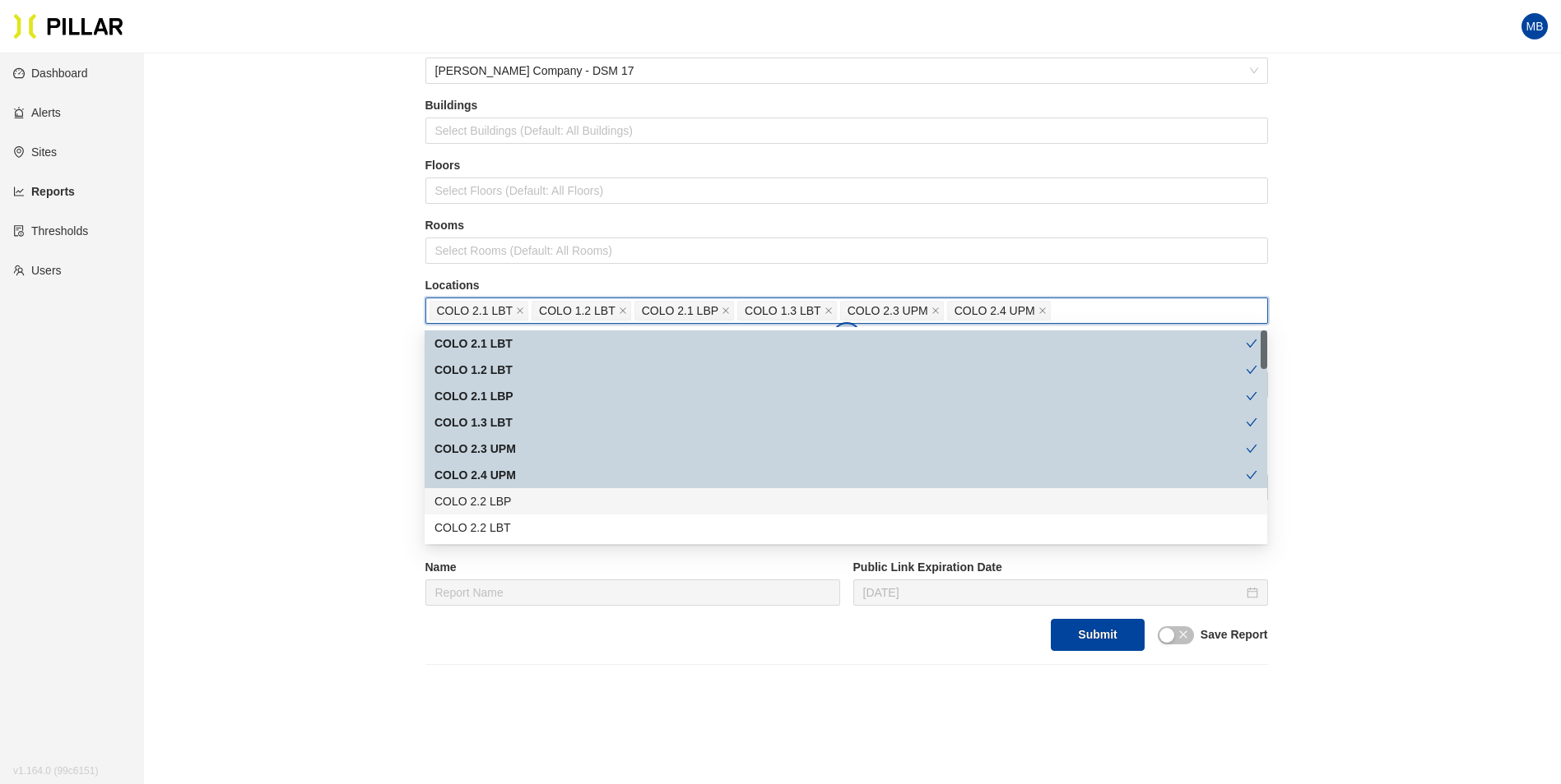
click at [472, 496] on div "COLO 2.2 LBP" at bounding box center [845, 501] width 823 height 18
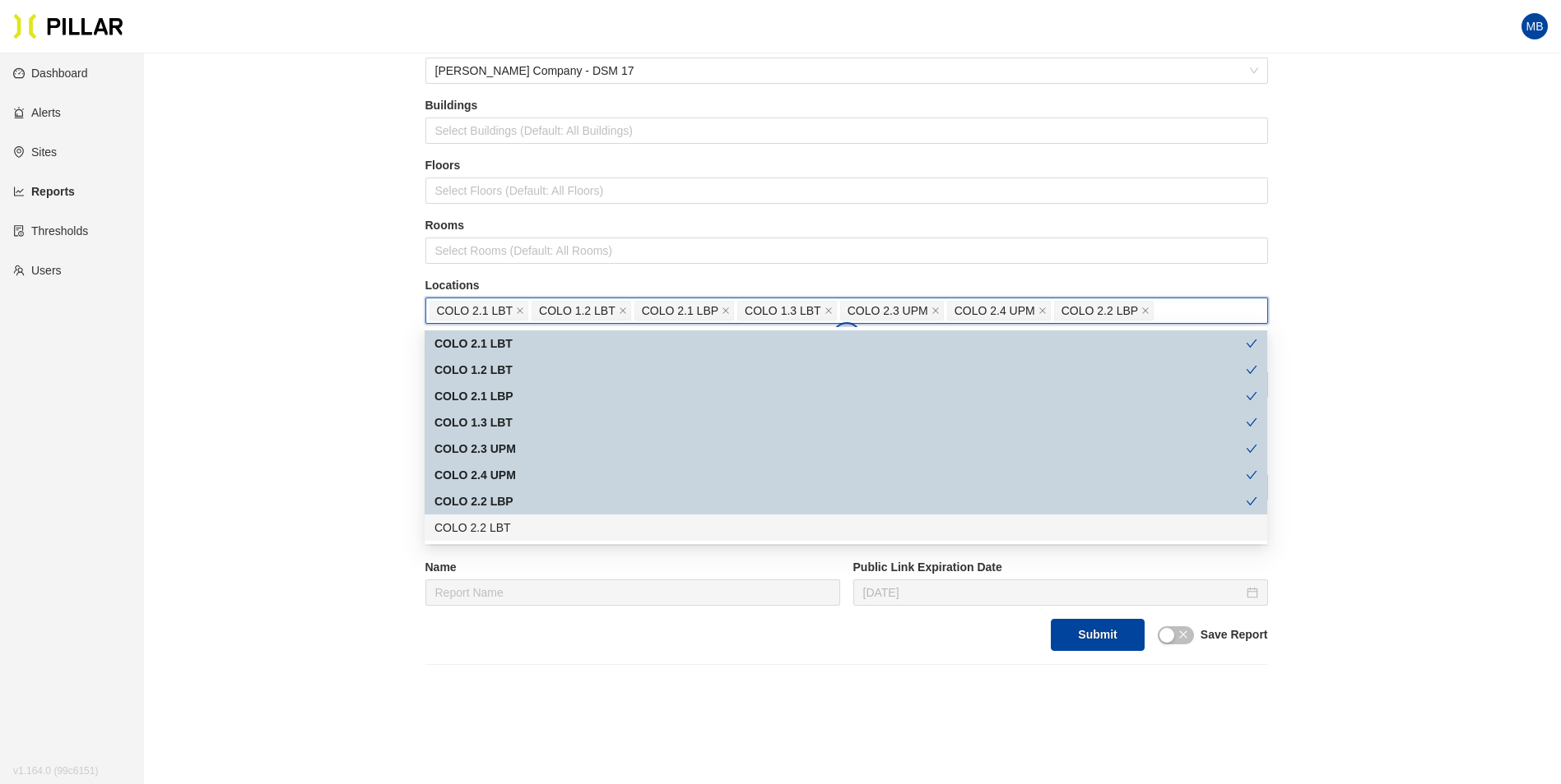
click at [469, 518] on div "COLO 2.2 LBT" at bounding box center [846, 528] width 842 height 27
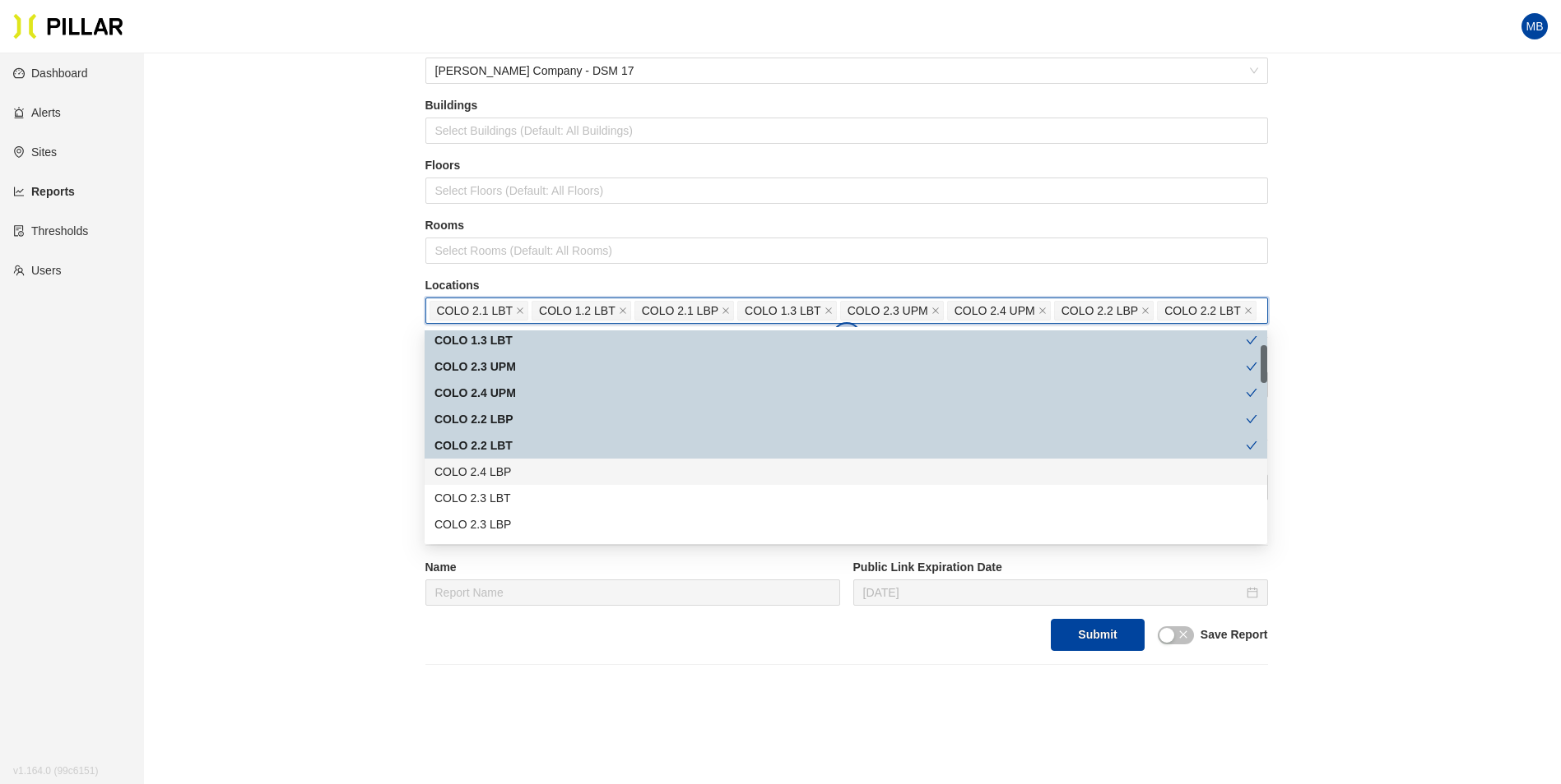
click at [509, 470] on div "COLO 2.4 LBP" at bounding box center [845, 472] width 823 height 18
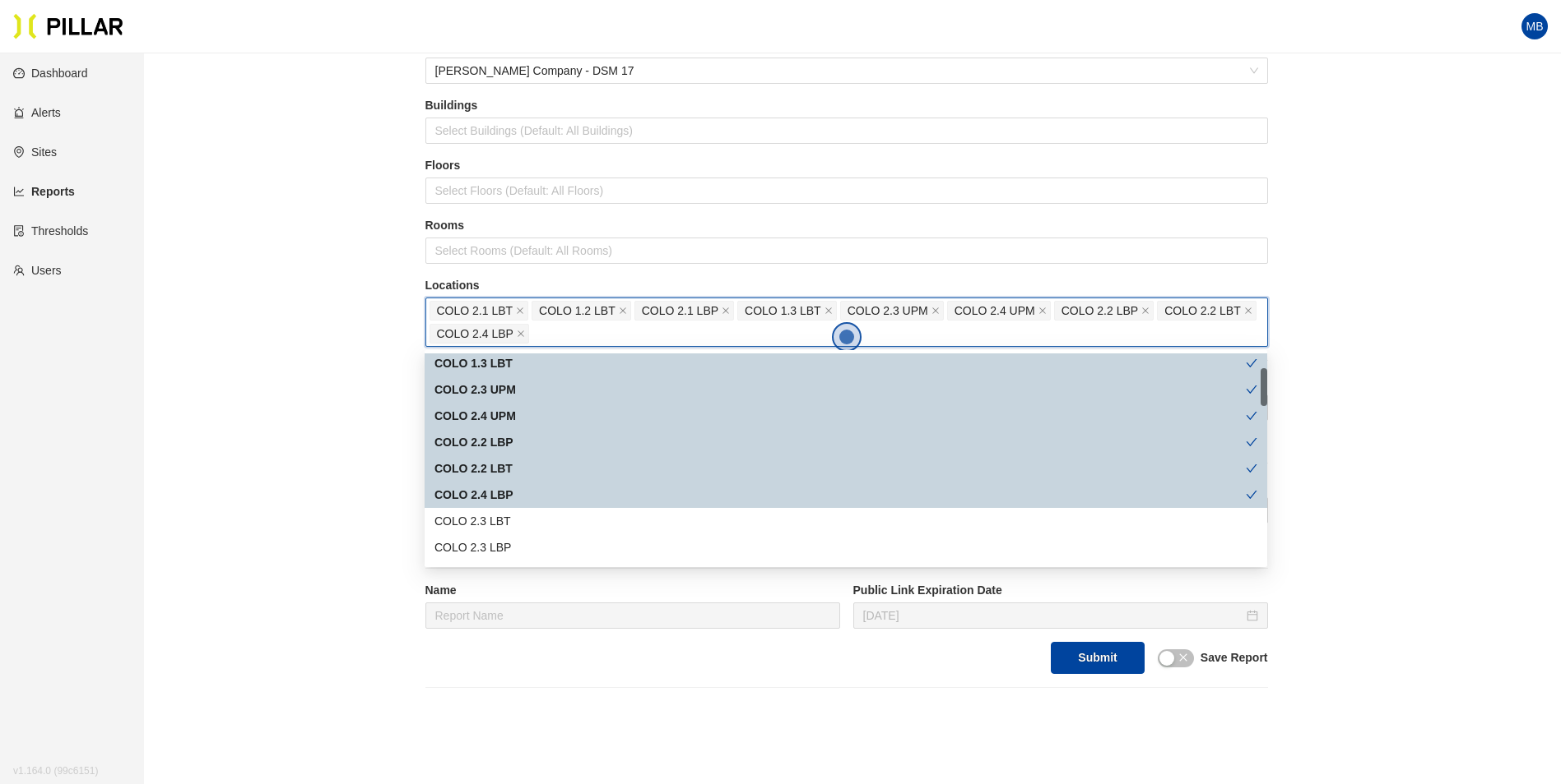
click at [499, 516] on div "COLO 2.3 LBT" at bounding box center [845, 521] width 823 height 18
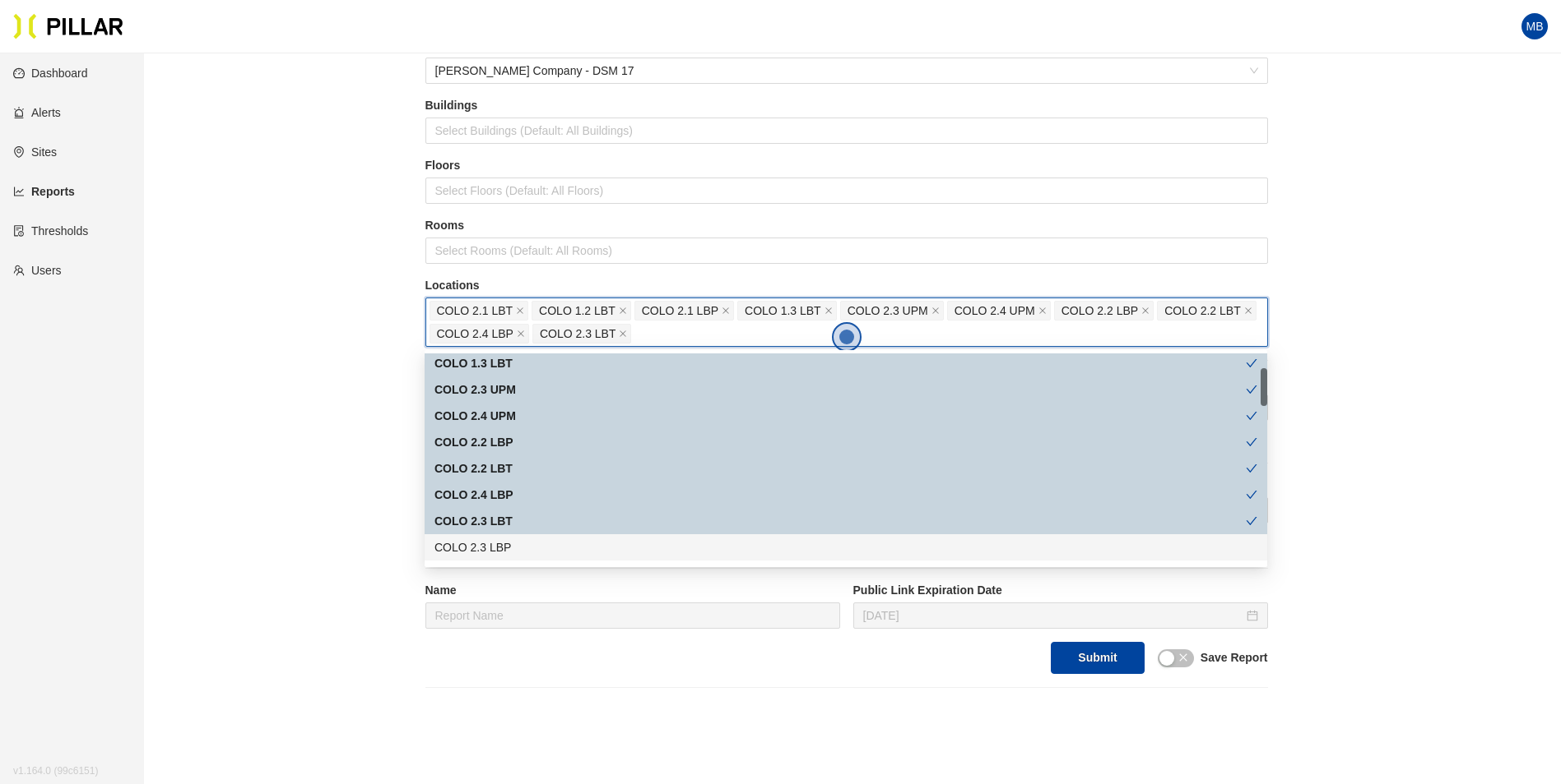
click at [497, 541] on div "COLO 2.3 LBP" at bounding box center [845, 548] width 823 height 18
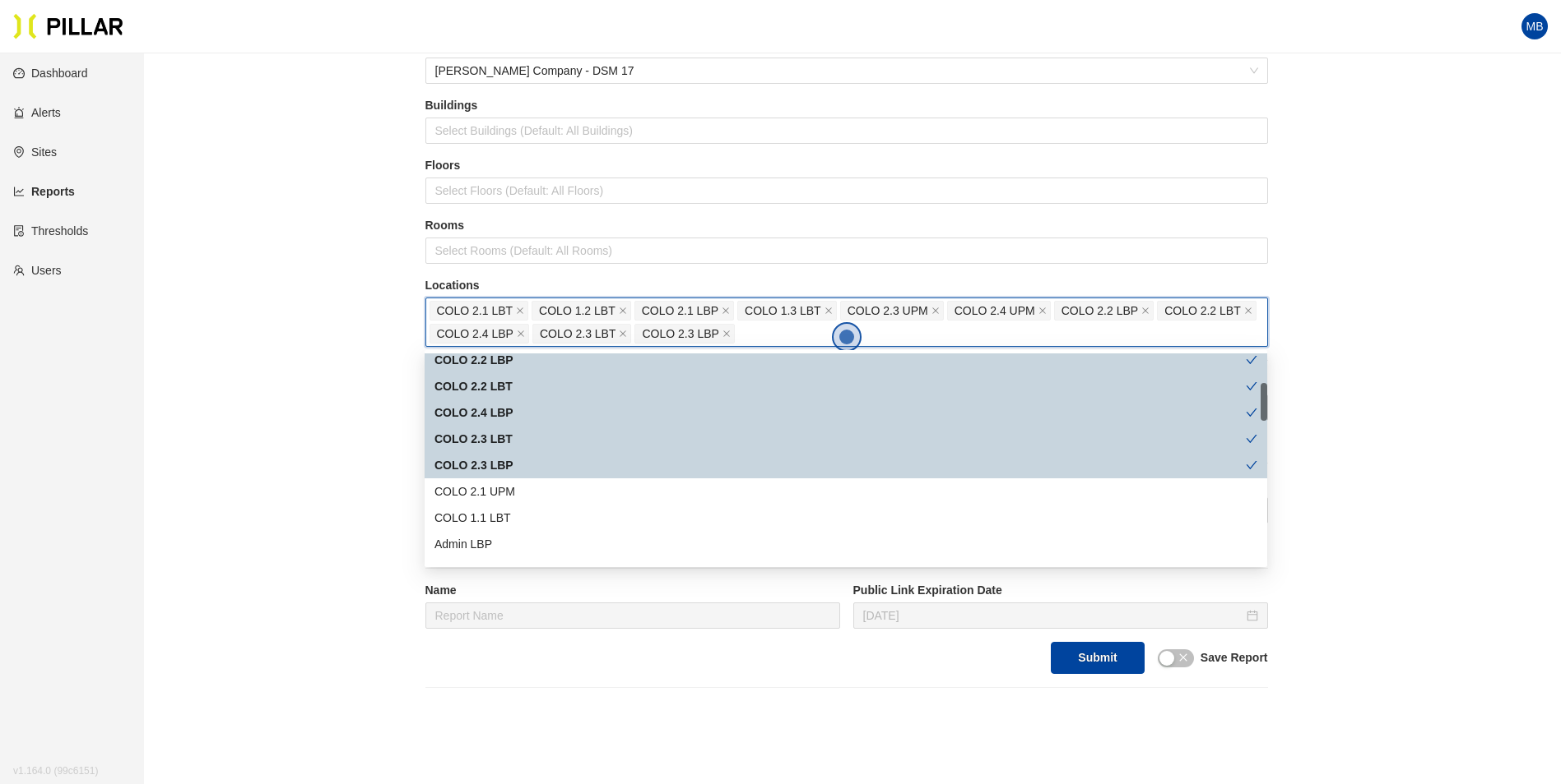
scroll to position [247, 0]
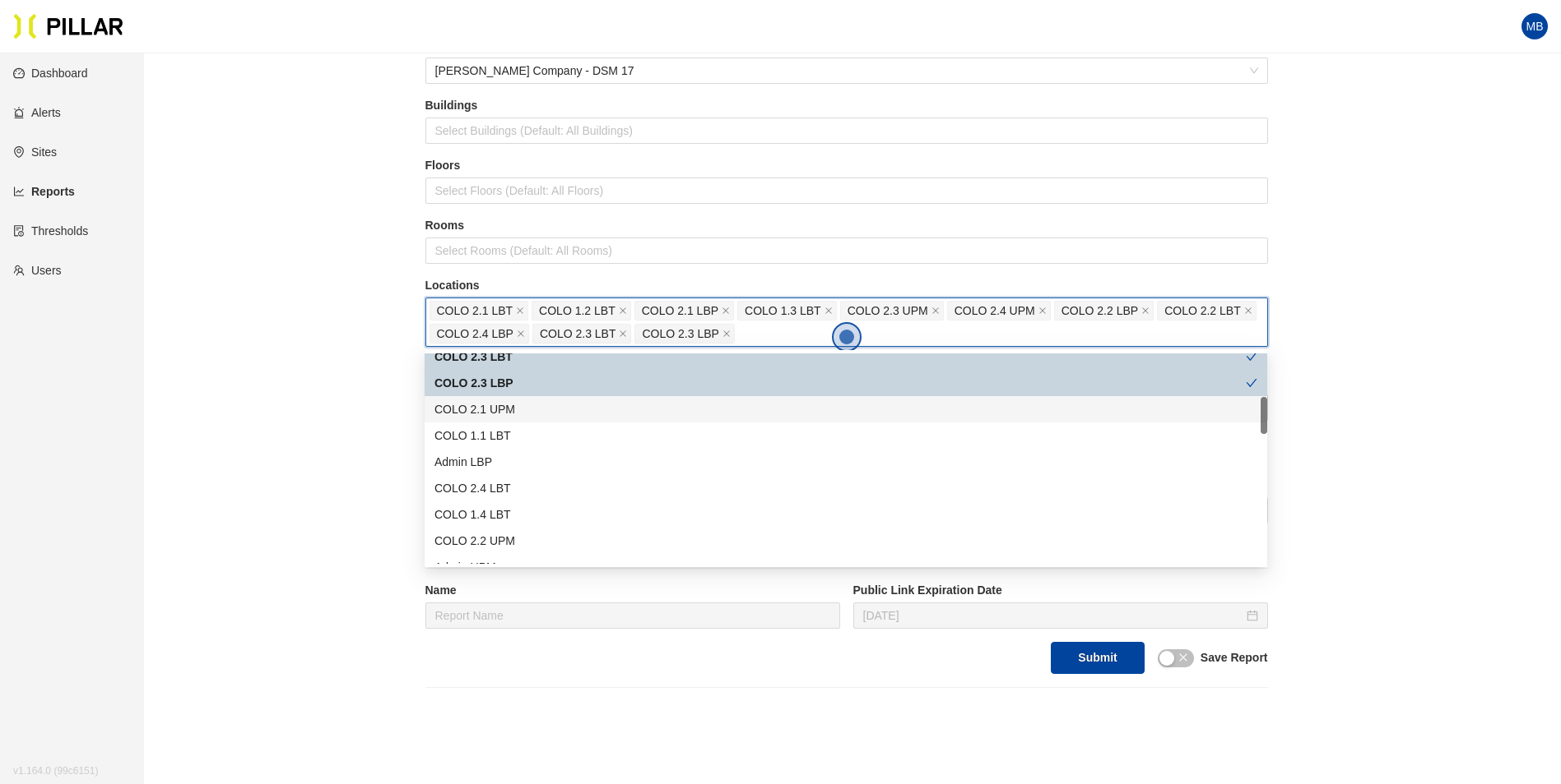
click at [519, 405] on div "COLO 2.1 UPM" at bounding box center [845, 410] width 823 height 18
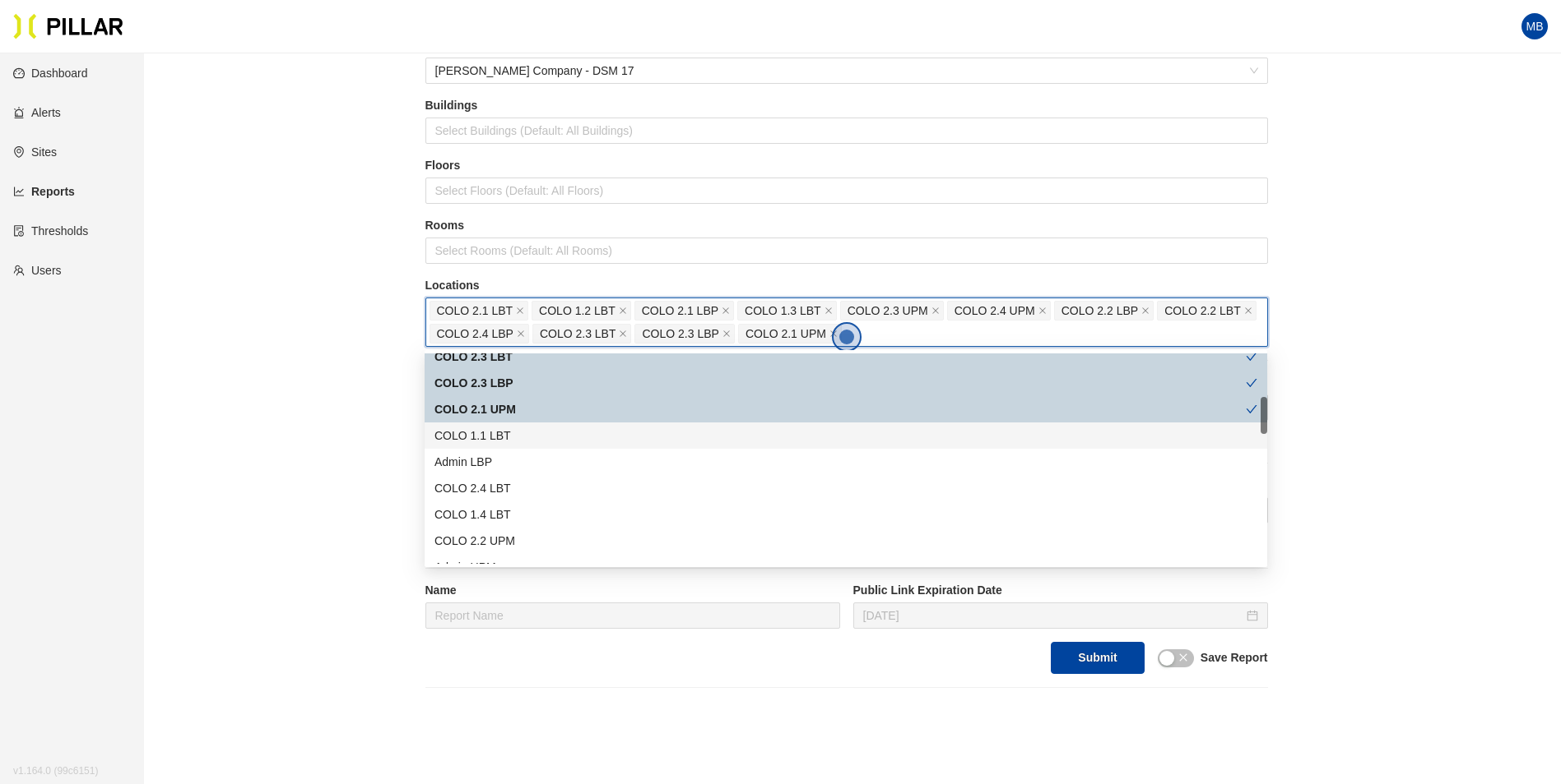
click at [509, 430] on div "COLO 1.1 LBT" at bounding box center [845, 436] width 823 height 18
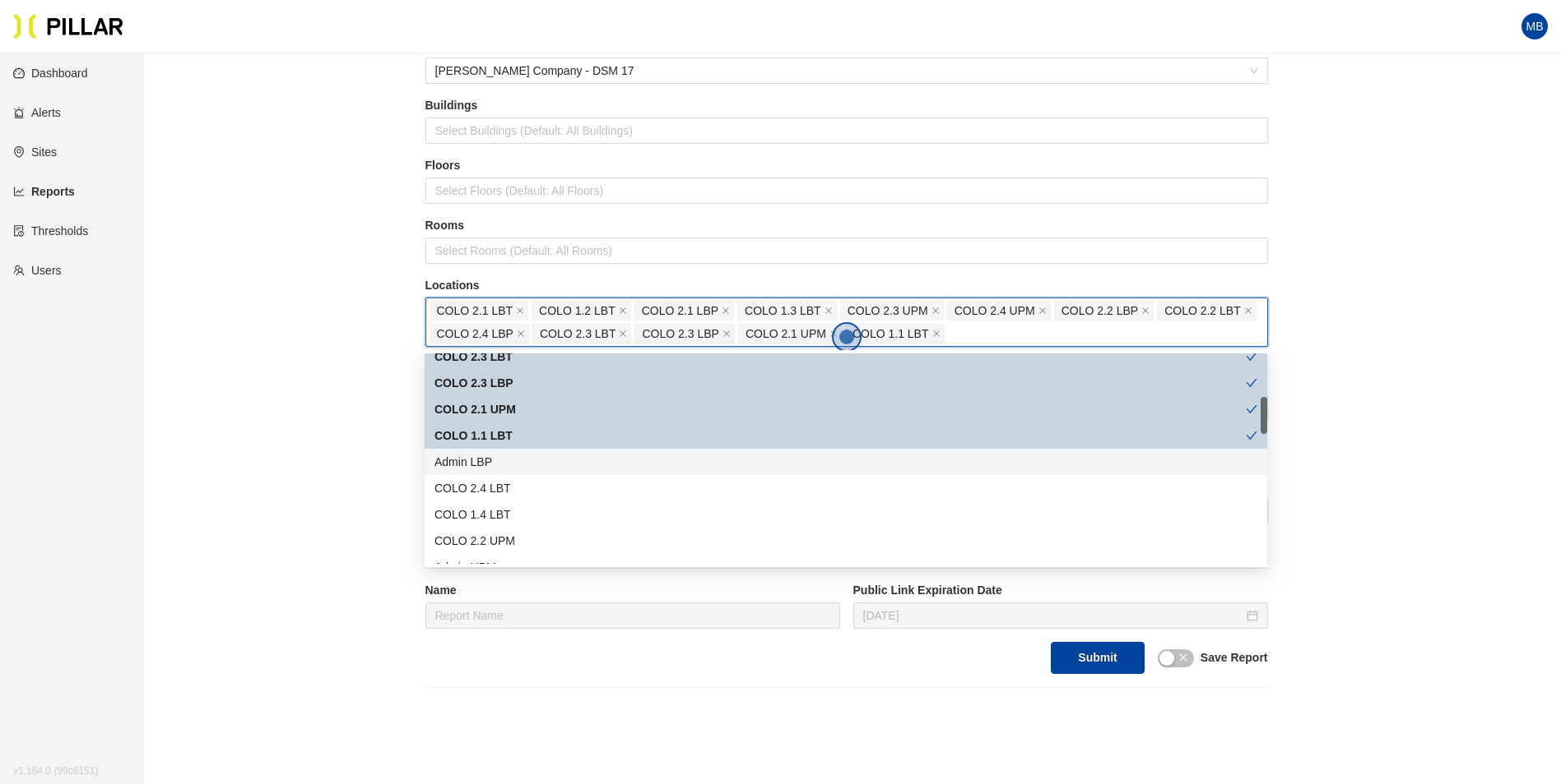
click at [497, 463] on div "Admin LBP" at bounding box center [845, 462] width 823 height 18
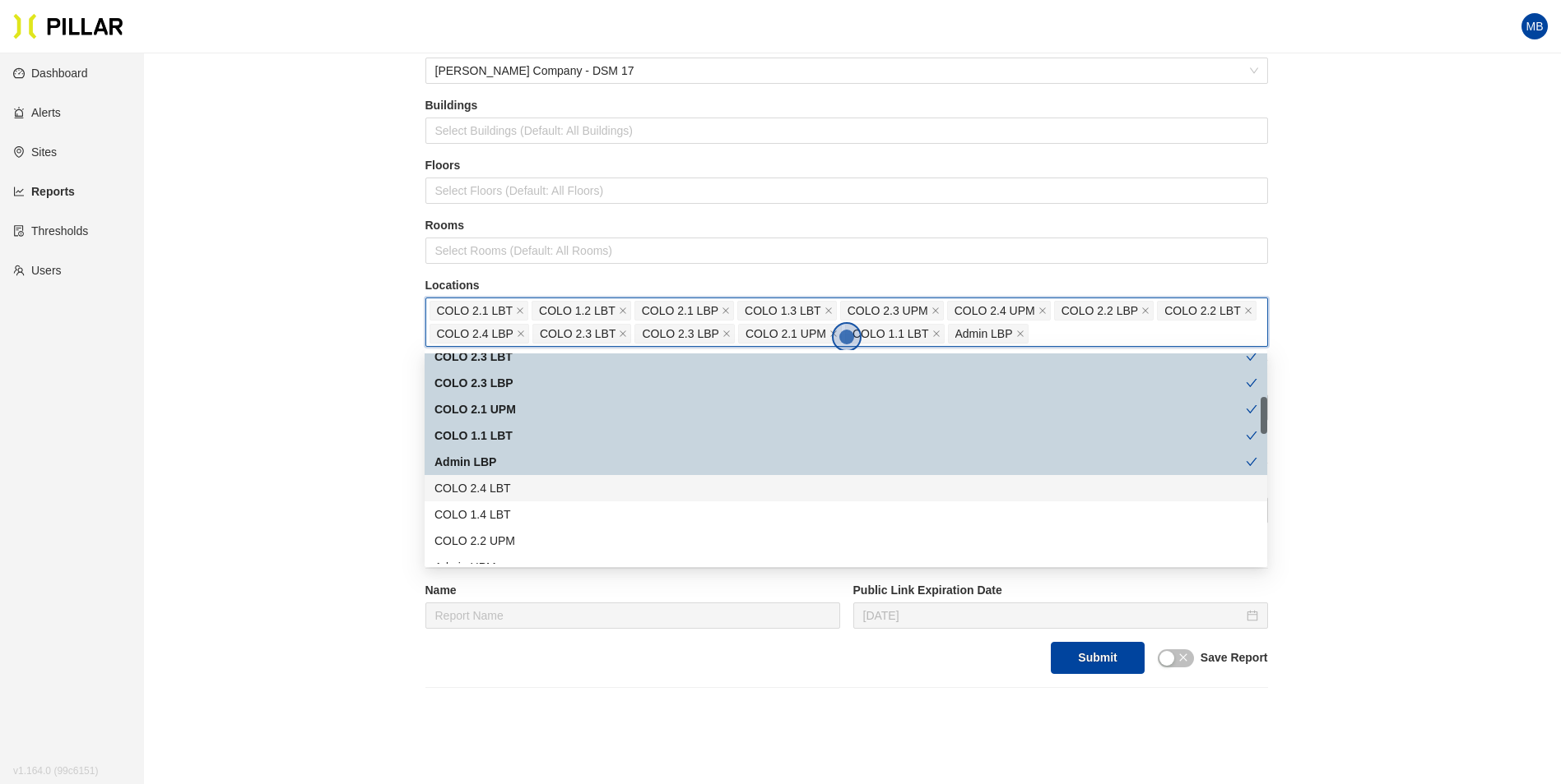
drag, startPoint x: 497, startPoint y: 487, endPoint x: 497, endPoint y: 502, distance: 15.0
click at [497, 487] on div "COLO 2.4 LBT" at bounding box center [845, 488] width 823 height 18
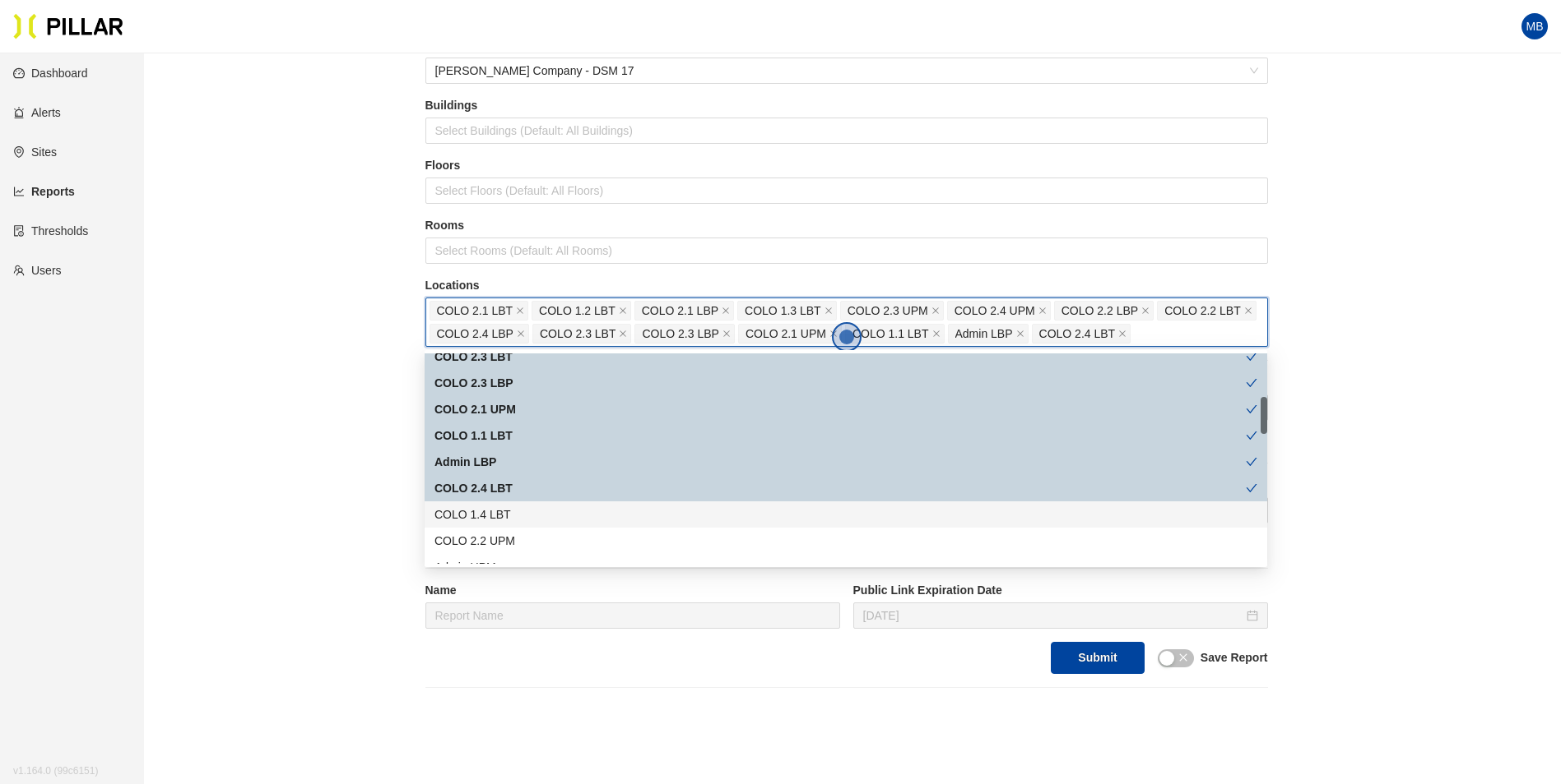
click at [497, 513] on div "COLO 1.4 LBT" at bounding box center [845, 515] width 823 height 18
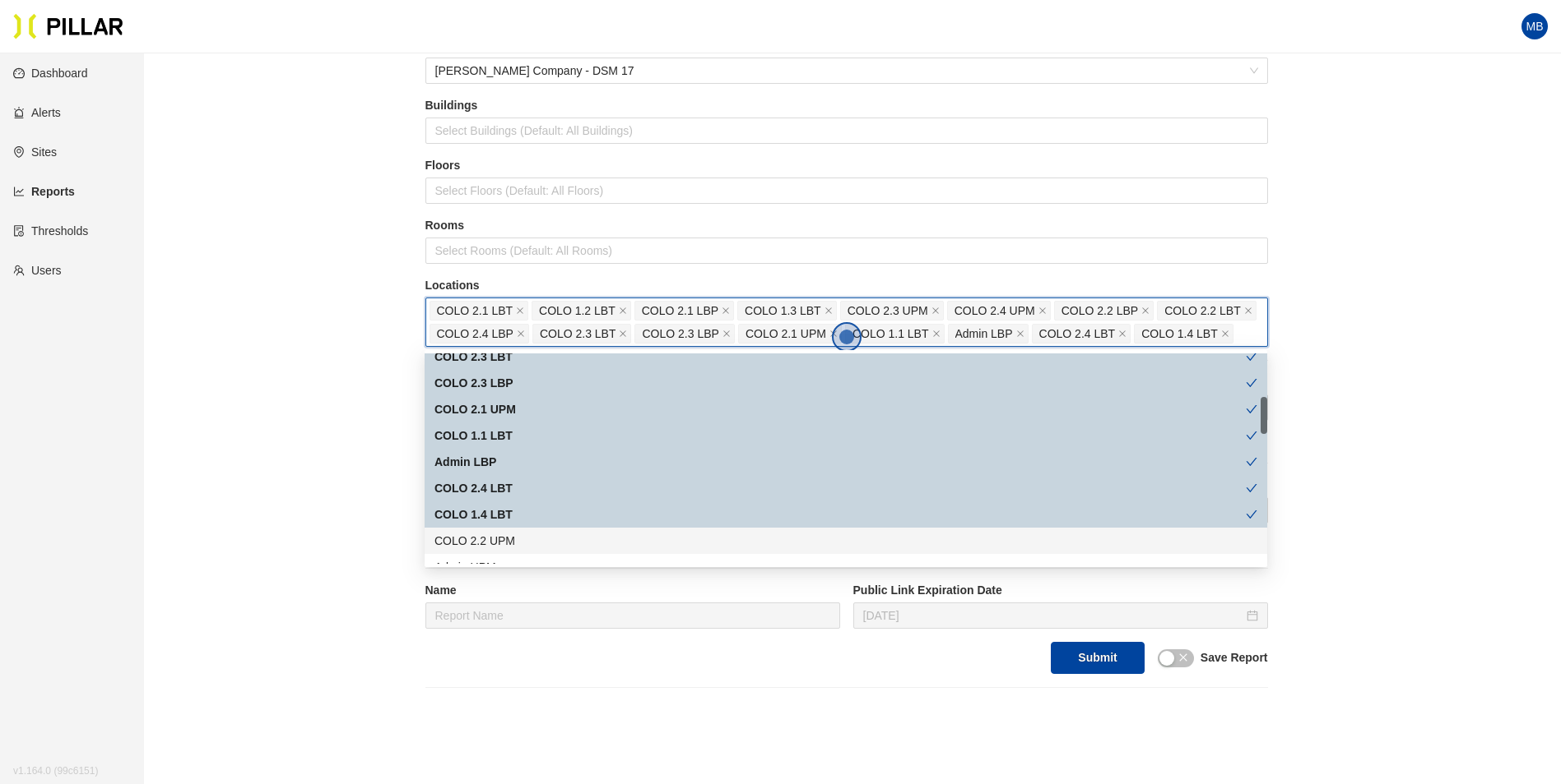
click at [496, 538] on div "COLO 2.2 UPM" at bounding box center [845, 541] width 823 height 18
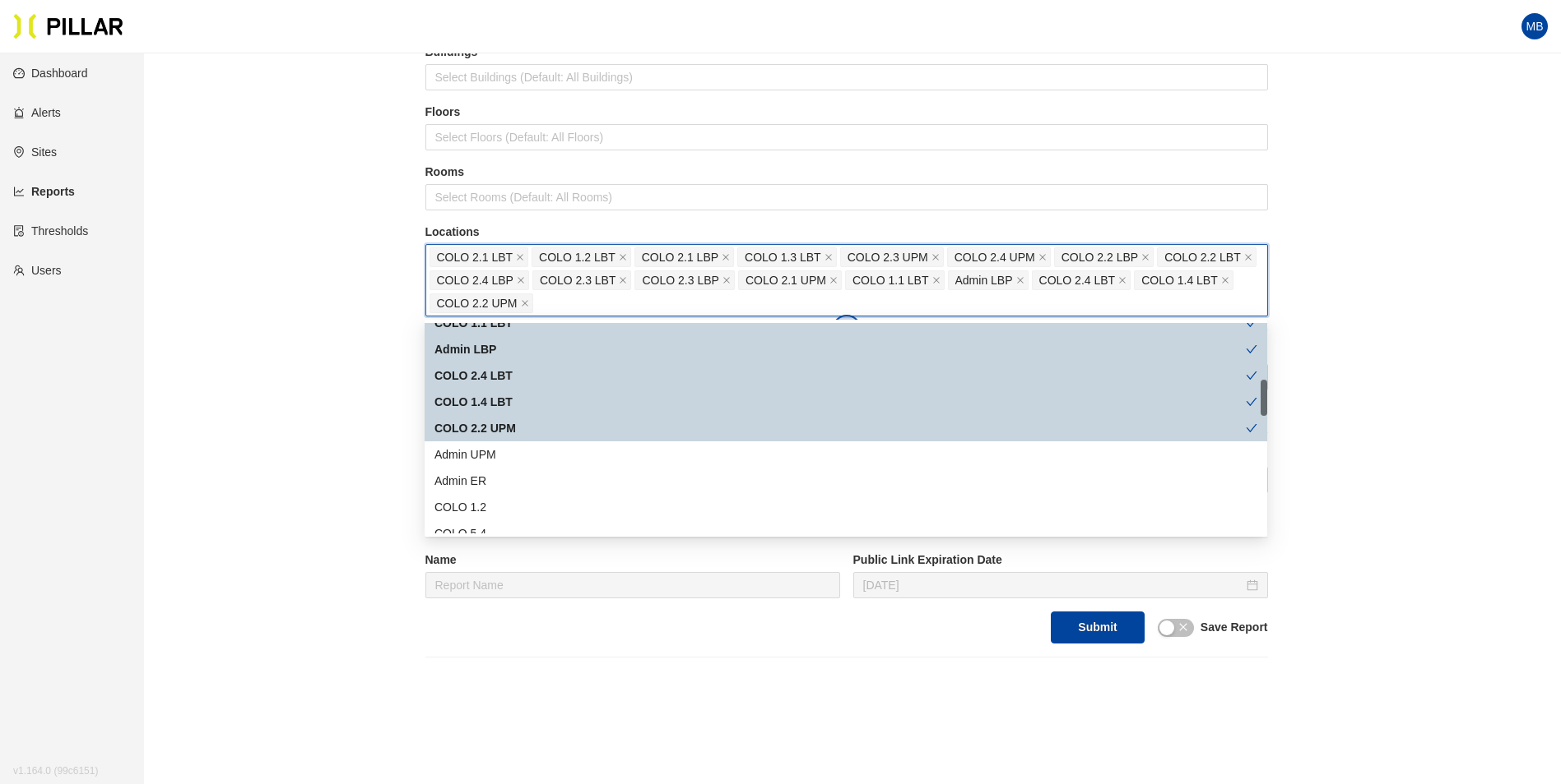
scroll to position [165, 0]
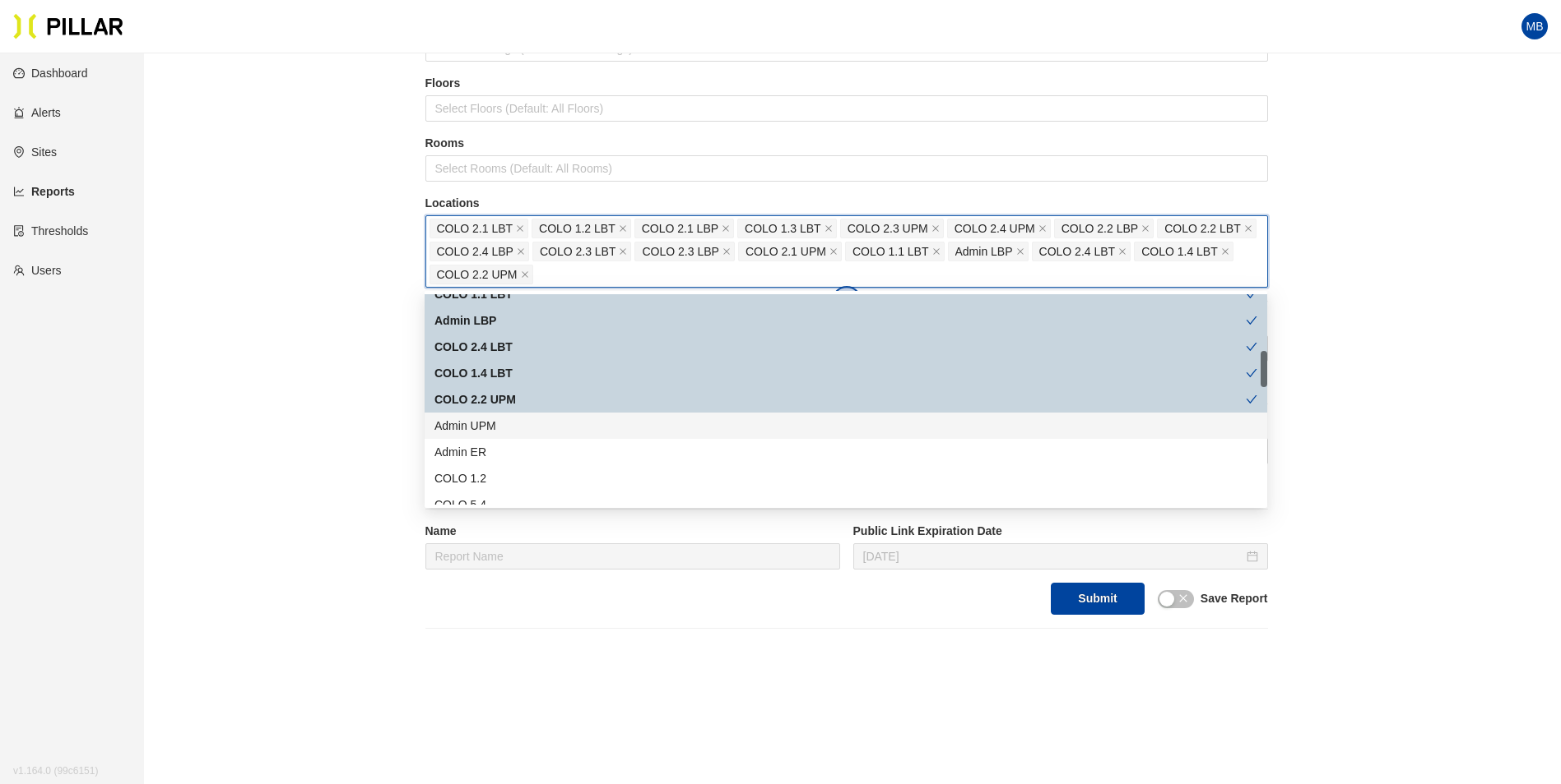
click at [485, 425] on div "Admin UPM" at bounding box center [845, 426] width 823 height 18
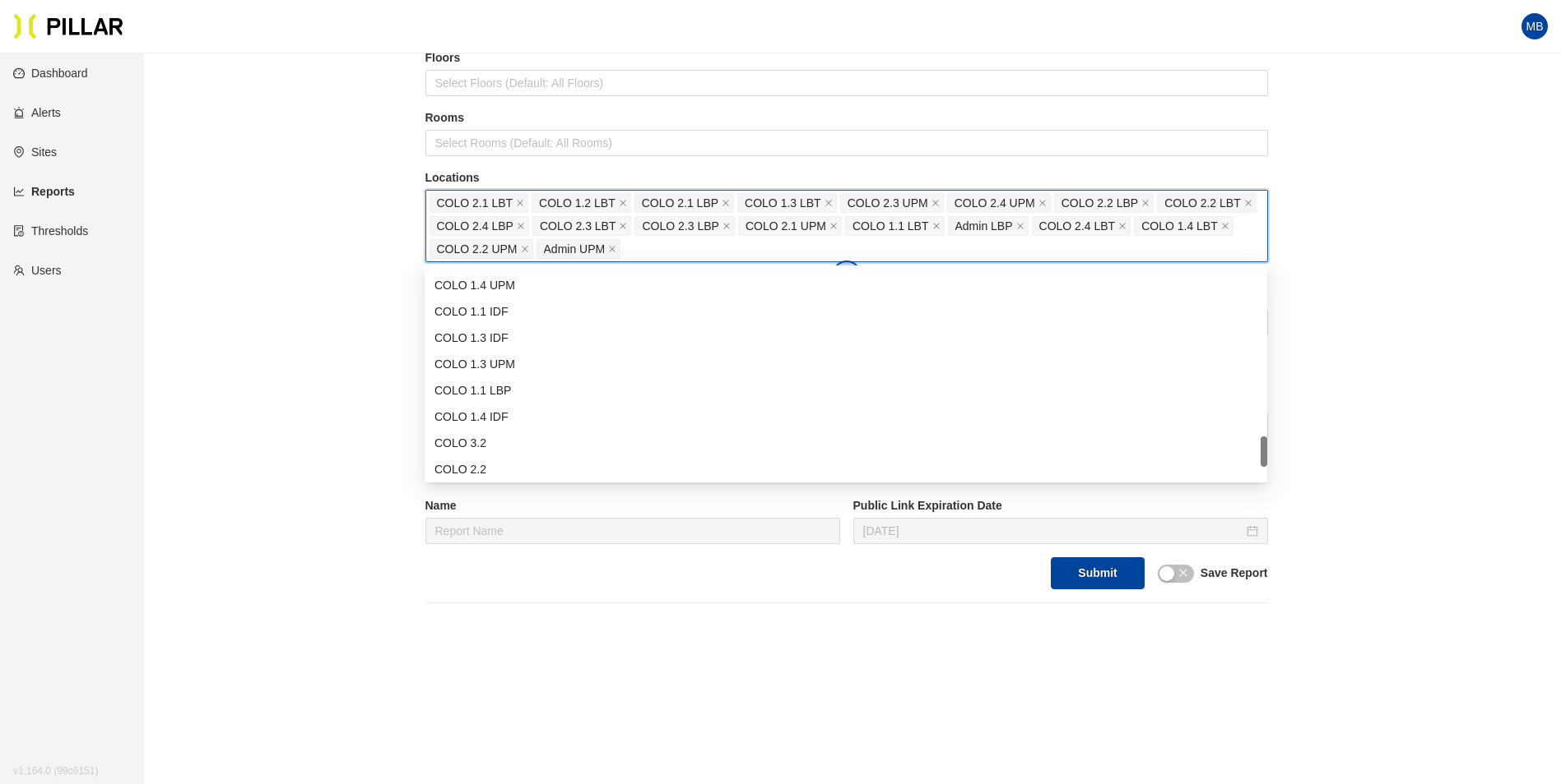
scroll to position [1046, 0]
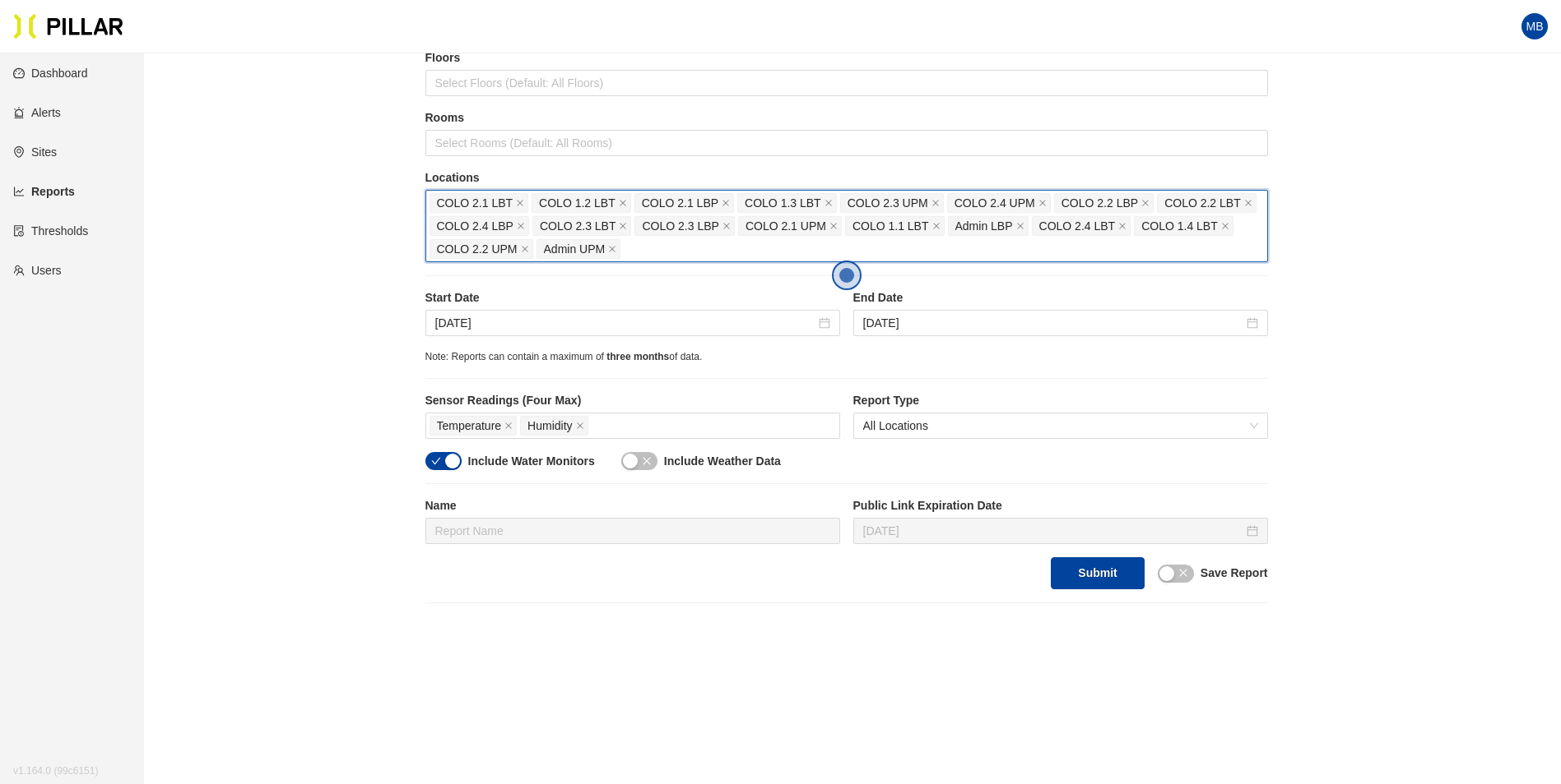
click at [639, 257] on div "COLO 2.1 LBT COLO 1.2 LBT COLO 2.1 LBP COLO 1.3 LBT COLO 2.3 UPM COLO 2.4 UPM C…" at bounding box center [847, 226] width 834 height 69
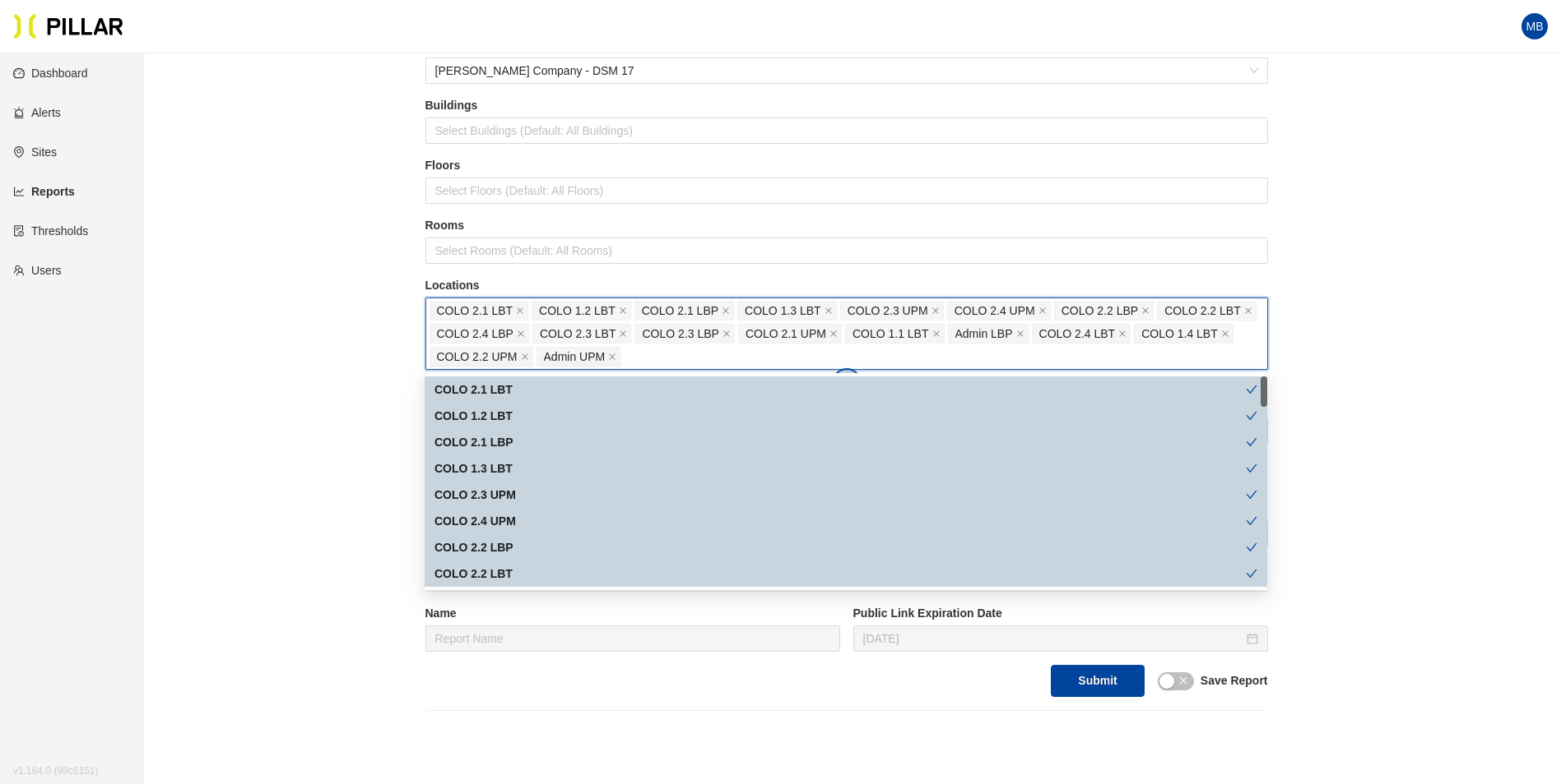
scroll to position [165, 0]
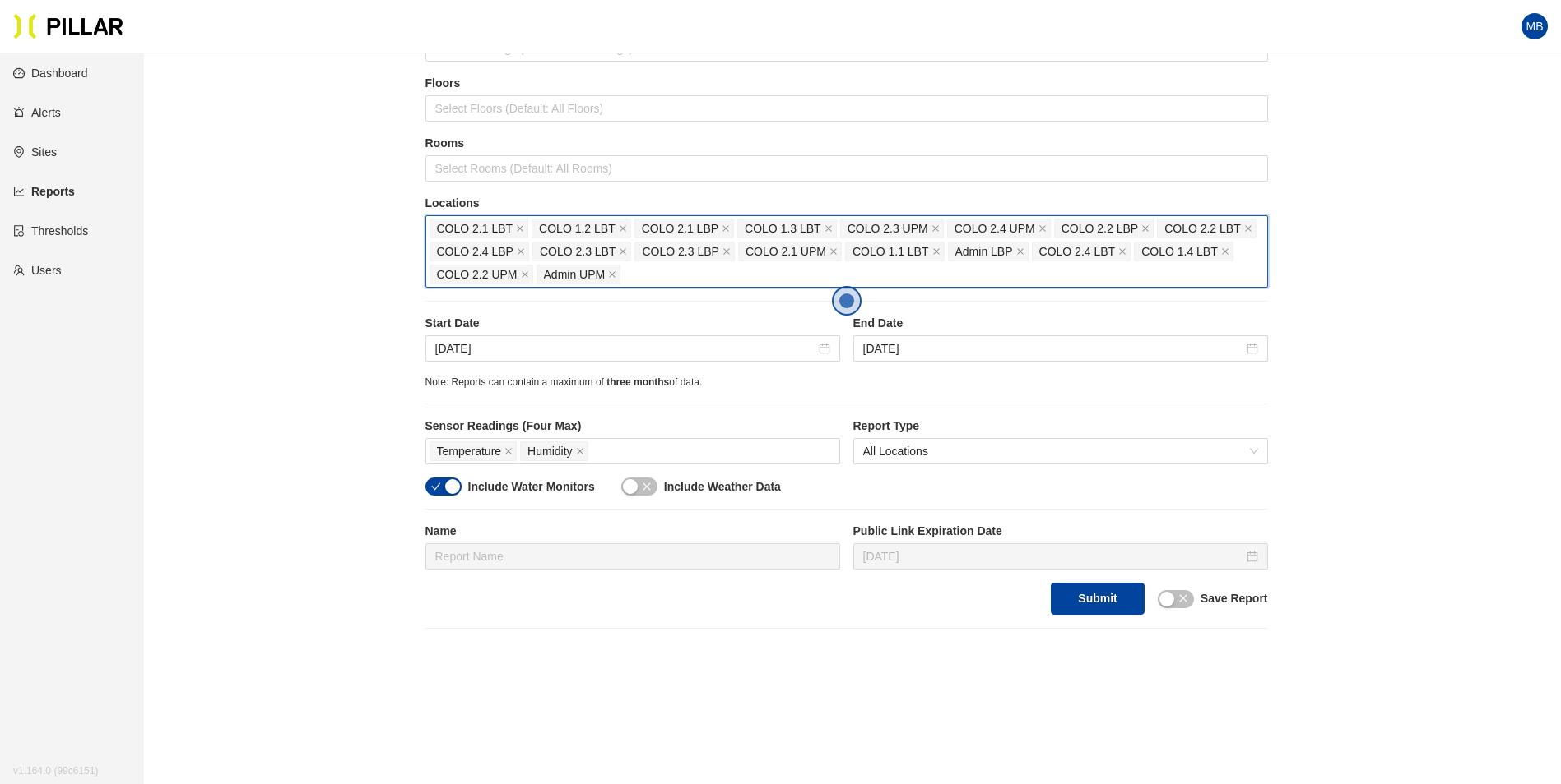
click at [628, 271] on div "COLO 2.1 LBT COLO 1.2 LBT COLO 2.1 LBP COLO 1.3 LBT COLO 2.3 UPM COLO 2.4 UPM C…" at bounding box center [847, 252] width 834 height 69
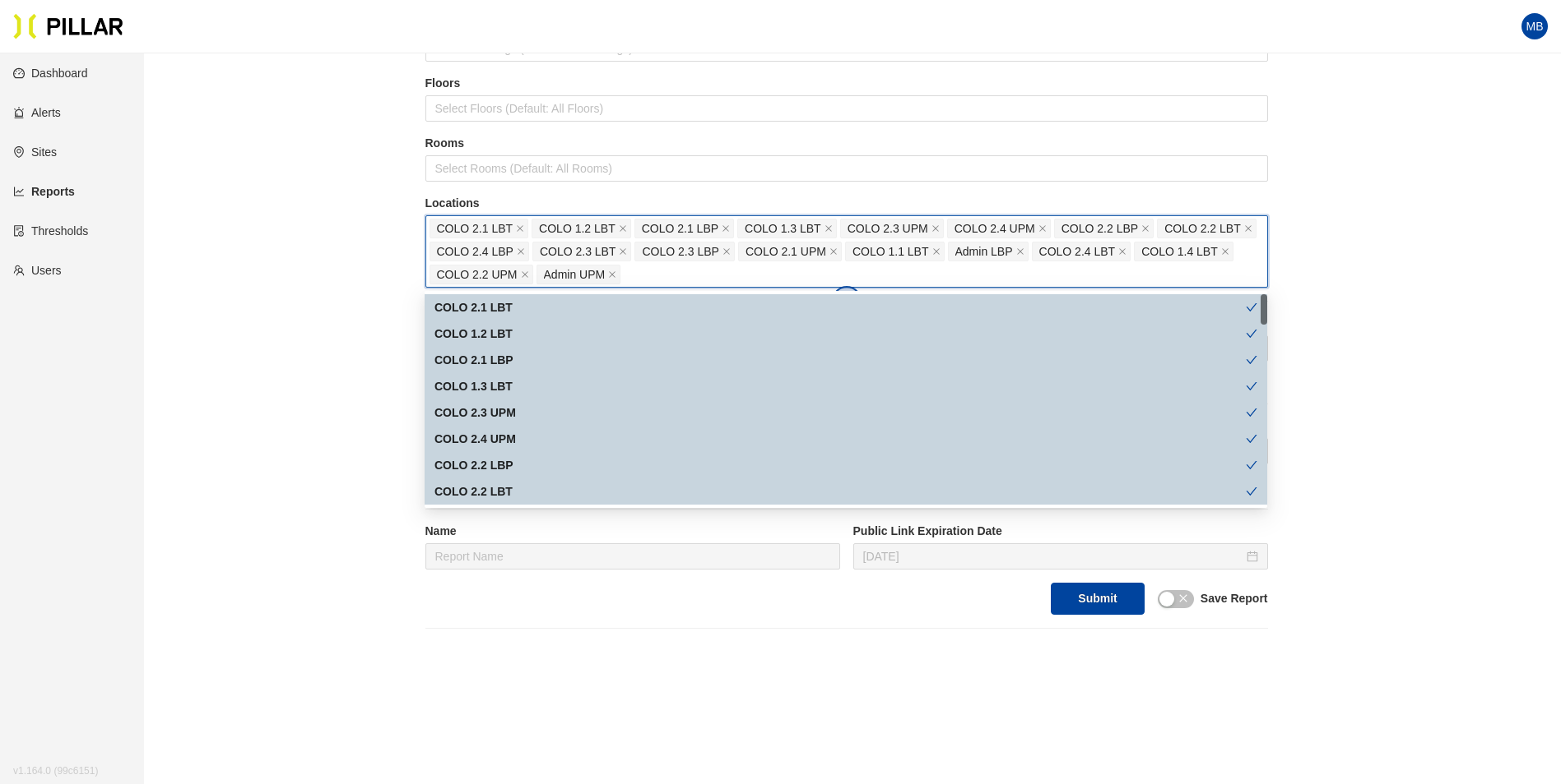
click at [490, 311] on div "COLO 2.1 LBT" at bounding box center [839, 308] width 811 height 18
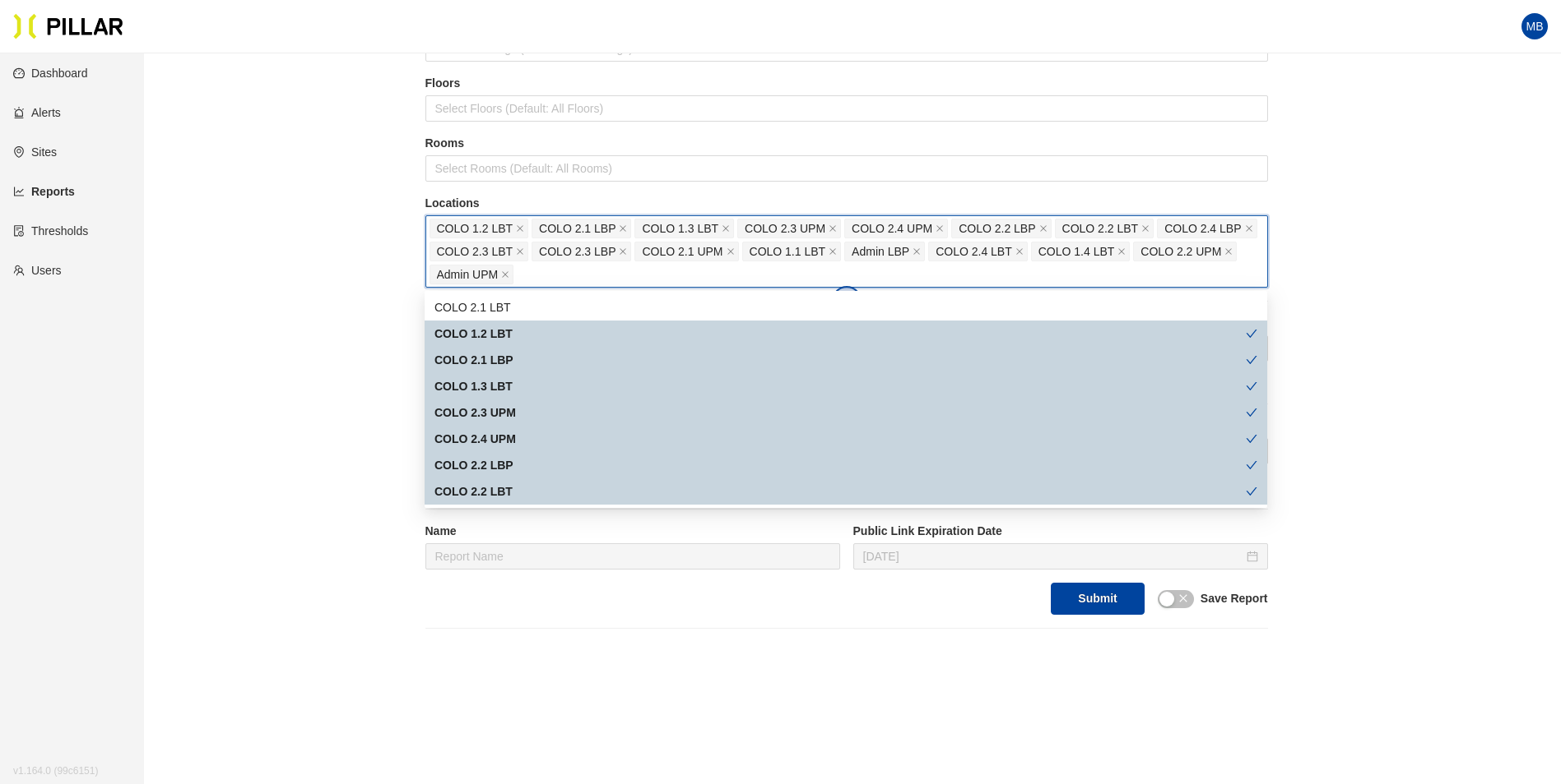
click at [516, 364] on div "COLO 2.1 LBP" at bounding box center [839, 360] width 811 height 18
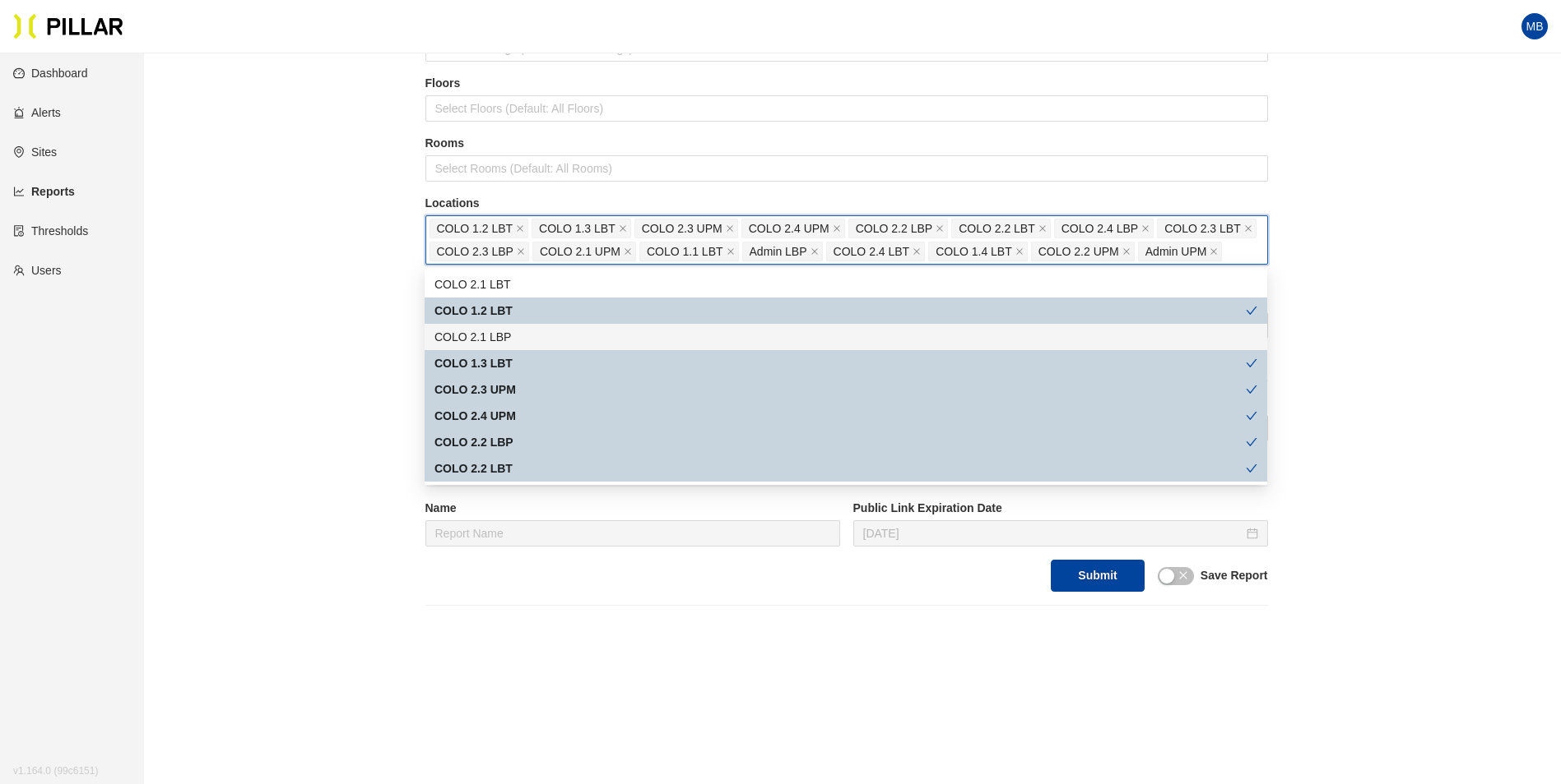
click at [516, 364] on div "COLO 1.3 LBT" at bounding box center [839, 363] width 811 height 18
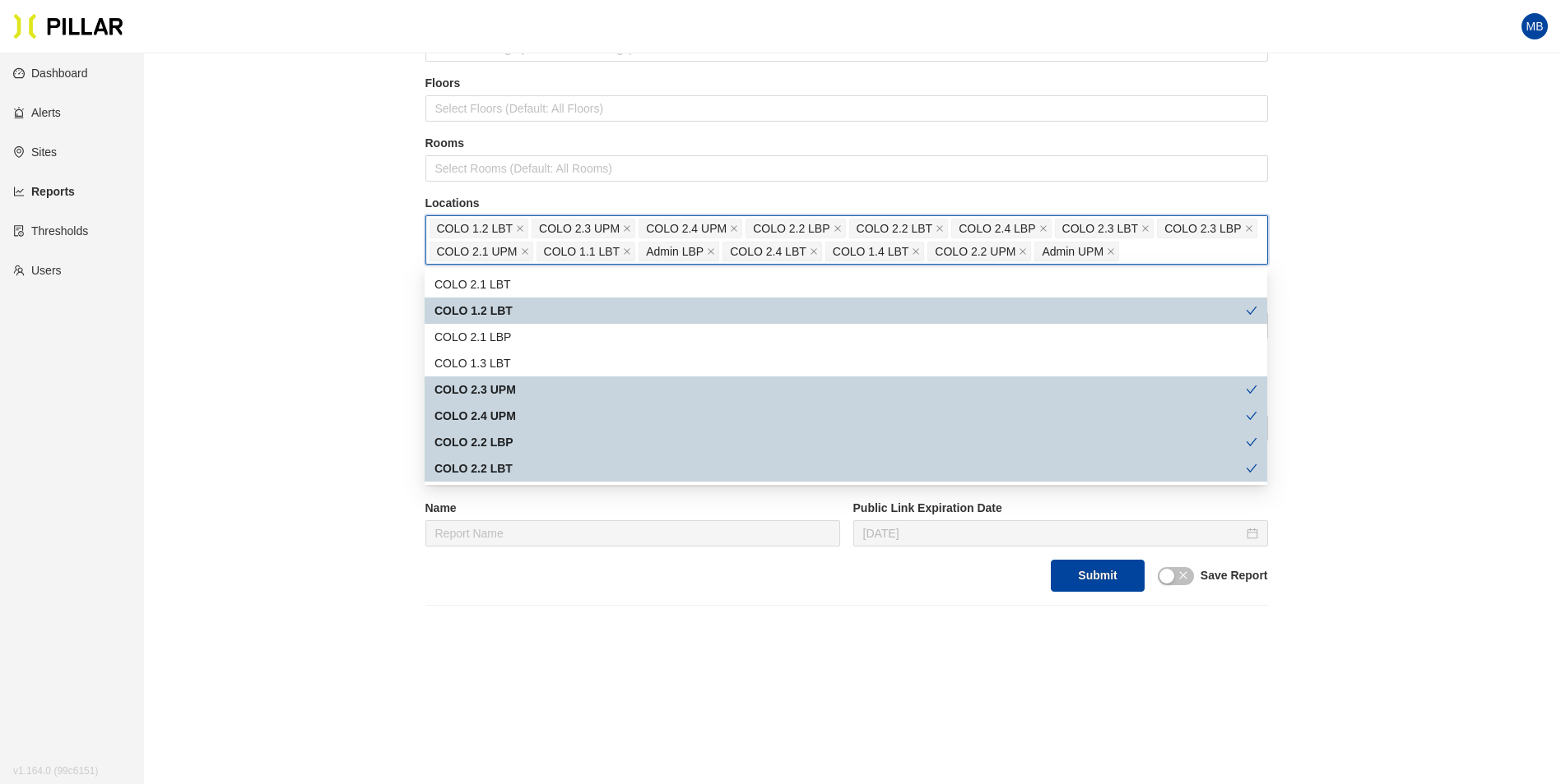
click at [520, 387] on div "COLO 2.3 UPM" at bounding box center [839, 390] width 811 height 18
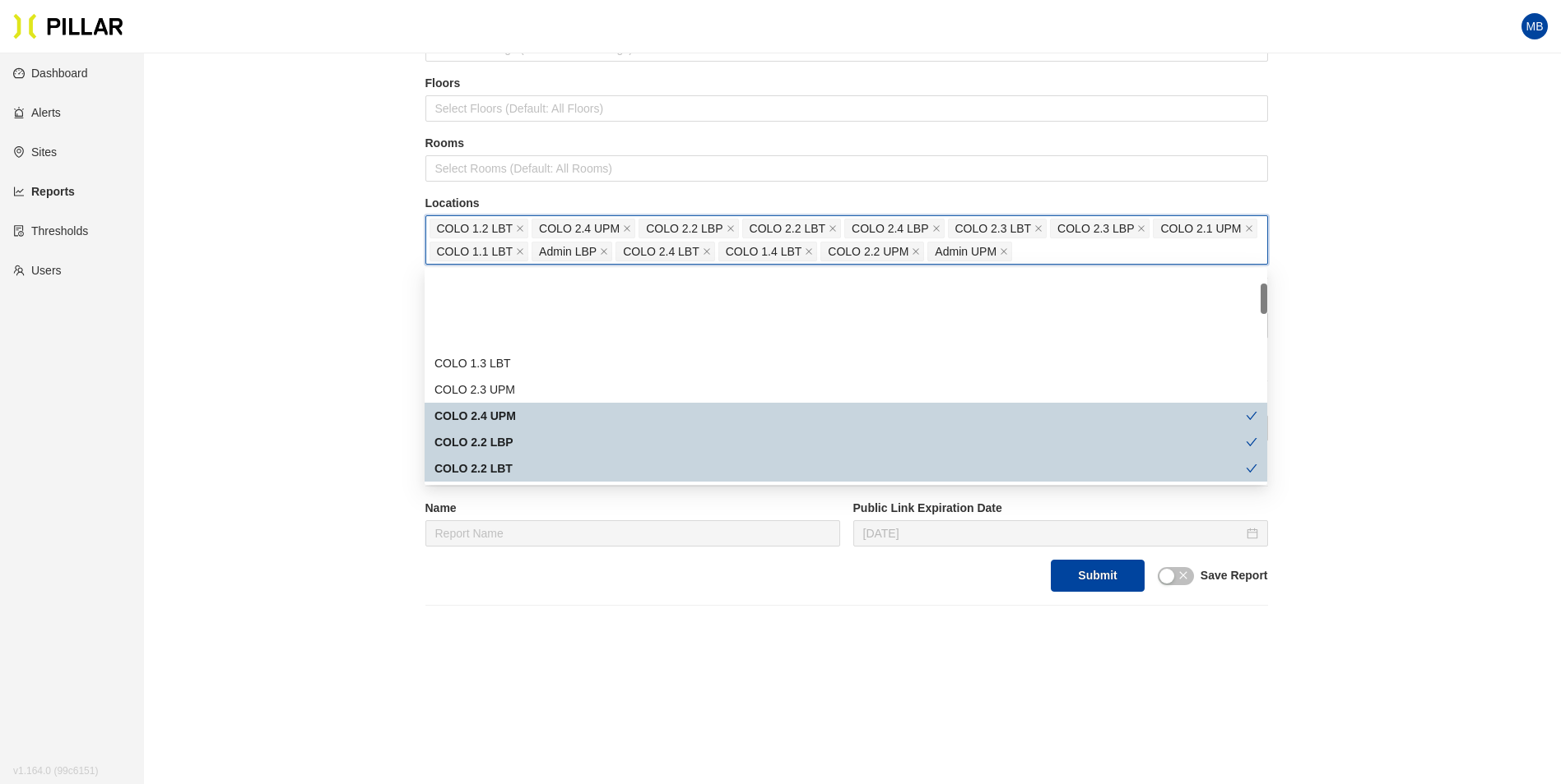
scroll to position [82, 0]
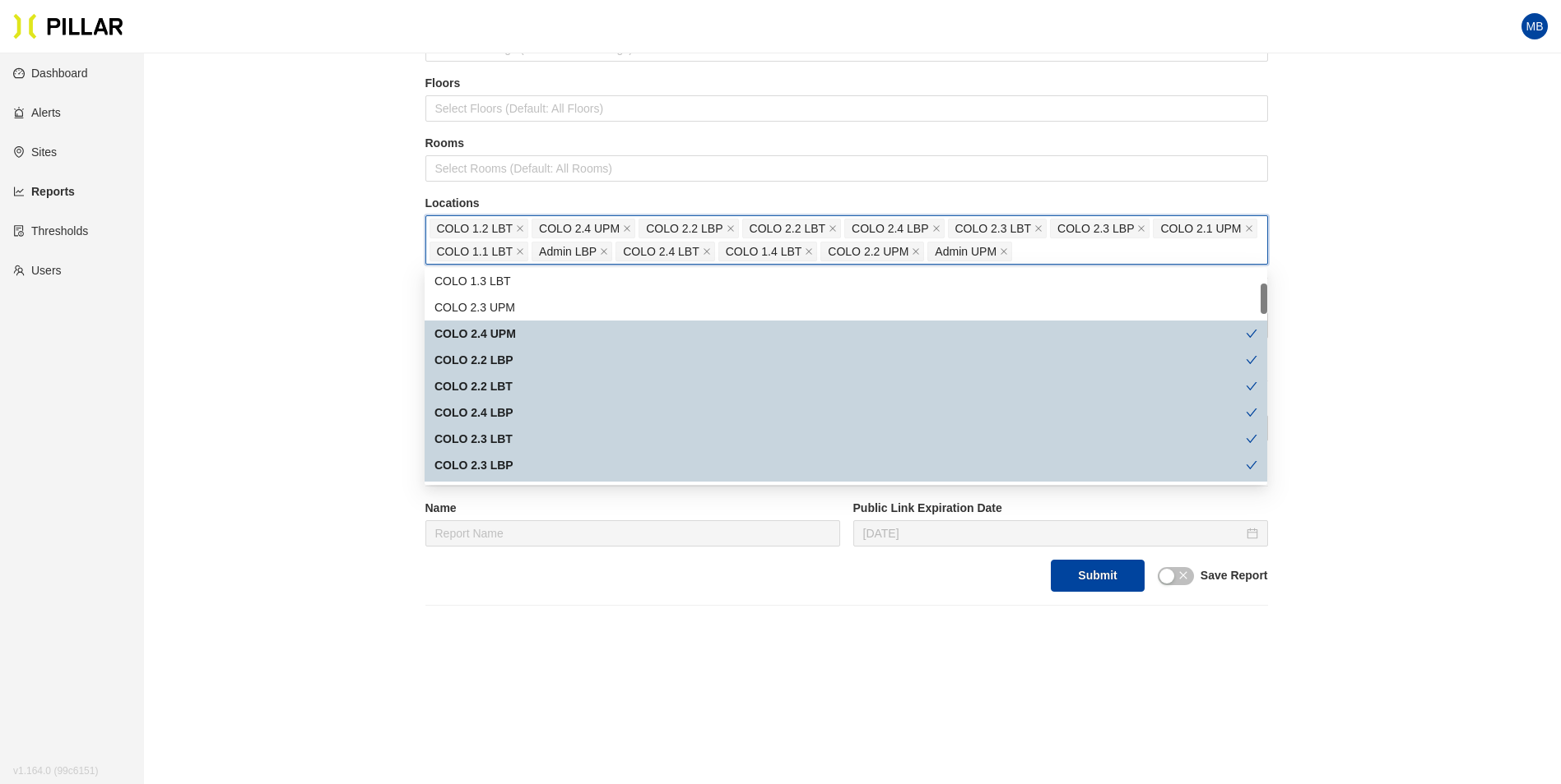
click at [525, 432] on div "COLO 2.3 LBT" at bounding box center [839, 439] width 811 height 18
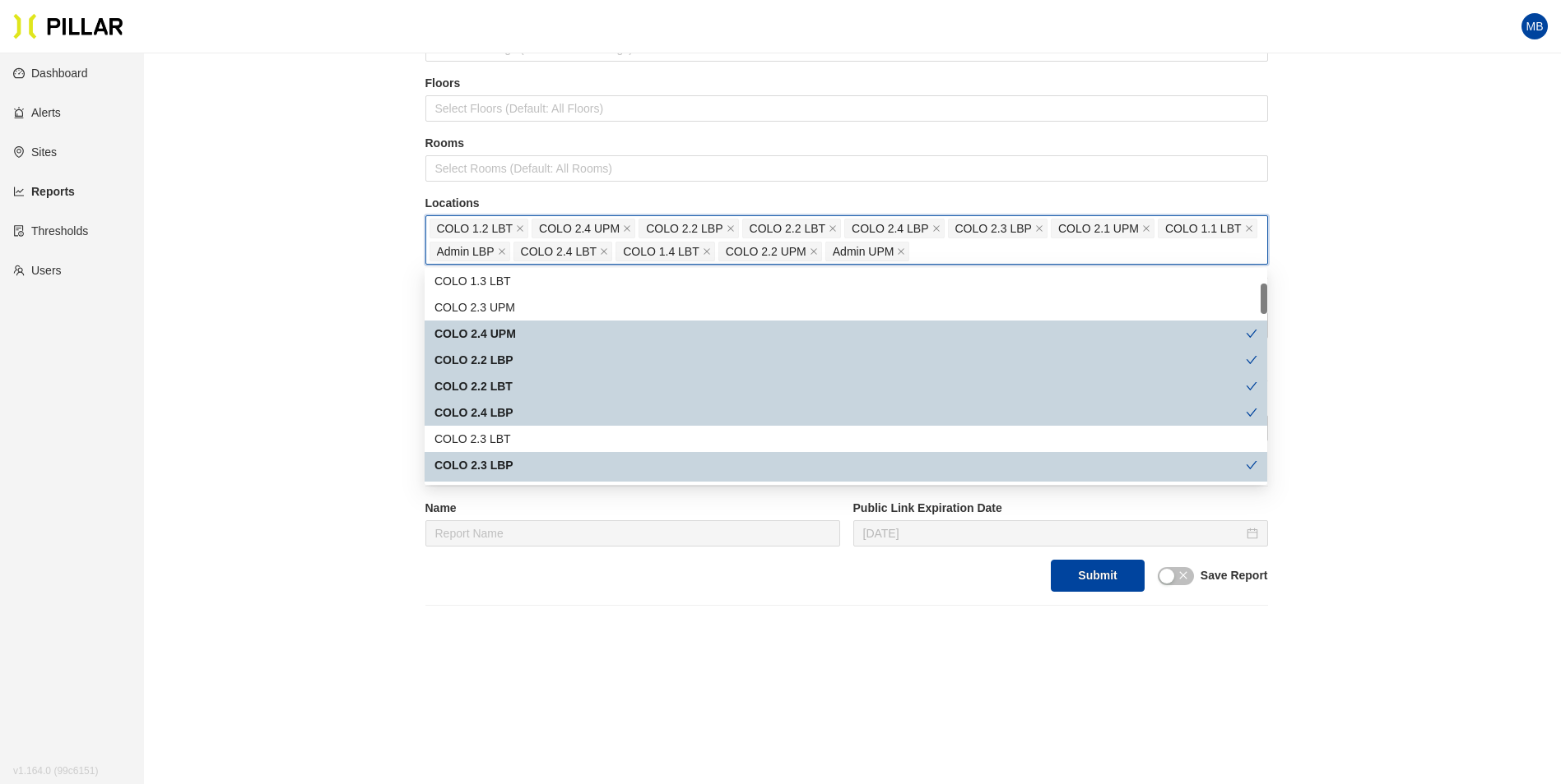
click at [521, 458] on div "COLO 2.3 LBP" at bounding box center [839, 465] width 811 height 18
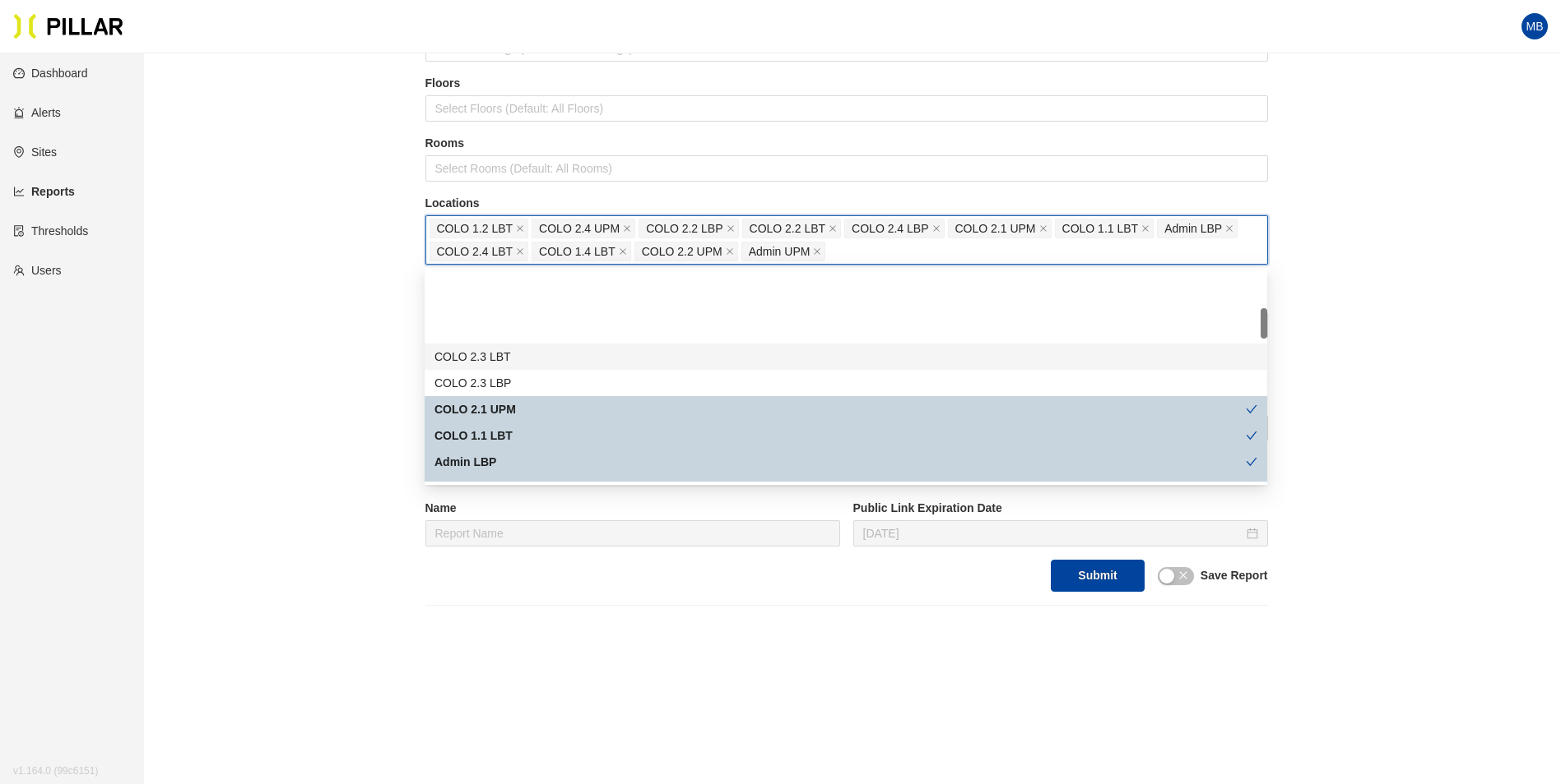
scroll to position [247, 0]
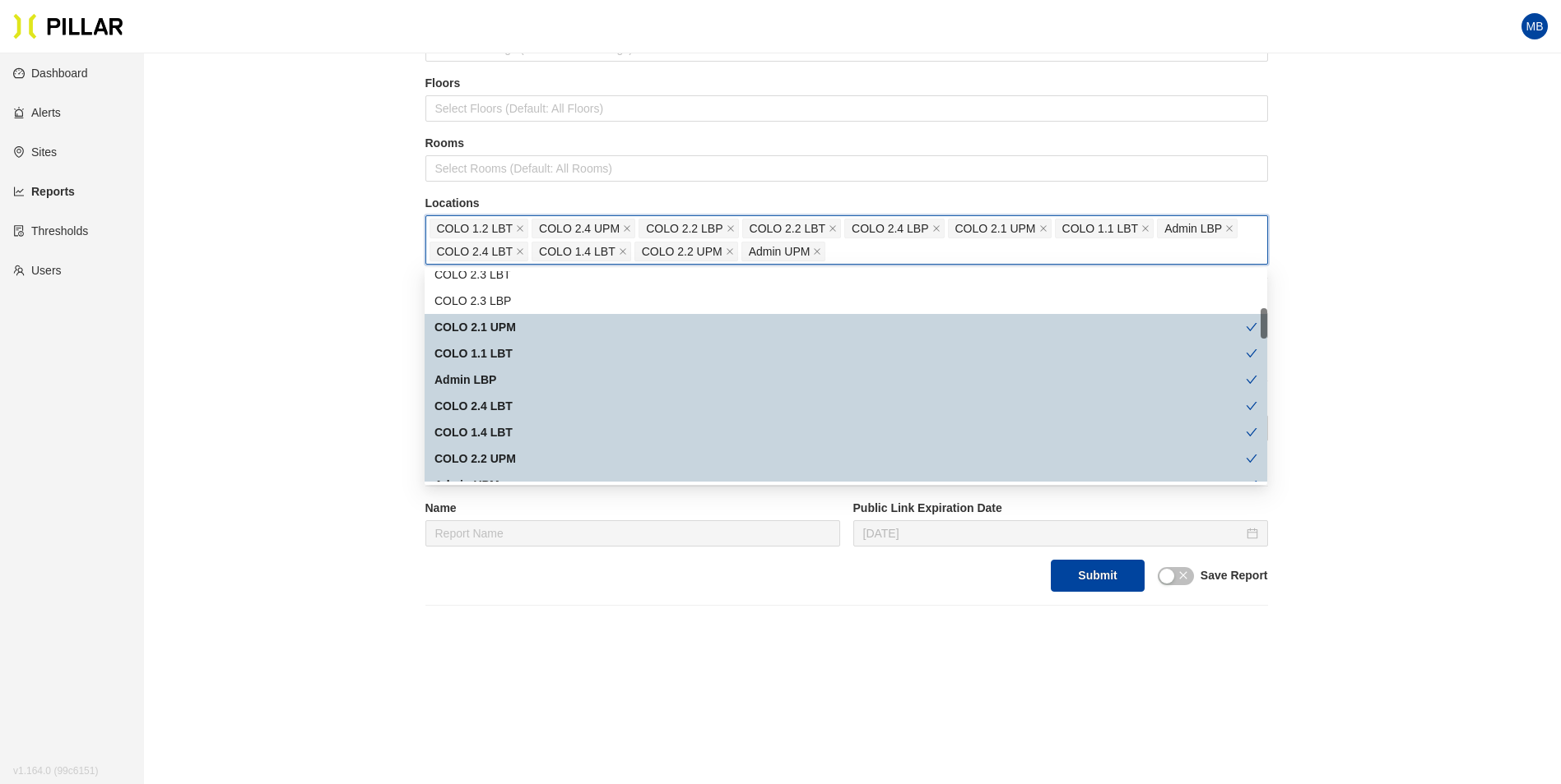
click at [521, 327] on div "COLO 2.1 UPM" at bounding box center [839, 327] width 811 height 18
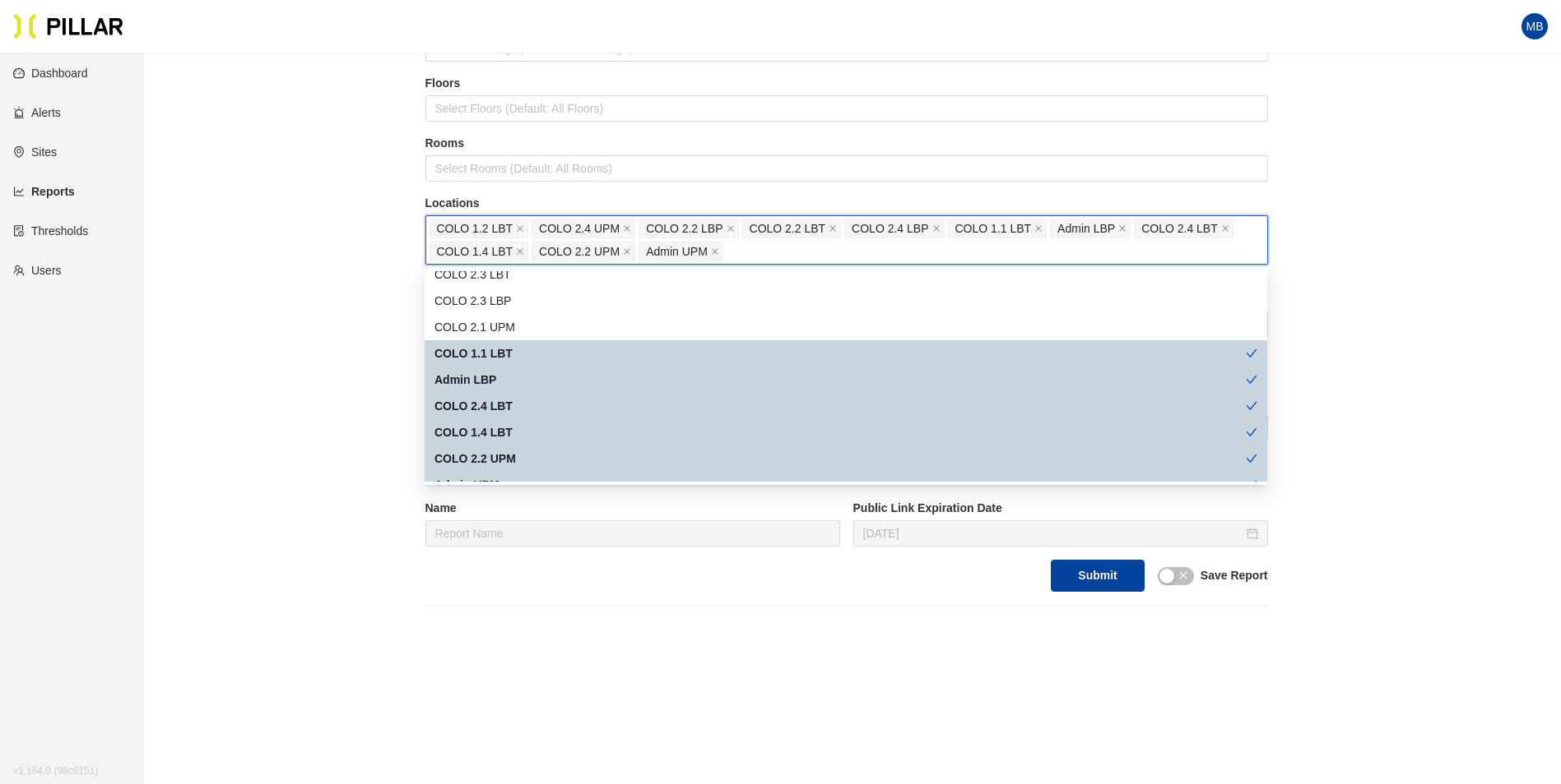
click at [515, 356] on div "COLO 1.1 LBT" at bounding box center [839, 353] width 811 height 18
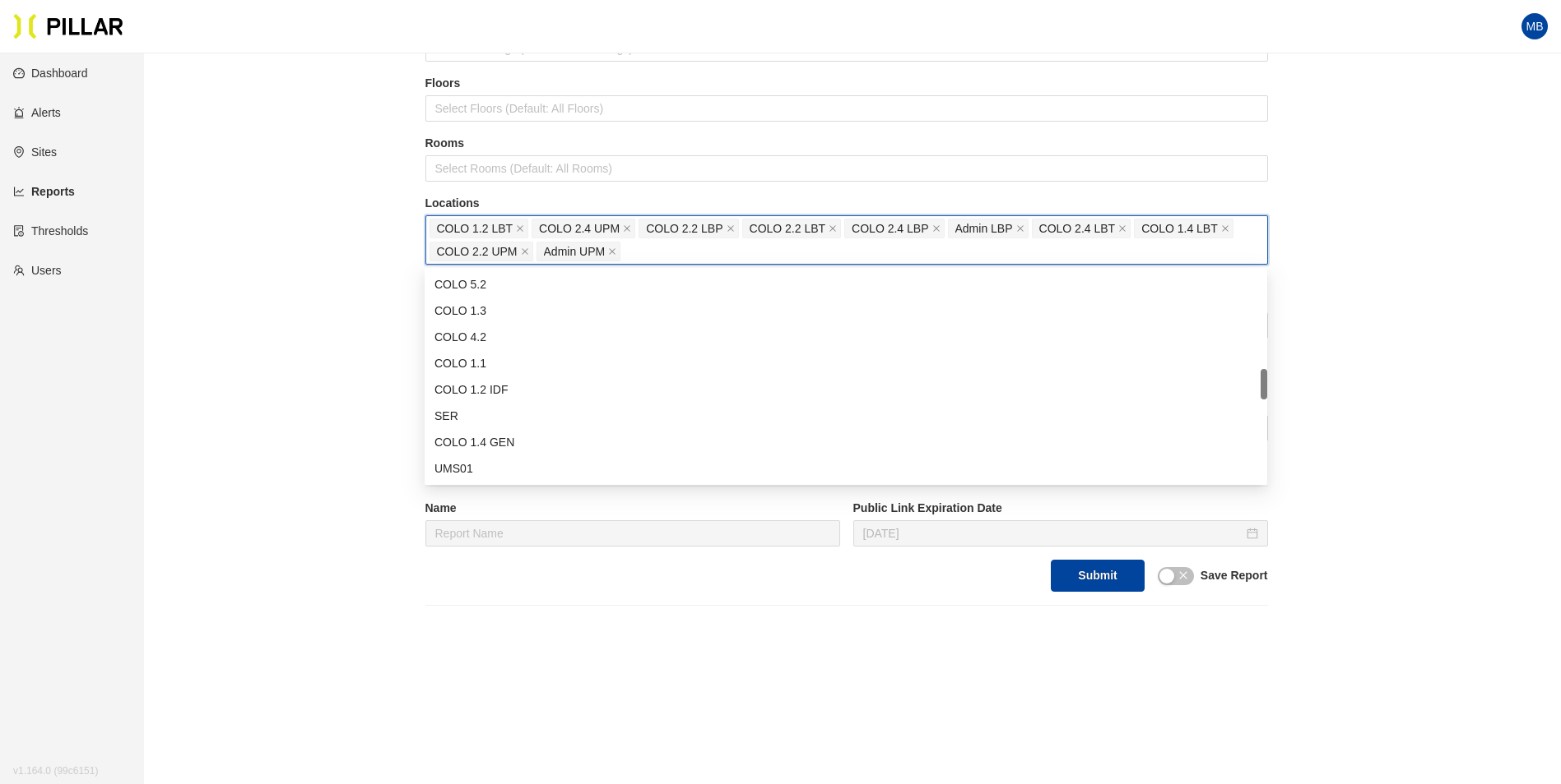
scroll to position [740, 0]
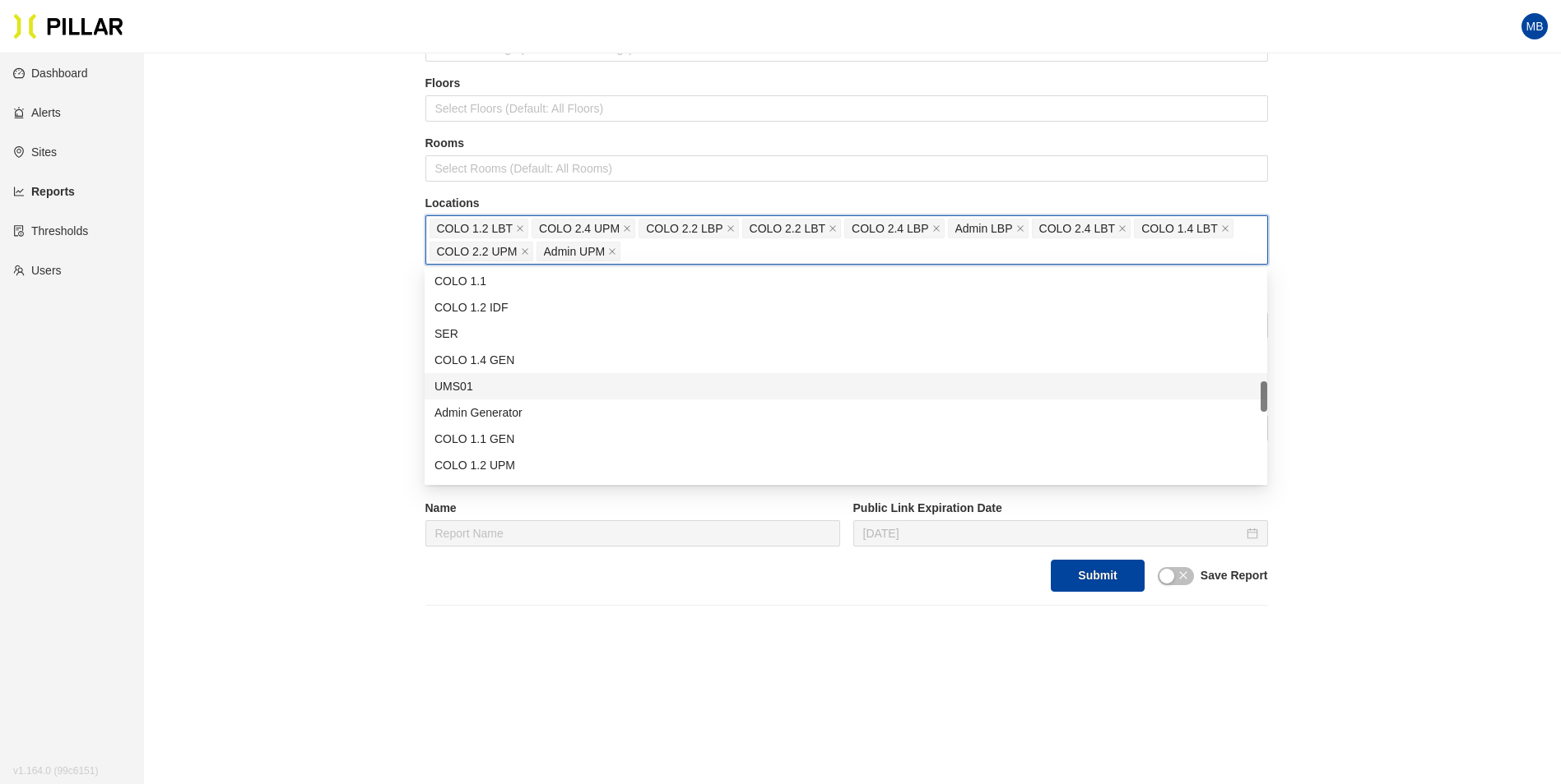
click at [544, 387] on div "UMS01" at bounding box center [845, 386] width 823 height 18
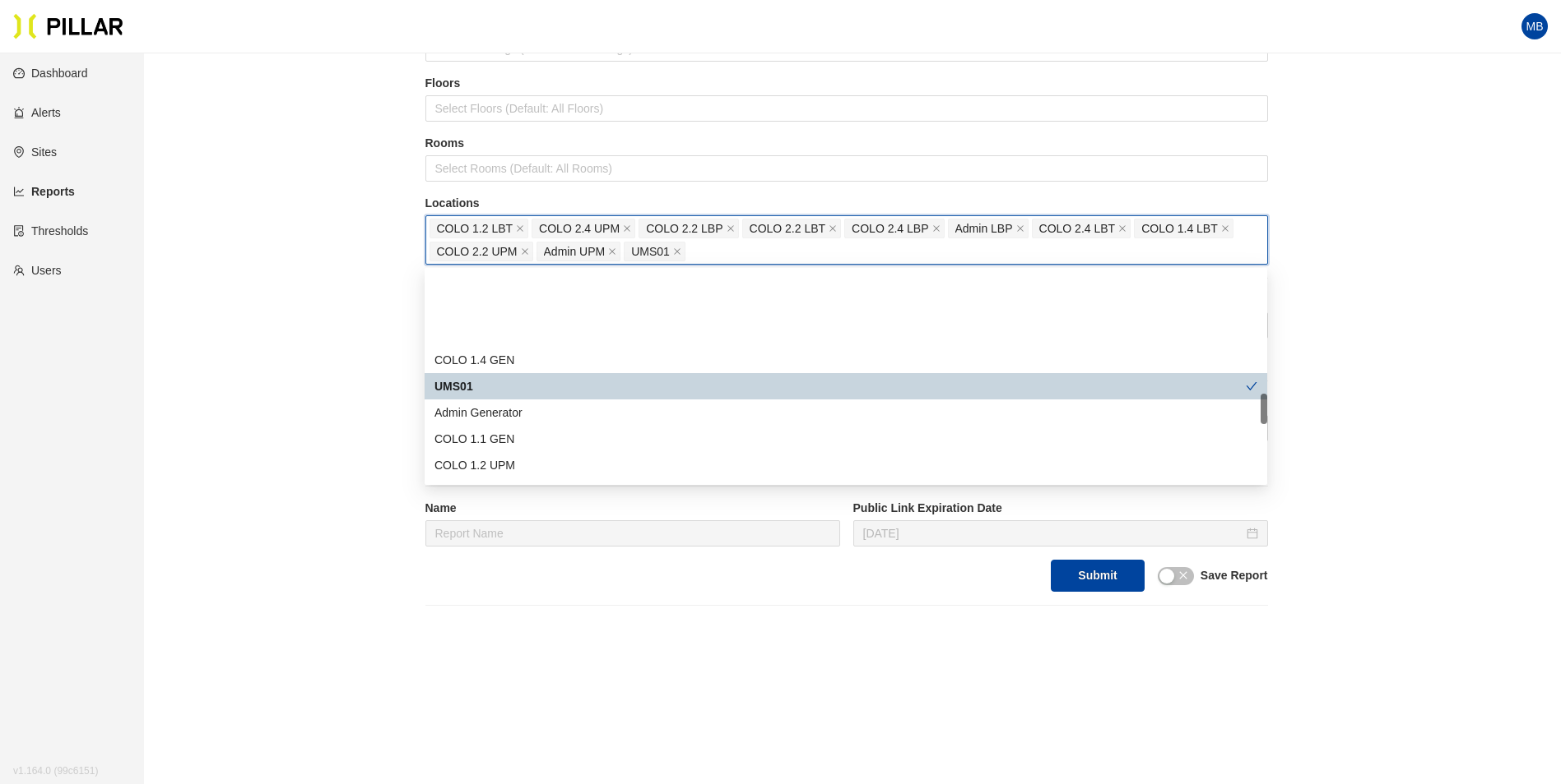
scroll to position [823, 0]
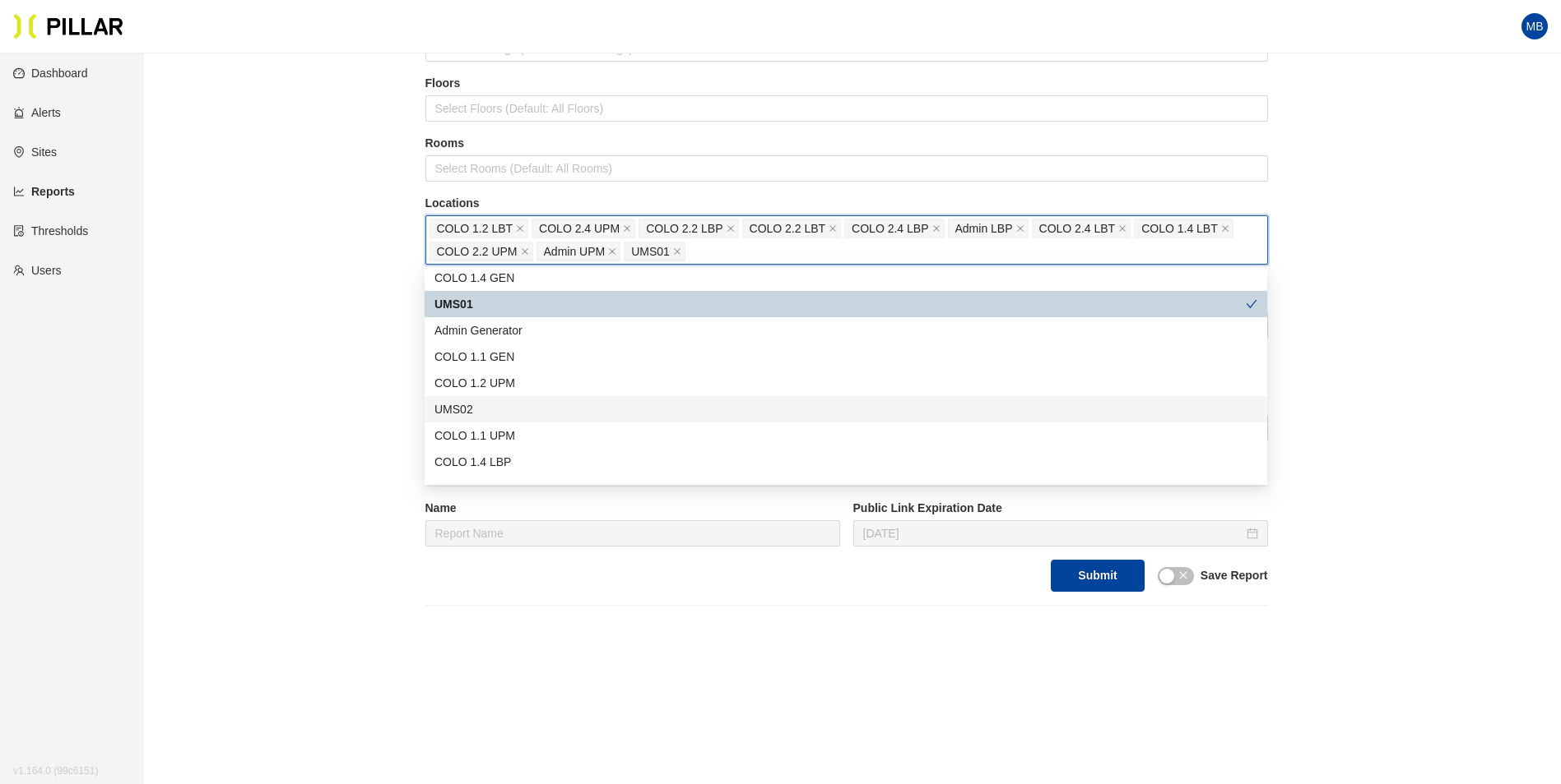
click at [510, 406] on div "UMS02" at bounding box center [845, 410] width 823 height 18
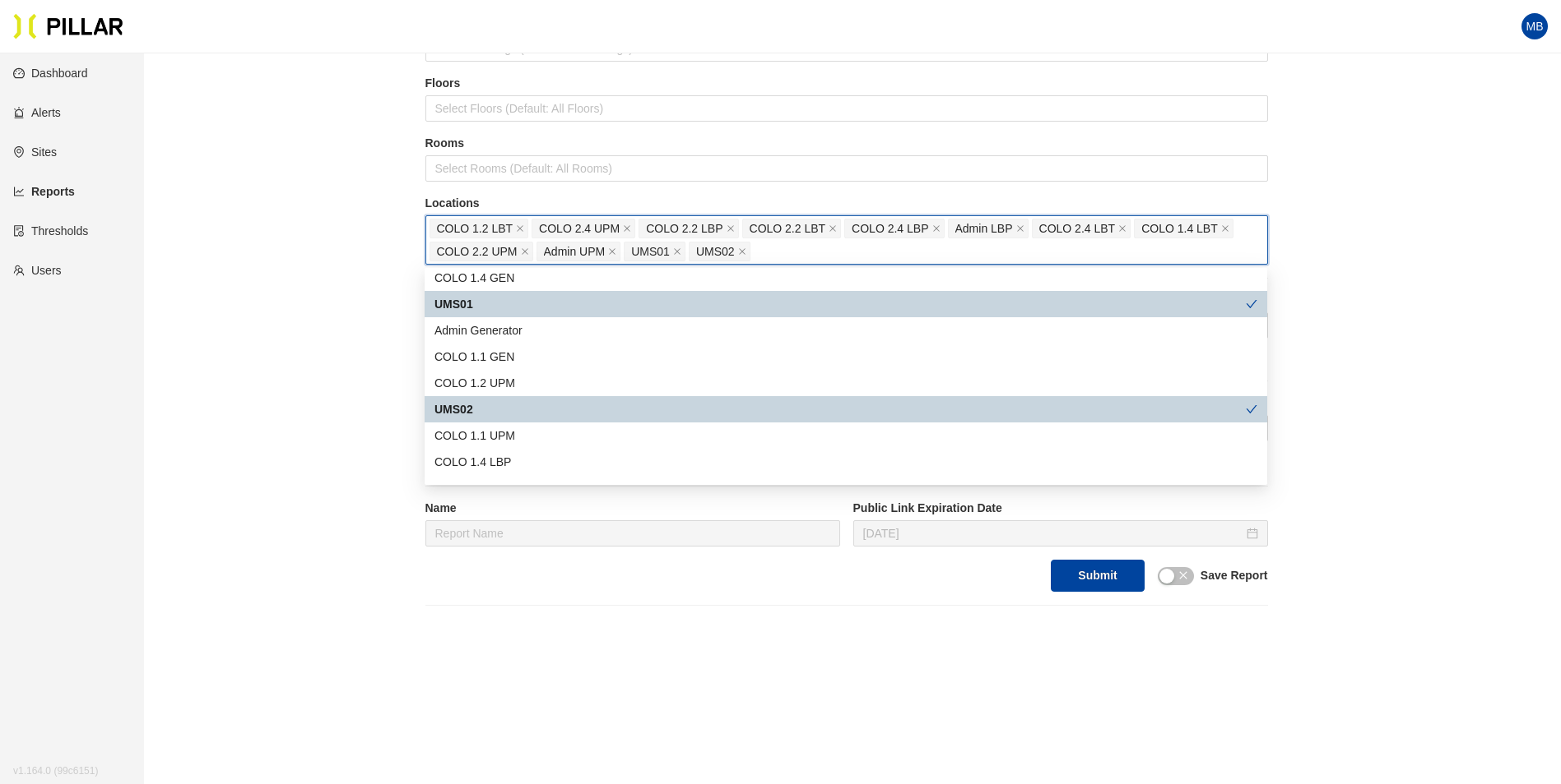
scroll to position [904, 0]
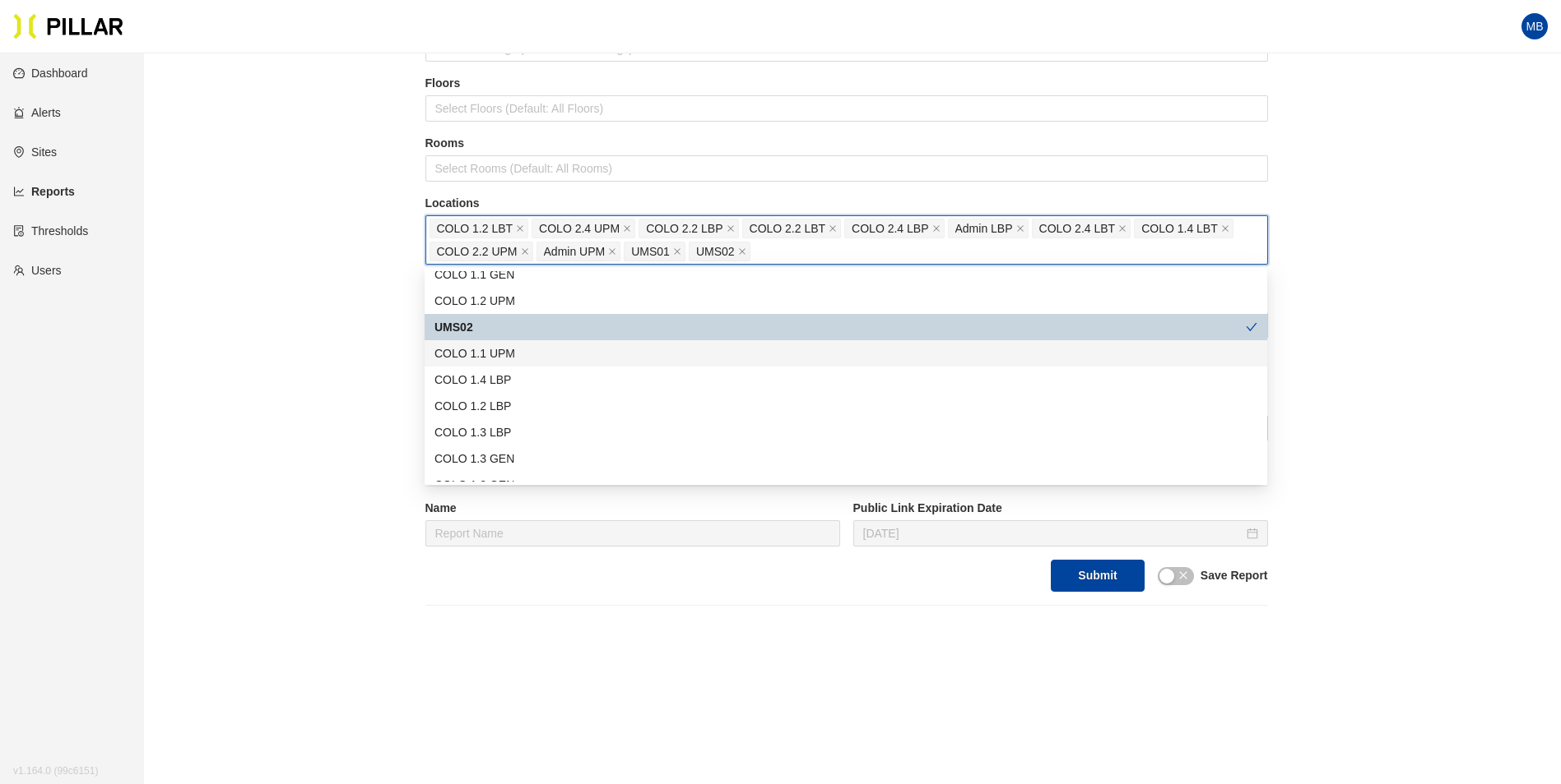
click at [559, 360] on div "COLO 1.1 UPM" at bounding box center [845, 353] width 823 height 18
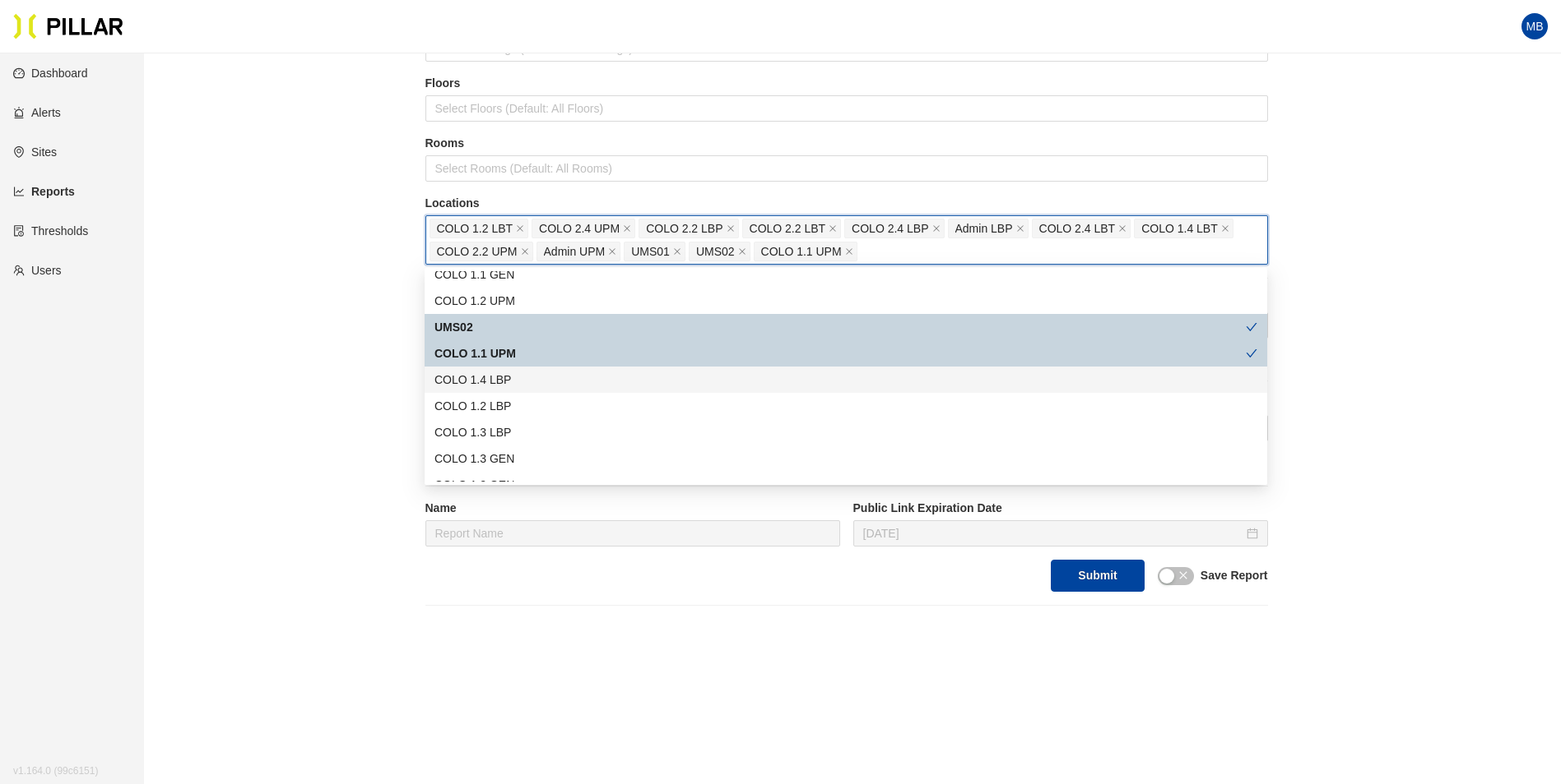
click at [550, 381] on div "COLO 1.4 LBP" at bounding box center [845, 380] width 823 height 18
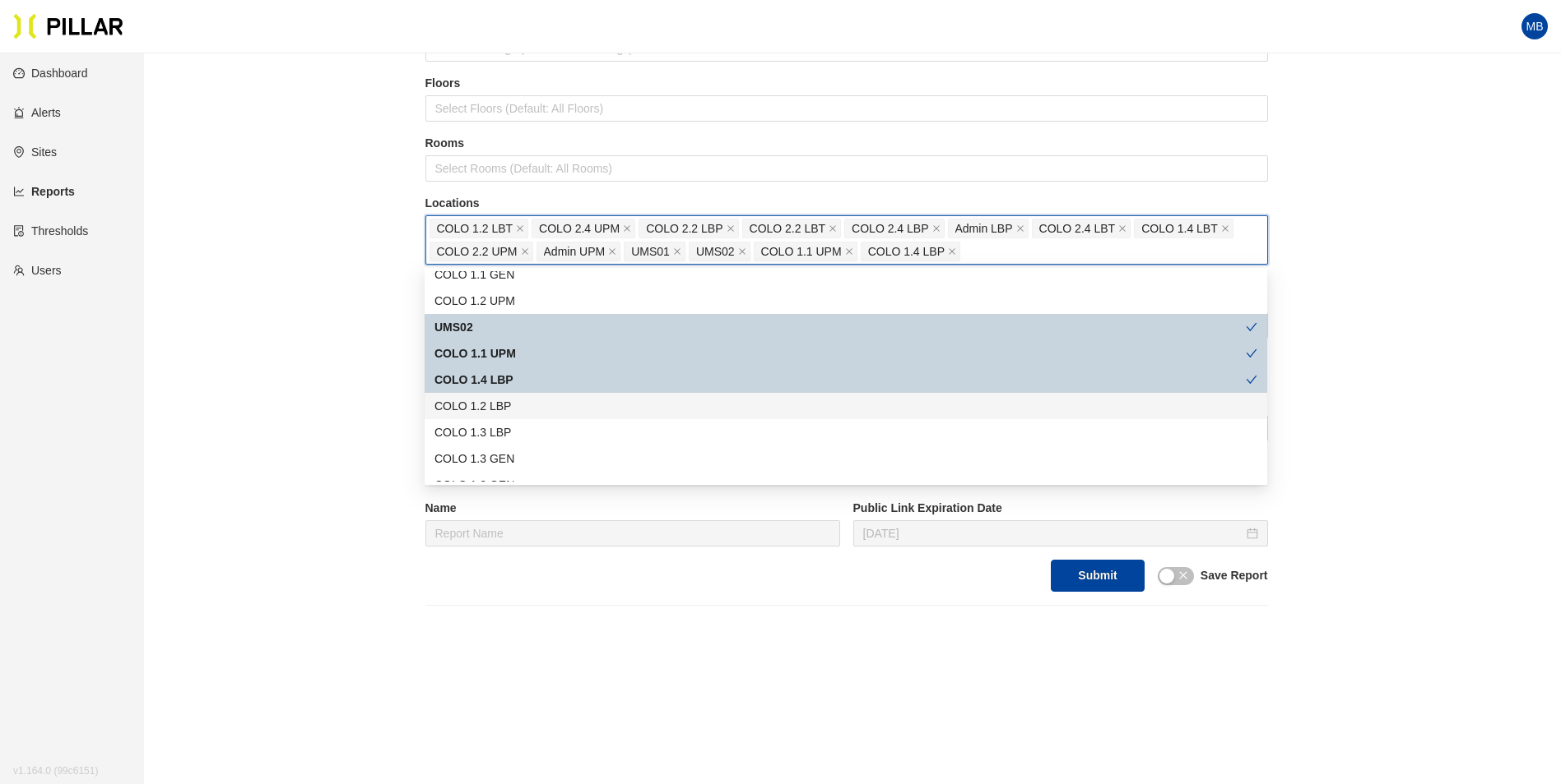
click at [525, 408] on div "COLO 1.2 LBP" at bounding box center [845, 406] width 823 height 18
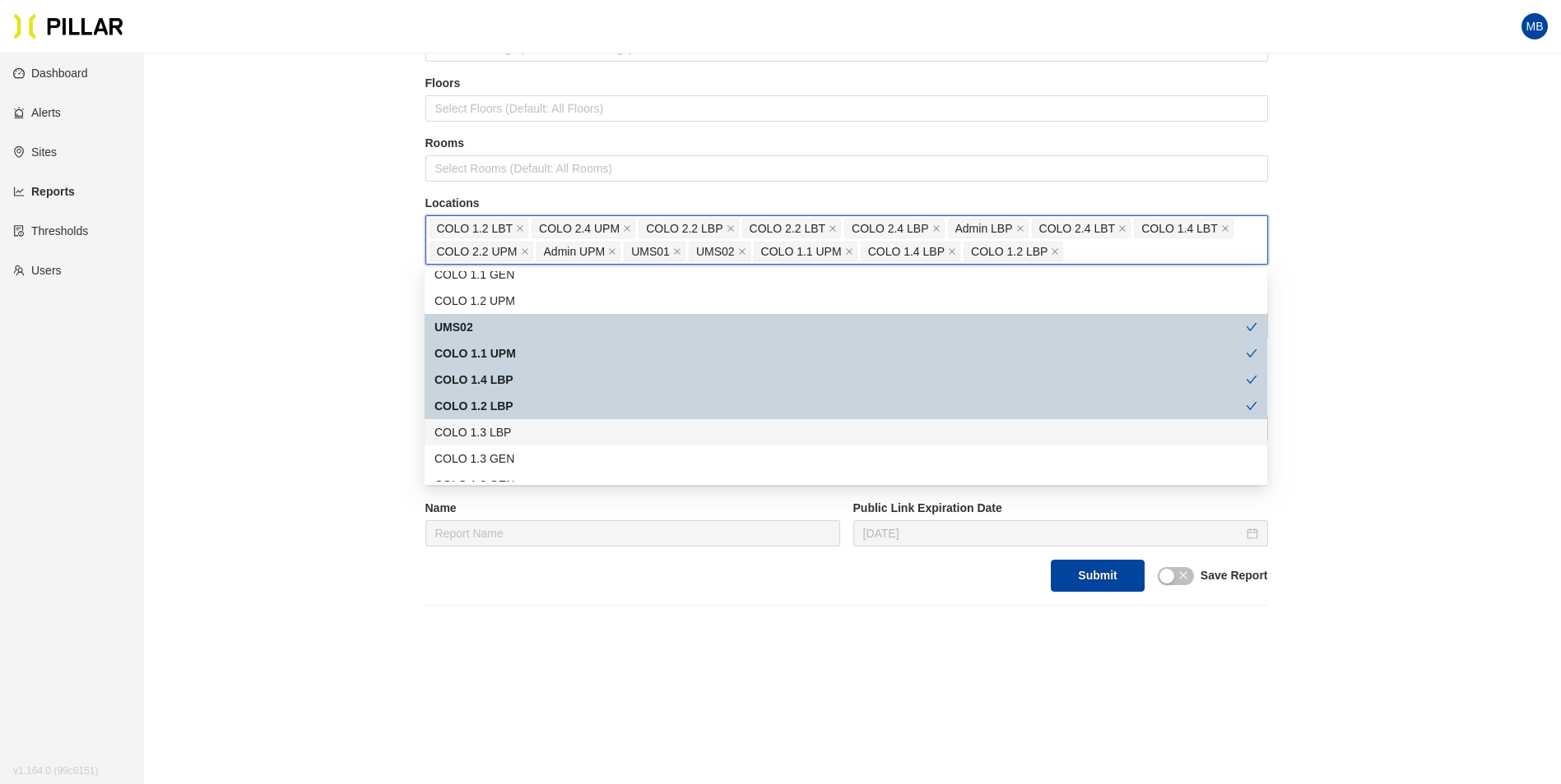
click at [521, 433] on div "COLO 1.3 LBP" at bounding box center [845, 433] width 823 height 18
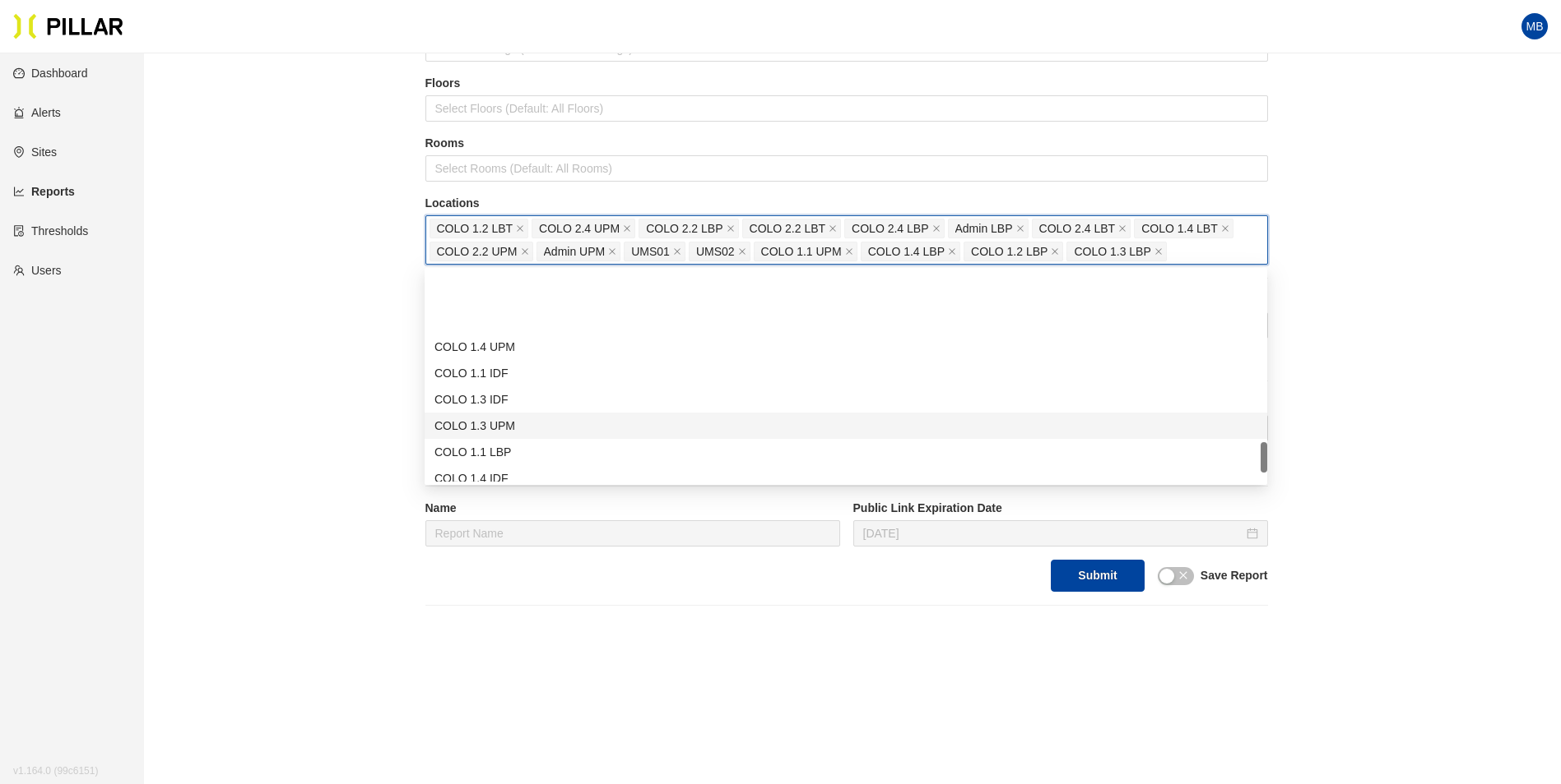
scroll to position [1151, 0]
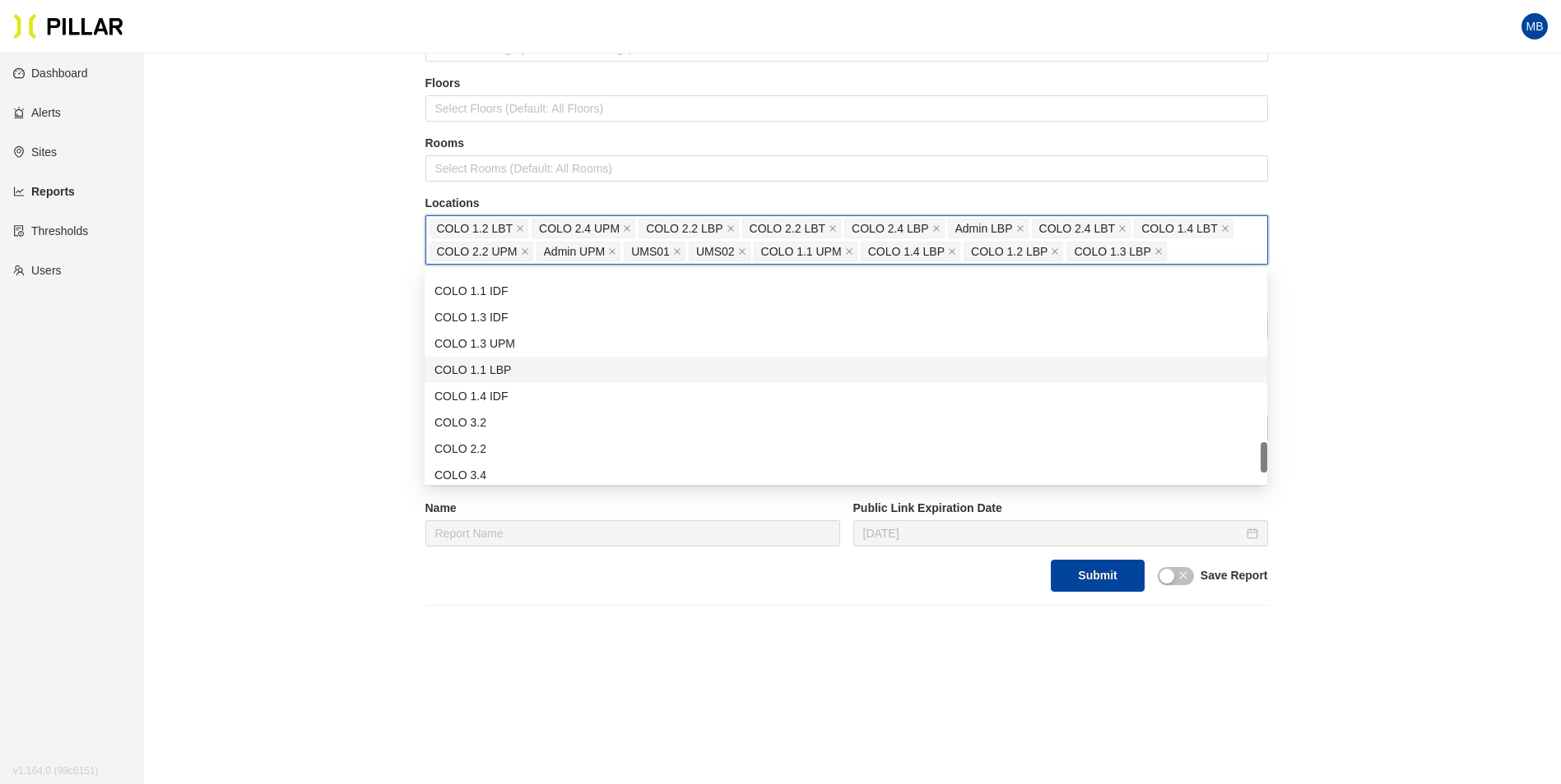
click at [539, 357] on div "COLO 1.1 LBP" at bounding box center [846, 370] width 842 height 27
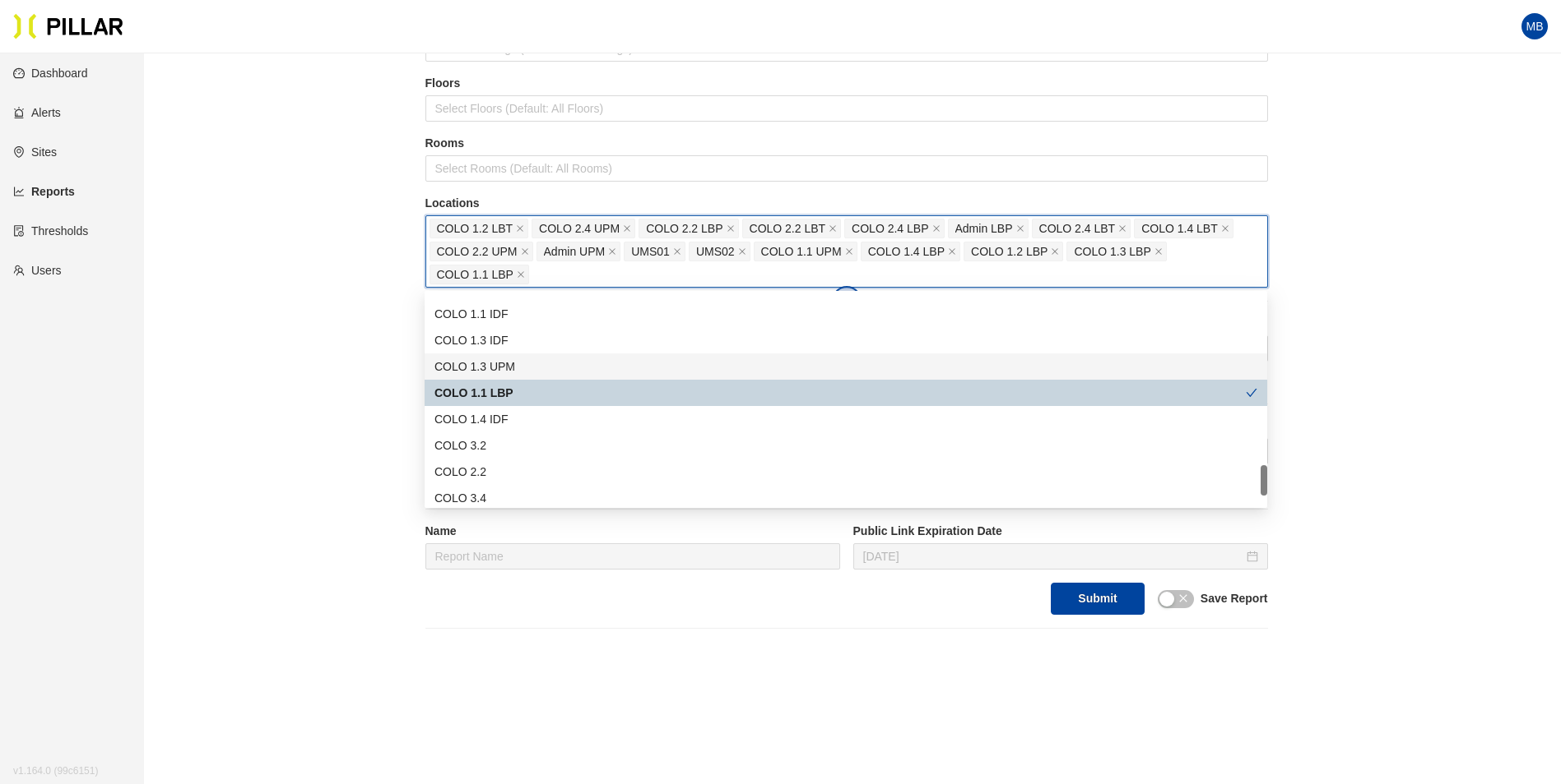
click at [537, 376] on div "COLO 1.3 UPM" at bounding box center [846, 366] width 842 height 27
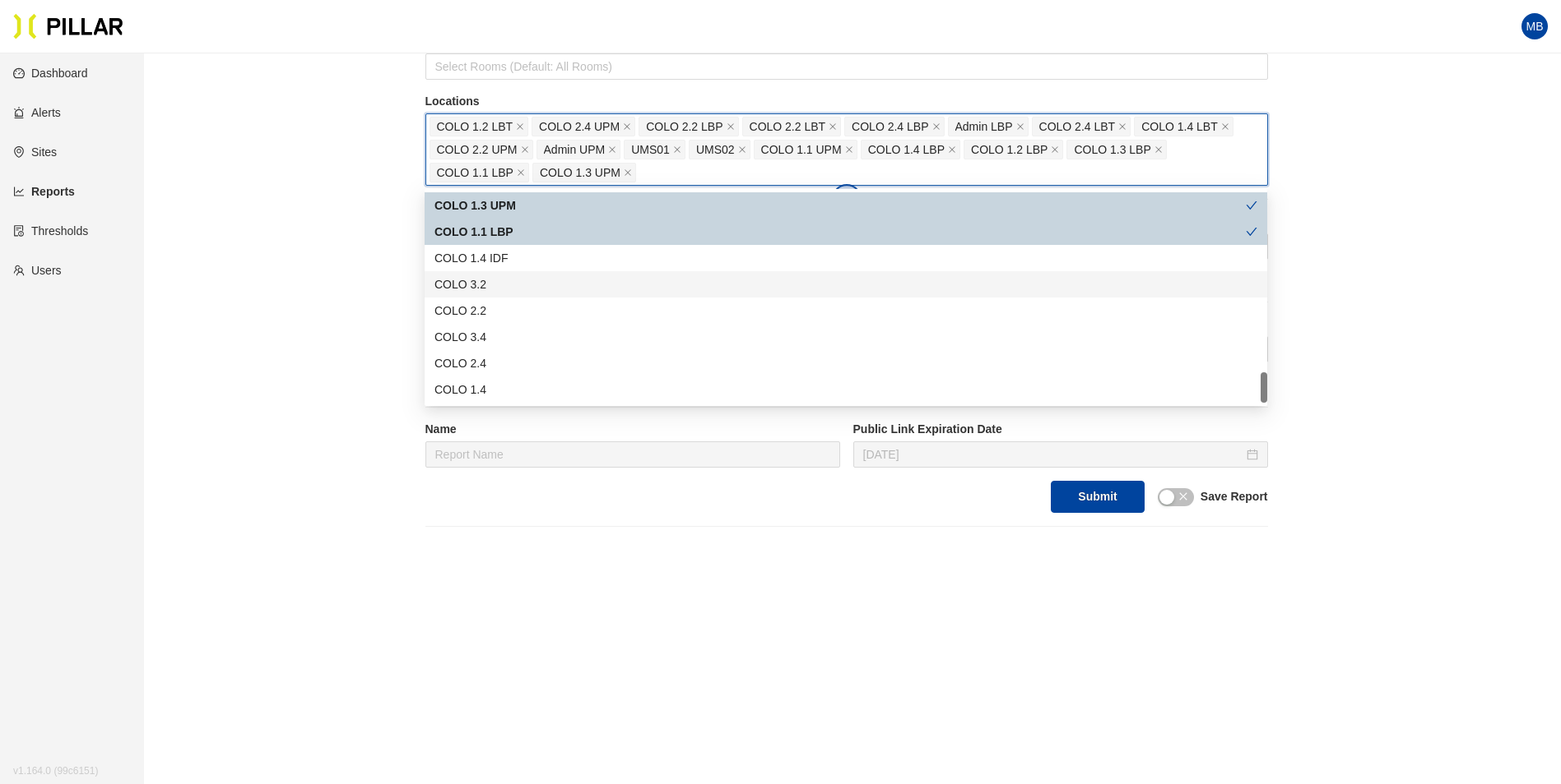
scroll to position [272, 0]
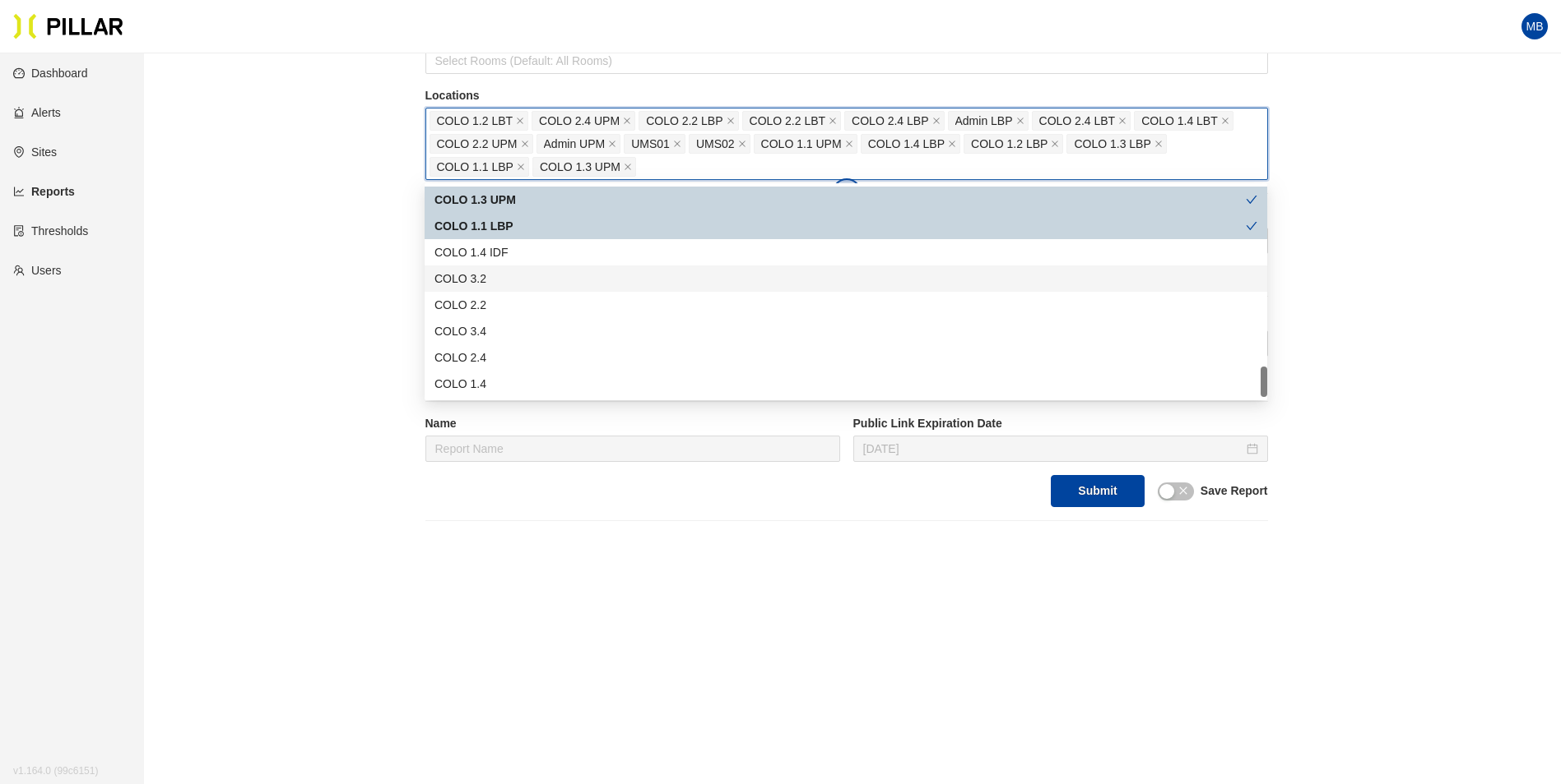
click at [324, 375] on div "Reports / Generate Historical Report / Site Weitz Company - DSM 17 Buildings Se…" at bounding box center [846, 158] width 1324 height 726
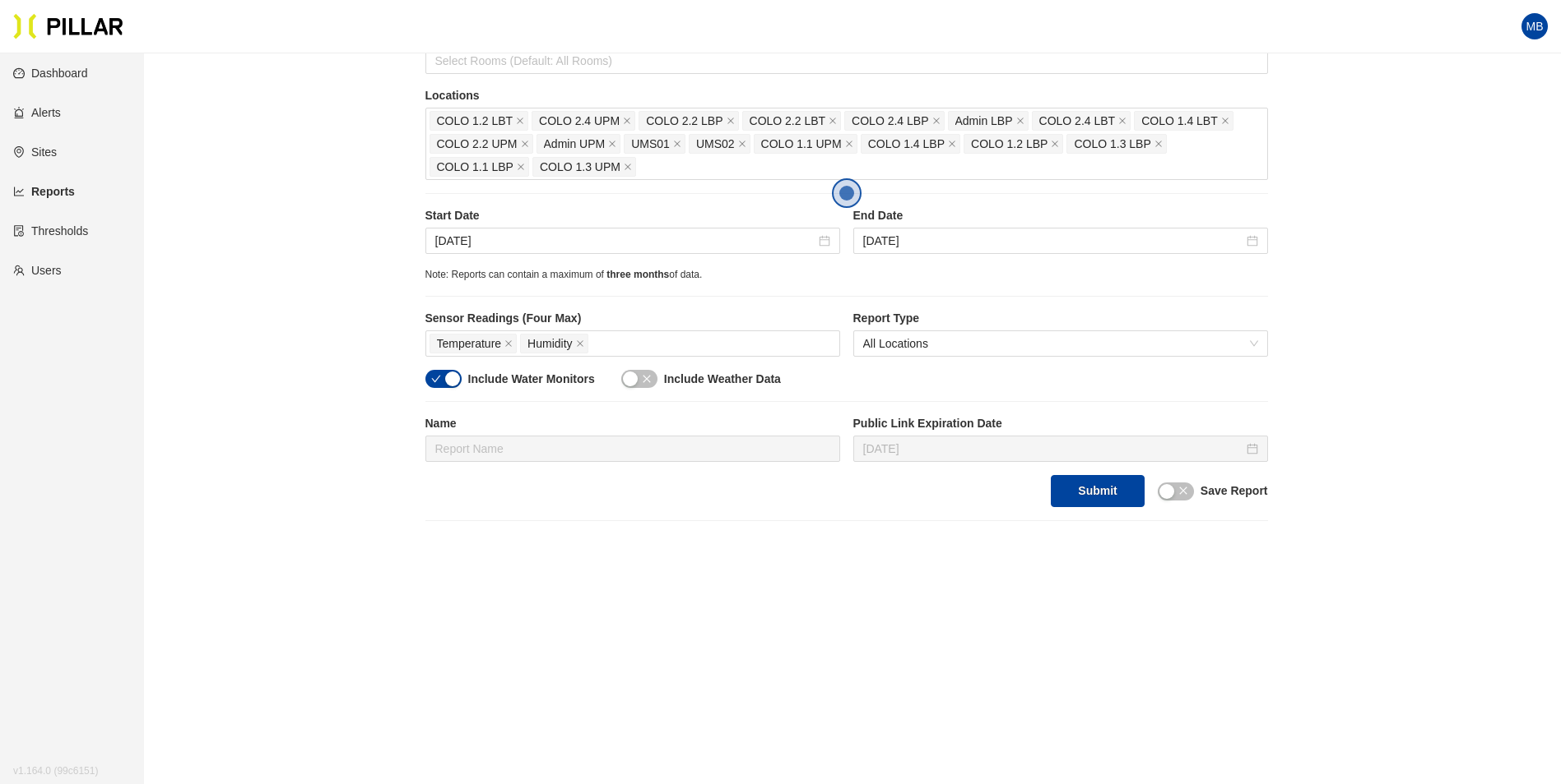
click at [440, 381] on icon "check" at bounding box center [436, 379] width 10 height 10
click at [543, 237] on input "Aug 5, 2025" at bounding box center [625, 241] width 380 height 18
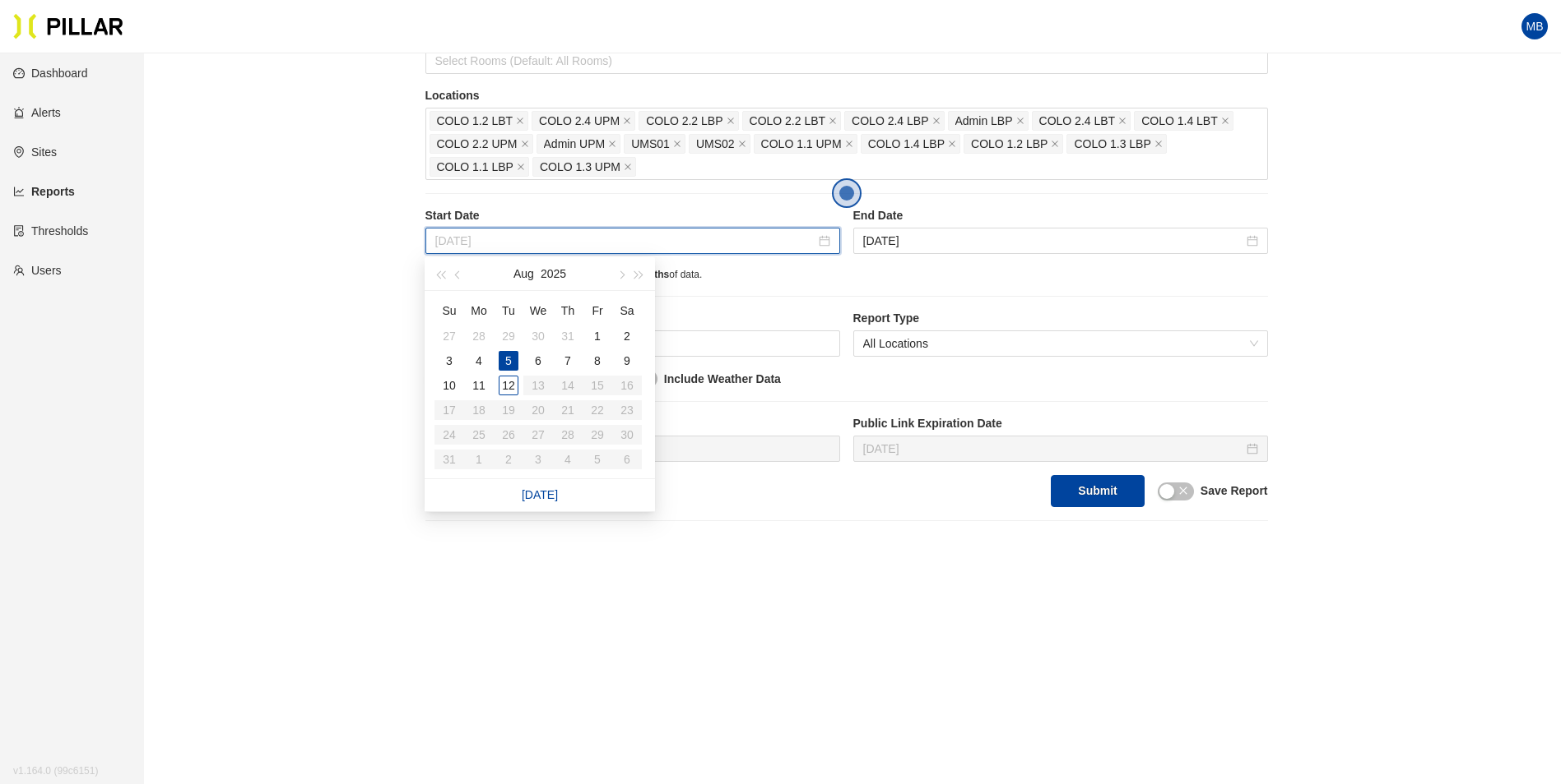
type input "Aug 5, 2025"
click at [1071, 496] on button "Submit" at bounding box center [1097, 491] width 93 height 32
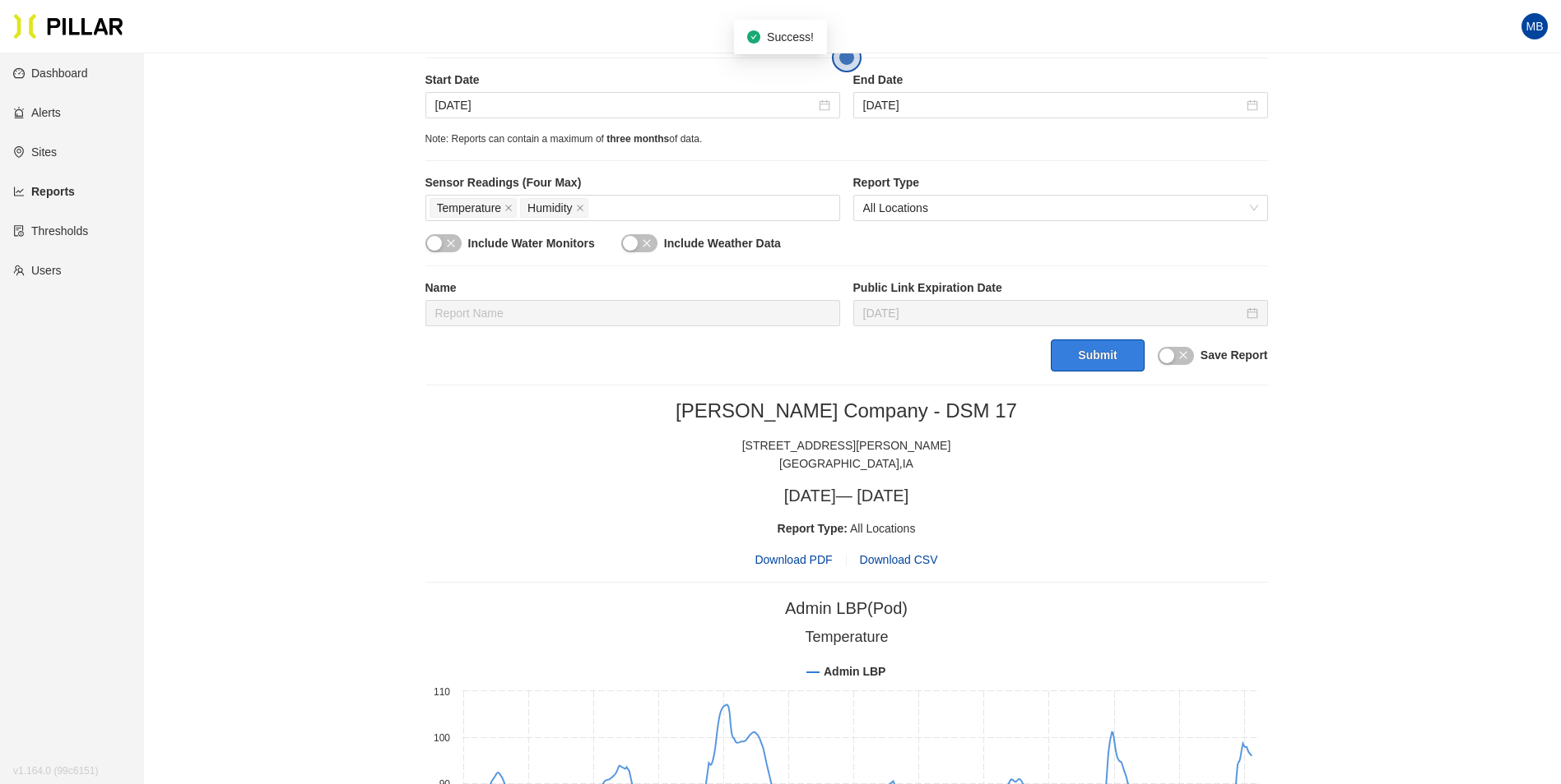
scroll to position [437, 0]
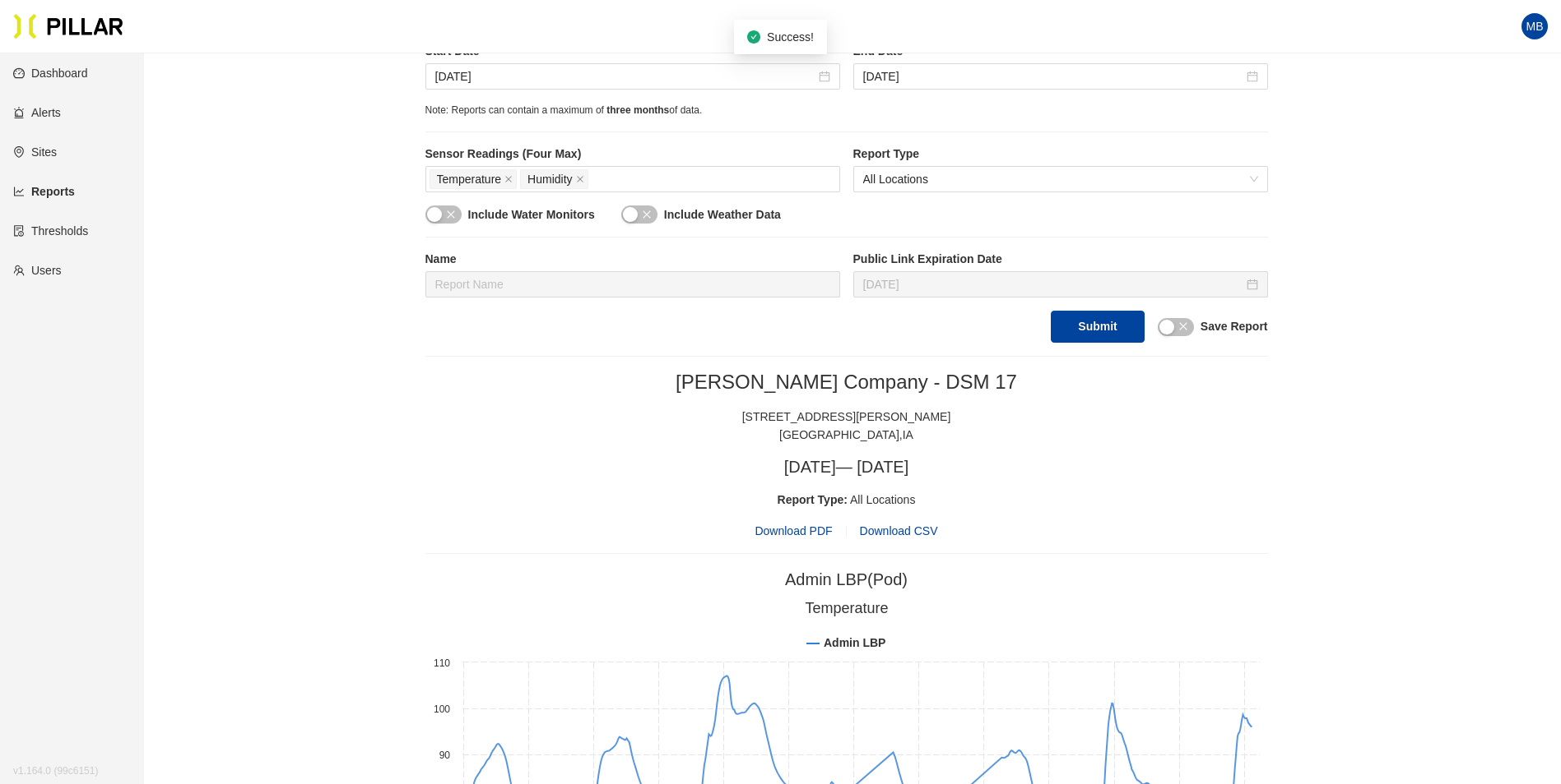
click at [818, 528] on span "Download PDF" at bounding box center [793, 531] width 77 height 18
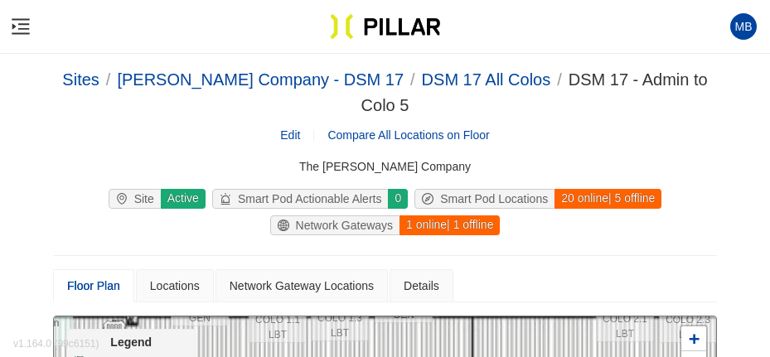
drag, startPoint x: 0, startPoint y: 0, endPoint x: 781, endPoint y: 510, distance: 932.2
click at [770, 357] on html "Your current browser is not supported by Pillar. Please download a modern brows…" at bounding box center [385, 178] width 770 height 357
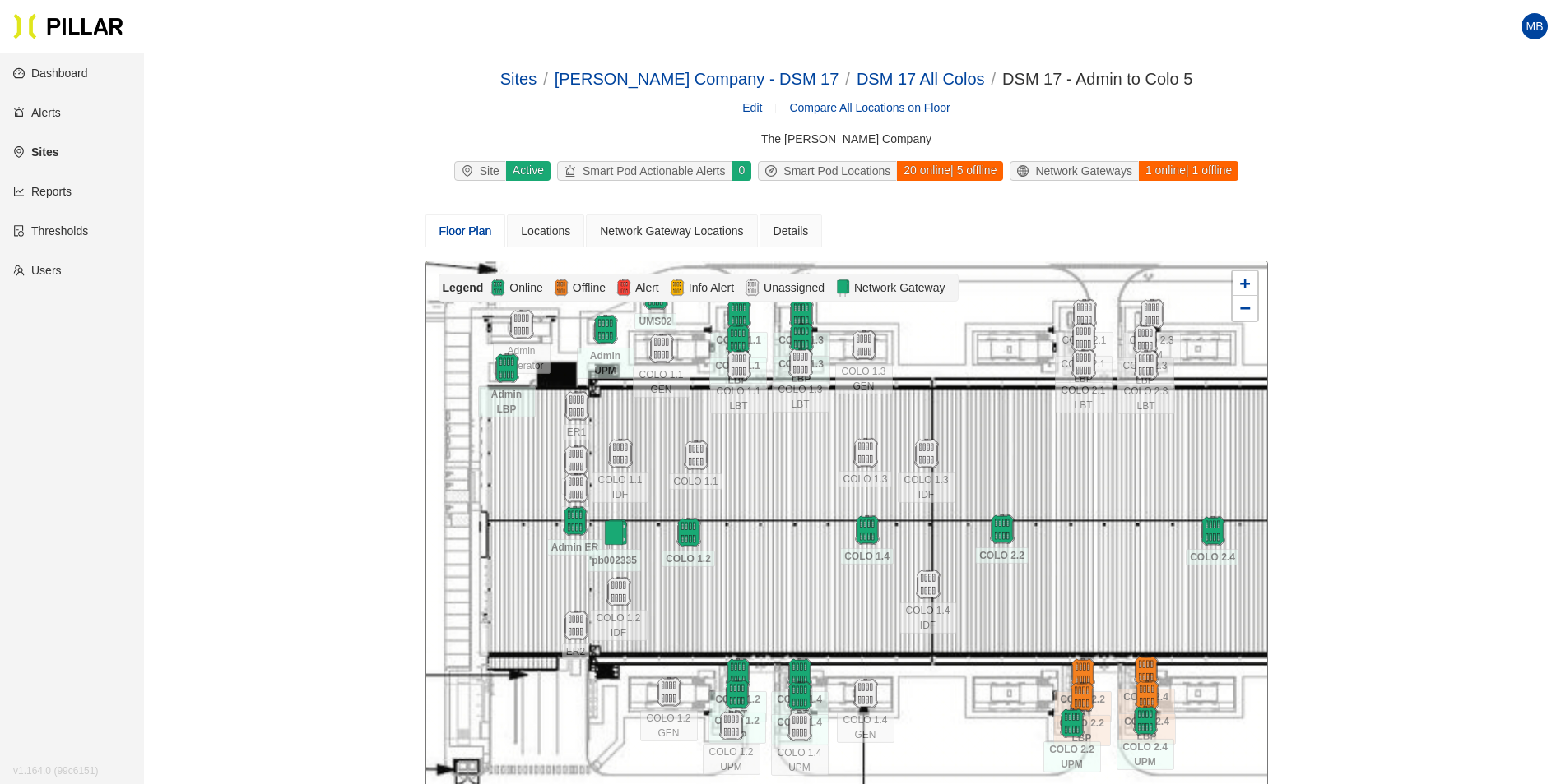
drag, startPoint x: 806, startPoint y: 579, endPoint x: 805, endPoint y: 545, distance: 34.0
click at [805, 545] on div at bounding box center [846, 555] width 841 height 588
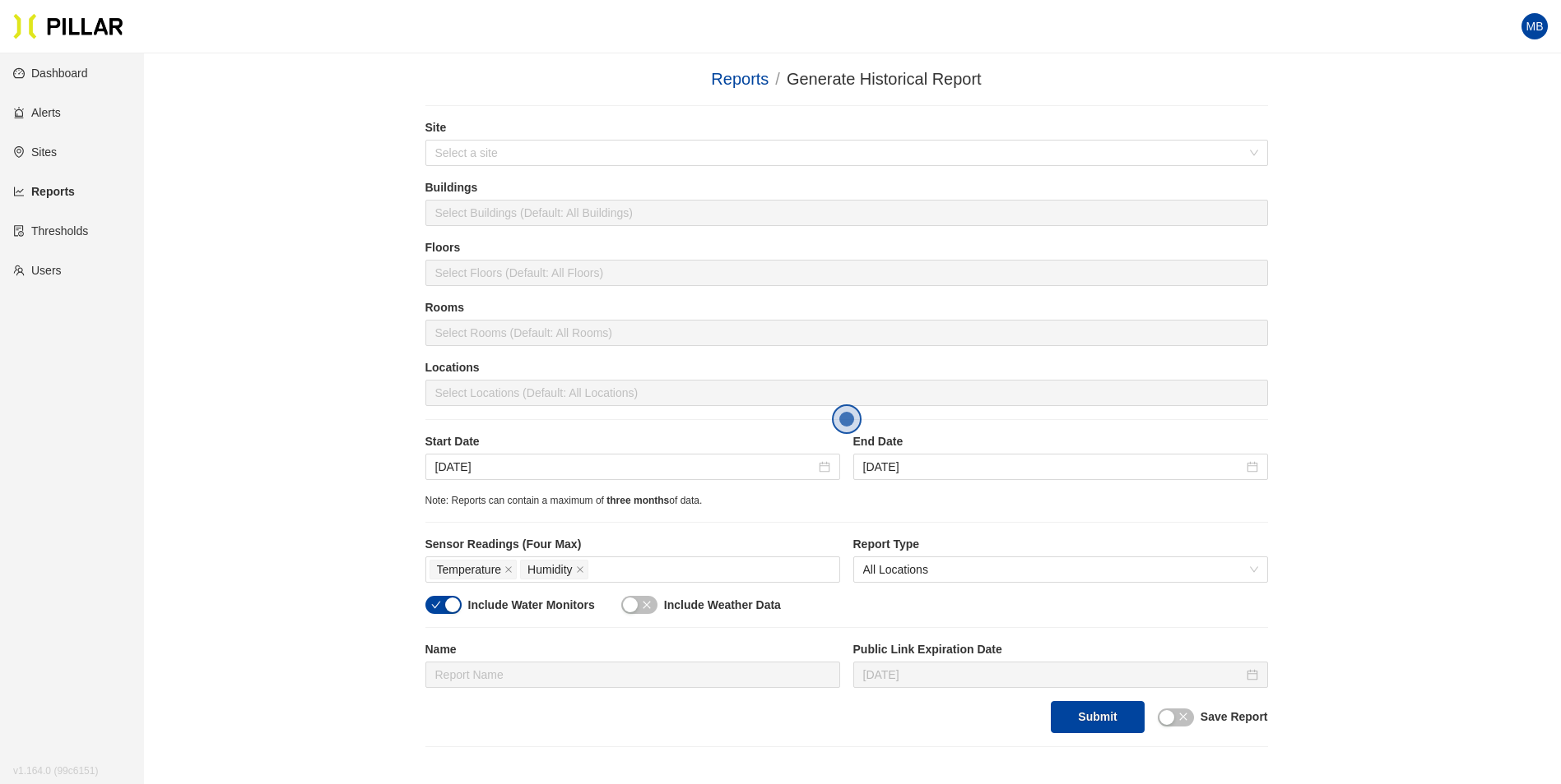
click at [56, 112] on link "Alerts" at bounding box center [37, 112] width 48 height 13
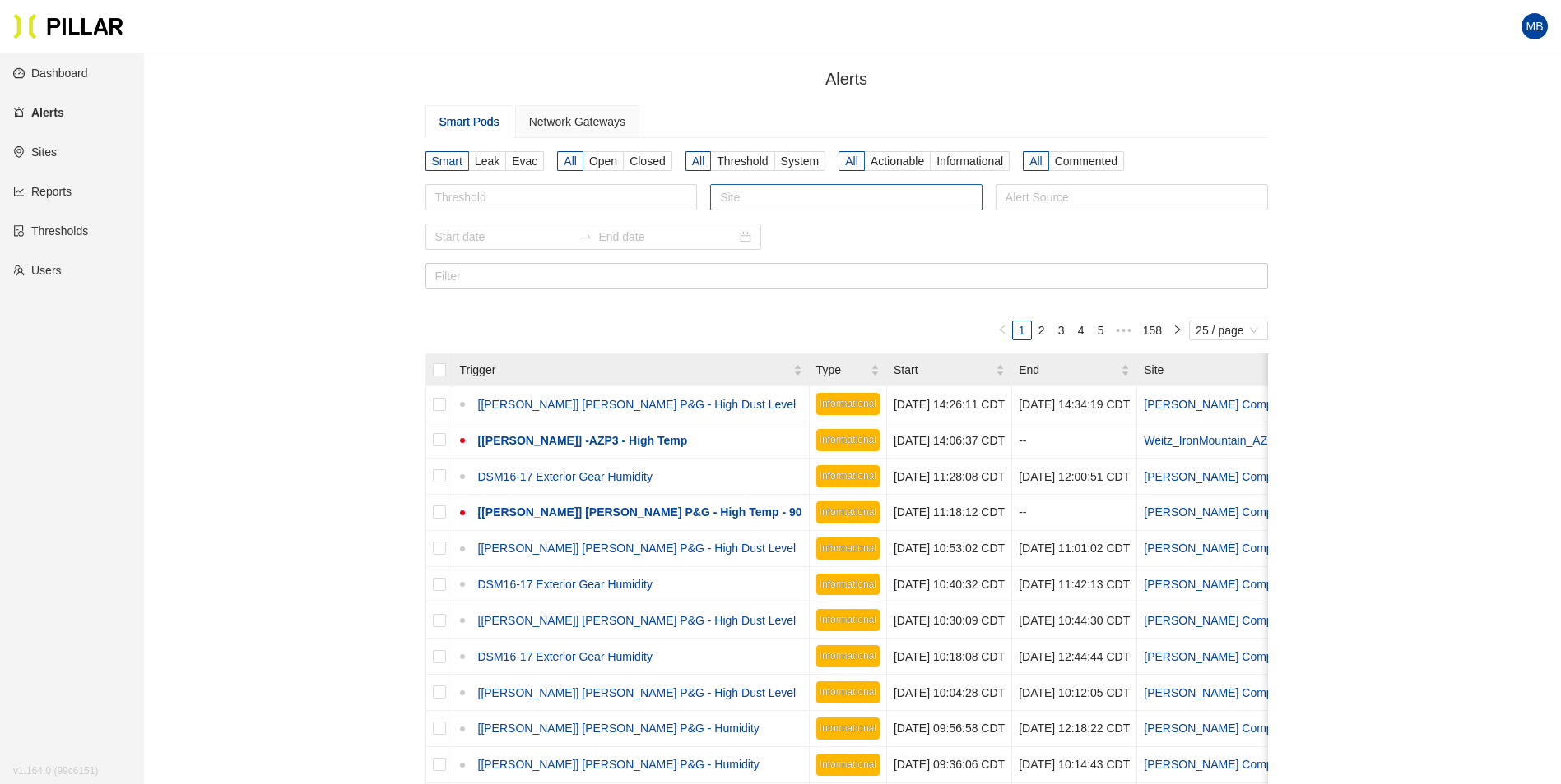
click at [740, 188] on div at bounding box center [846, 196] width 264 height 23
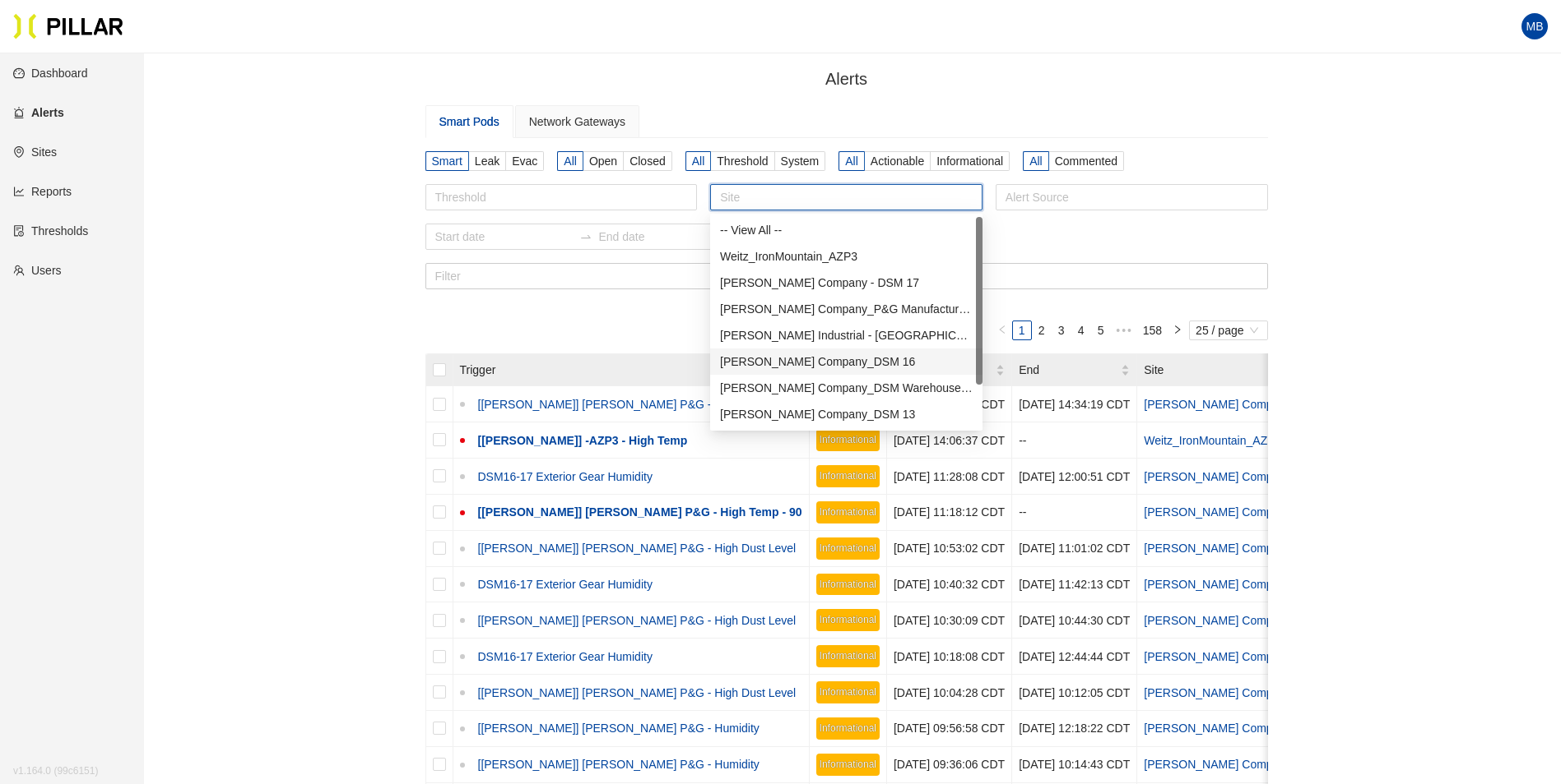
click at [811, 356] on div "[PERSON_NAME] Company_DSM 16" at bounding box center [846, 361] width 252 height 18
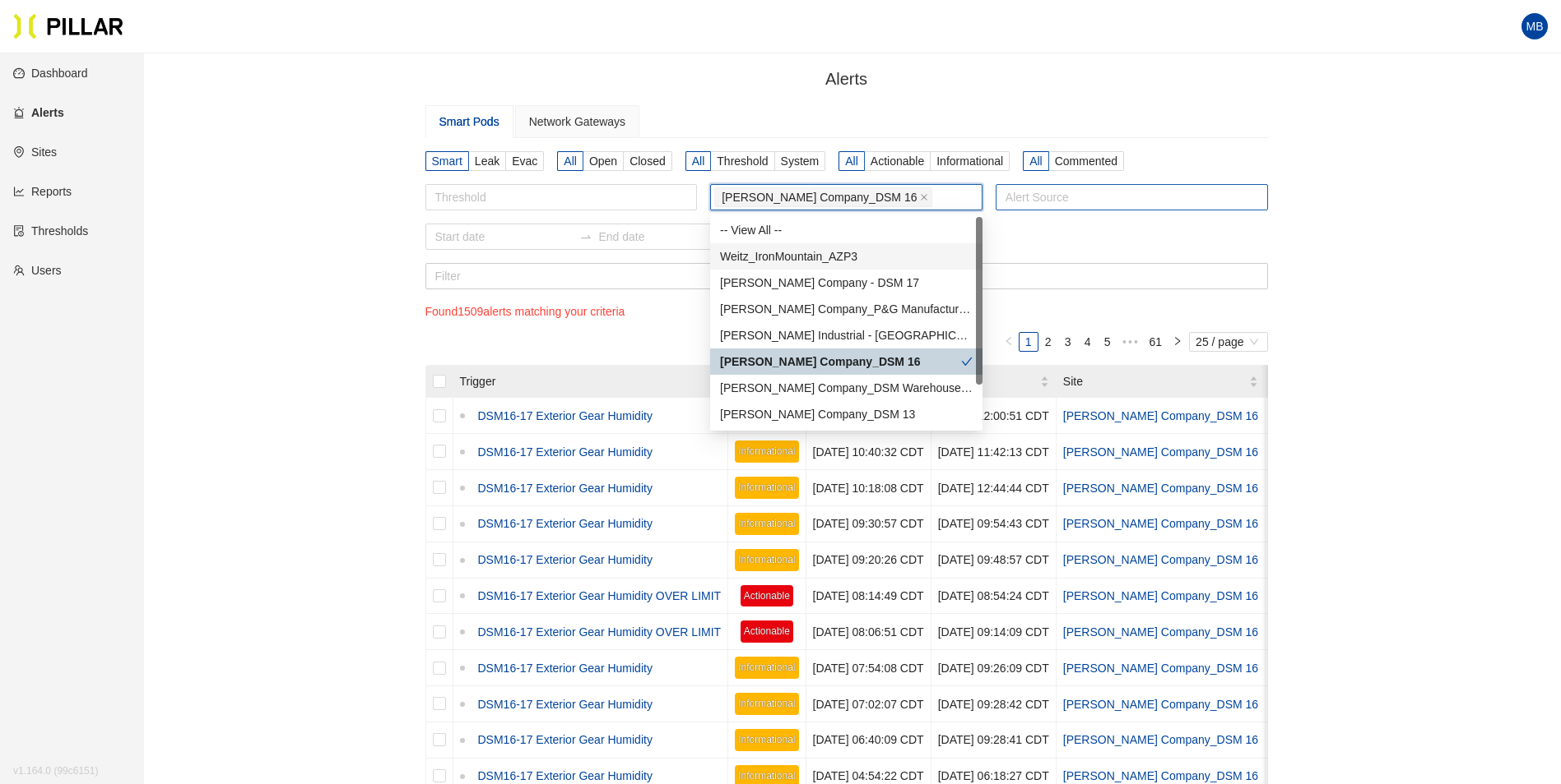
click at [1042, 203] on div at bounding box center [1132, 196] width 264 height 23
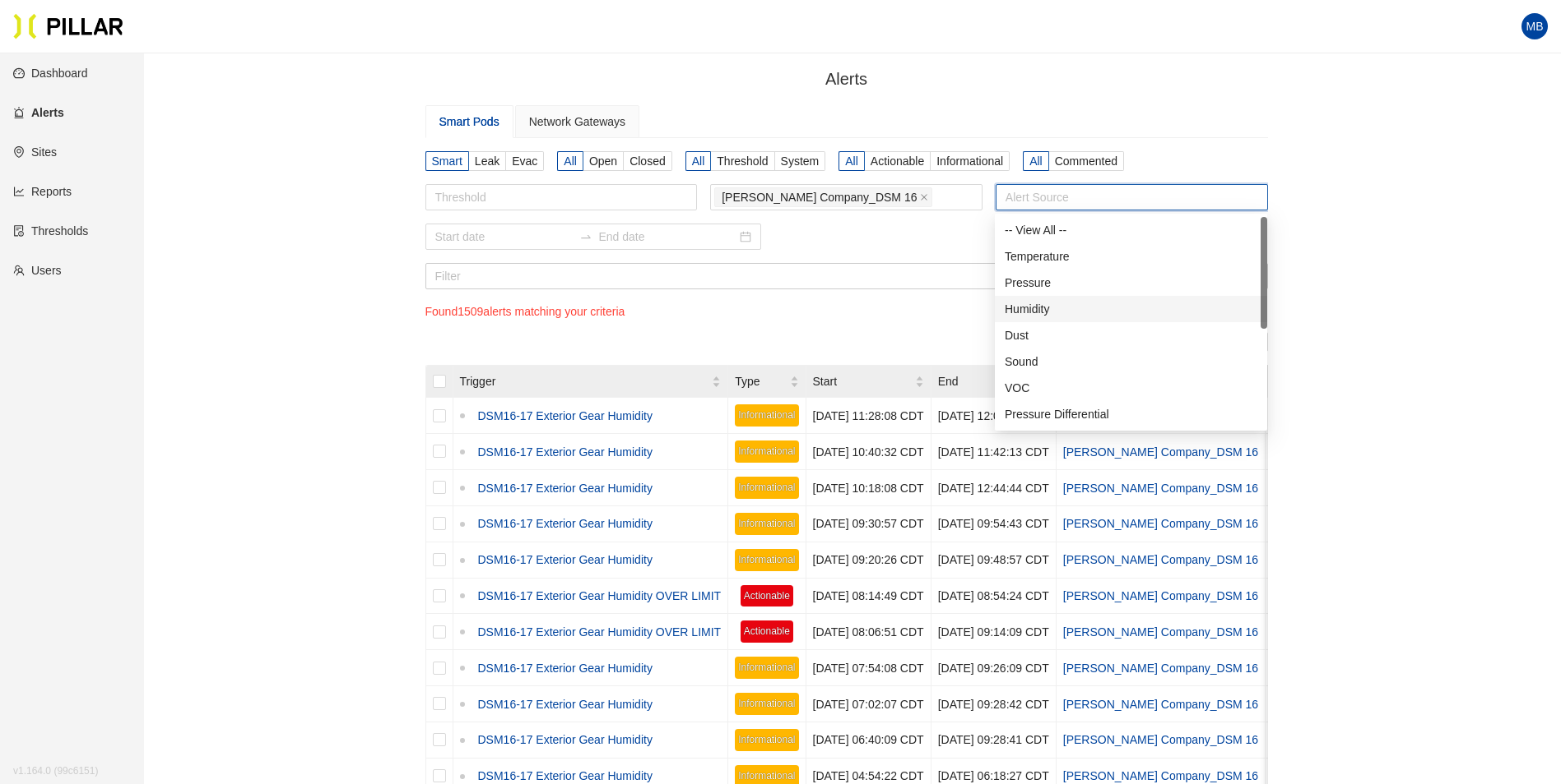
click at [1040, 306] on div "Humidity" at bounding box center [1131, 309] width 252 height 18
click at [910, 159] on span "Actionable" at bounding box center [898, 161] width 54 height 13
click at [0, 0] on input "Actionable" at bounding box center [0, 0] width 0 height 0
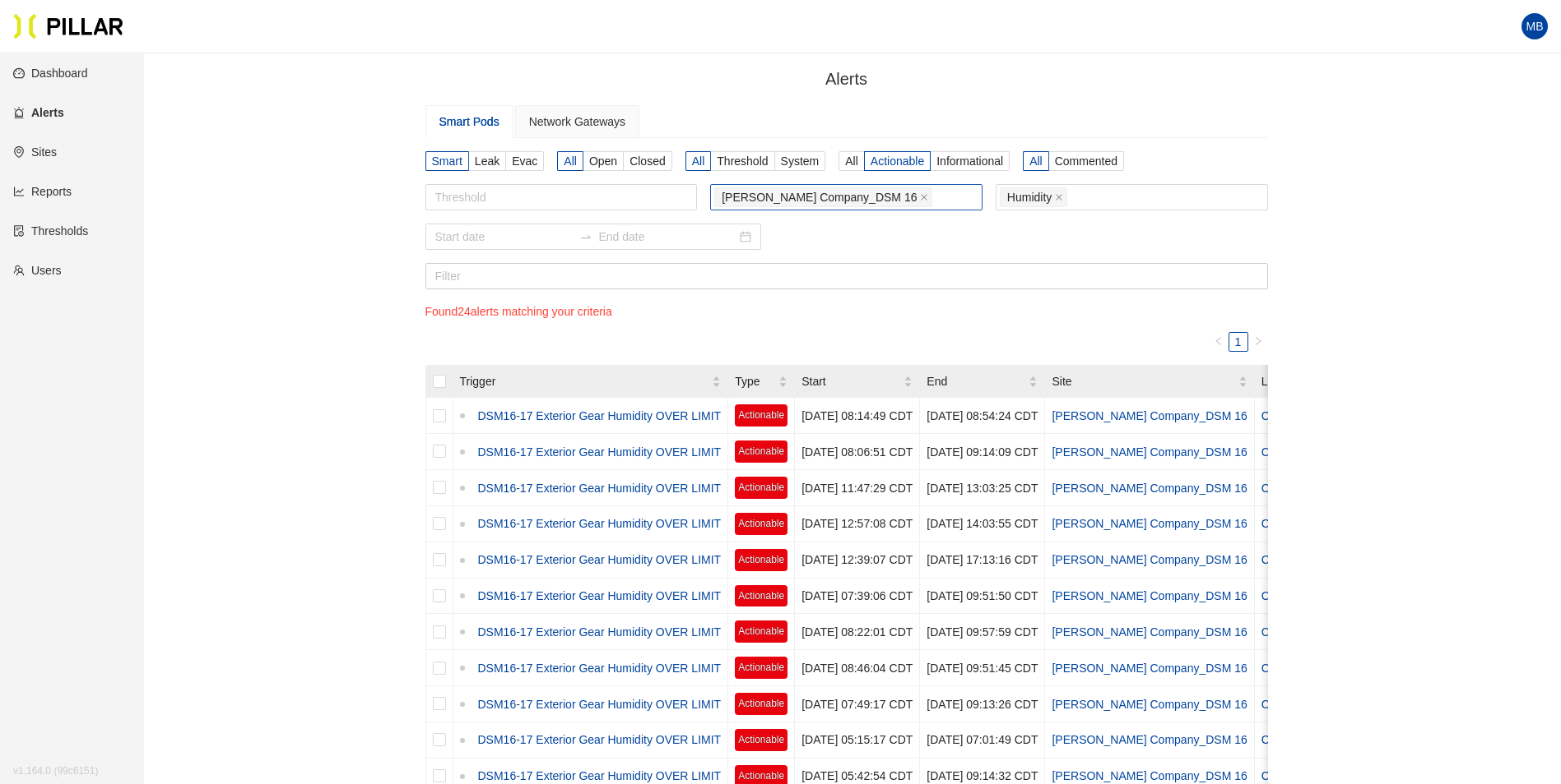
click at [889, 205] on div "[PERSON_NAME] Company_DSM 16" at bounding box center [846, 196] width 264 height 23
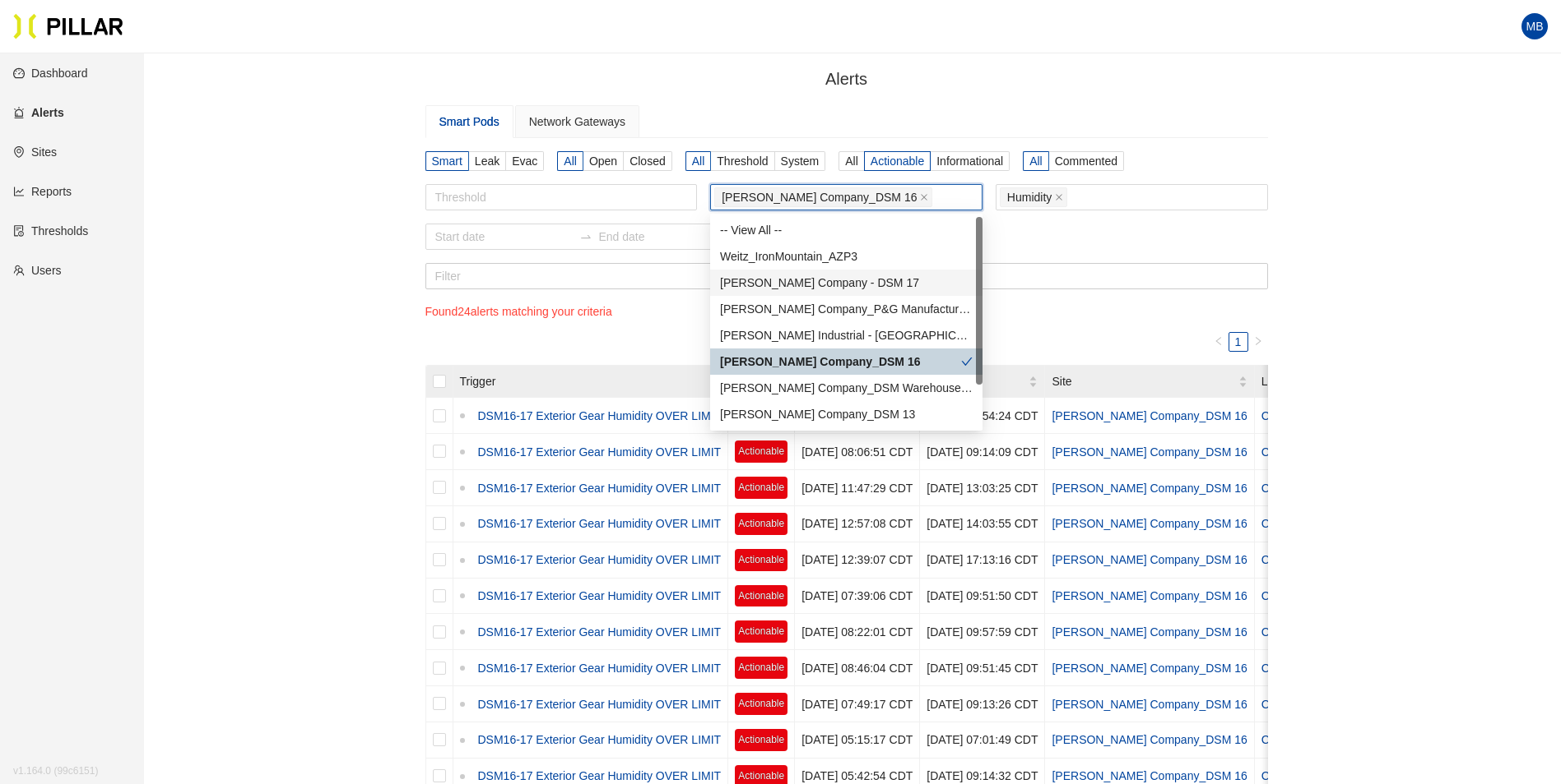
click at [849, 281] on div "Weitz Company - DSM 17" at bounding box center [846, 283] width 252 height 18
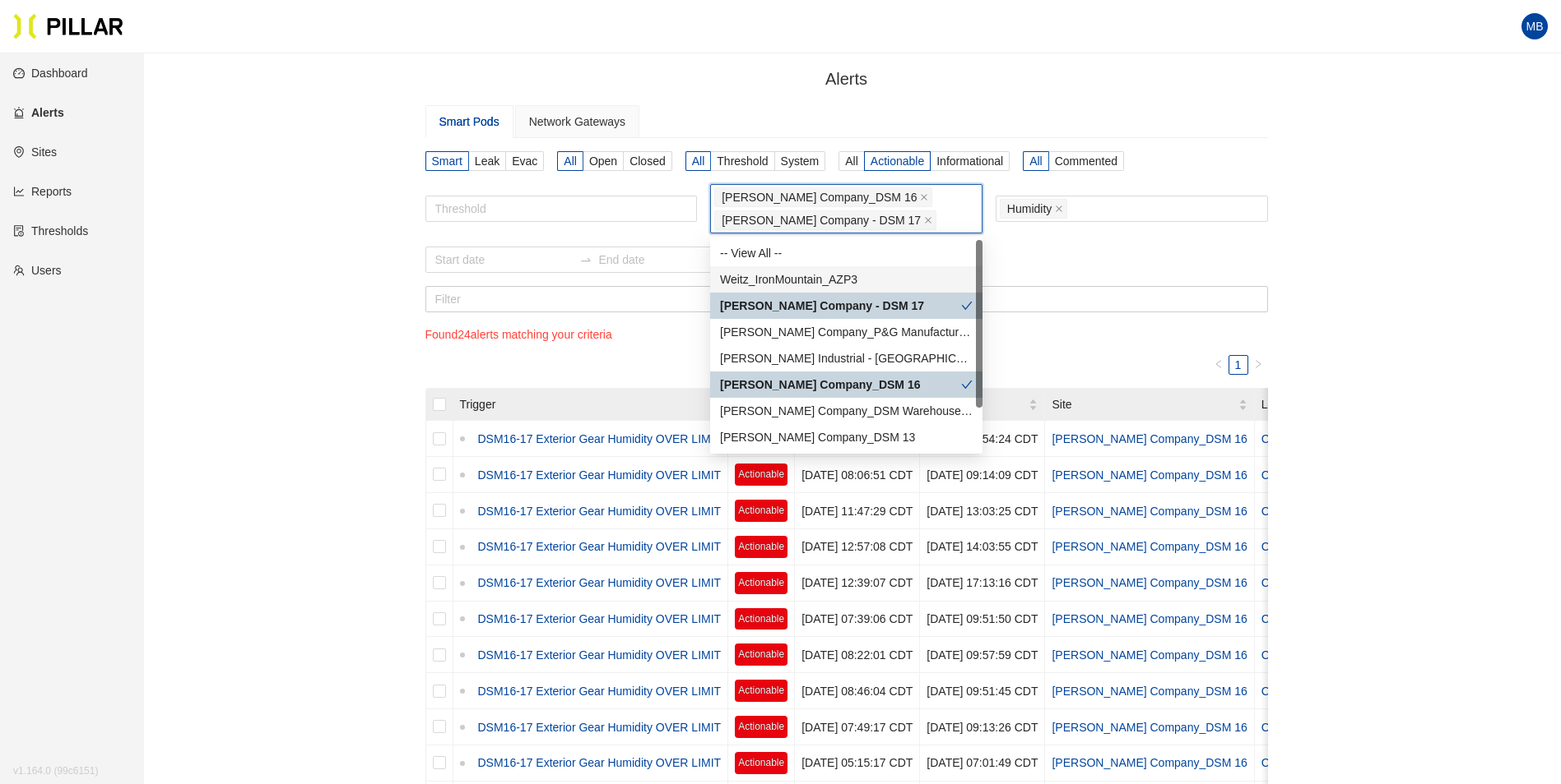
click at [1331, 368] on div "Alerts / Smart Pods Network Gateways Smart Leak Evac All Open Closed All Thresh…" at bounding box center [846, 706] width 1324 height 1279
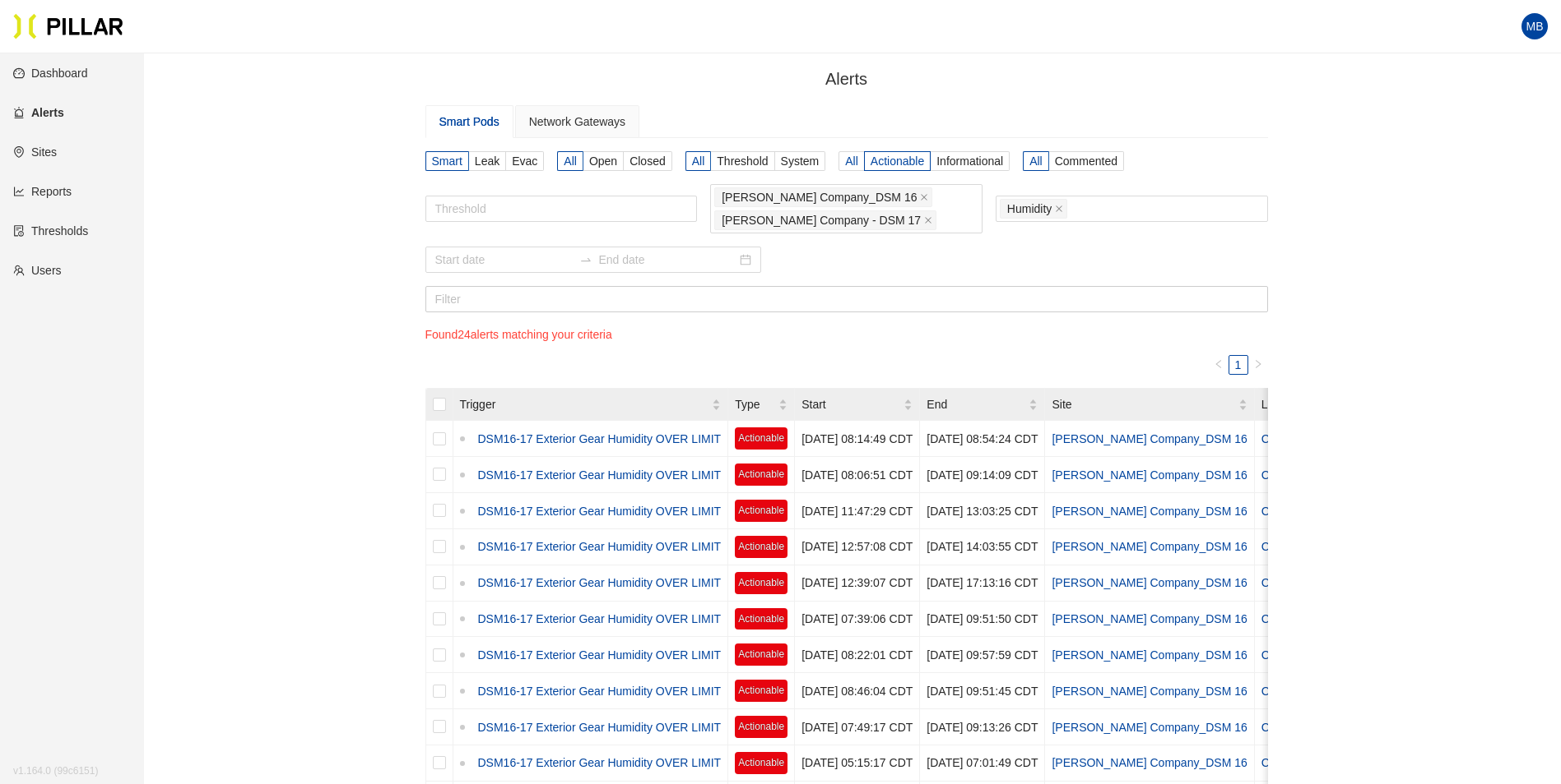
click at [847, 156] on span "All" at bounding box center [851, 161] width 13 height 13
click at [0, 0] on input "All" at bounding box center [0, 0] width 0 height 0
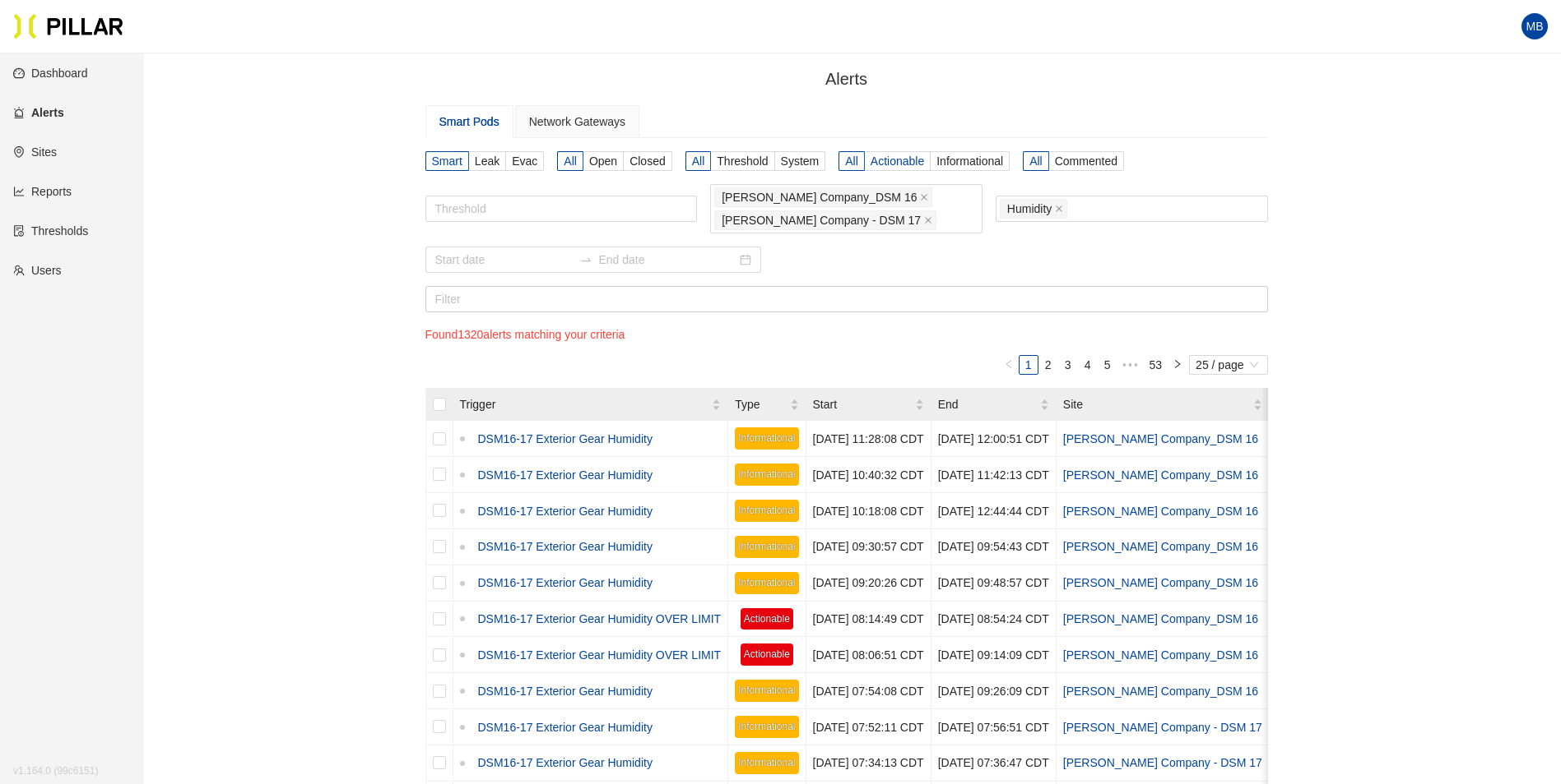
click at [897, 166] on span "Actionable" at bounding box center [898, 161] width 54 height 13
click at [0, 0] on input "Actionable" at bounding box center [0, 0] width 0 height 0
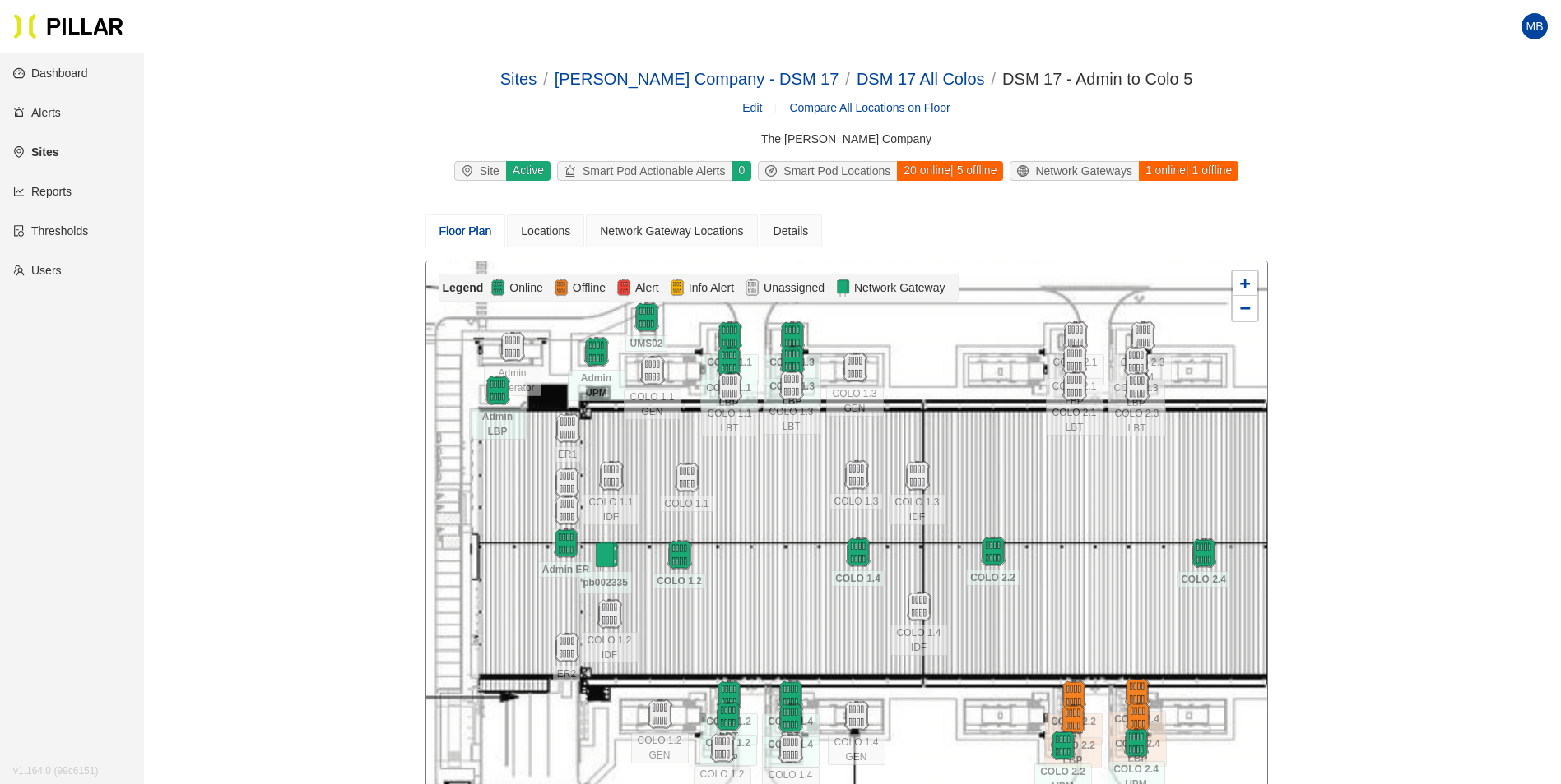
drag, startPoint x: 746, startPoint y: 584, endPoint x: 737, endPoint y: 606, distance: 23.8
click at [737, 606] on div at bounding box center [846, 555] width 841 height 588
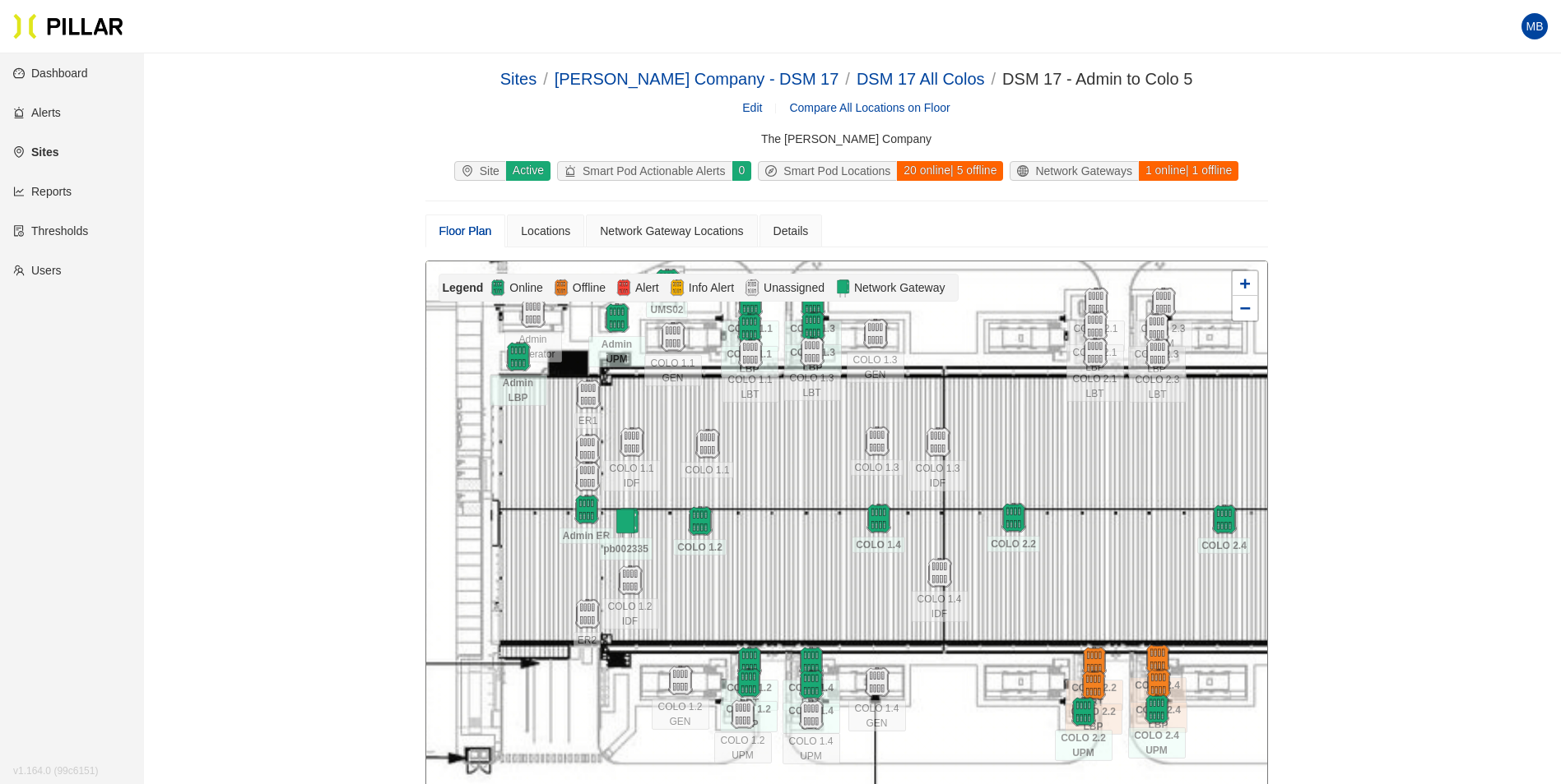
drag, startPoint x: 988, startPoint y: 666, endPoint x: 1001, endPoint y: 666, distance: 13.0
click at [1001, 666] on div at bounding box center [846, 555] width 841 height 588
